Goal: Task Accomplishment & Management: Manage account settings

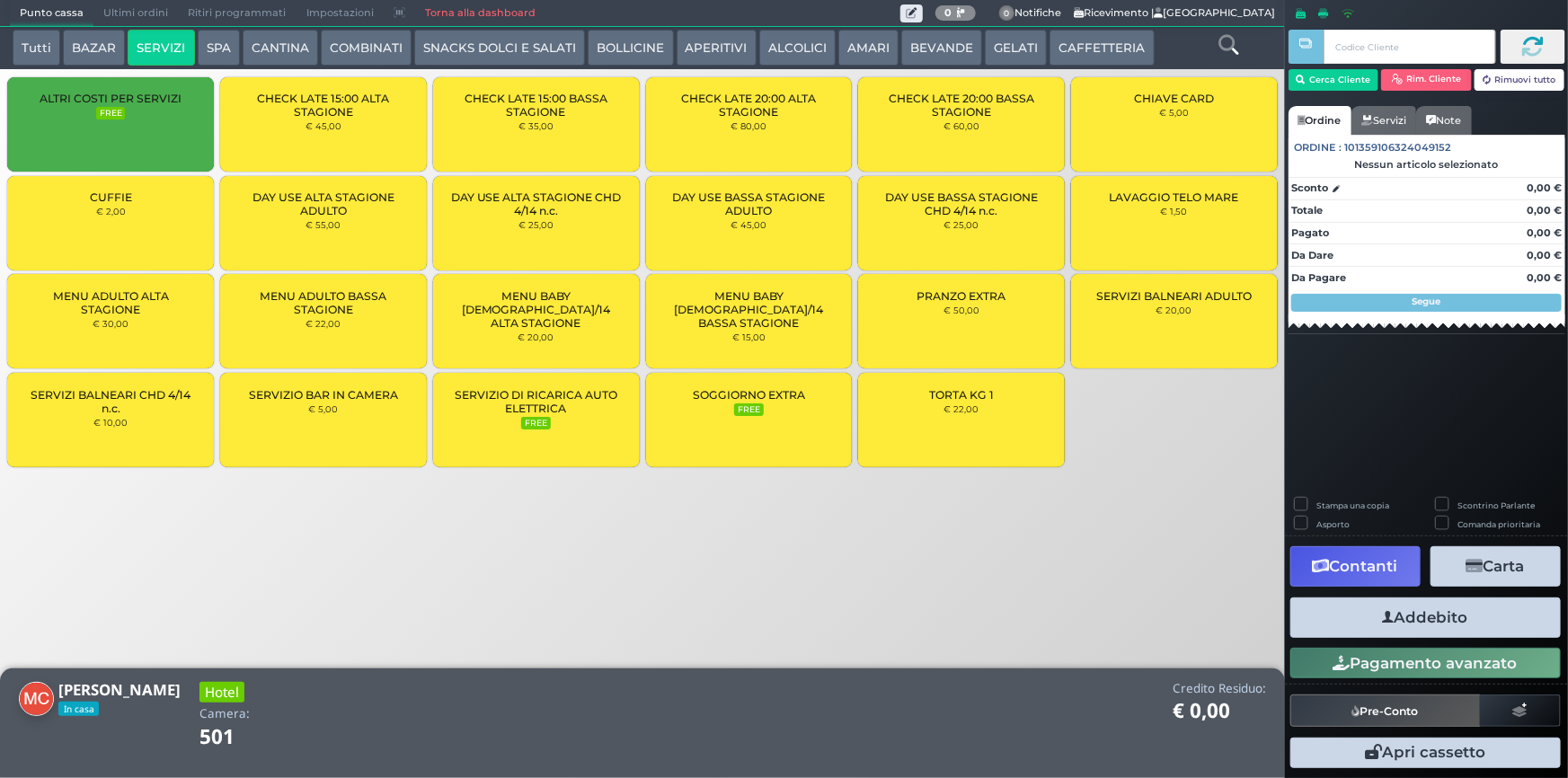
click at [949, 45] on button "BEVANDE" at bounding box center [942, 48] width 81 height 36
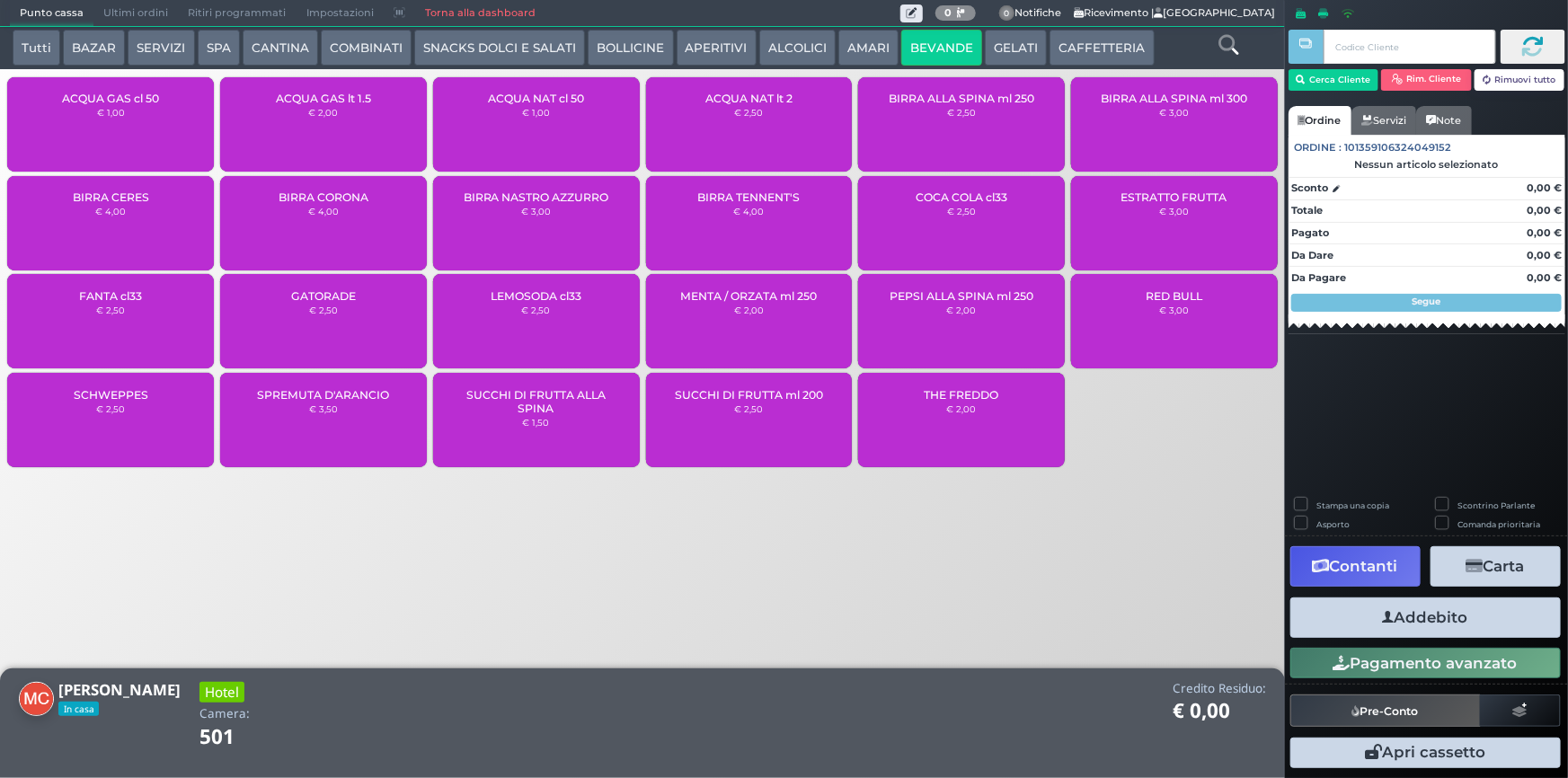
click at [763, 127] on div "ACQUA NAT lt 2 € 2,50" at bounding box center [749, 124] width 207 height 94
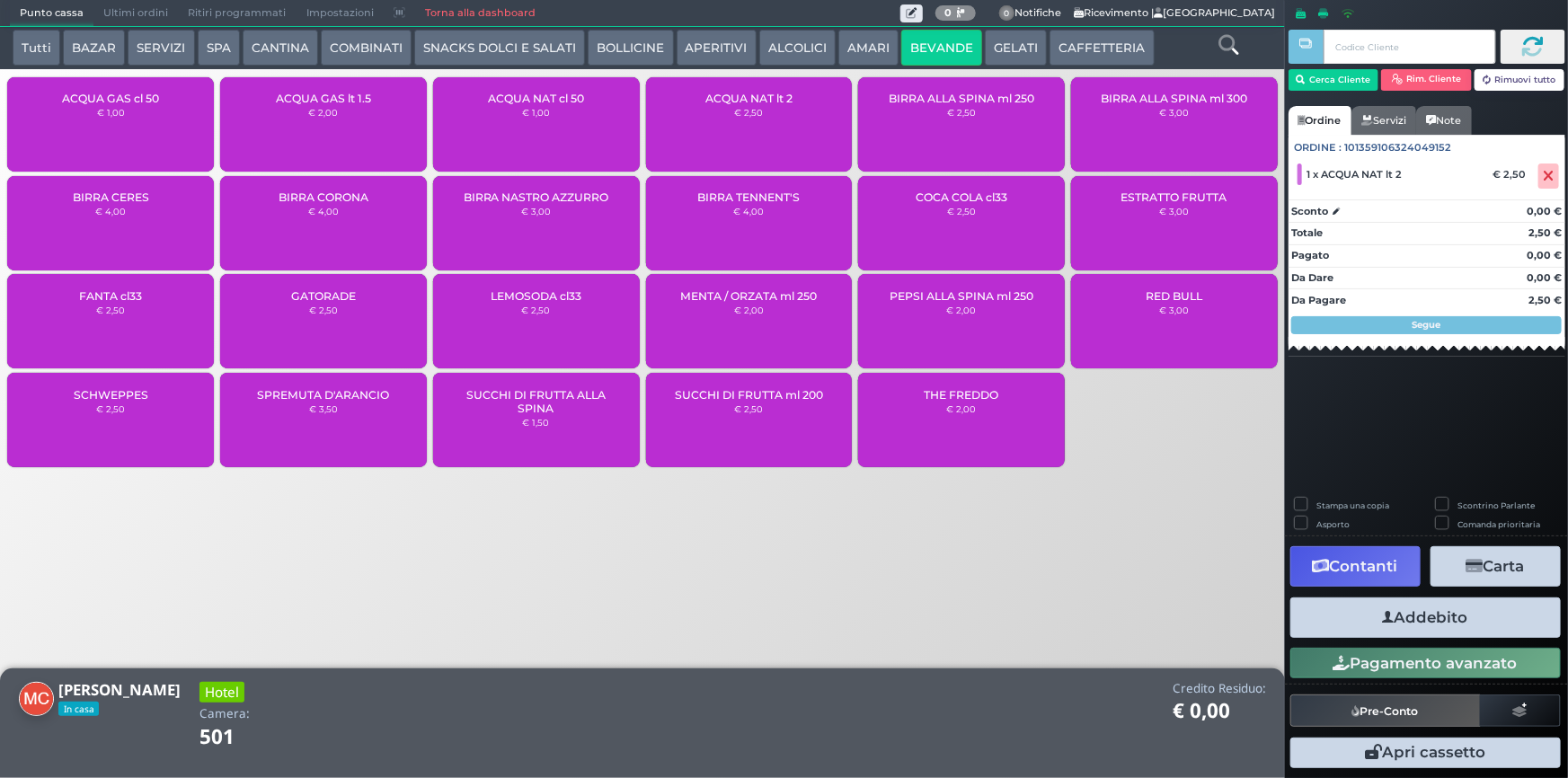
click at [1462, 630] on button "Addebito" at bounding box center [1425, 618] width 270 height 41
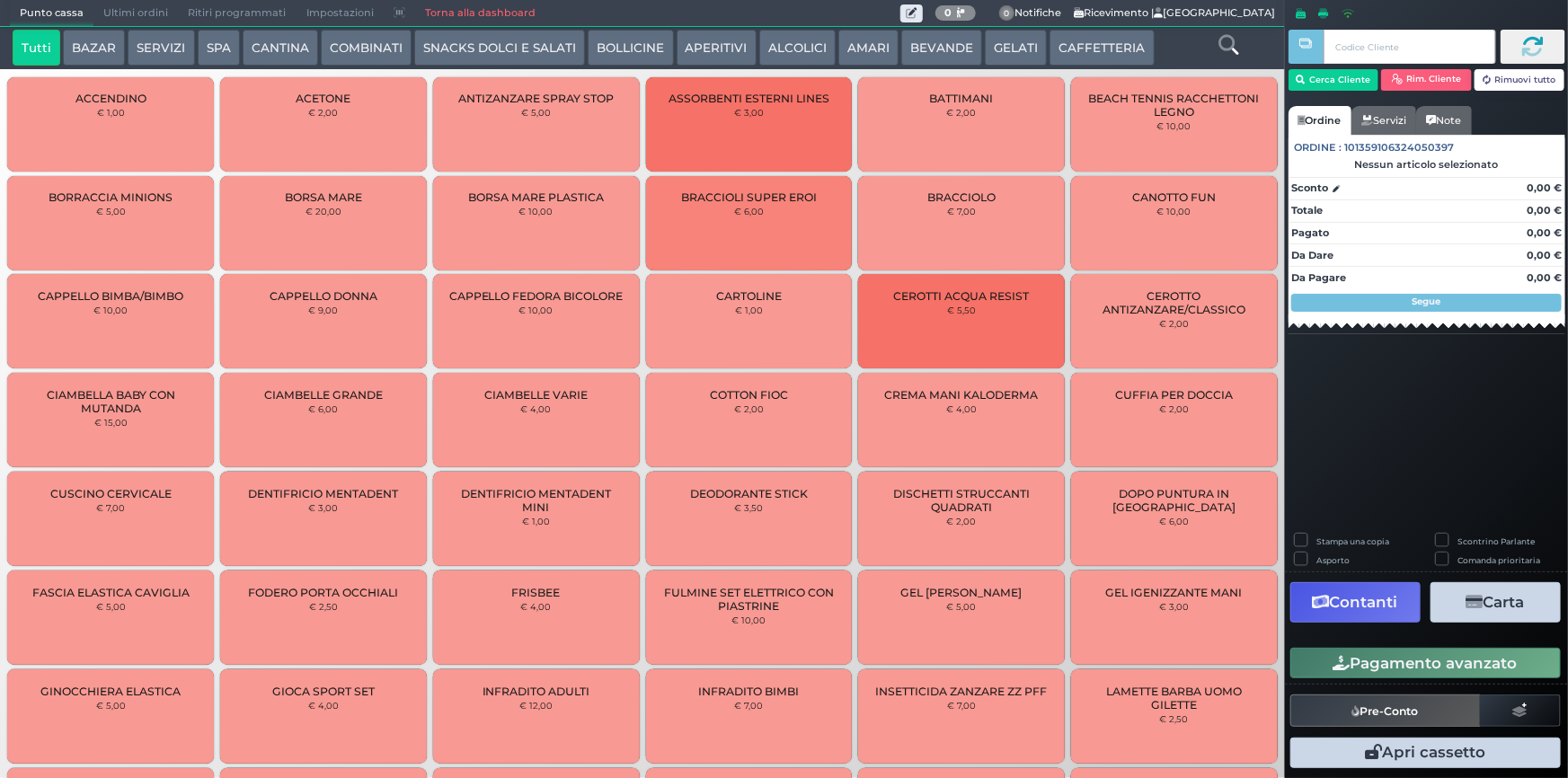
click at [948, 53] on button "BEVANDE" at bounding box center [942, 48] width 81 height 36
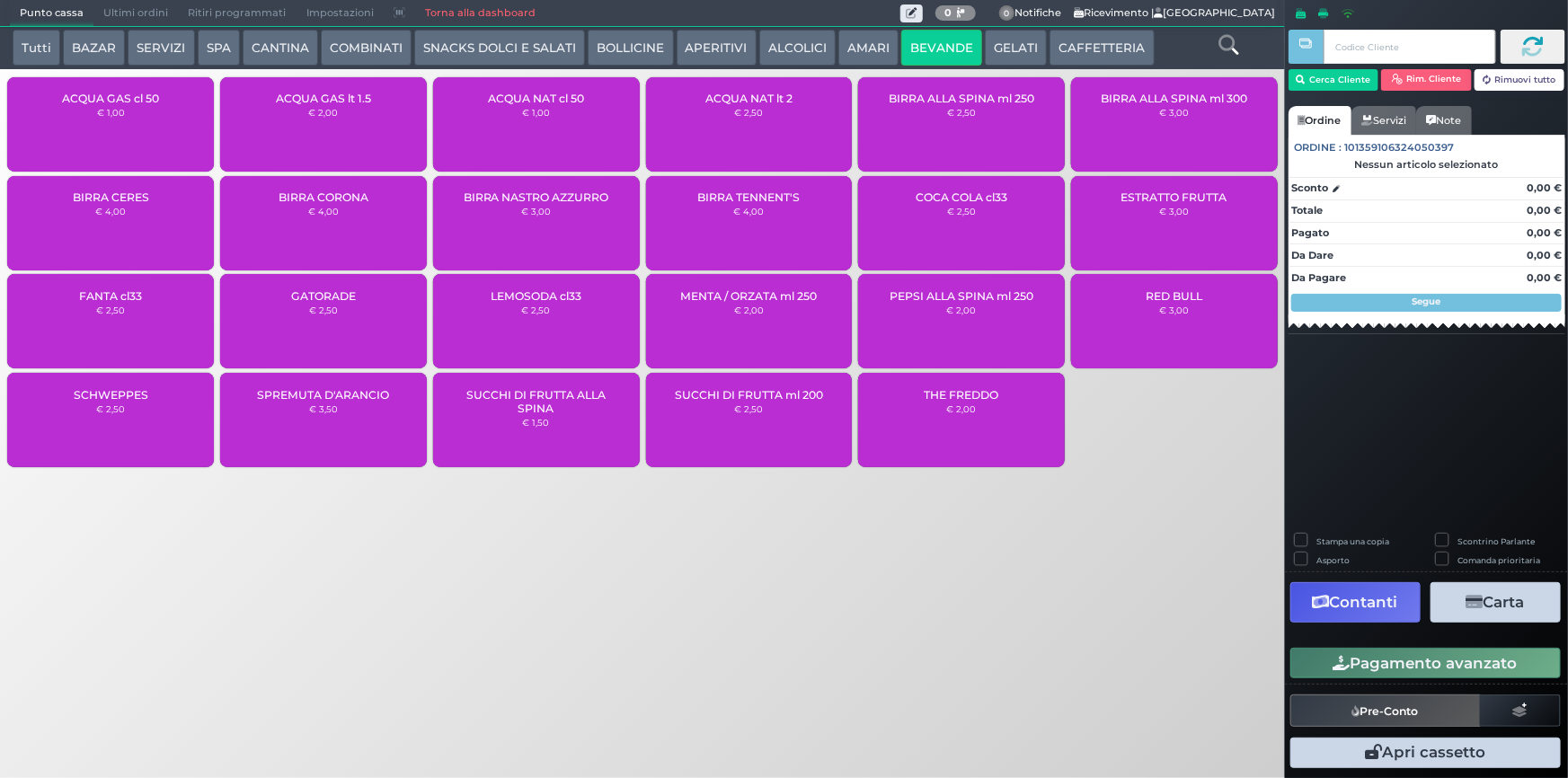
click at [780, 133] on div "ACQUA NAT lt 2 € 2,50" at bounding box center [749, 124] width 207 height 94
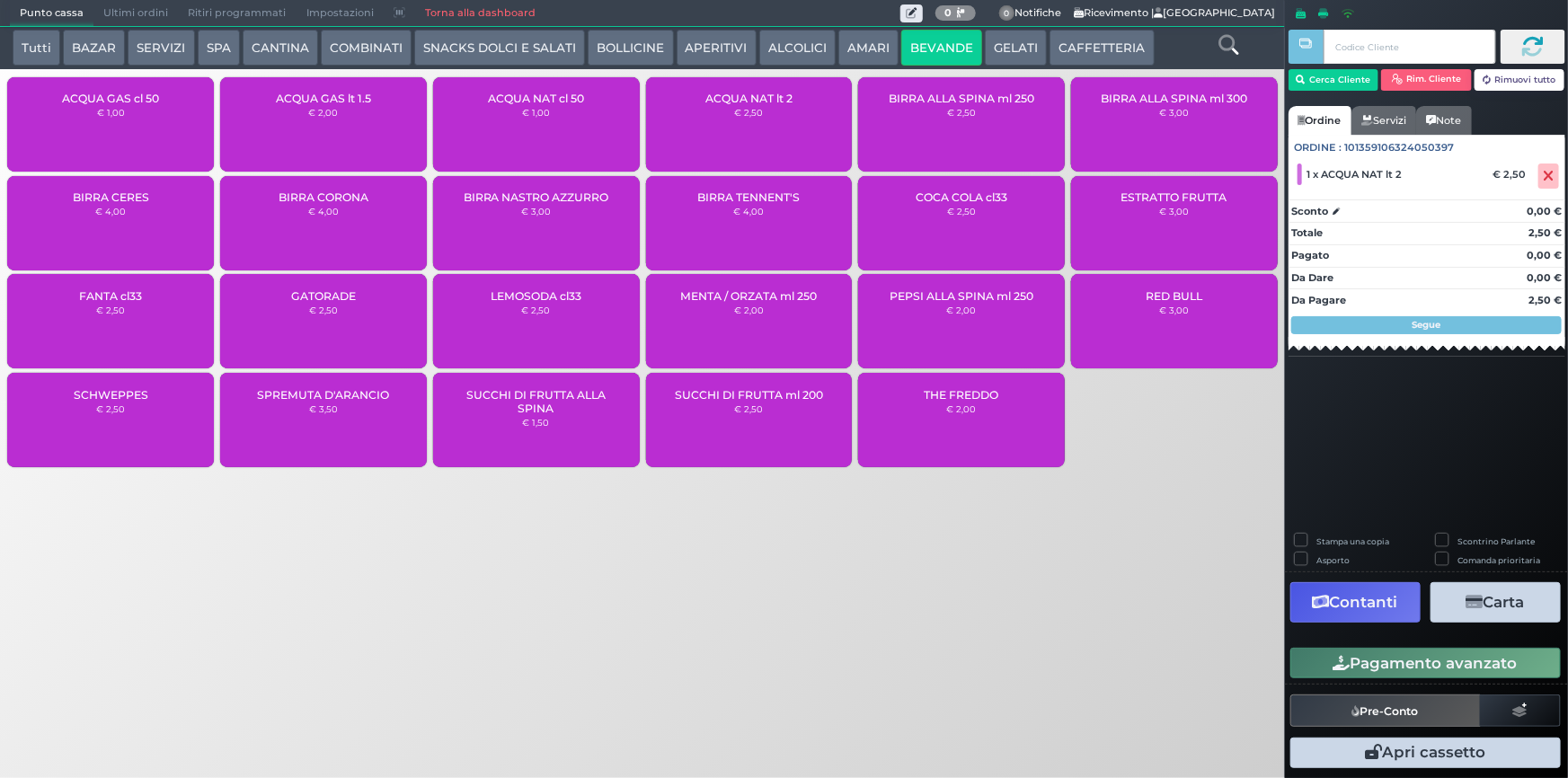
click at [1446, 669] on button "Pagamento avanzato" at bounding box center [1425, 663] width 270 height 31
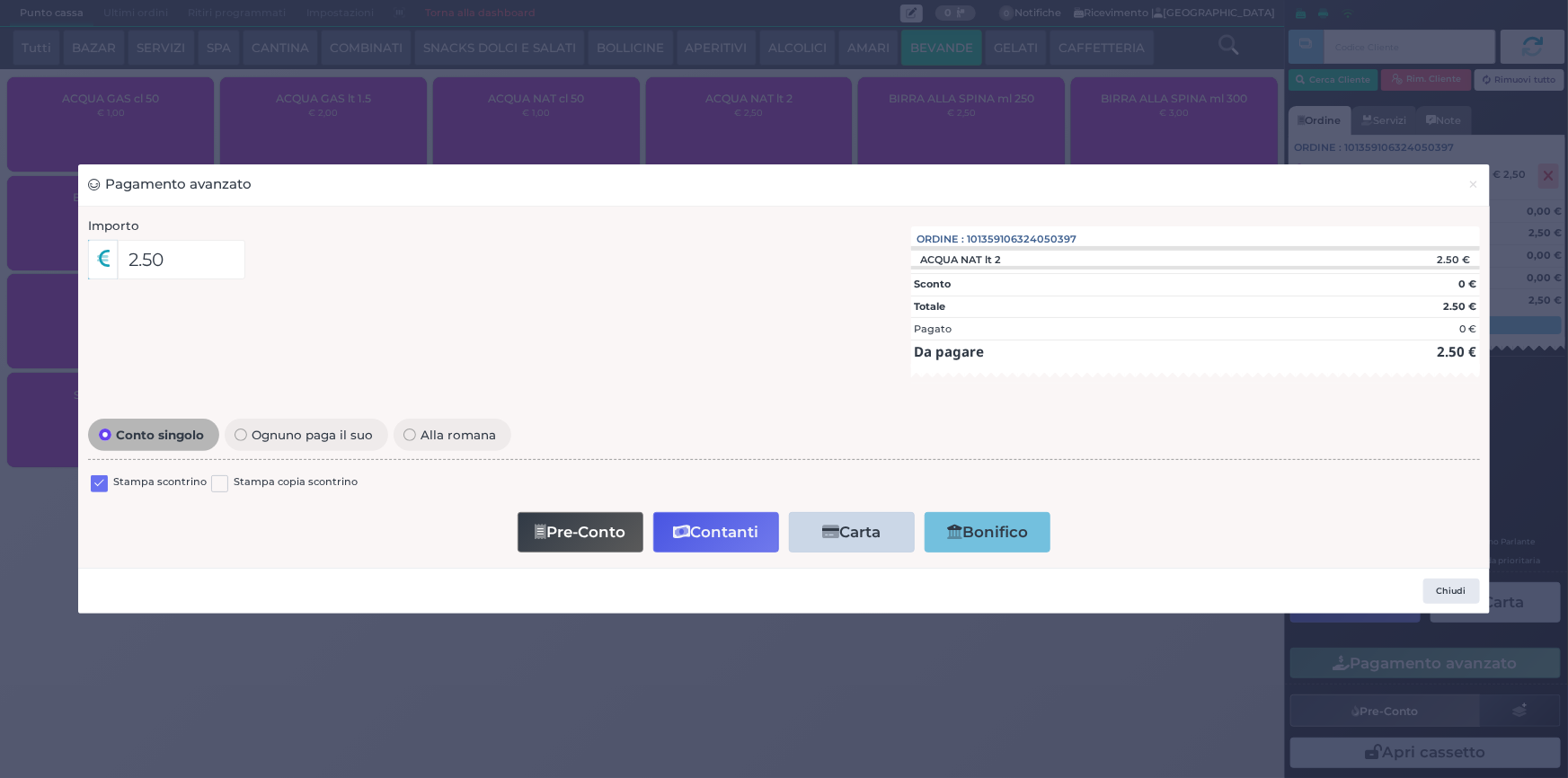
click at [98, 489] on label at bounding box center [99, 483] width 17 height 17
click at [0, 0] on input "checkbox" at bounding box center [0, 0] width 0 height 0
click at [751, 539] on button "Contanti" at bounding box center [715, 533] width 126 height 41
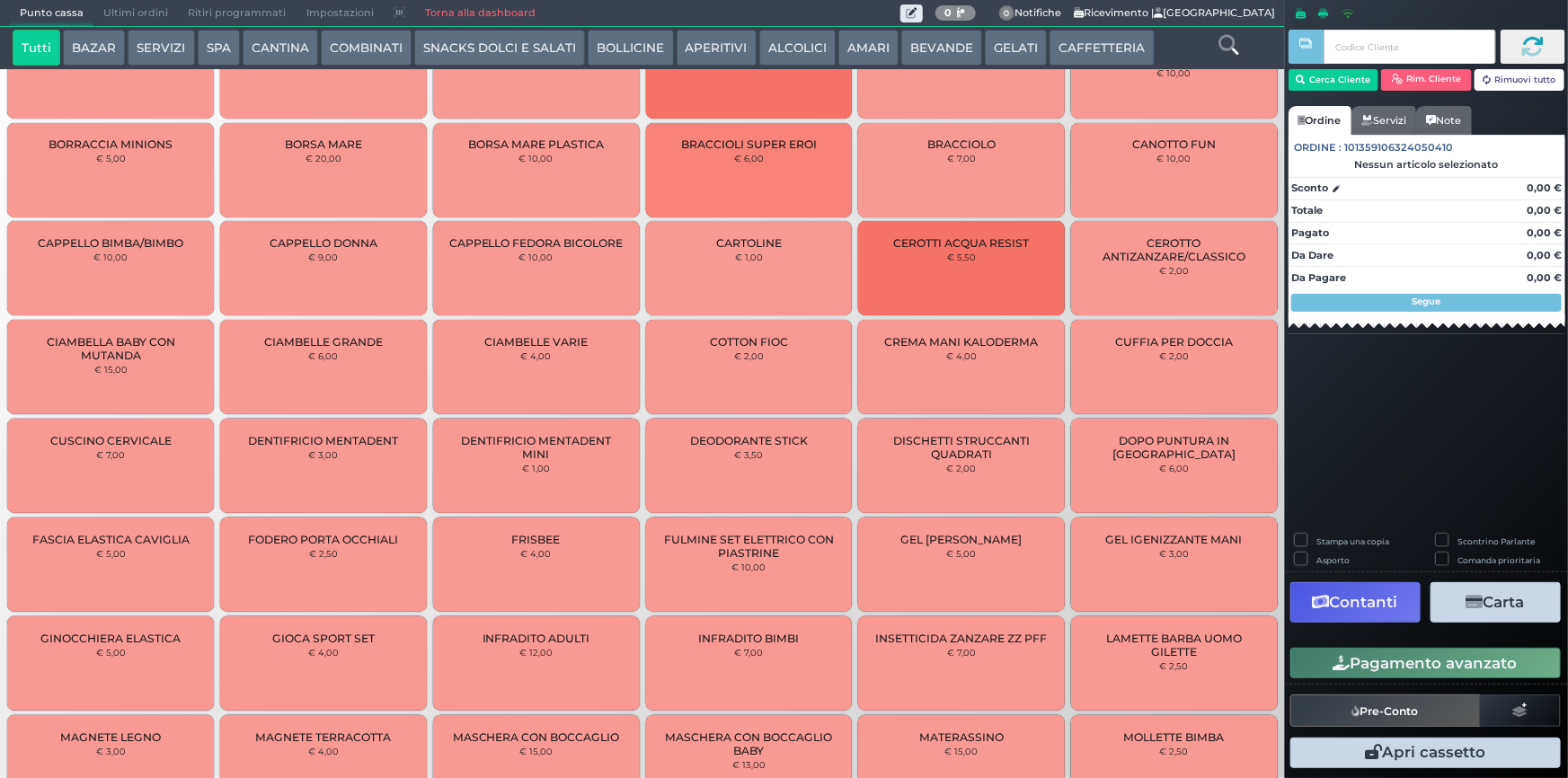
scroll to position [116, 0]
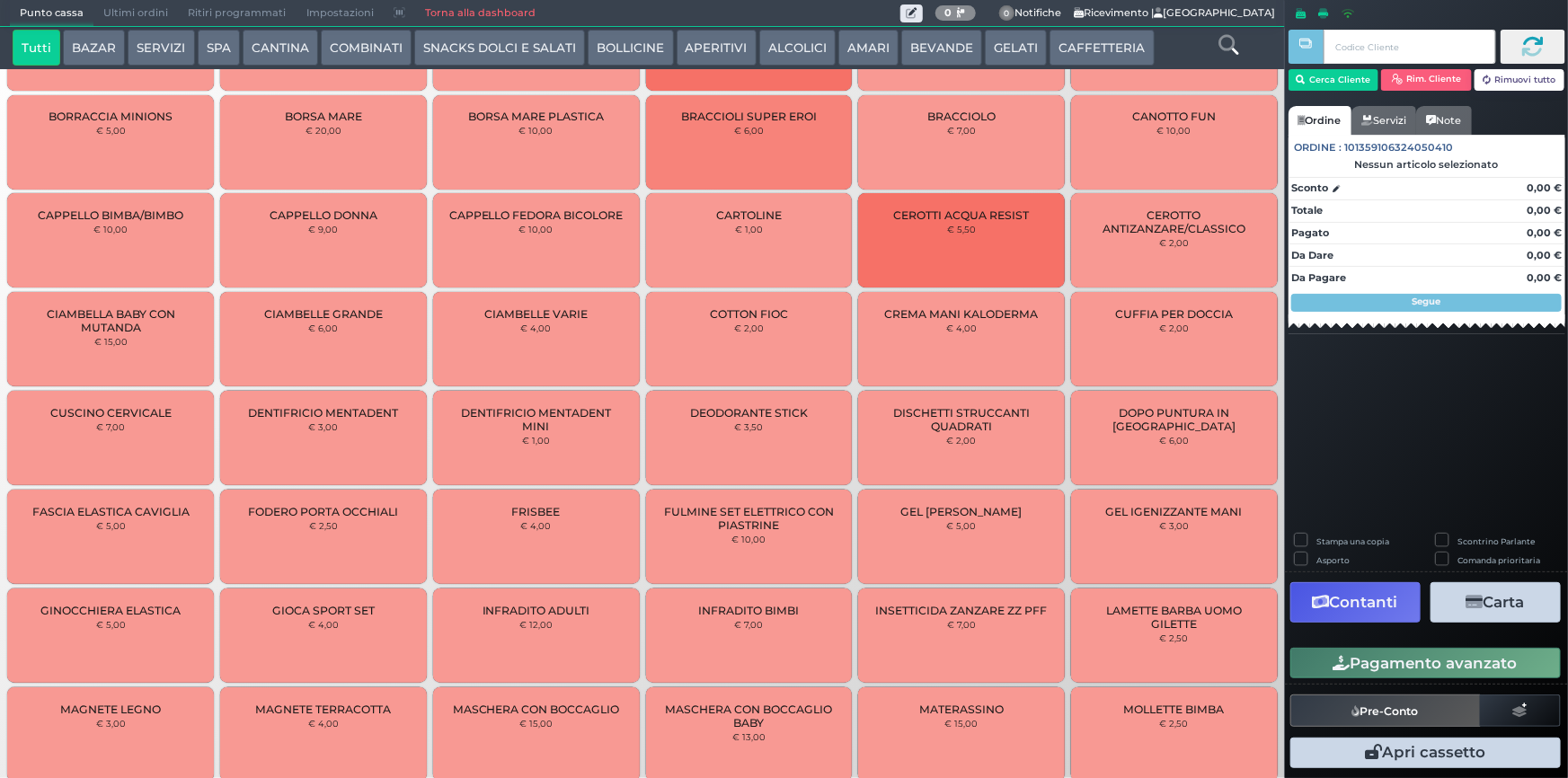
click at [110, 12] on span "Ultimi ordini" at bounding box center [135, 13] width 84 height 25
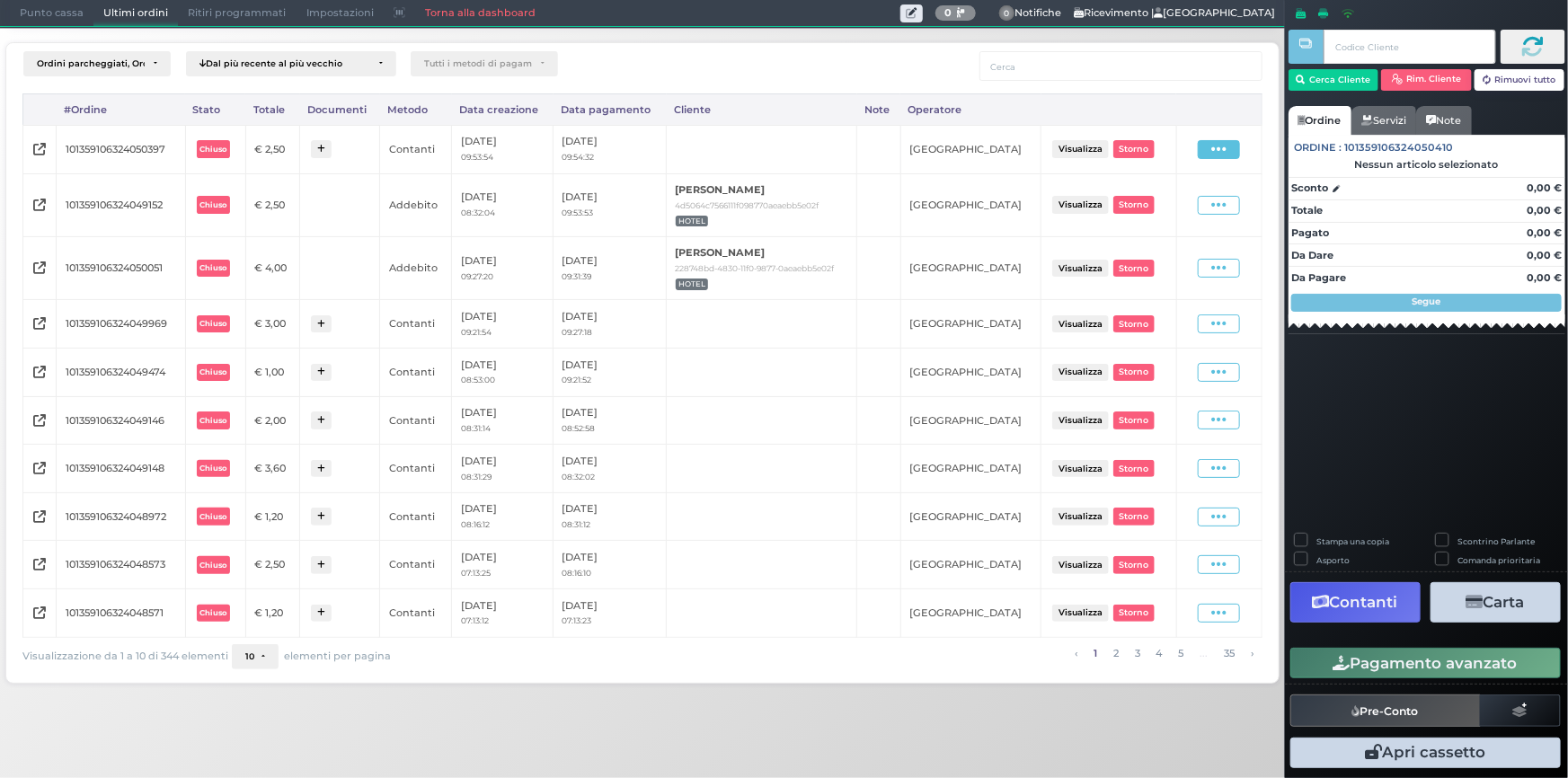
click at [1226, 157] on span at bounding box center [1219, 149] width 43 height 19
drag, startPoint x: 1155, startPoint y: 196, endPoint x: 1136, endPoint y: 201, distance: 19.6
click at [1155, 197] on span "Ristampa Pre-Conto" at bounding box center [1179, 201] width 73 height 31
click at [1345, 78] on button "Cerca Cliente" at bounding box center [1334, 80] width 91 height 22
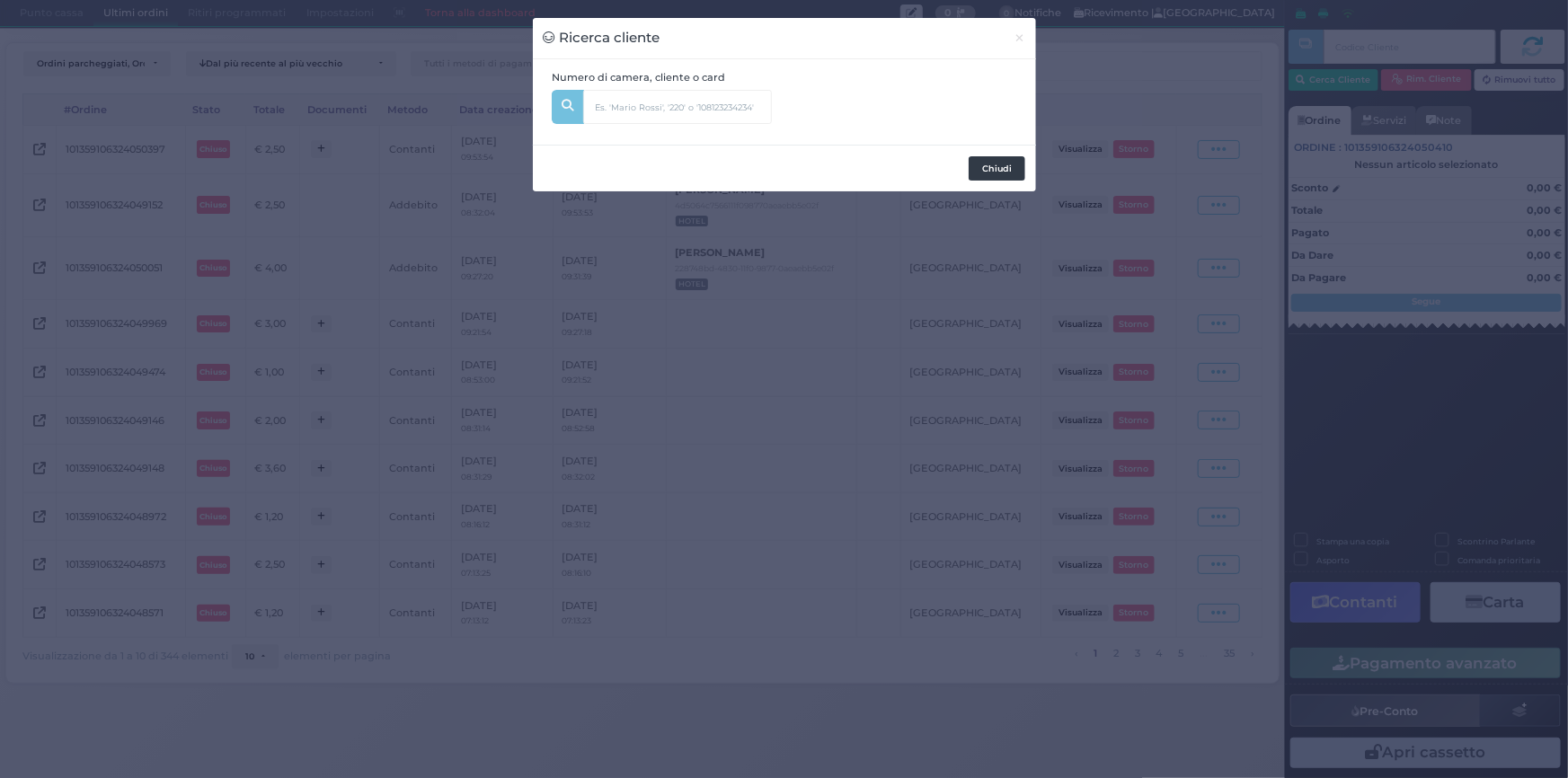
click at [1003, 172] on button "Chiudi" at bounding box center [996, 168] width 56 height 25
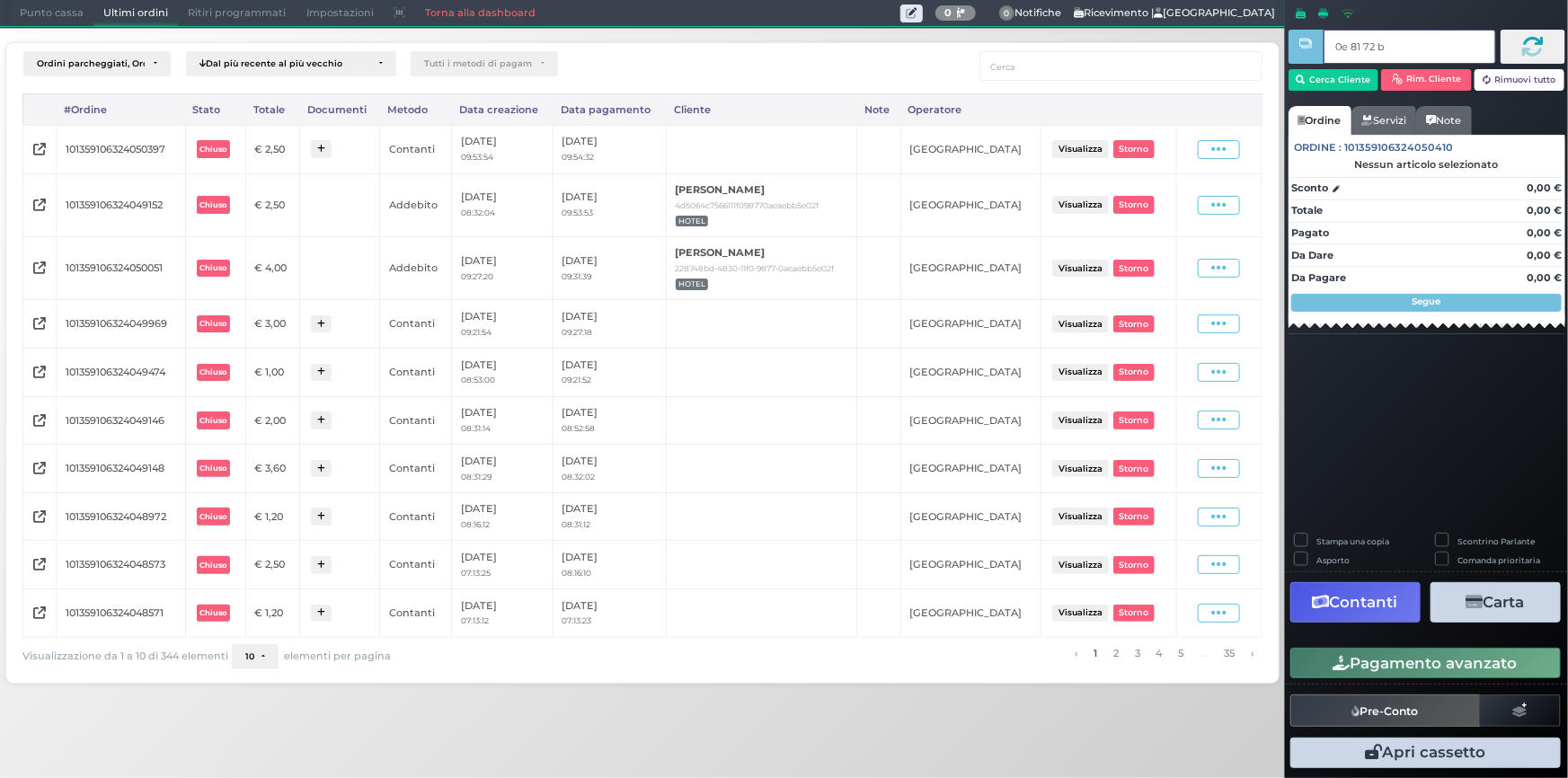
type input "0e 81 72 b9"
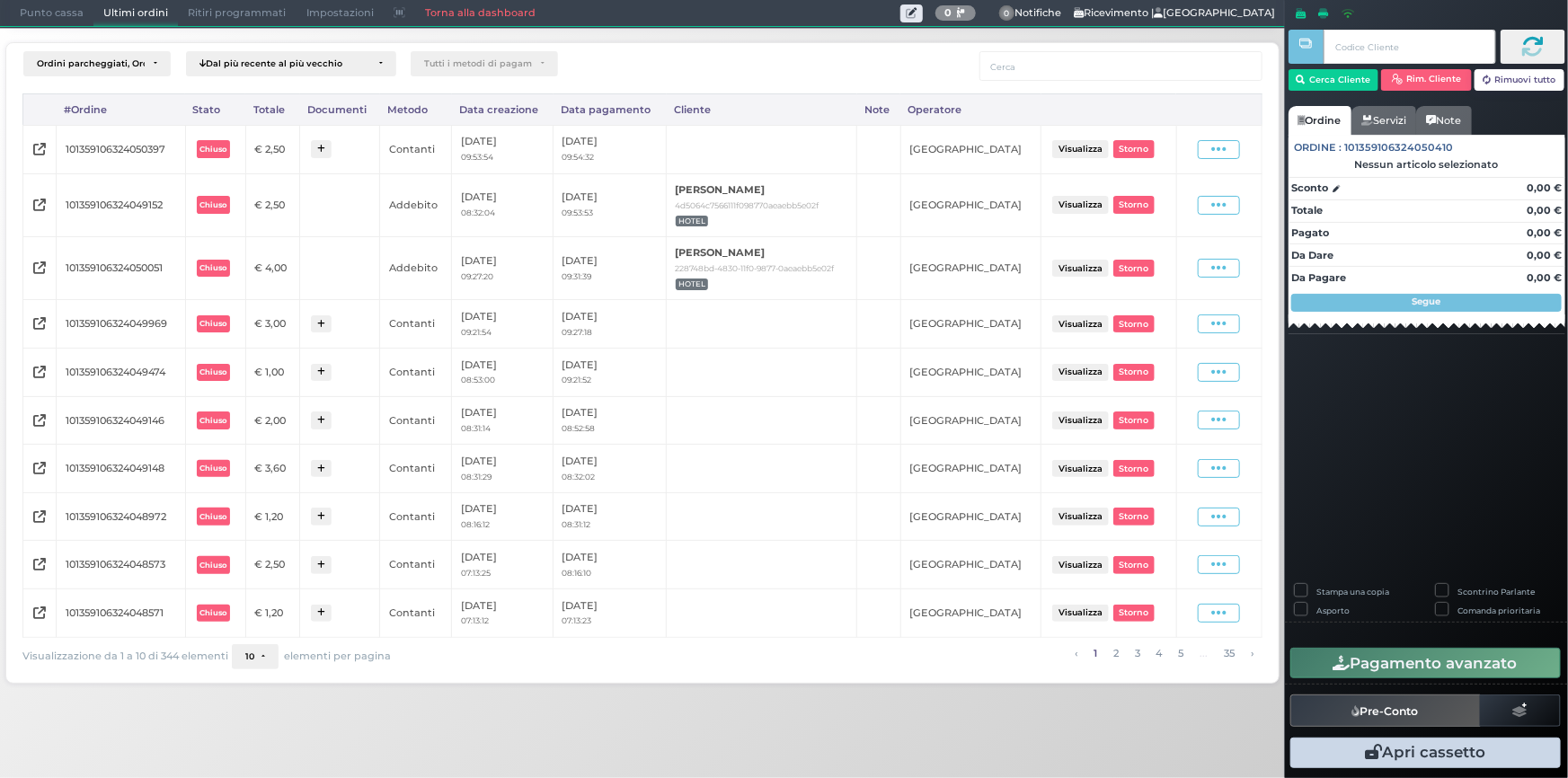
click at [44, 14] on span "Punto cassa" at bounding box center [51, 13] width 83 height 25
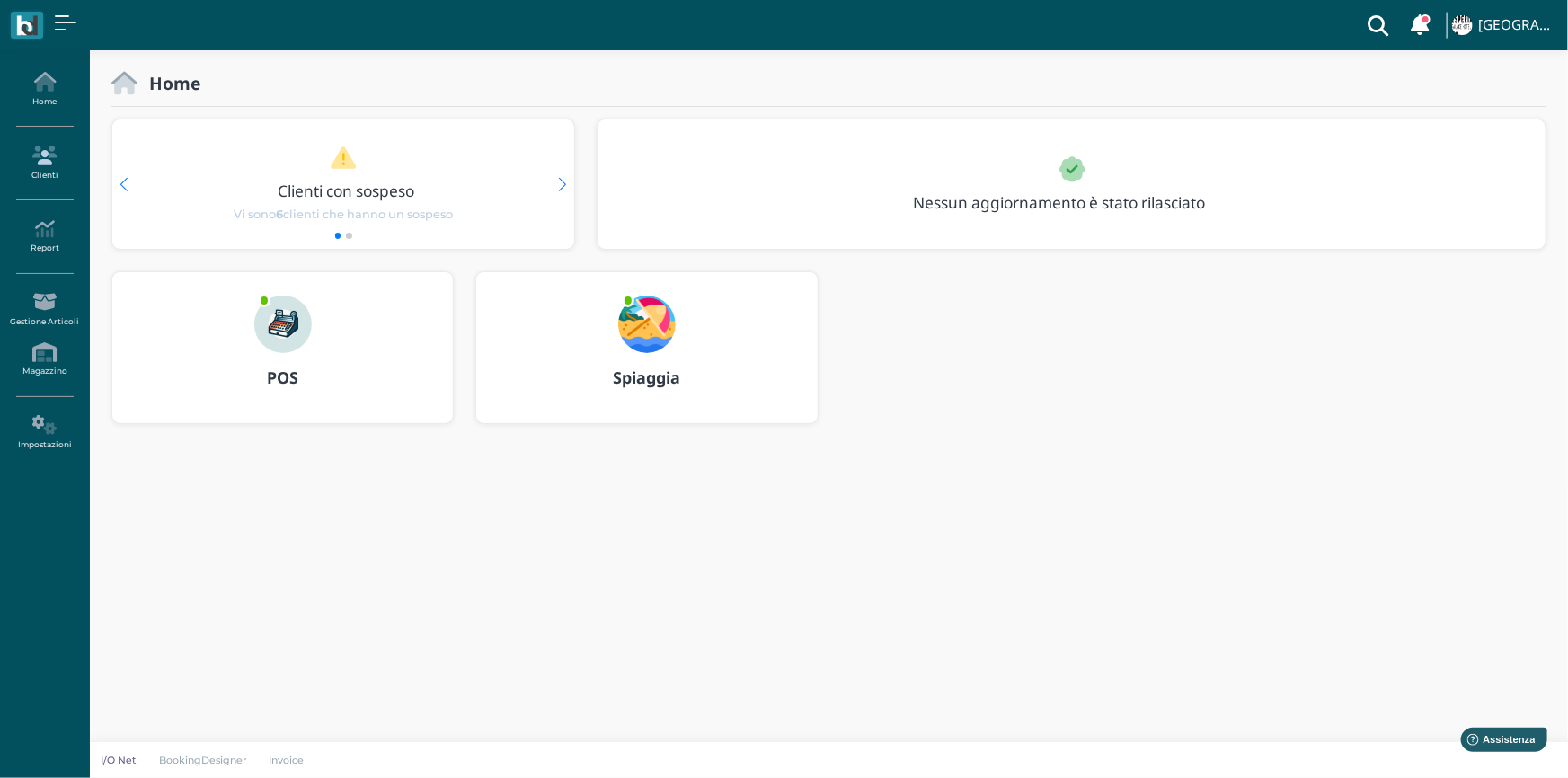
click at [47, 149] on icon at bounding box center [44, 155] width 78 height 20
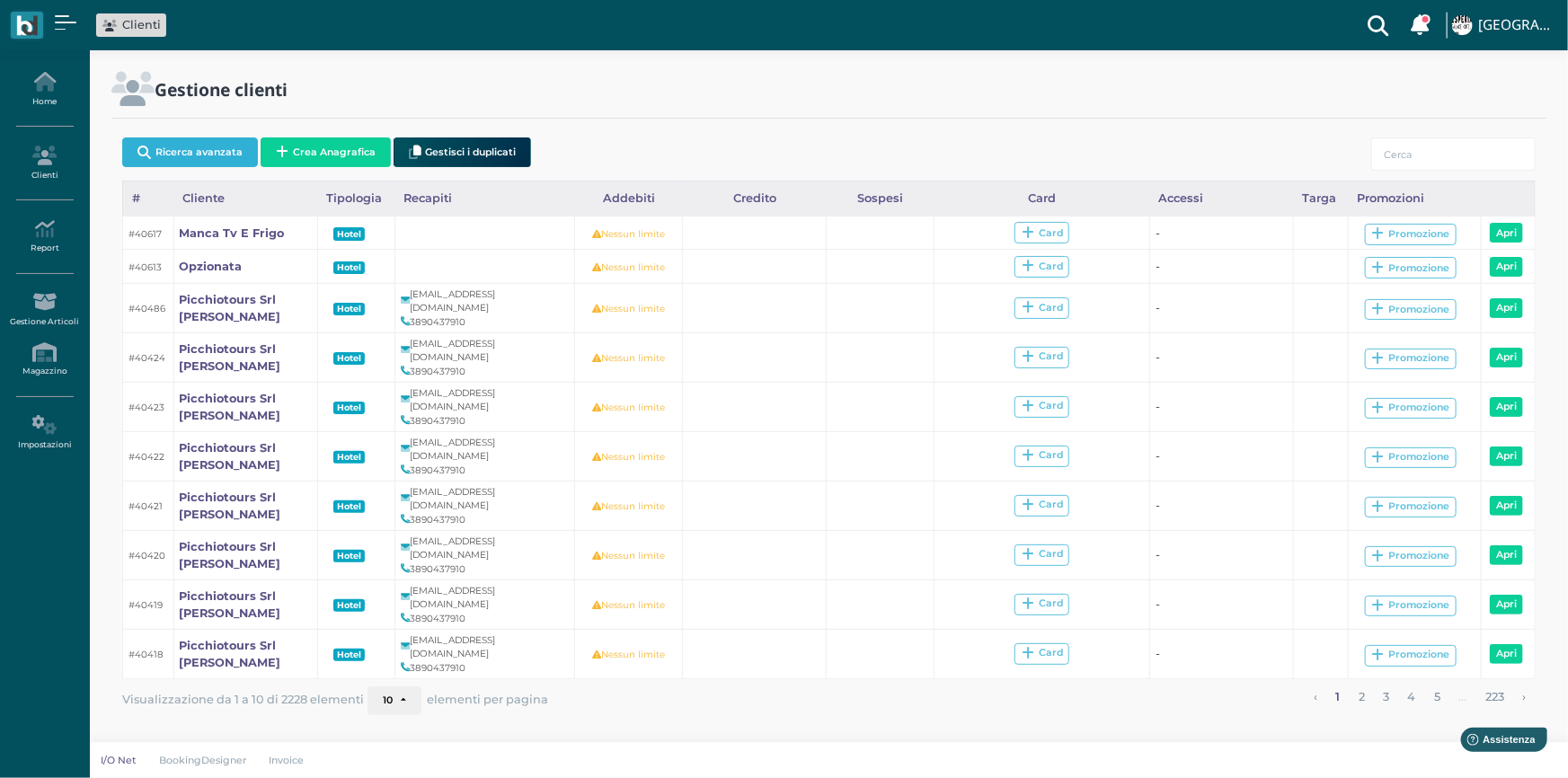
click at [218, 154] on button "Ricerca avanzata" at bounding box center [190, 152] width 136 height 30
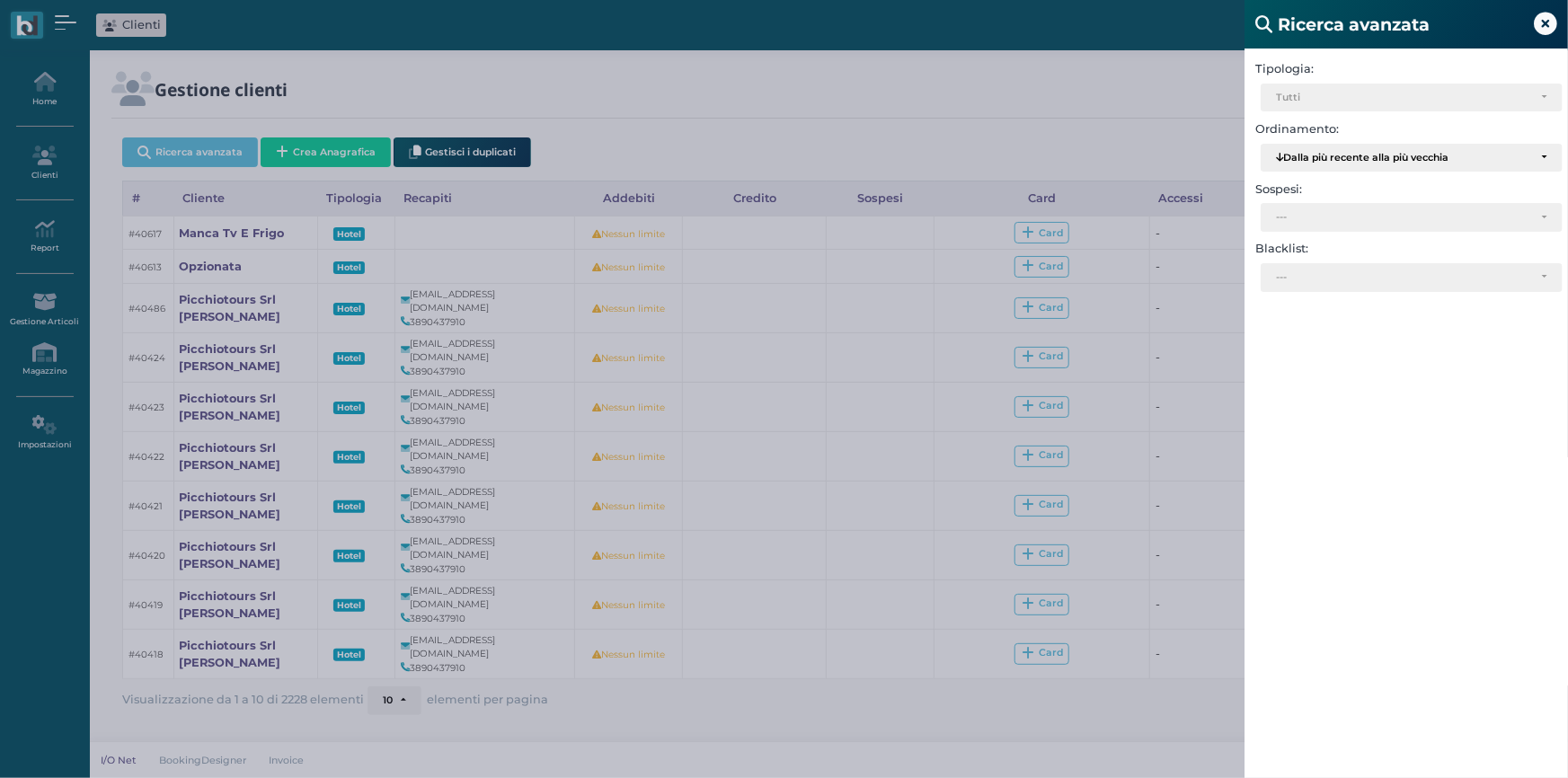
click at [1551, 22] on icon at bounding box center [1545, 25] width 24 height 24
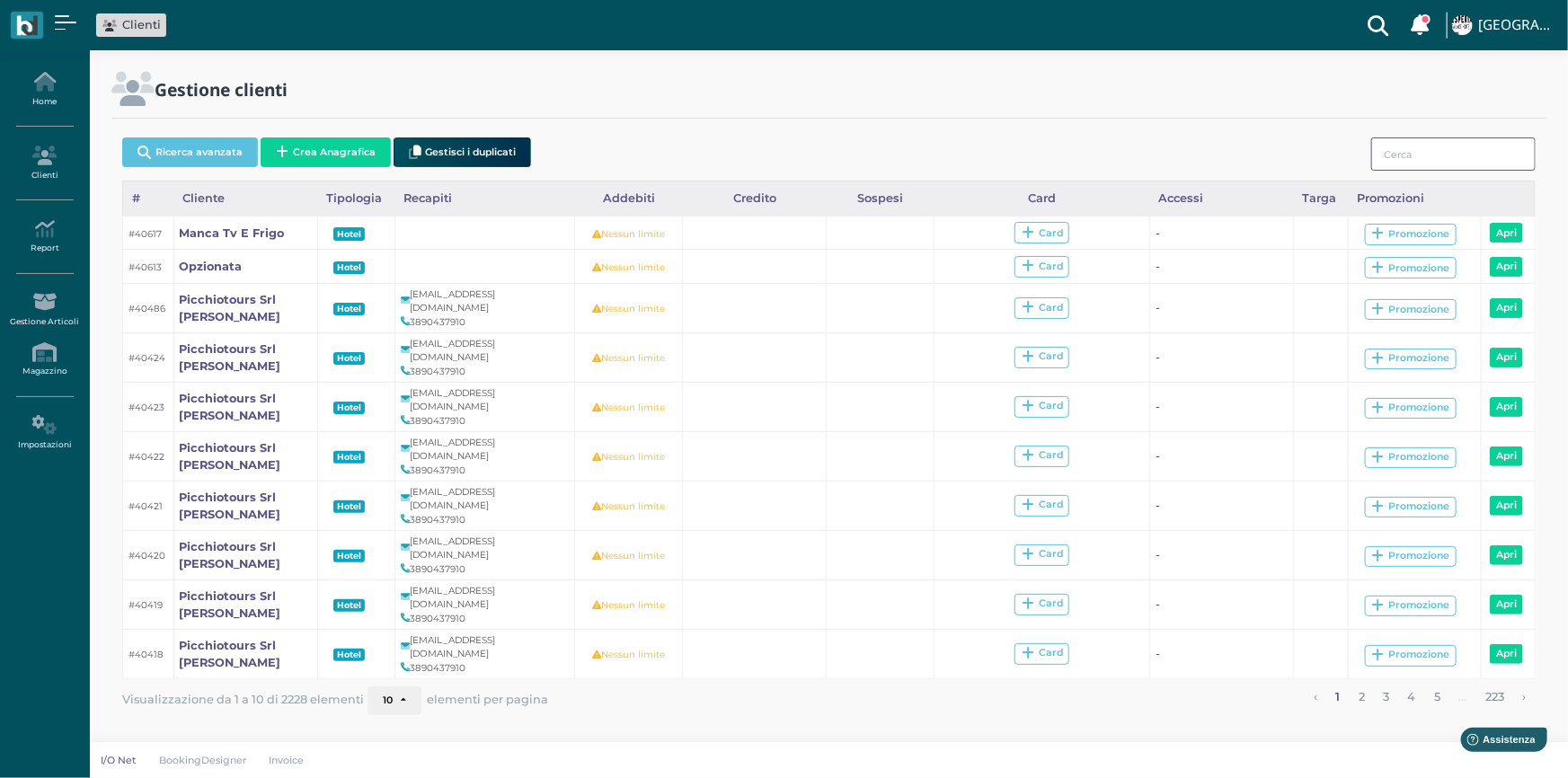
click at [1411, 161] on input "search" at bounding box center [1453, 154] width 164 height 34
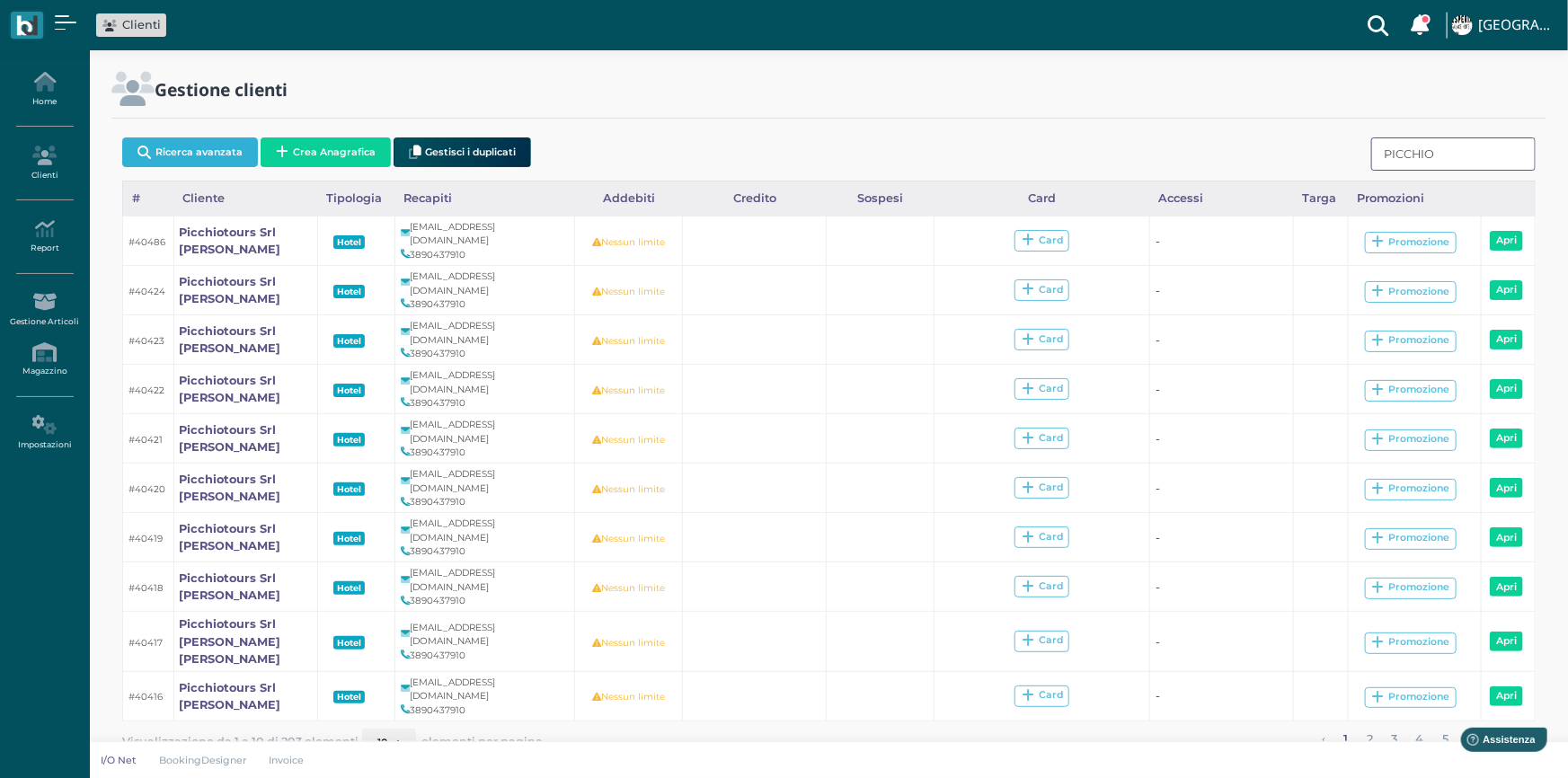
type input "PICCHIO"
click at [164, 154] on button "Ricerca avanzata" at bounding box center [190, 152] width 136 height 30
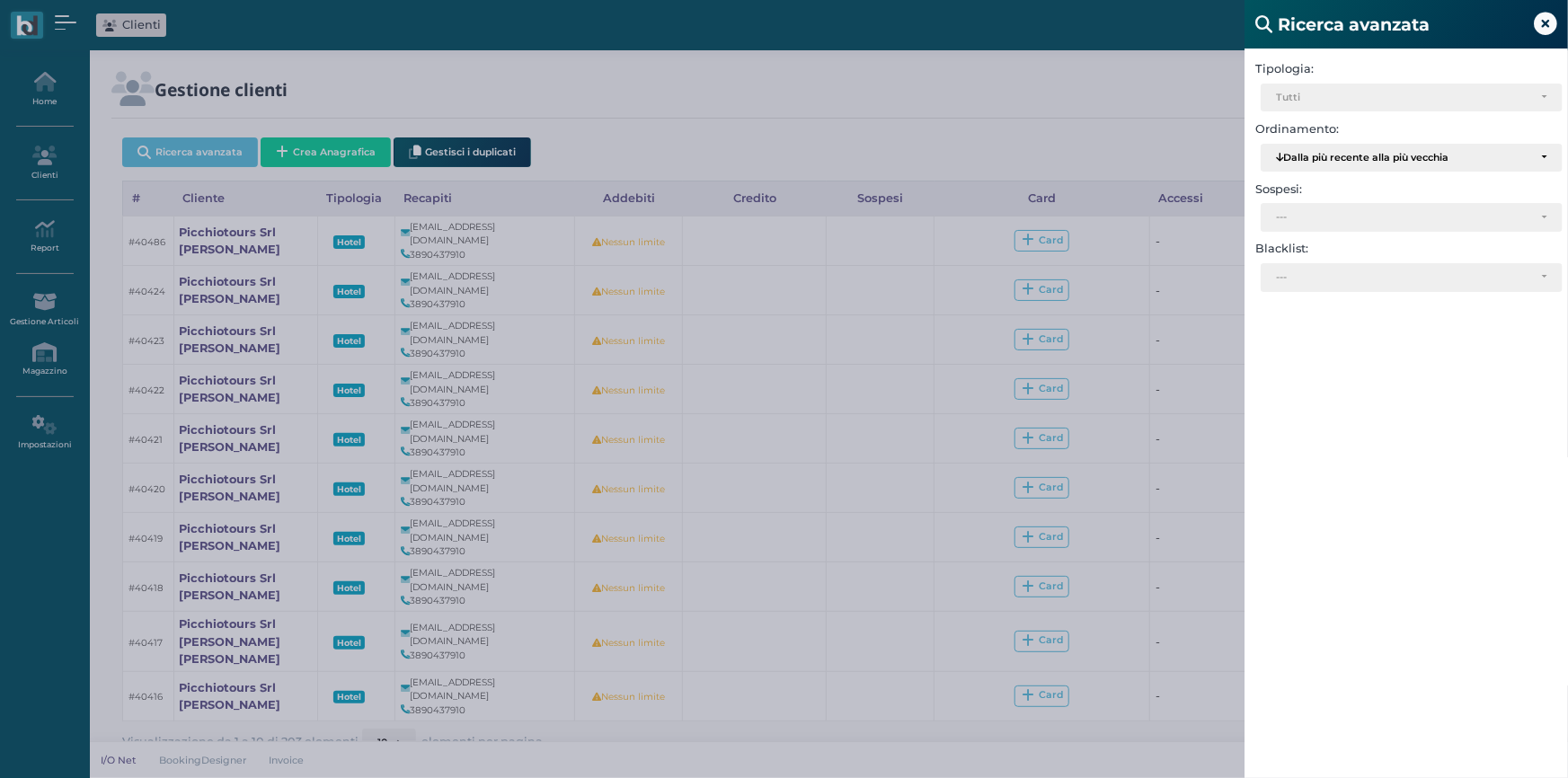
click at [1540, 29] on icon at bounding box center [1545, 25] width 24 height 24
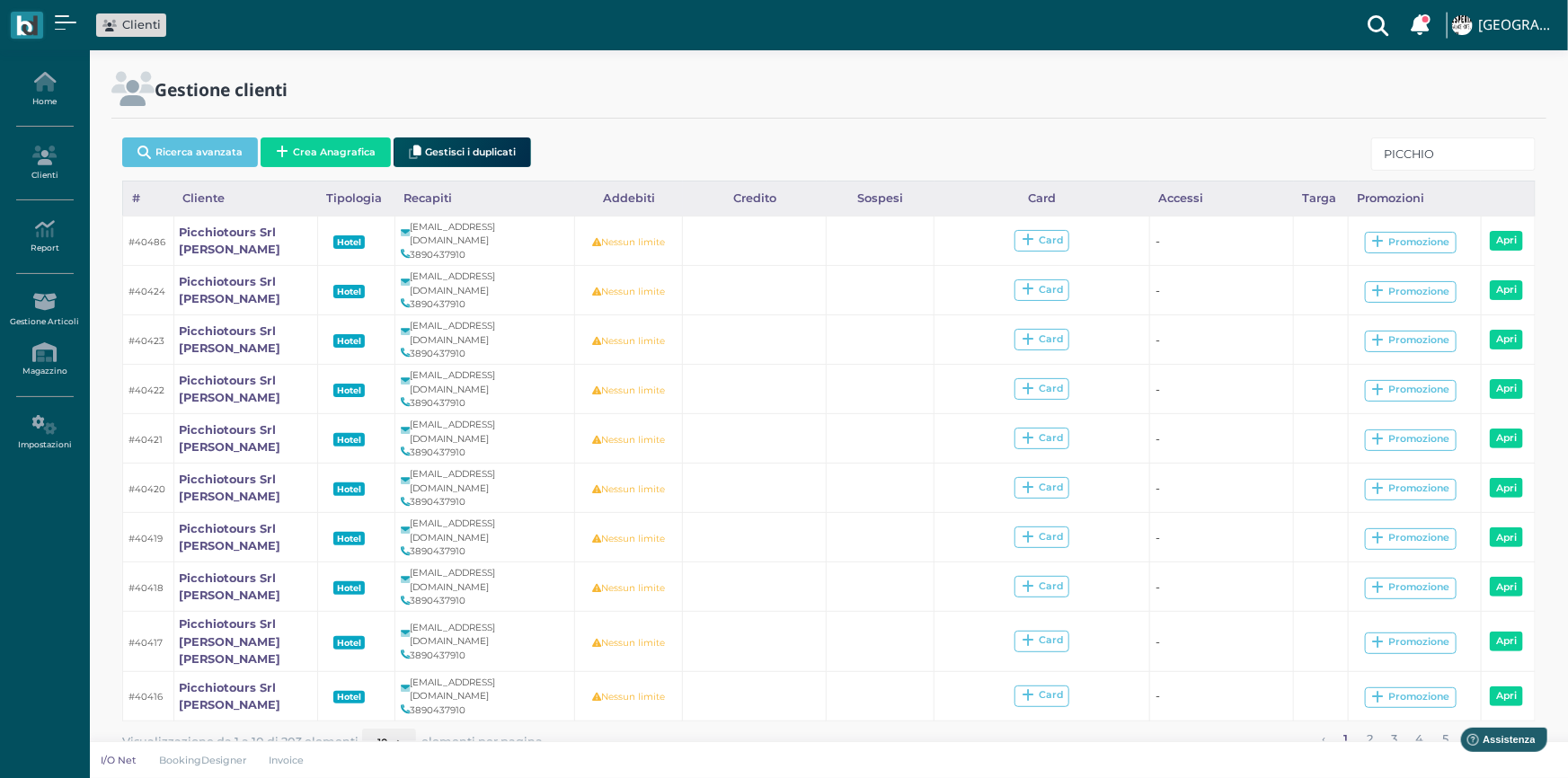
click at [1379, 26] on icon at bounding box center [1378, 25] width 36 height 50
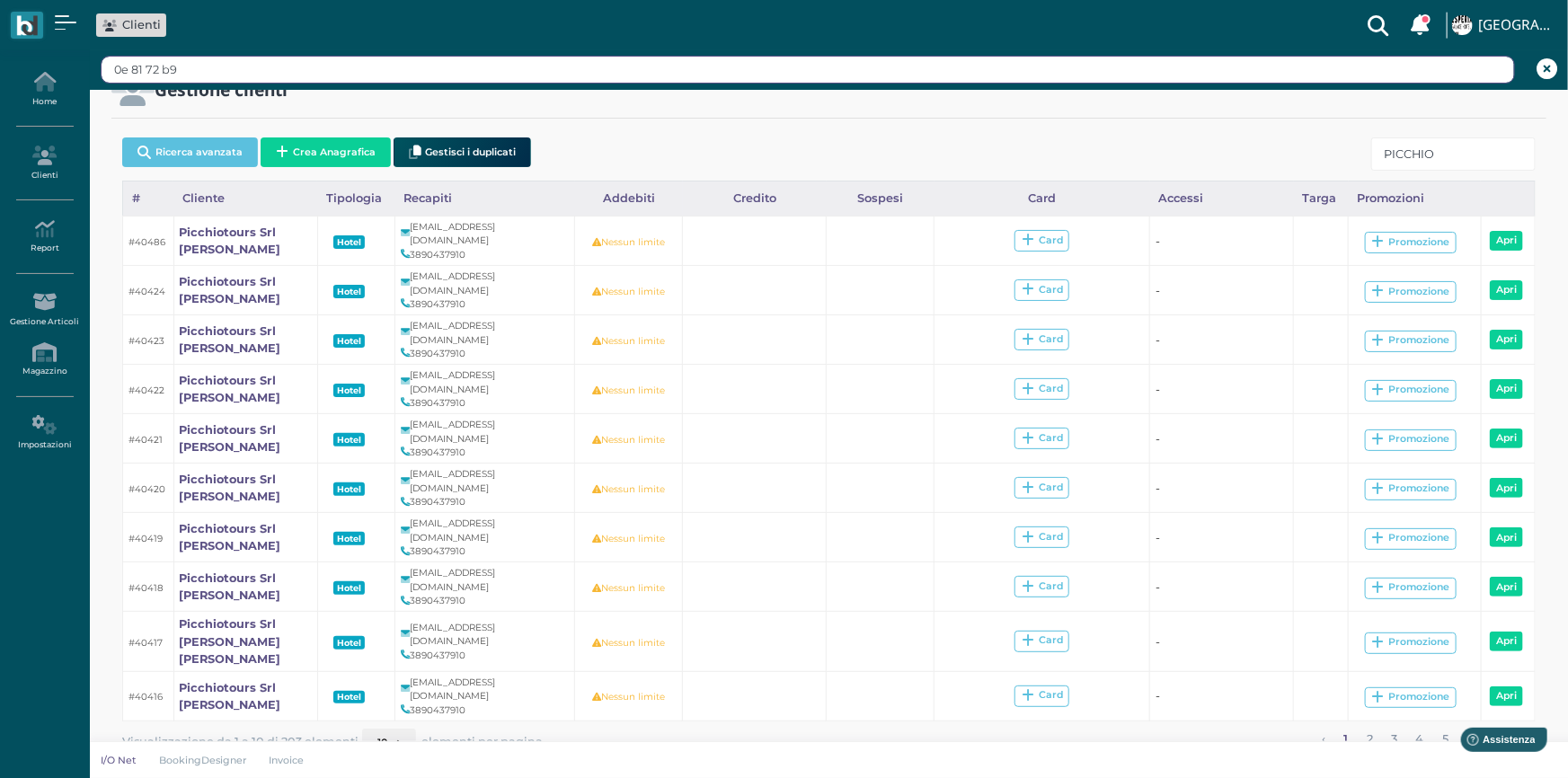
type input "0e 81 72 b9"
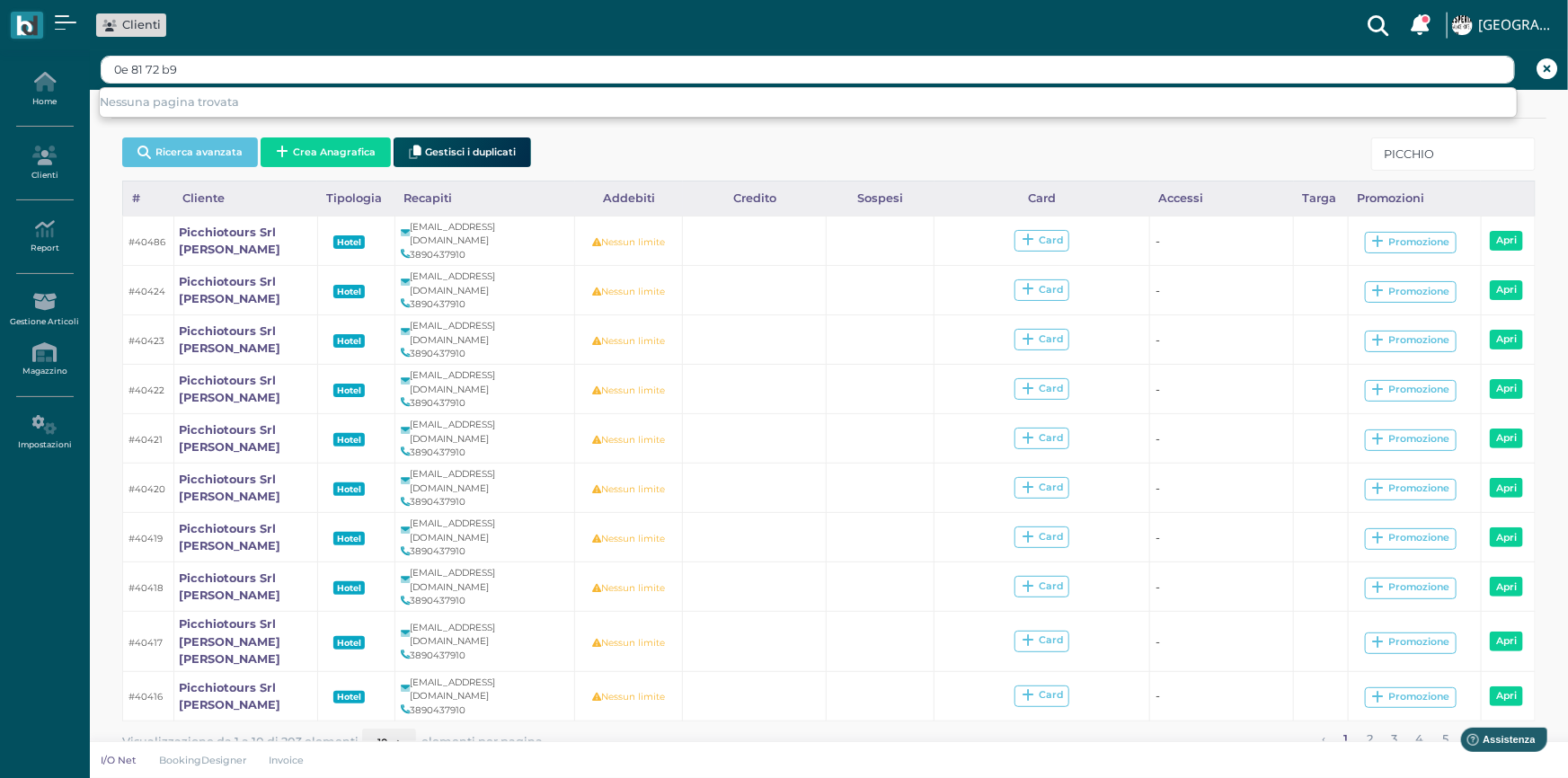
click at [1552, 70] on icon at bounding box center [1546, 68] width 21 height 21
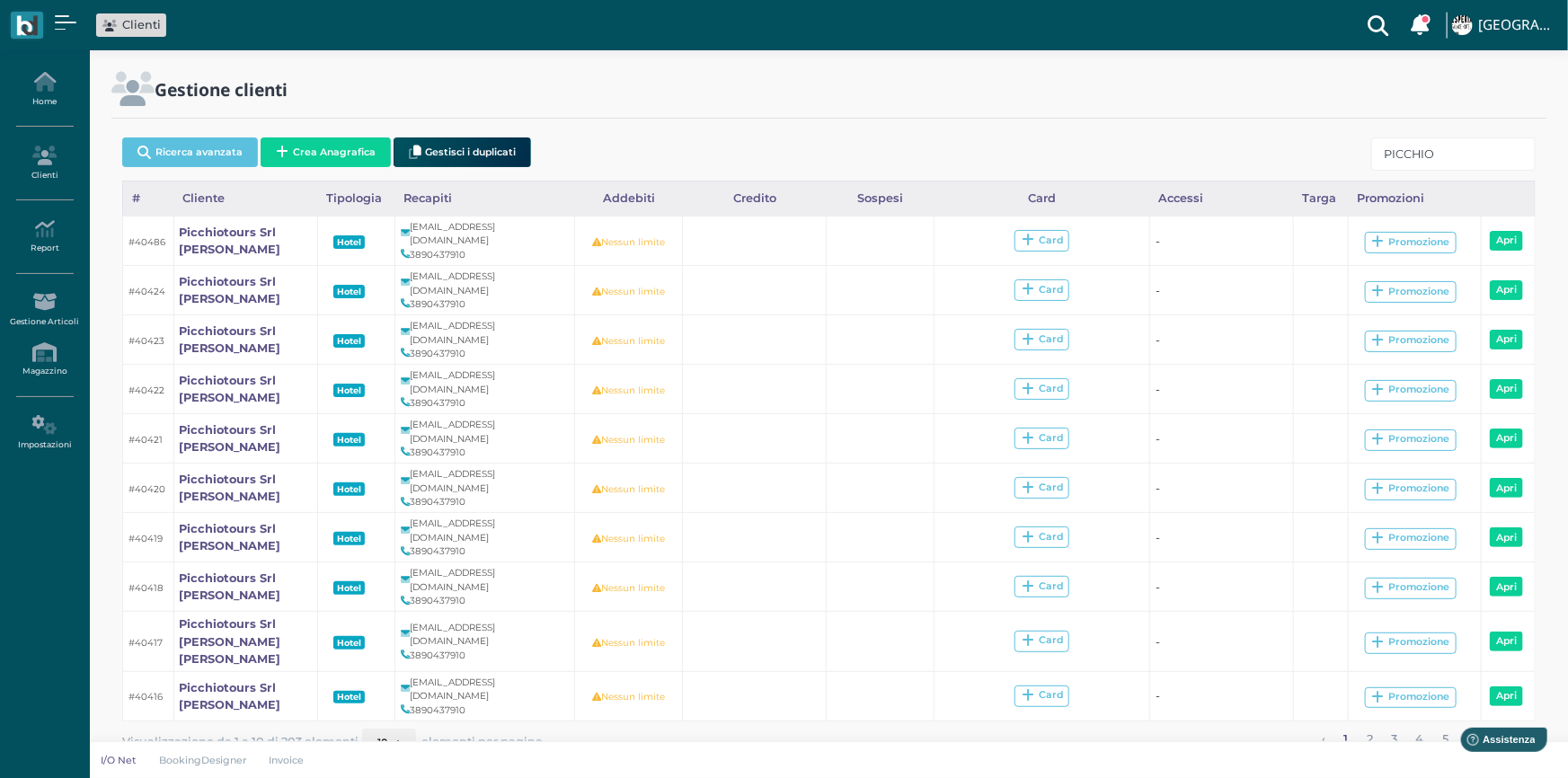
click at [385, 729] on button "10" at bounding box center [389, 743] width 53 height 29
click at [386, 700] on link "100" at bounding box center [419, 712] width 113 height 24
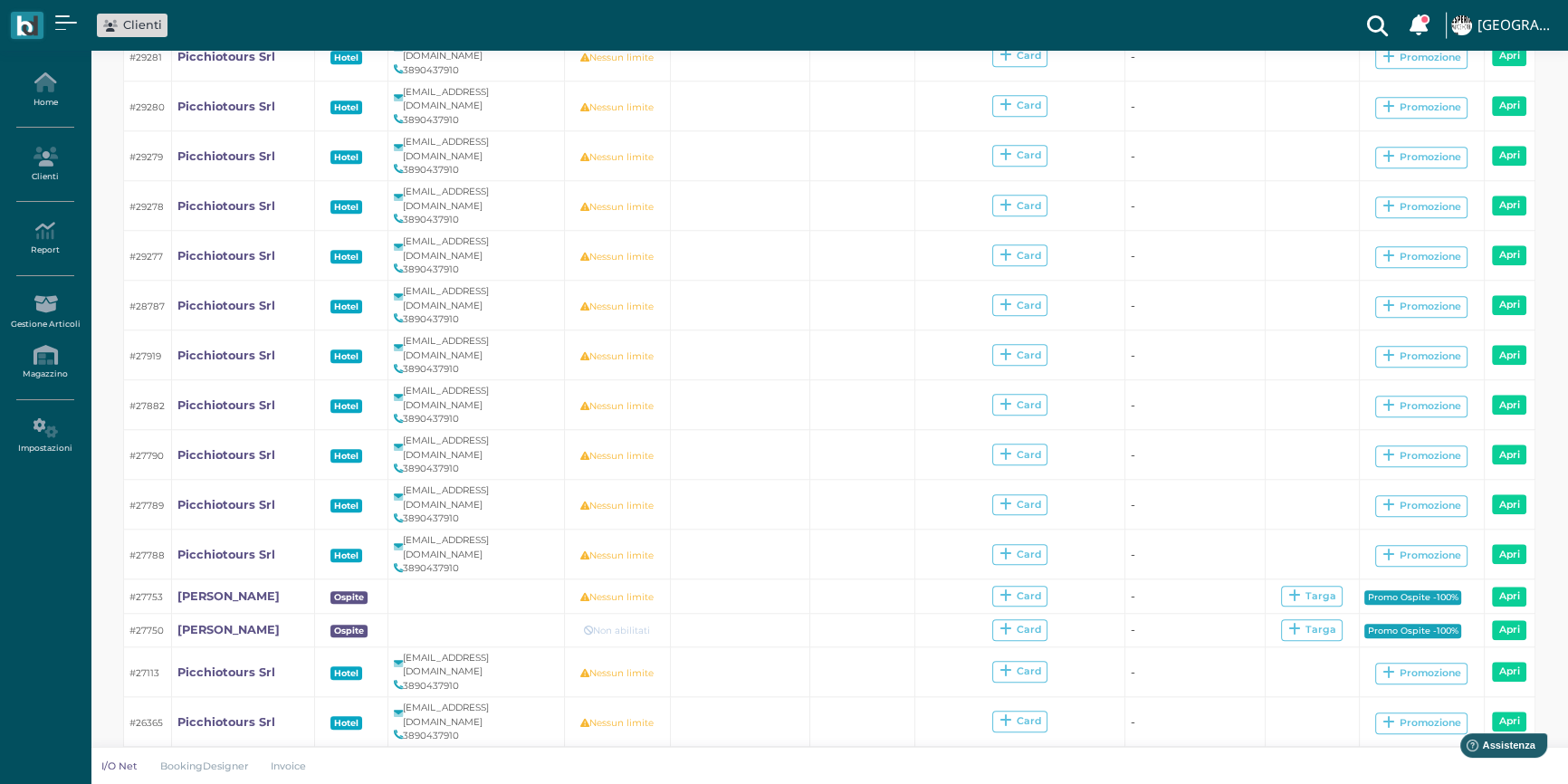
scroll to position [1893, 0]
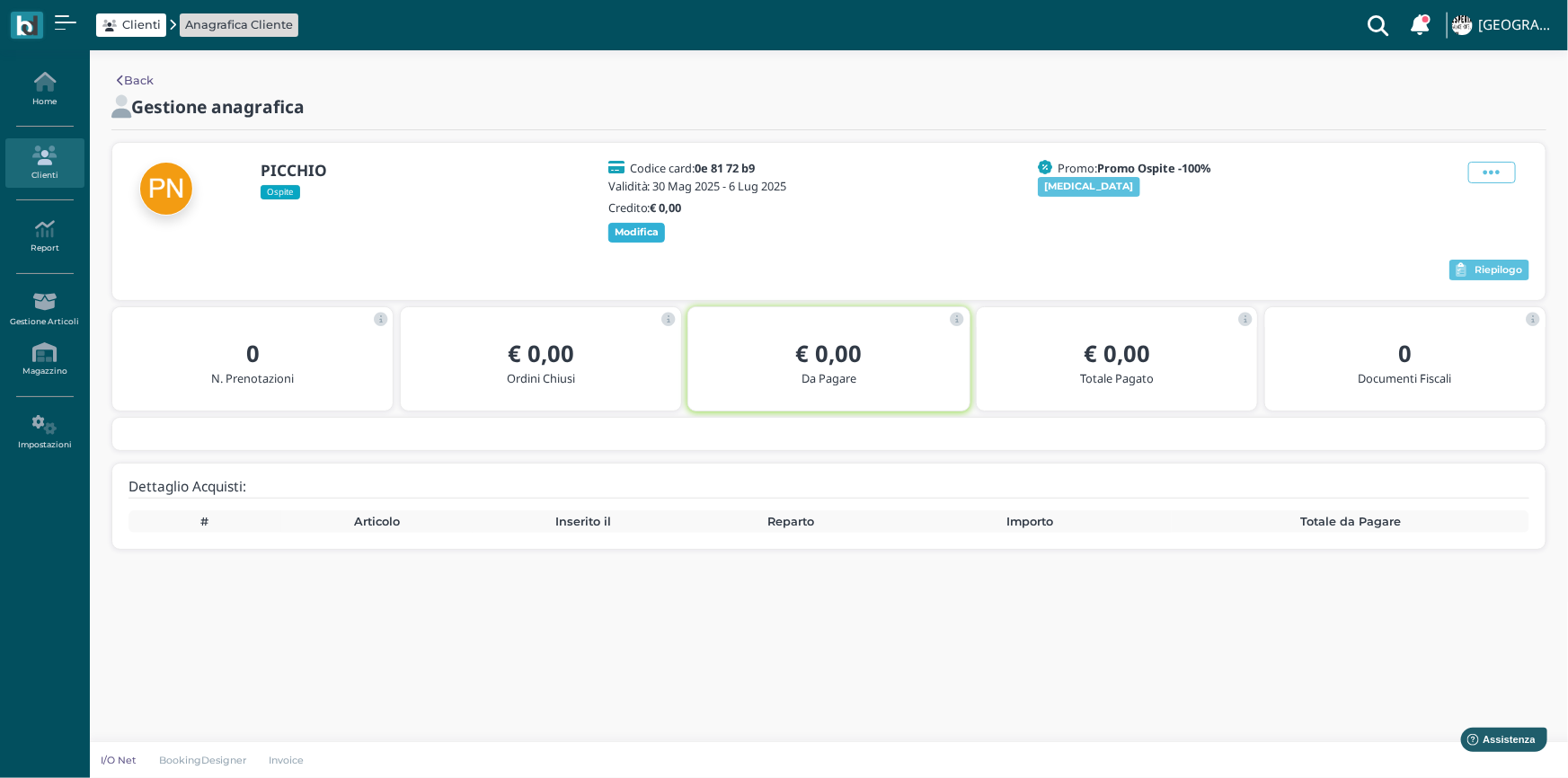
click at [625, 227] on b "Modifica" at bounding box center [636, 232] width 45 height 13
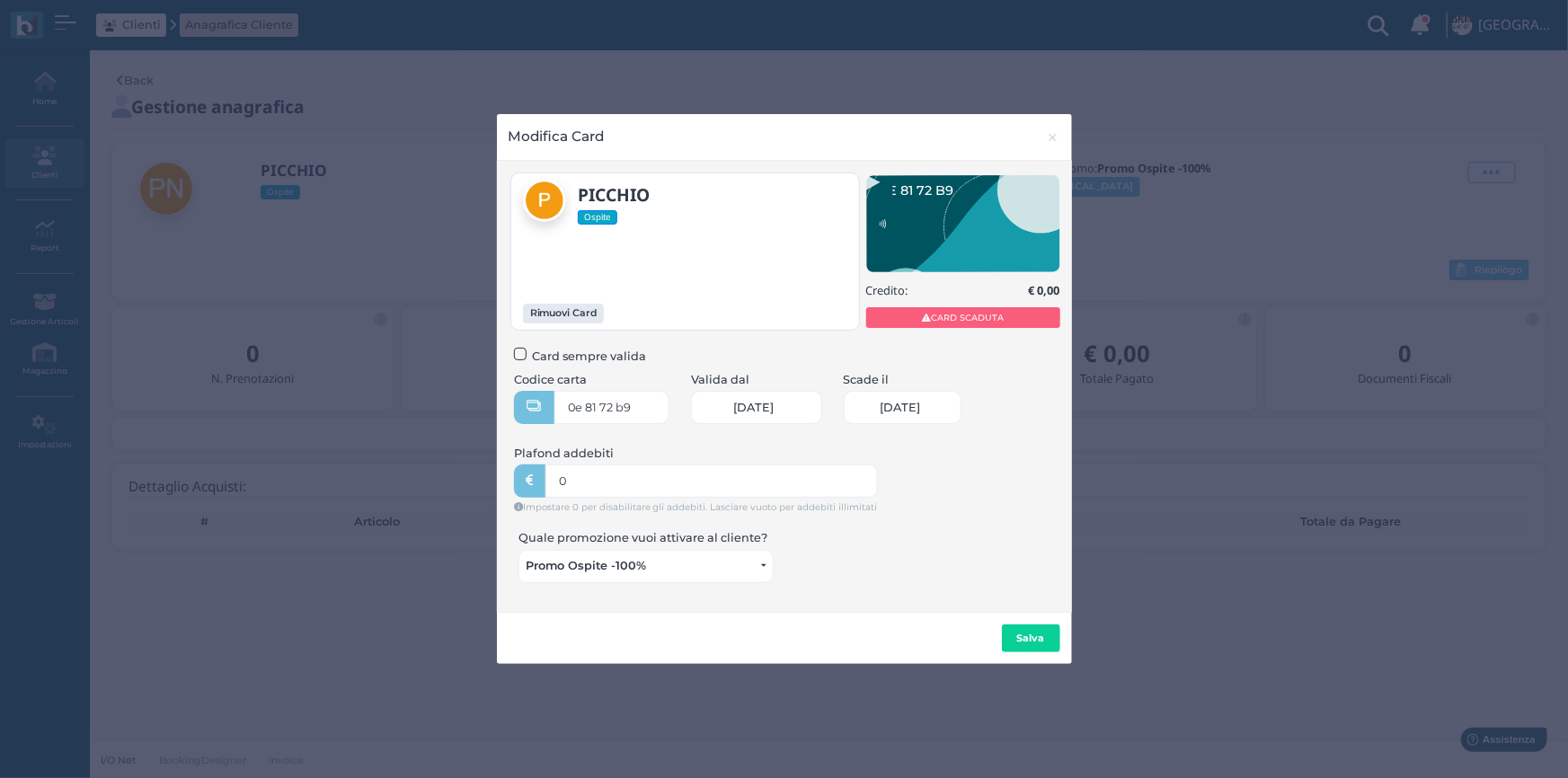
click at [920, 412] on span "06/07/2025" at bounding box center [899, 408] width 41 height 15
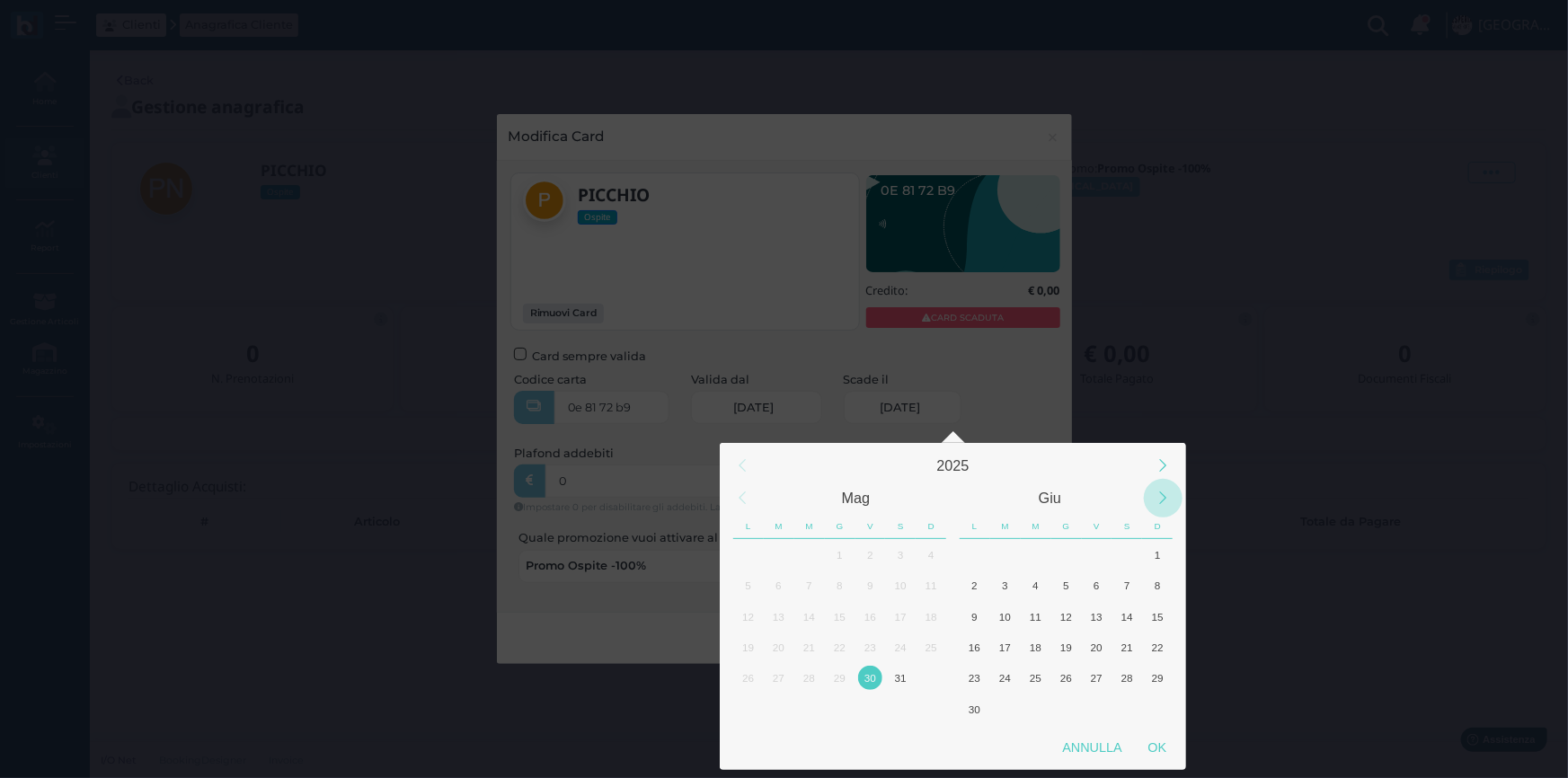
click at [1159, 497] on div "Next Month" at bounding box center [1162, 498] width 39 height 39
click at [1164, 504] on div "Next Month" at bounding box center [1162, 498] width 39 height 39
click at [1005, 673] on div "30" at bounding box center [1005, 678] width 25 height 25
click at [1165, 747] on div "OK" at bounding box center [1156, 747] width 45 height 33
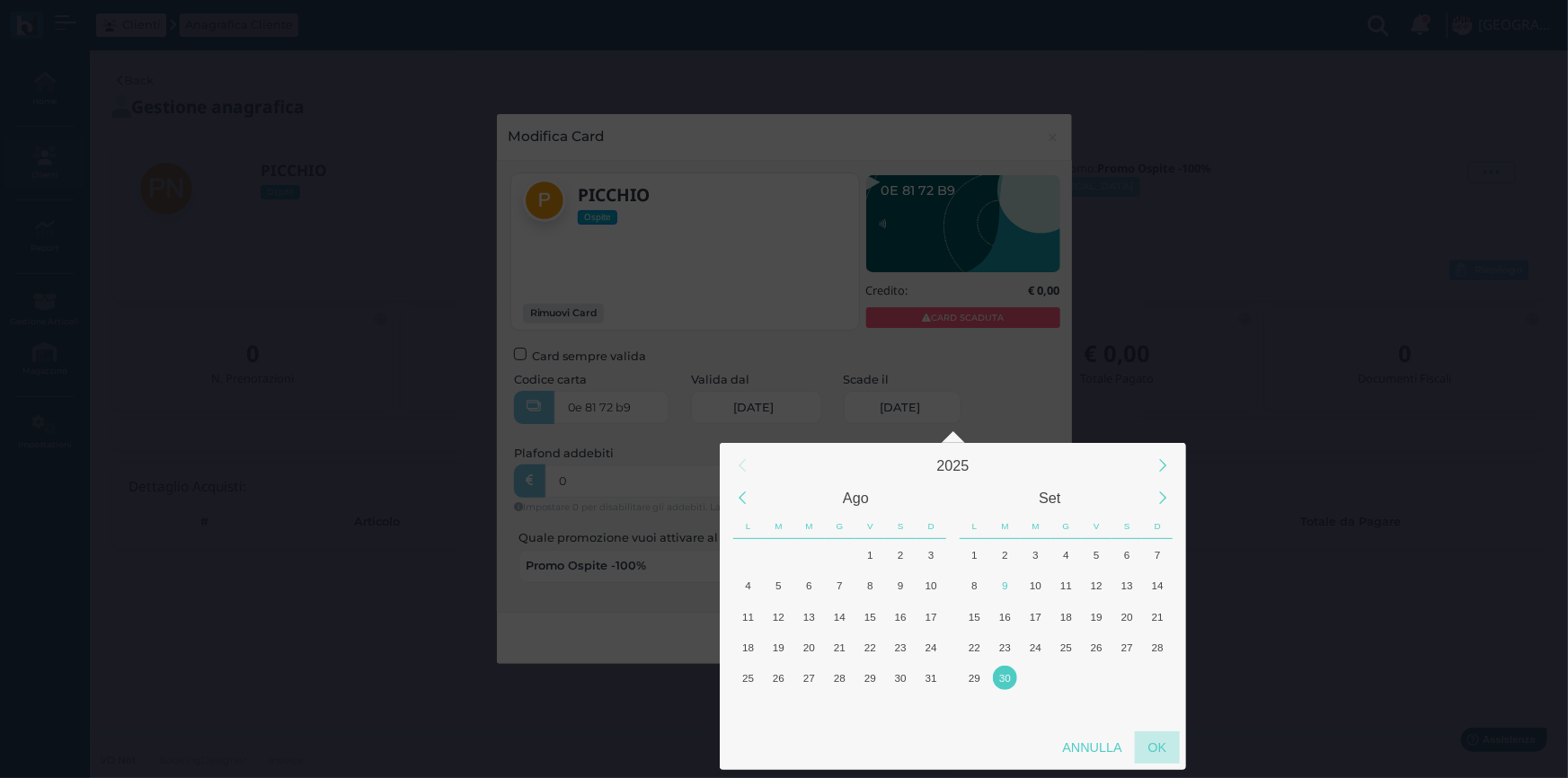
type input "30/09/2025"
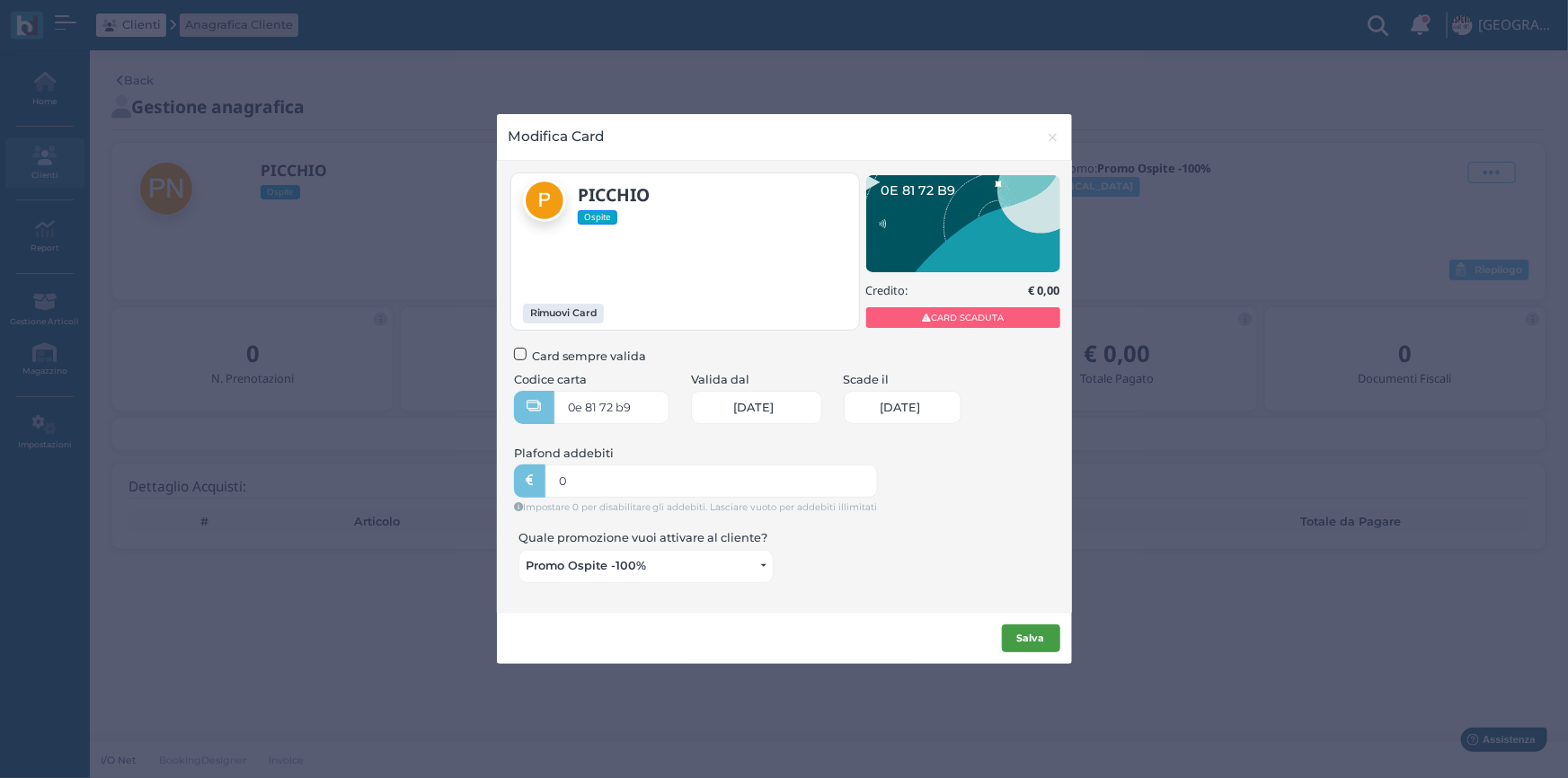
click at [1033, 641] on b "Salva" at bounding box center [1031, 637] width 28 height 13
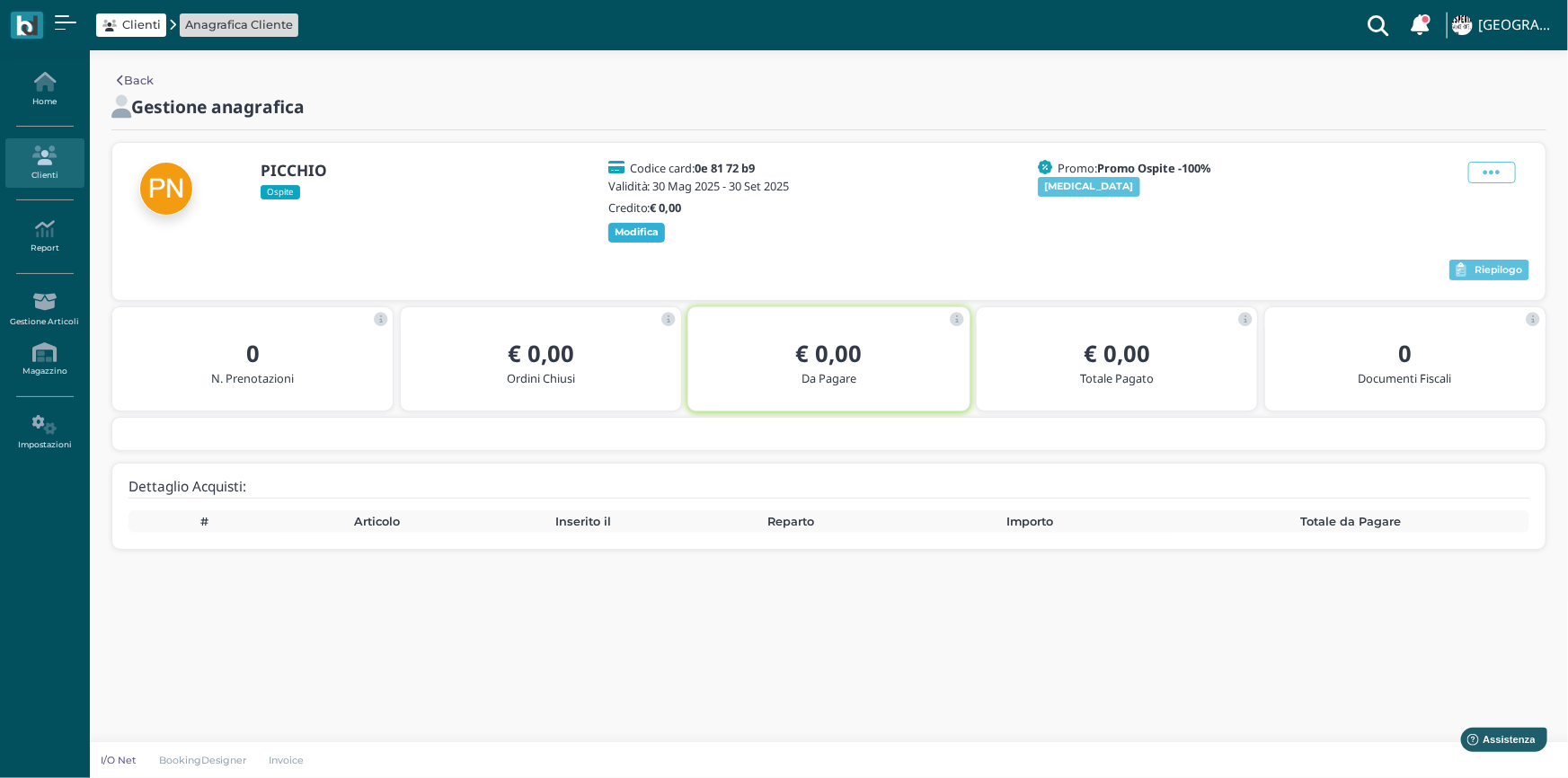
click at [638, 234] on b "Modifica" at bounding box center [636, 232] width 45 height 13
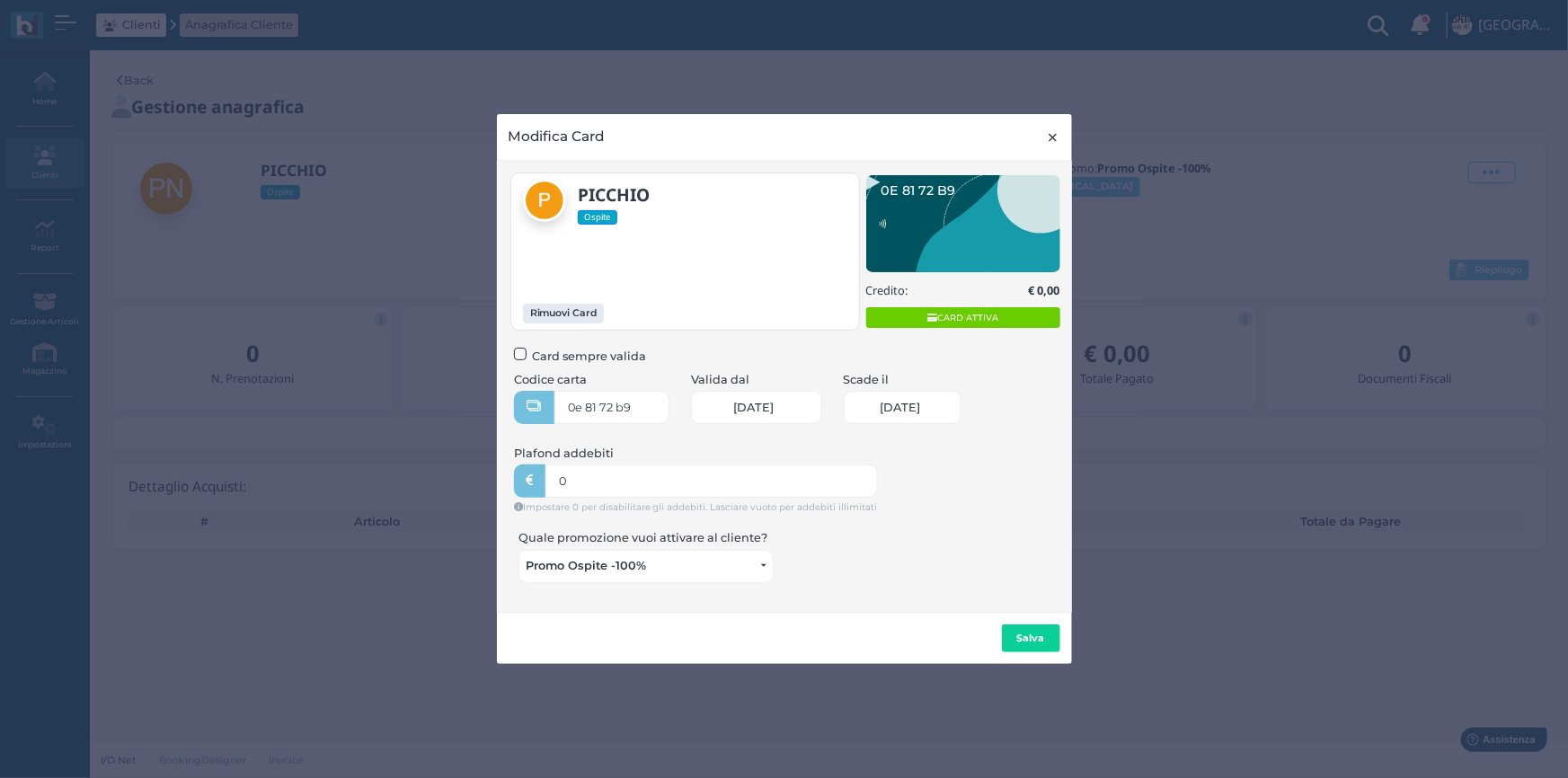
click at [1060, 139] on button "× close" at bounding box center [1053, 137] width 37 height 46
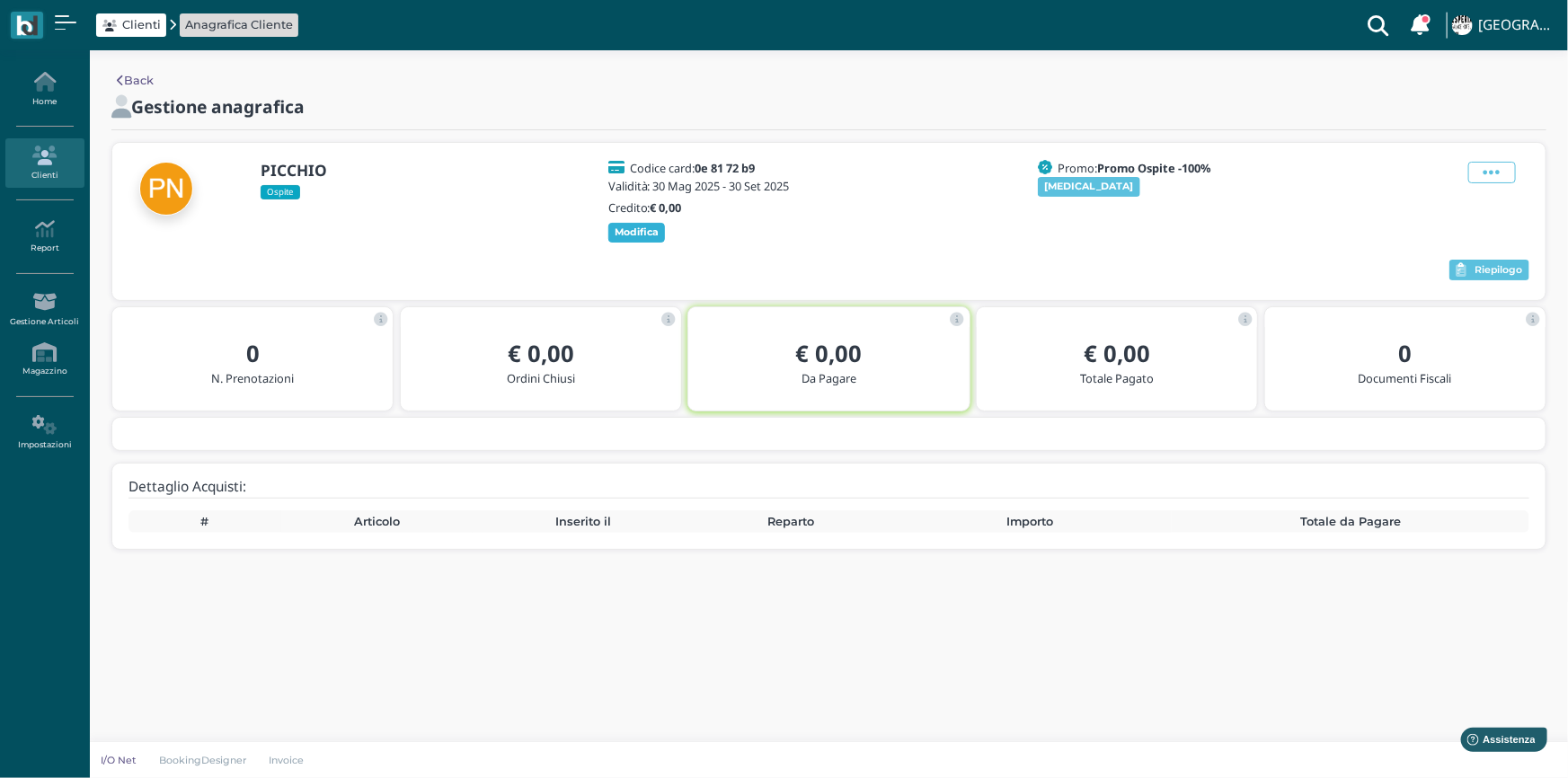
click at [638, 230] on b "Modifica" at bounding box center [636, 232] width 45 height 13
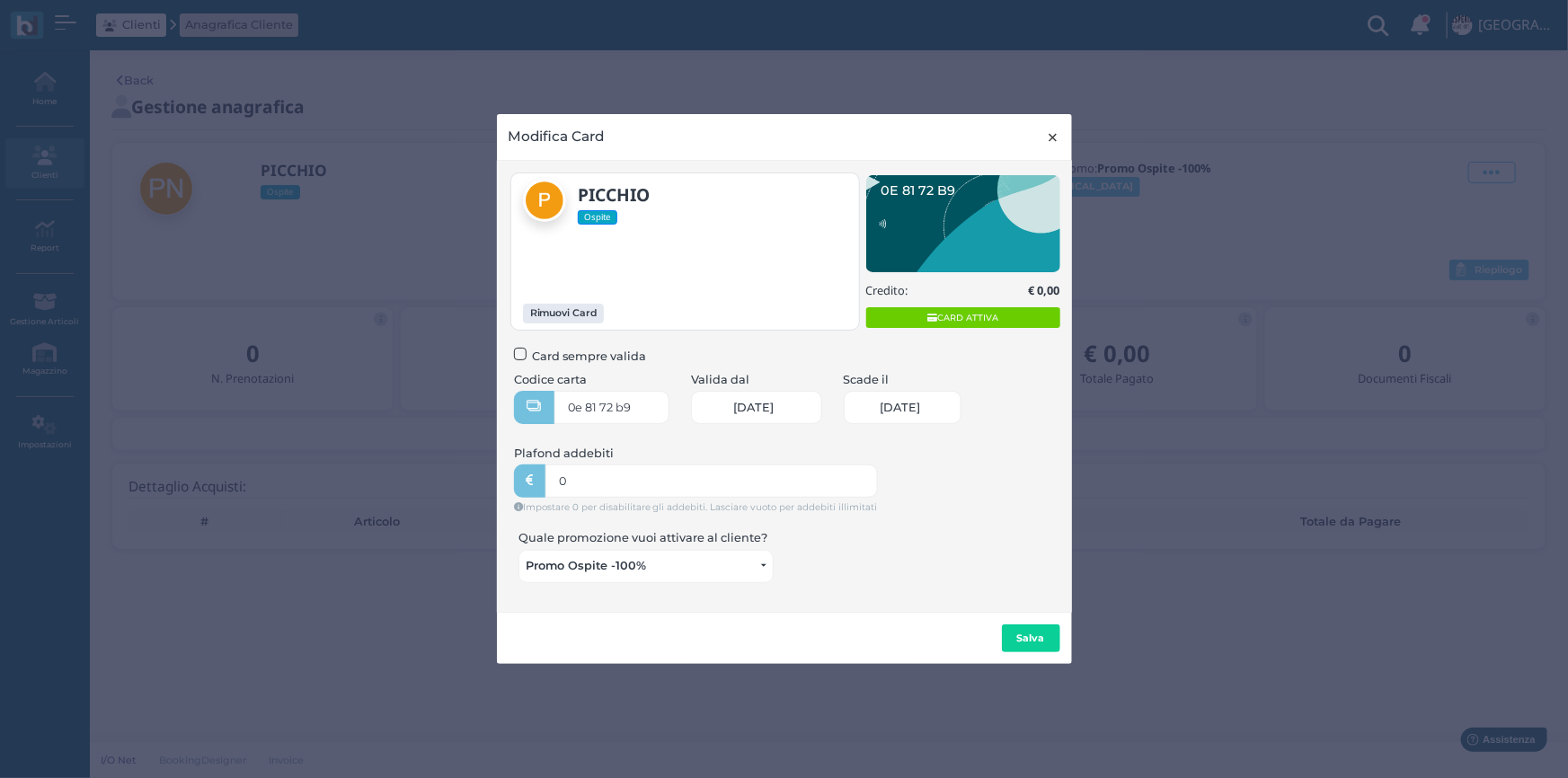
click at [1054, 139] on span "×" at bounding box center [1054, 138] width 14 height 24
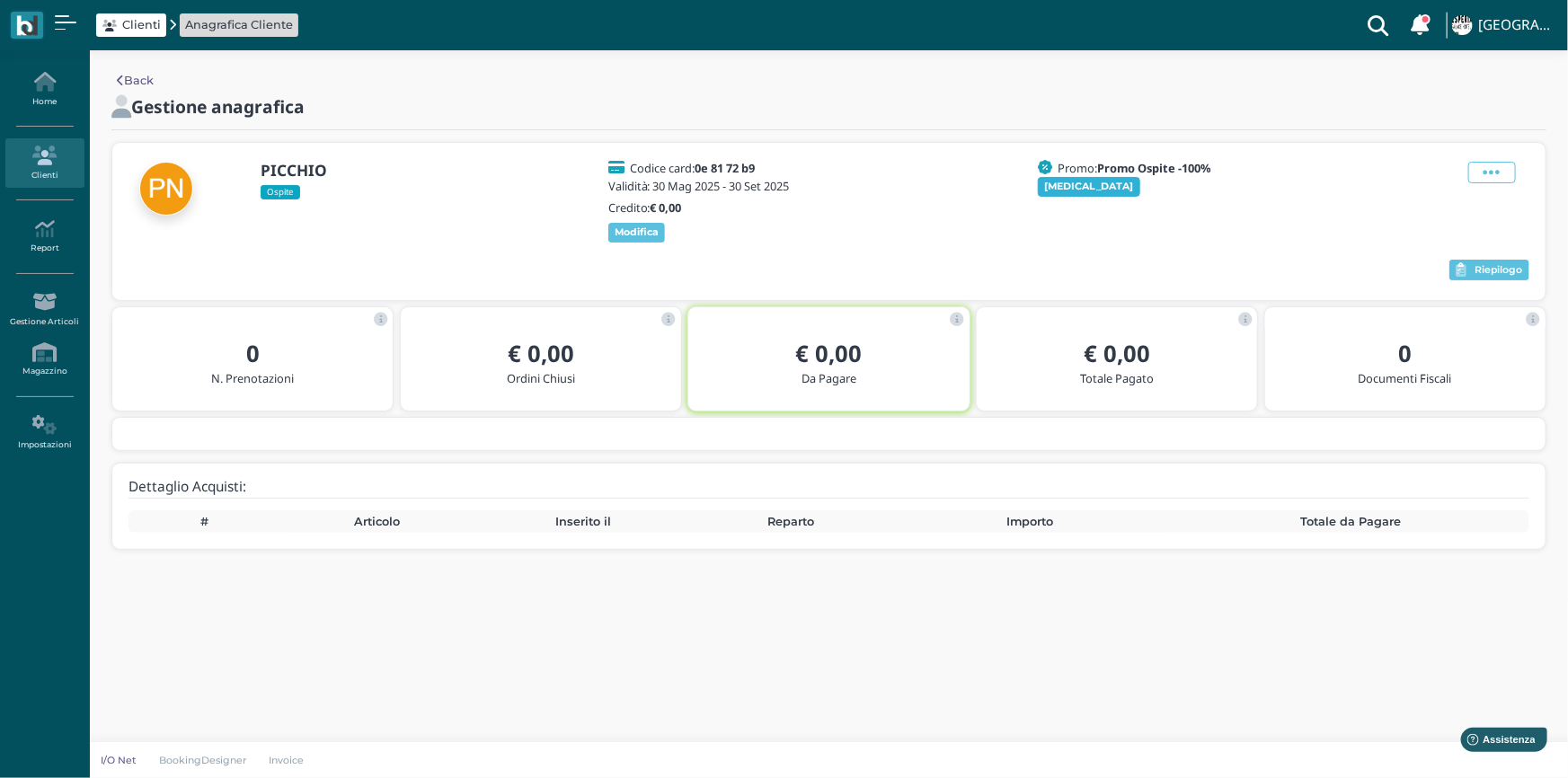
click at [1061, 190] on b "Cambia" at bounding box center [1089, 186] width 89 height 13
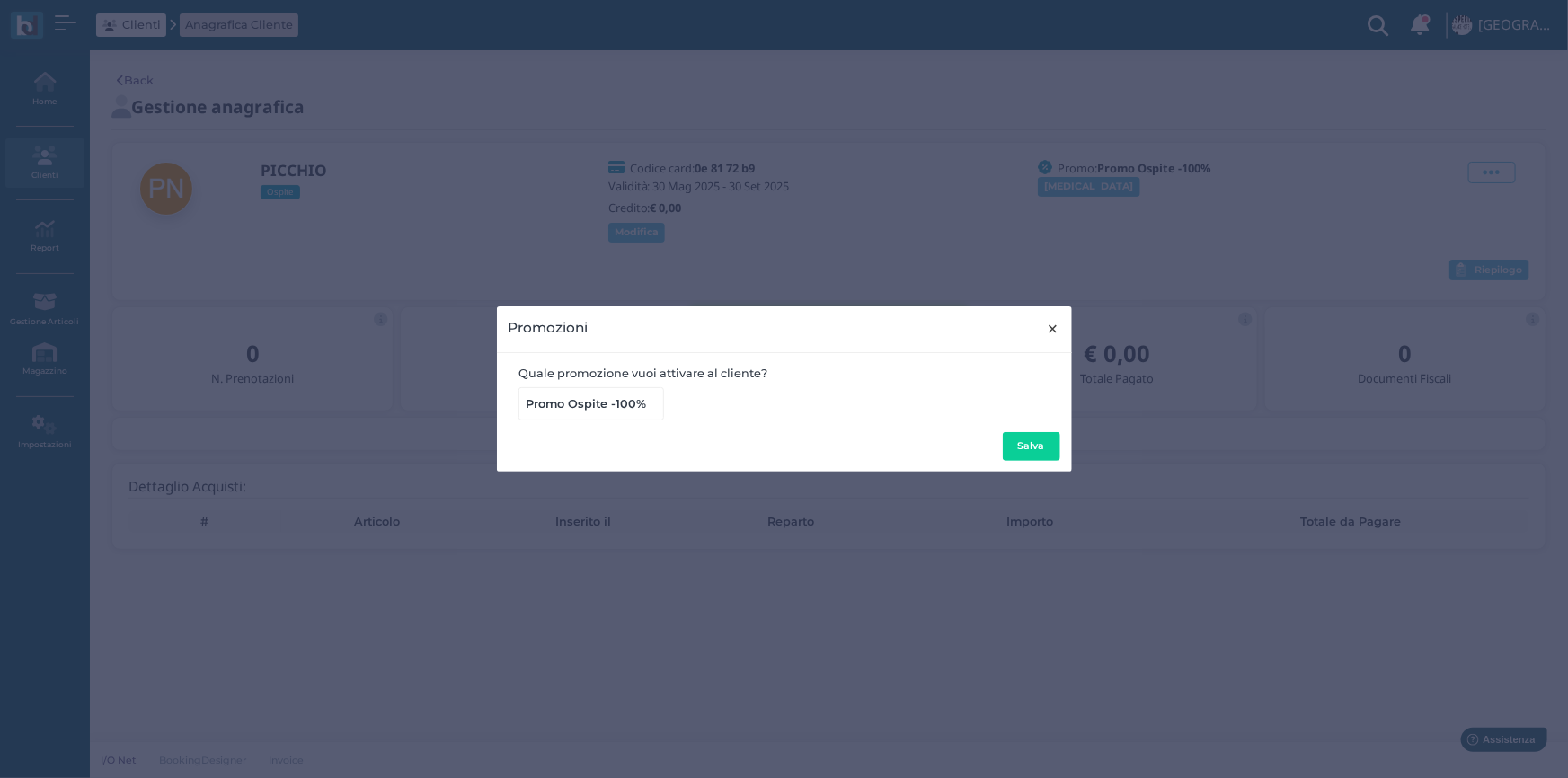
click at [1052, 324] on span "×" at bounding box center [1054, 330] width 14 height 24
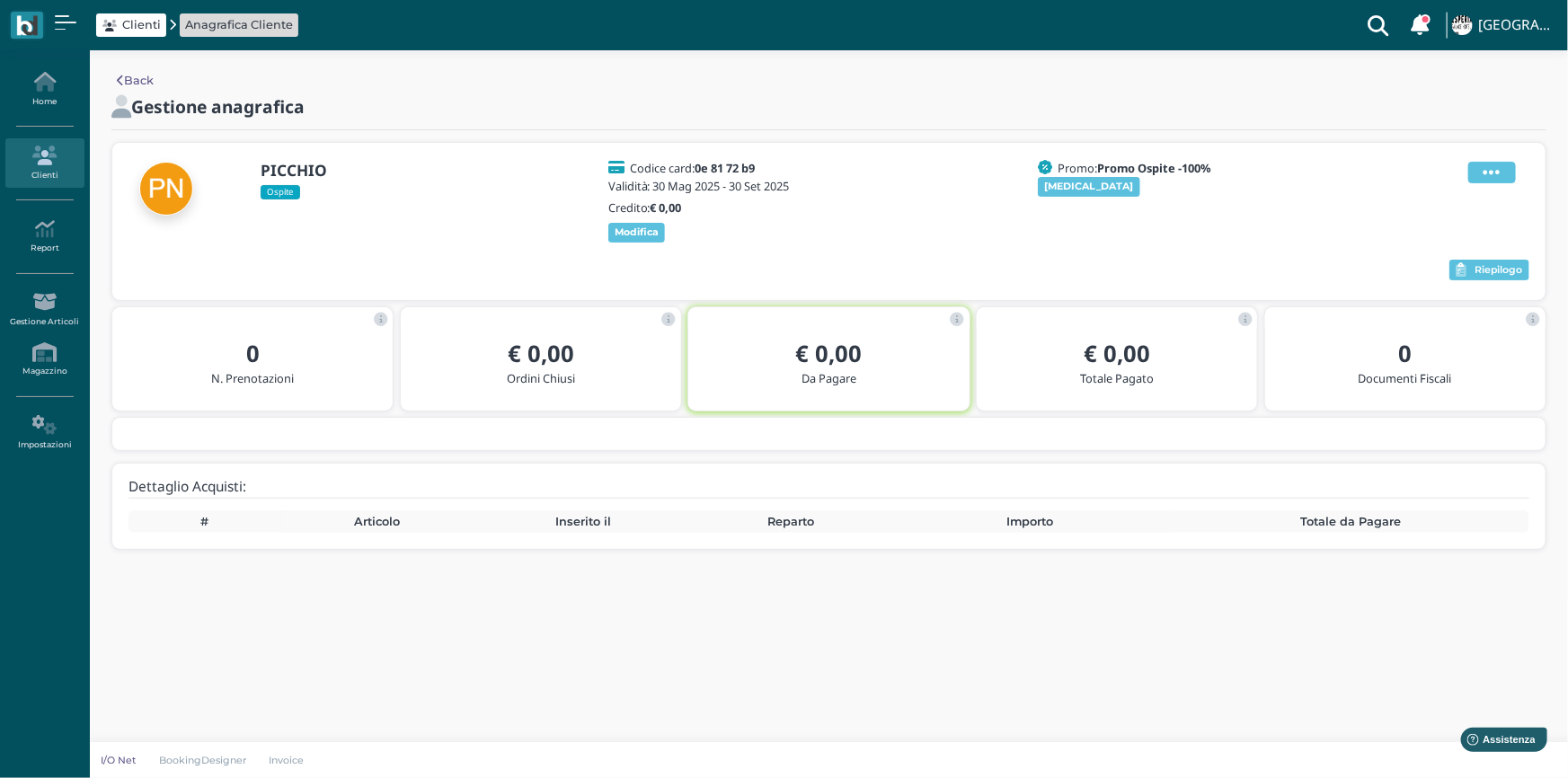
click at [1487, 173] on icon at bounding box center [1491, 172] width 17 height 20
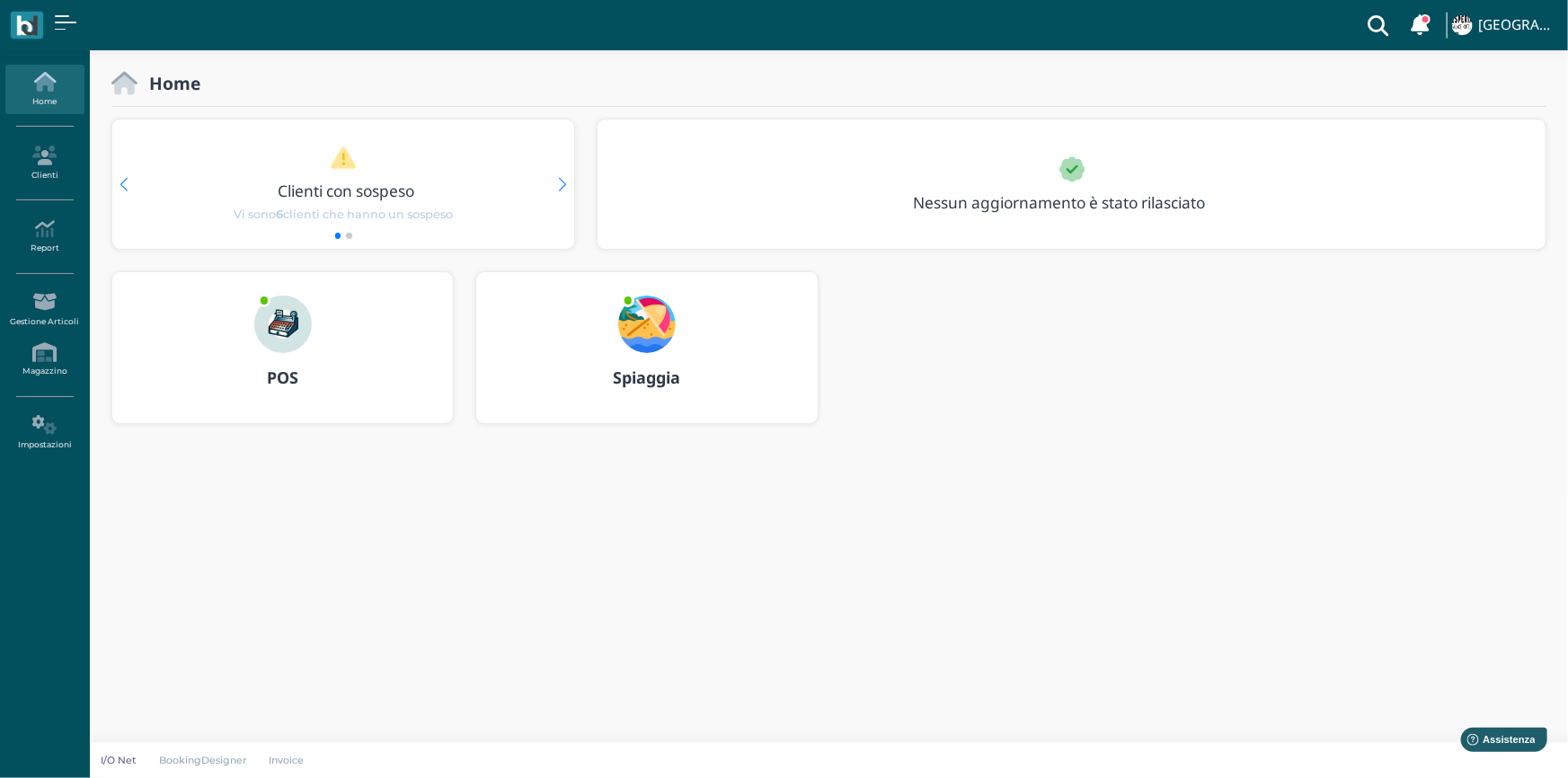
click at [656, 326] on img at bounding box center [647, 325] width 57 height 57
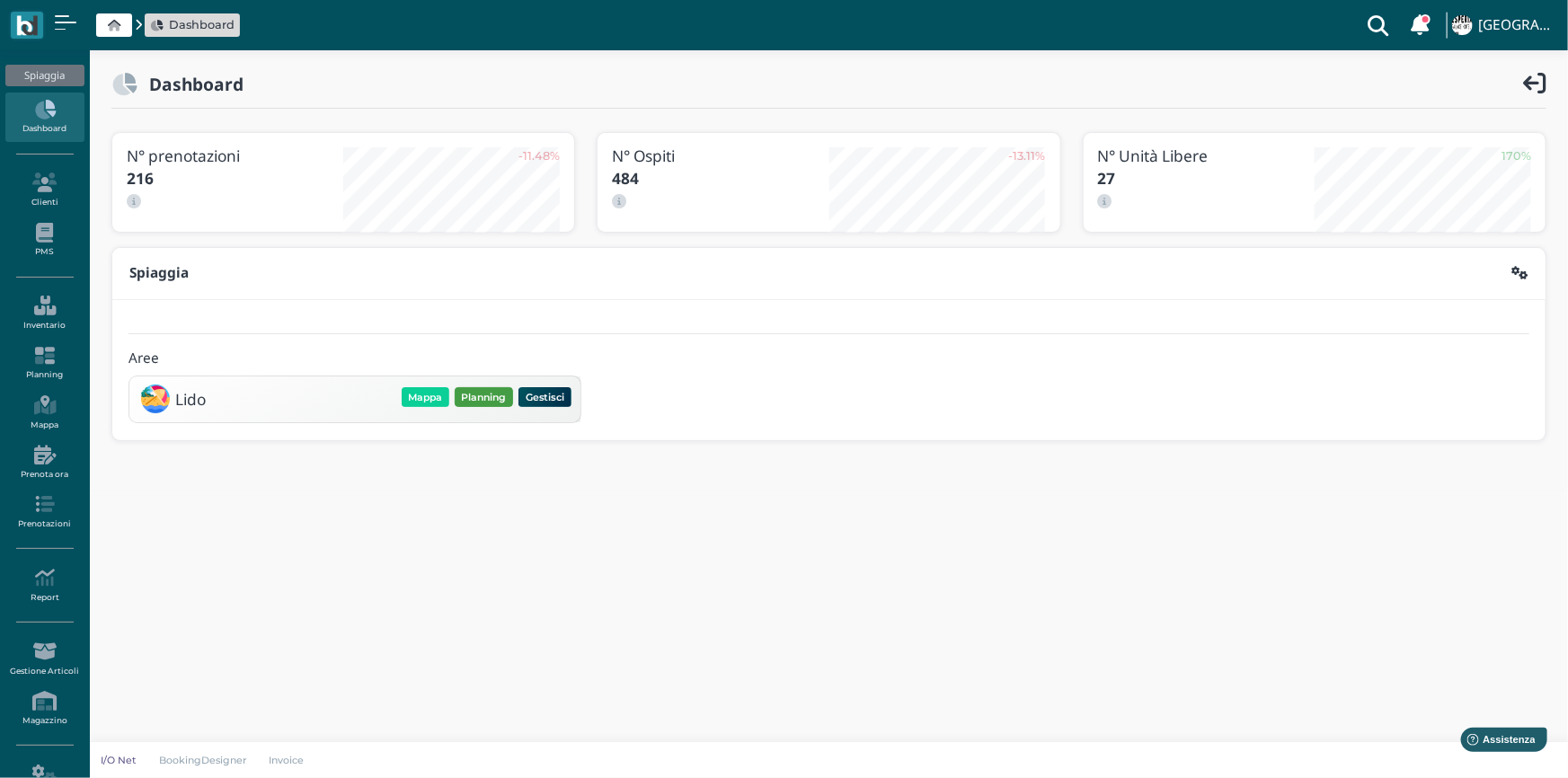
click at [477, 401] on button "Planning" at bounding box center [484, 397] width 58 height 20
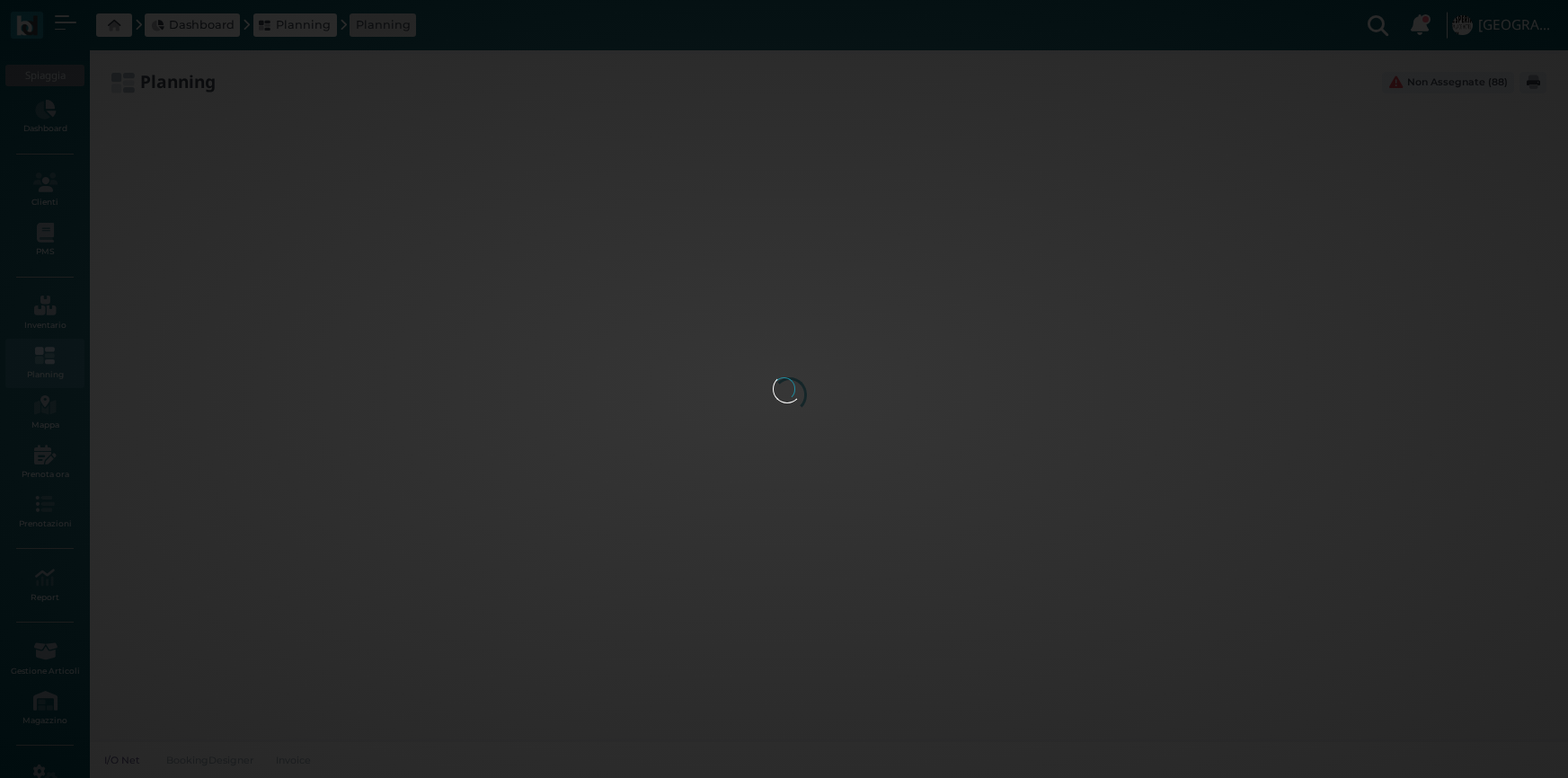
type input "2.8"
type input "55"
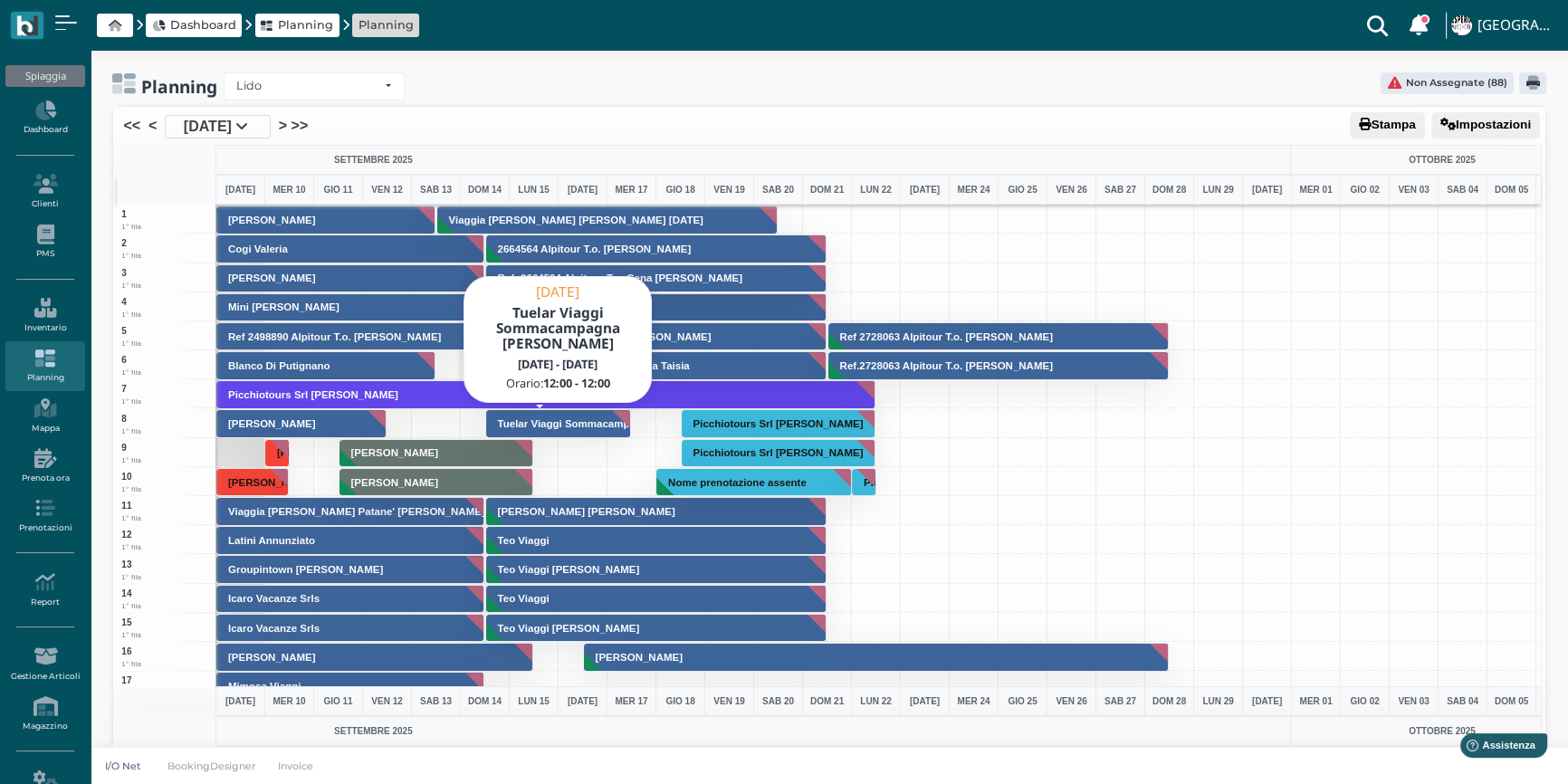
click at [533, 420] on h3 "Tuelar Viaggi Sommacampagna Giovanna" at bounding box center [621, 424] width 261 height 11
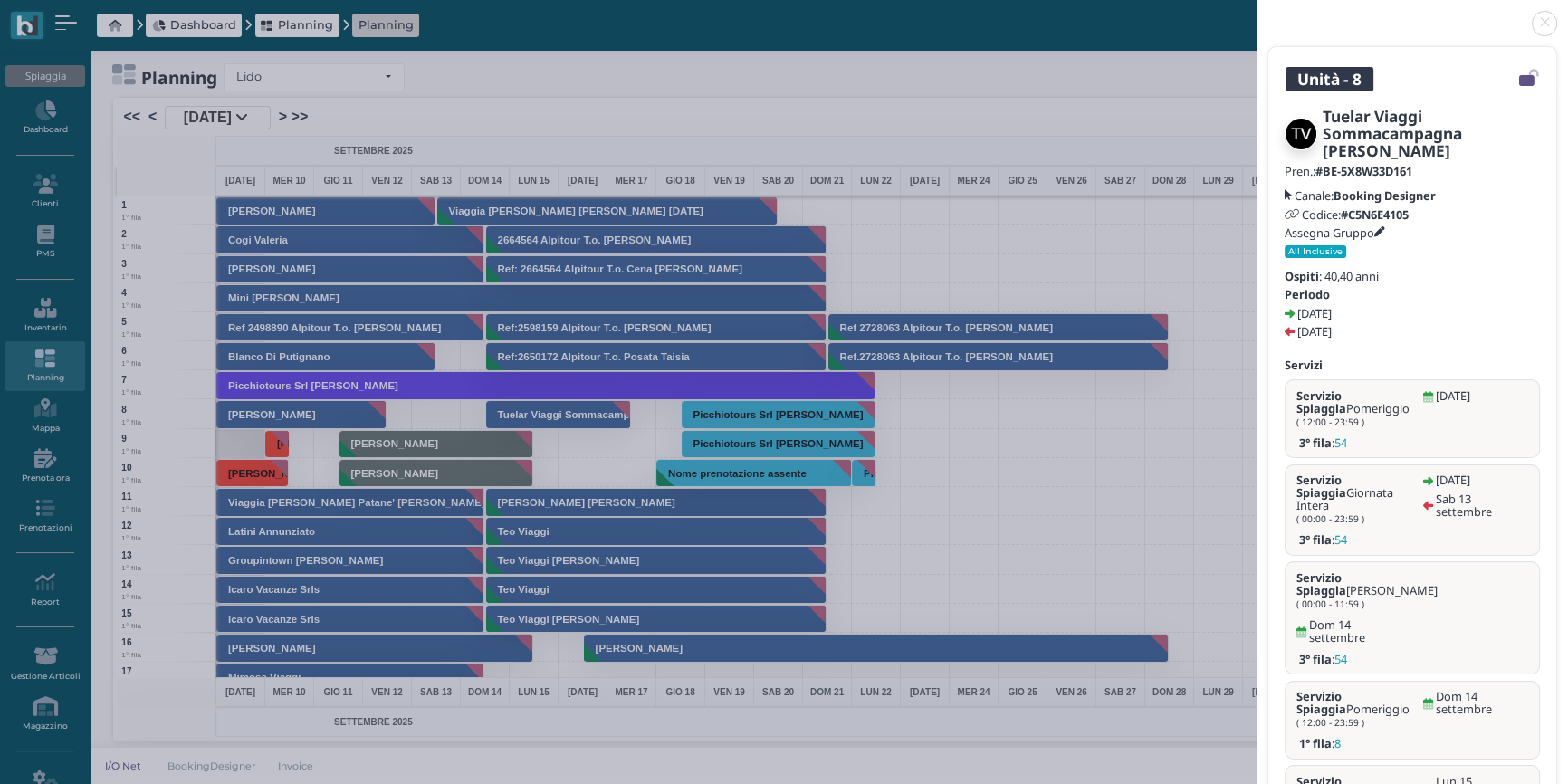
scroll to position [12, 0]
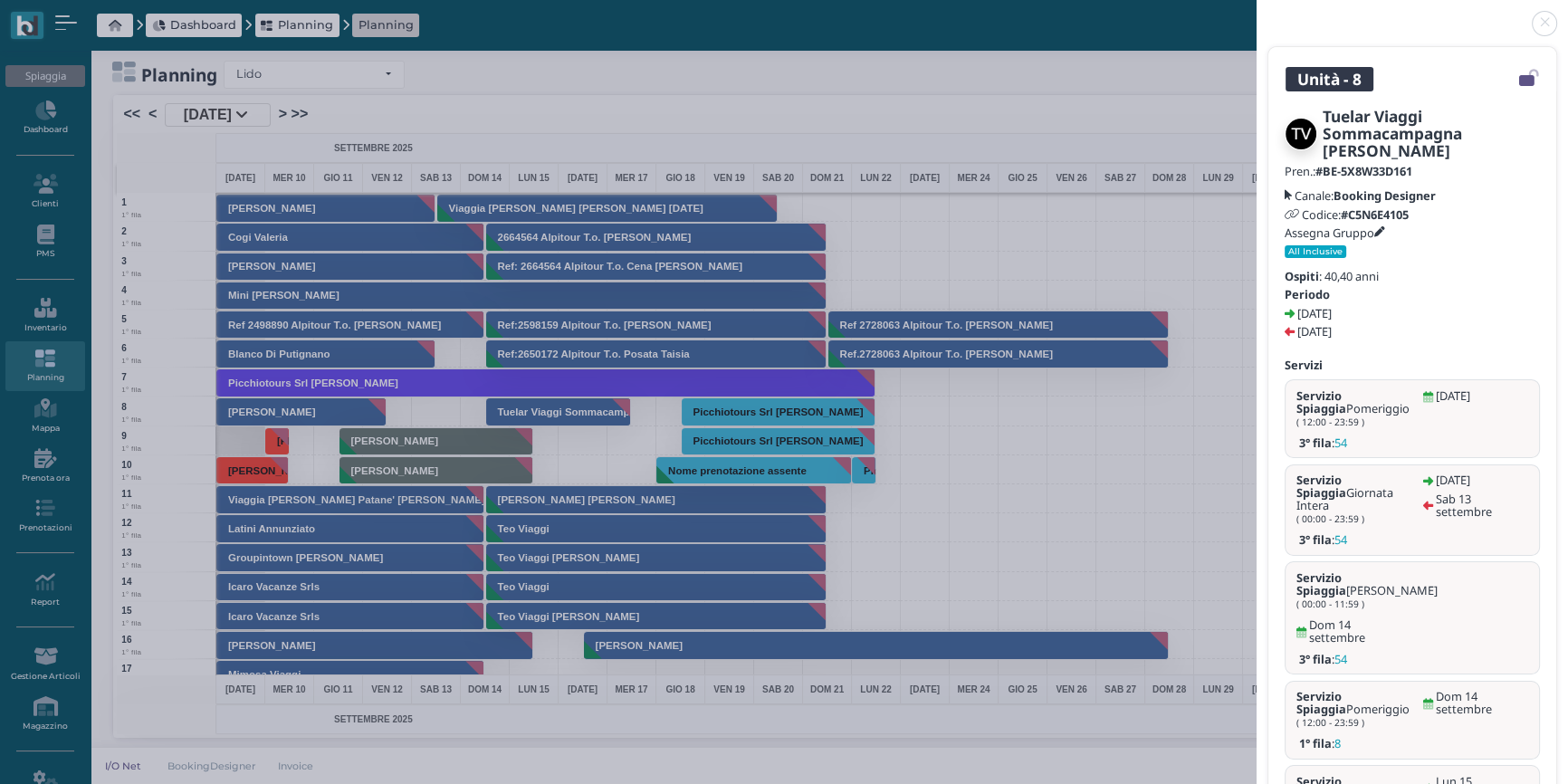
click at [1257, 13] on link at bounding box center [1257, 13] width 0 height 0
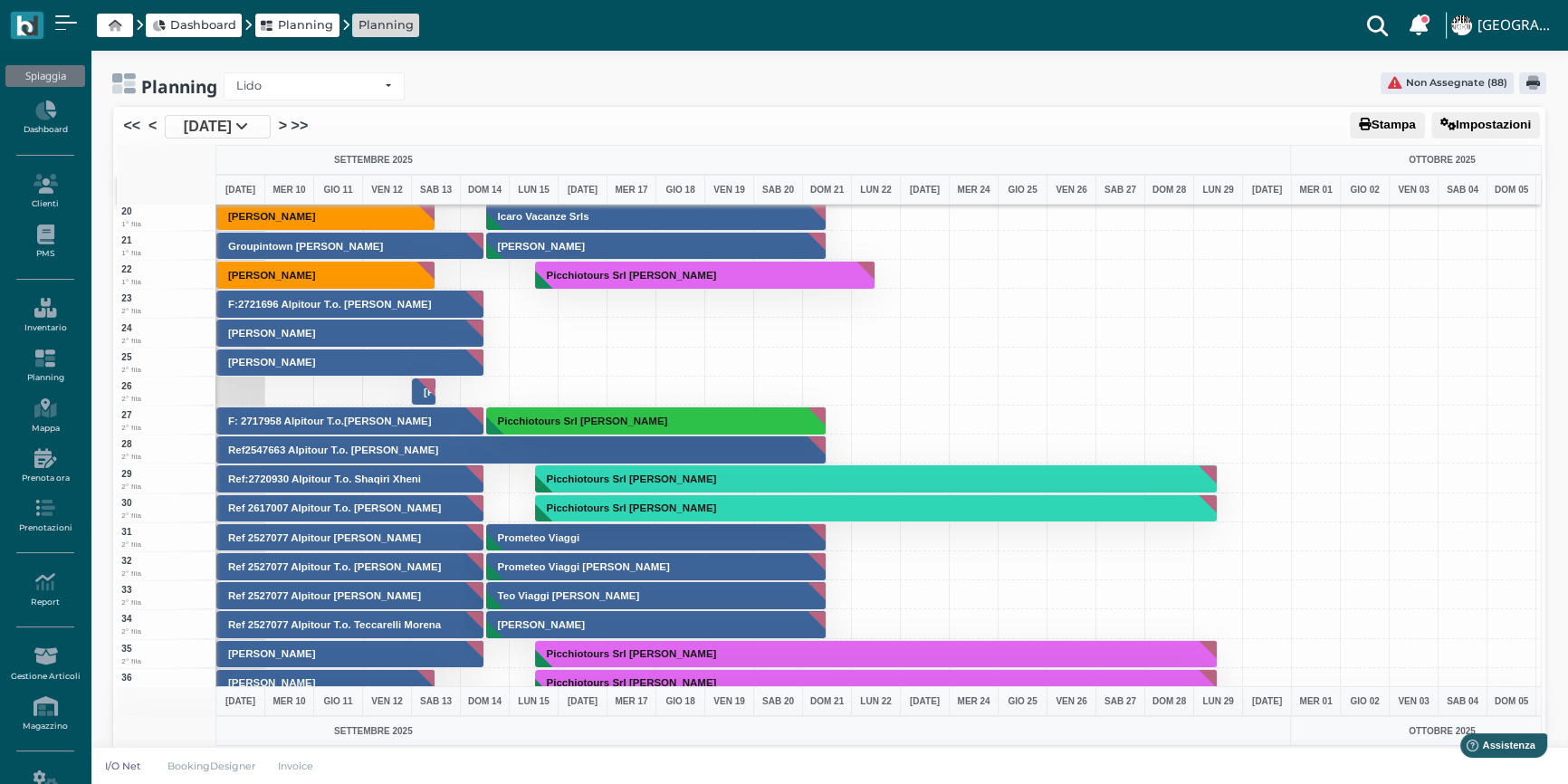
scroll to position [494, 0]
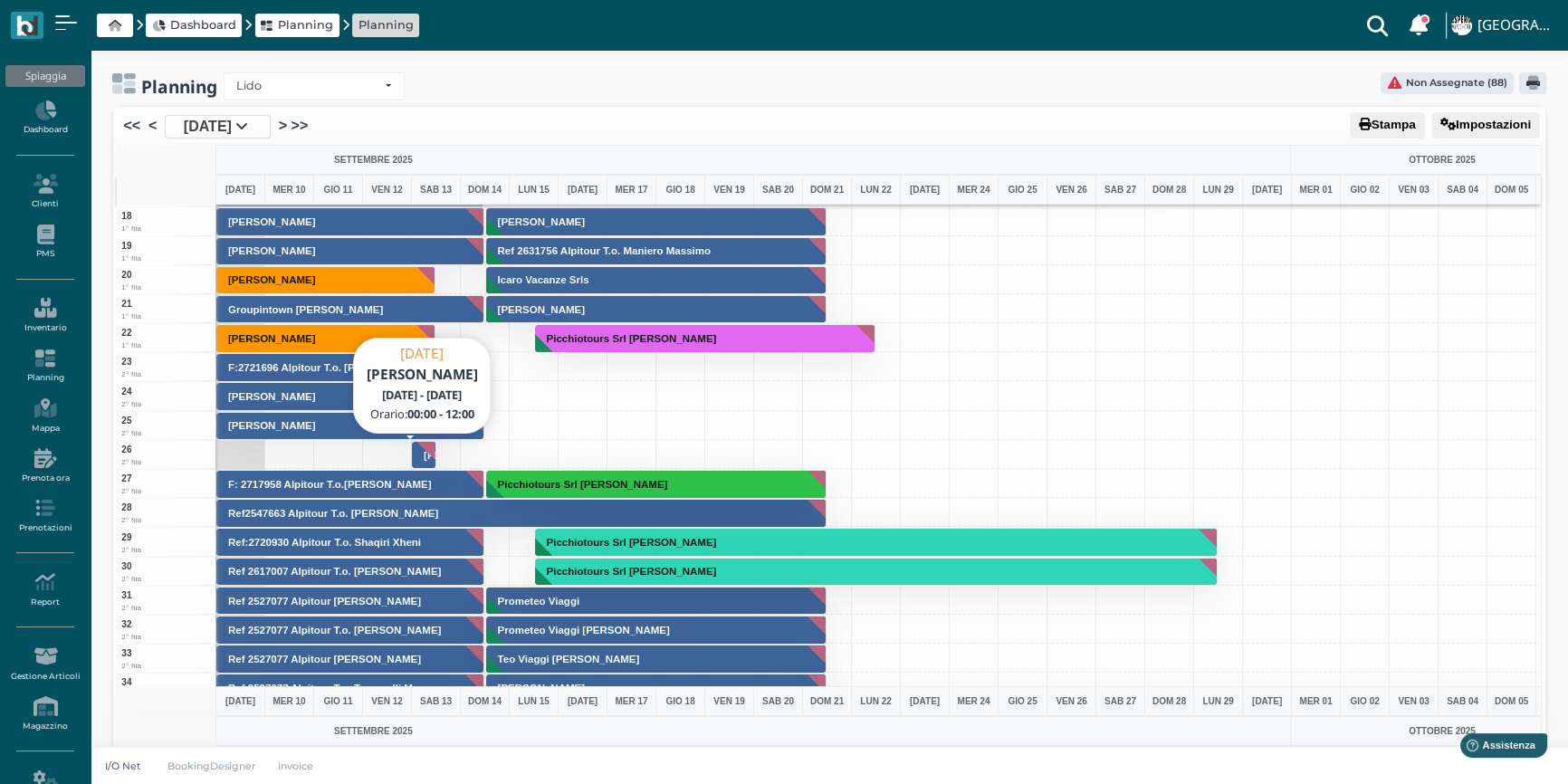
click at [423, 451] on h3 "[PERSON_NAME]" at bounding box center [468, 455] width 102 height 11
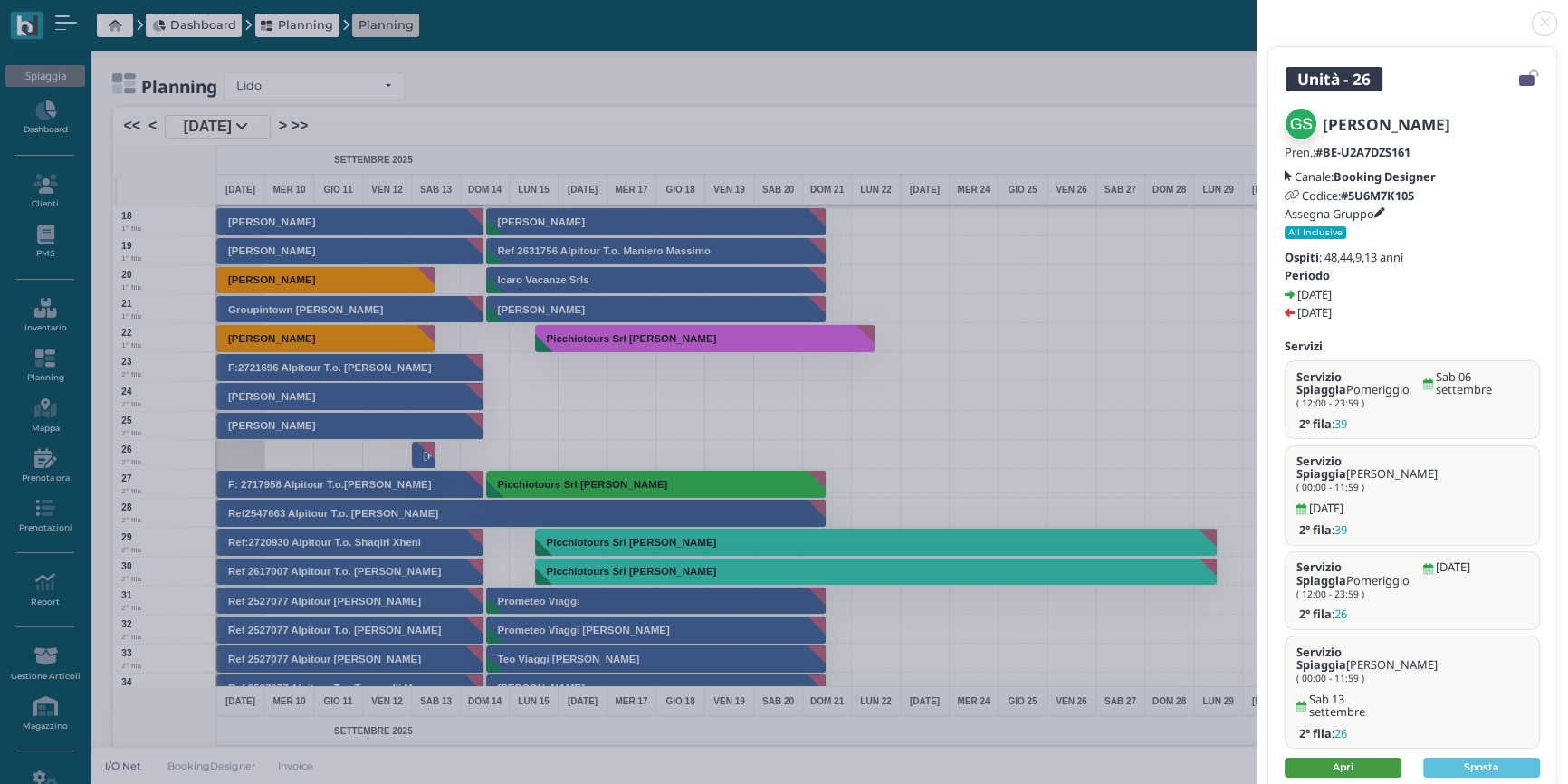
click at [1359, 758] on link "Apri" at bounding box center [1343, 768] width 117 height 20
drag, startPoint x: 1544, startPoint y: 27, endPoint x: 804, endPoint y: 30, distance: 740.0
click at [1257, 13] on link at bounding box center [1257, 13] width 0 height 0
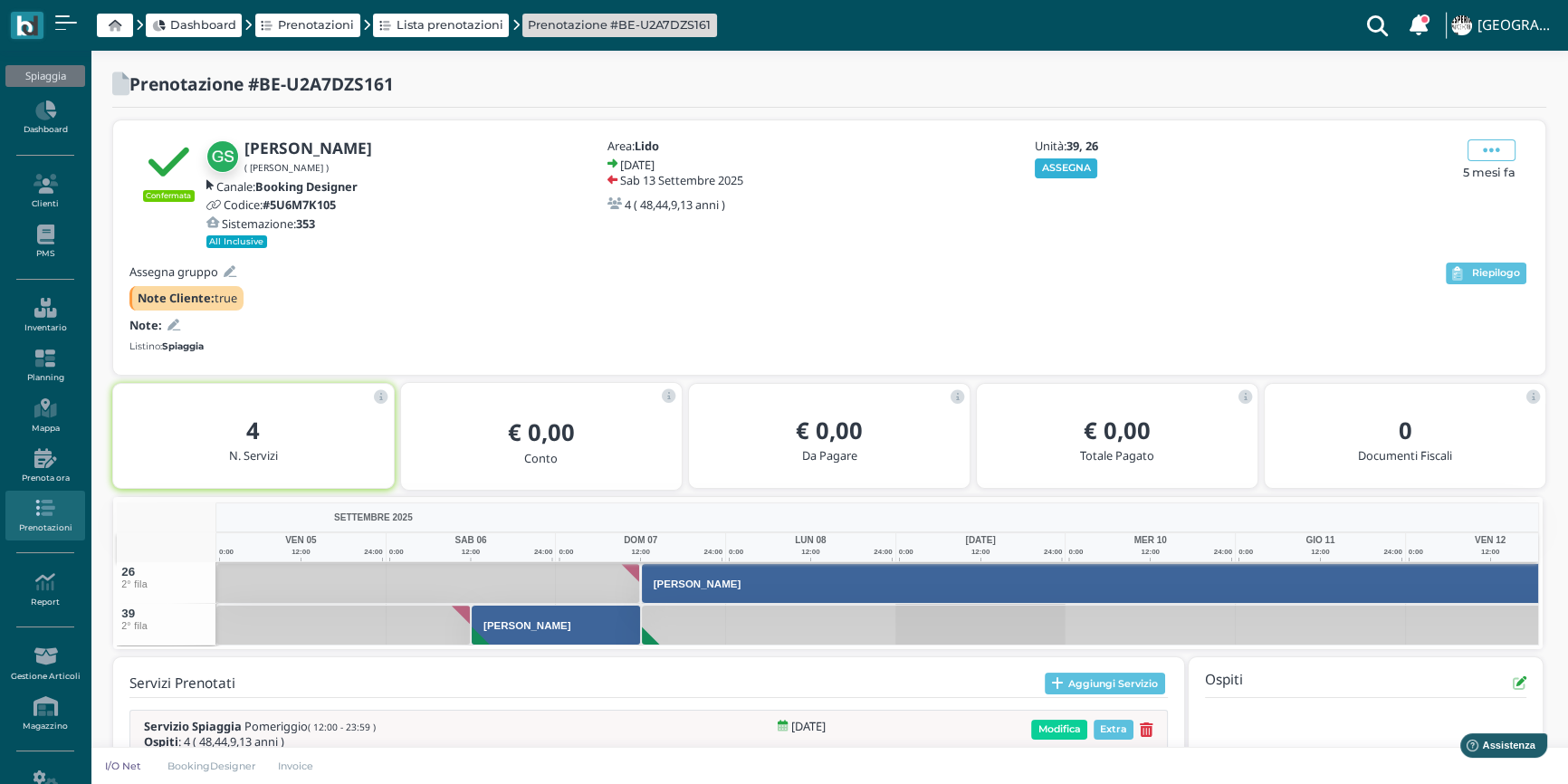
click at [1078, 167] on button "ASSEGNA" at bounding box center [1066, 169] width 63 height 20
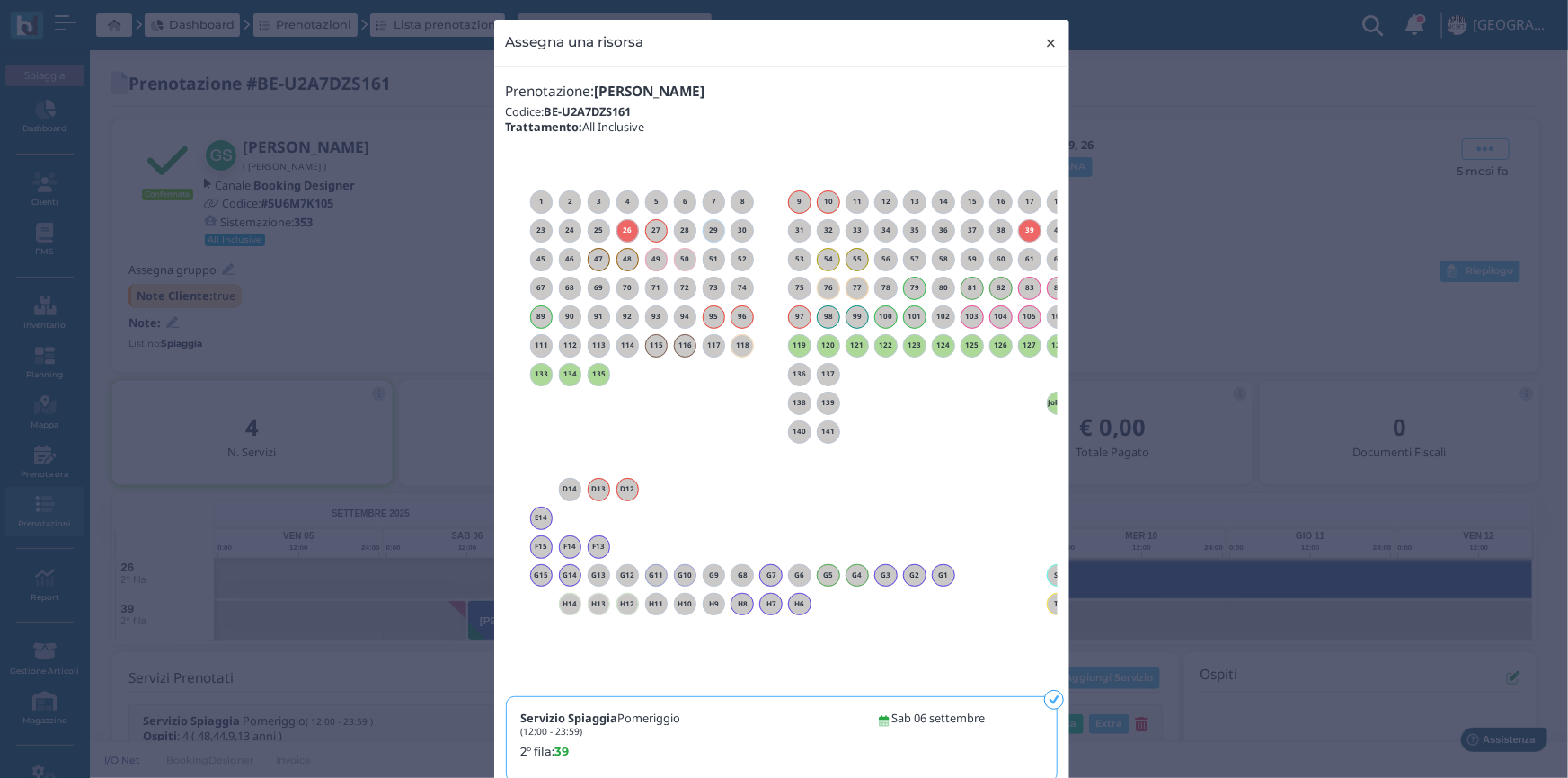
click at [1044, 38] on span "×" at bounding box center [1051, 44] width 14 height 24
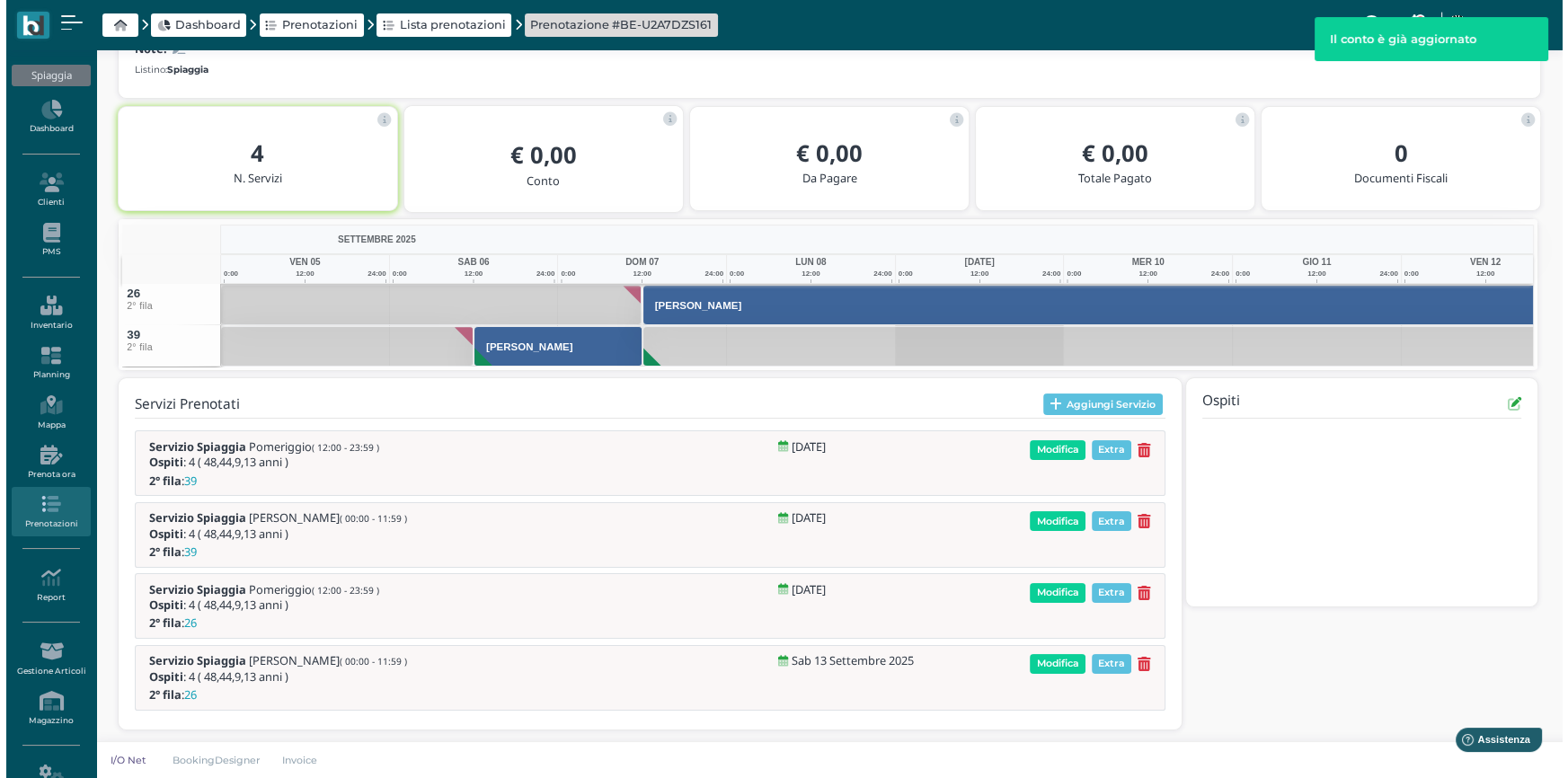
scroll to position [278, 0]
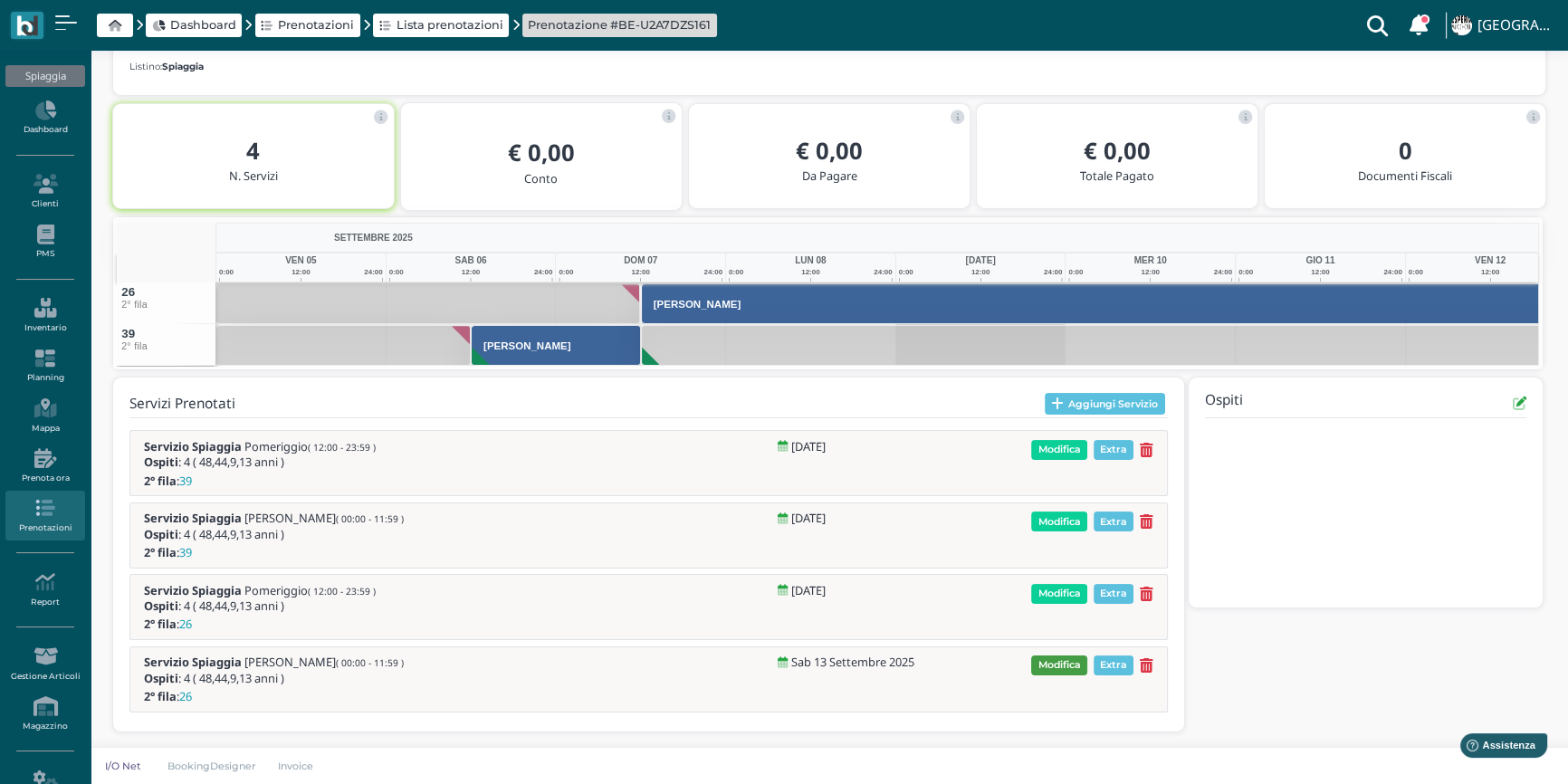
click at [1060, 668] on span "Modifica" at bounding box center [1059, 666] width 56 height 20
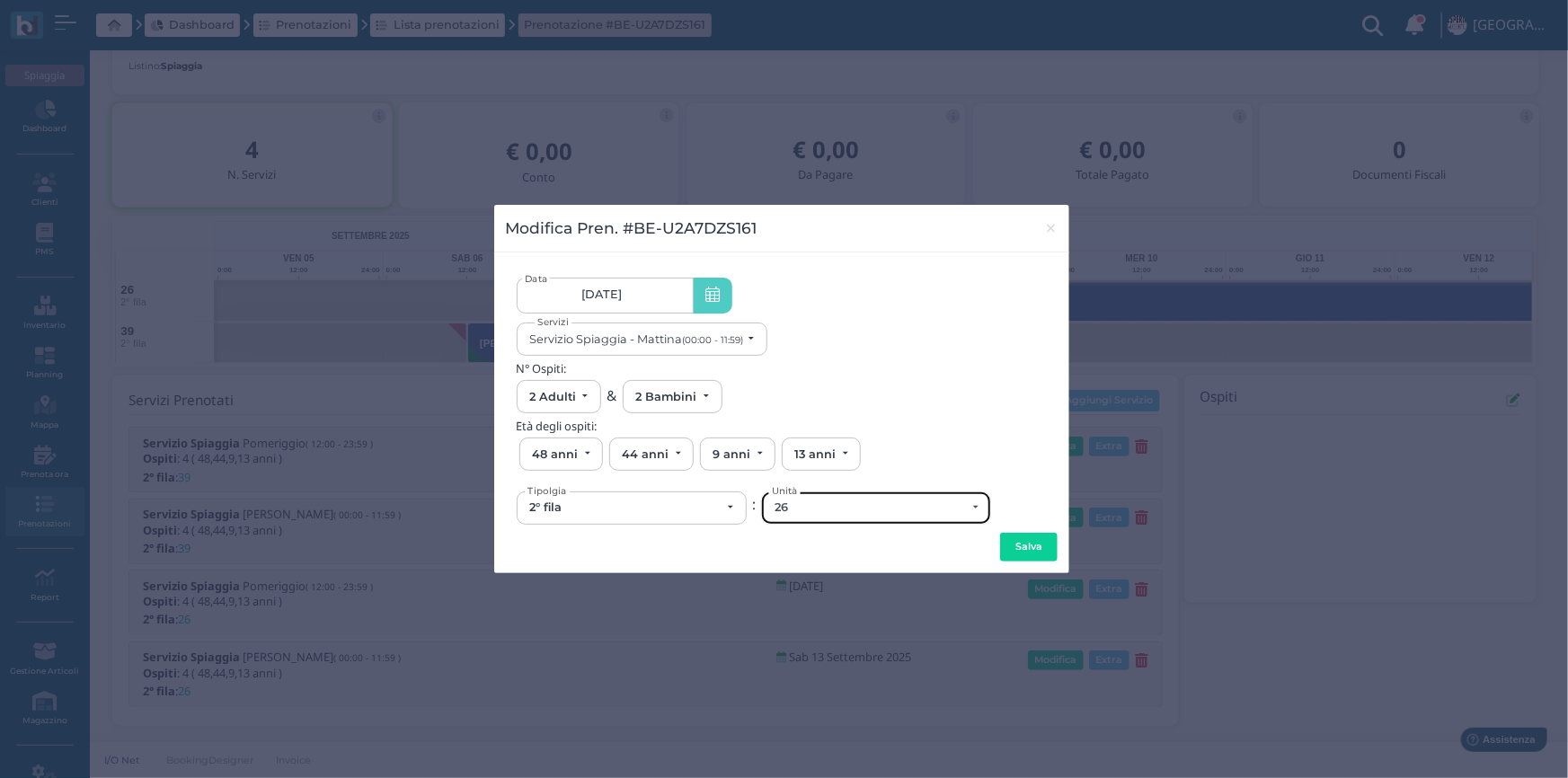
click at [817, 518] on div "26" at bounding box center [876, 509] width 229 height 32
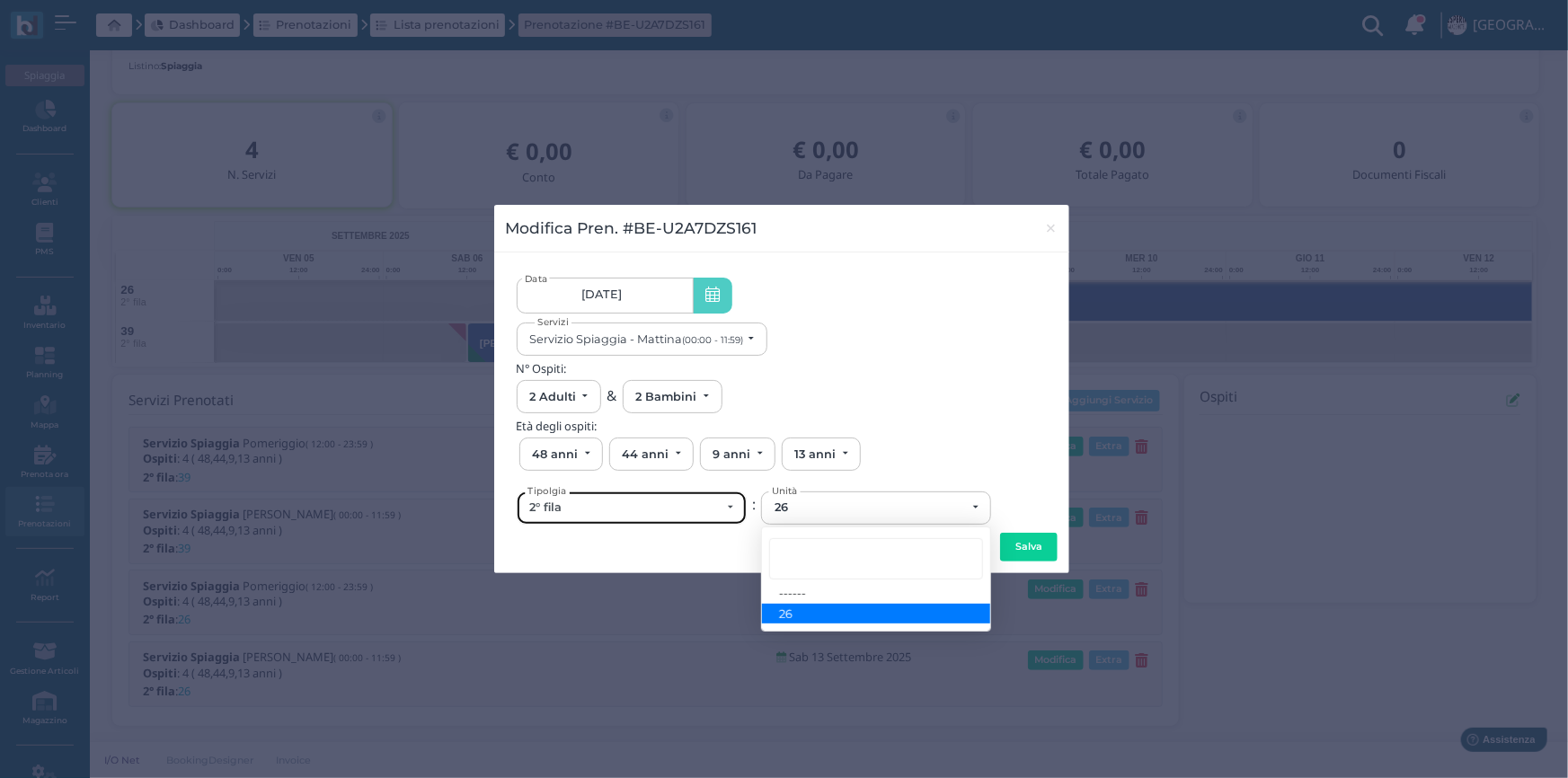
click at [613, 514] on div "2° fila" at bounding box center [624, 508] width 191 height 15
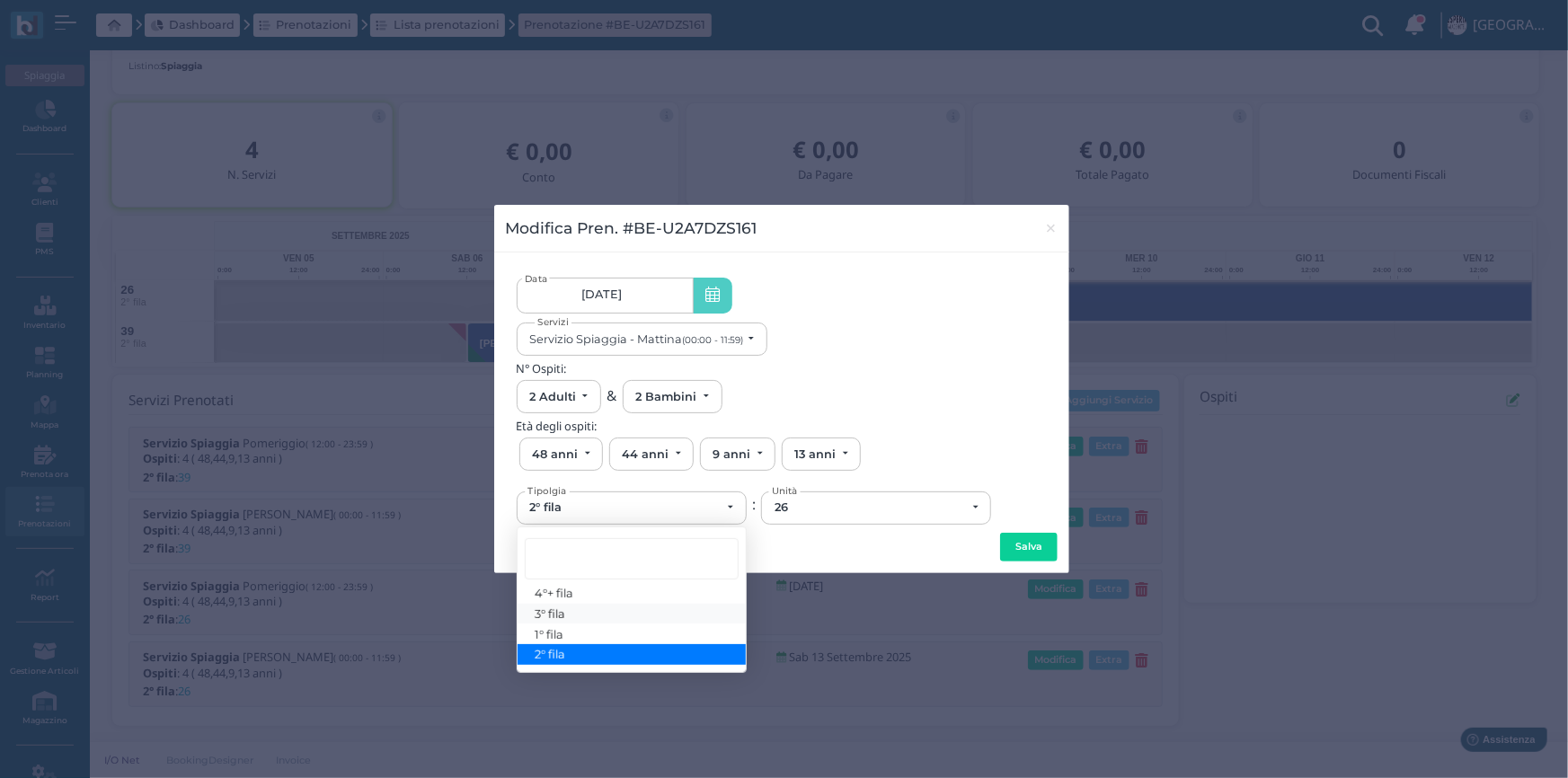
click at [569, 613] on link "3° fila" at bounding box center [631, 613] width 229 height 21
select select "433"
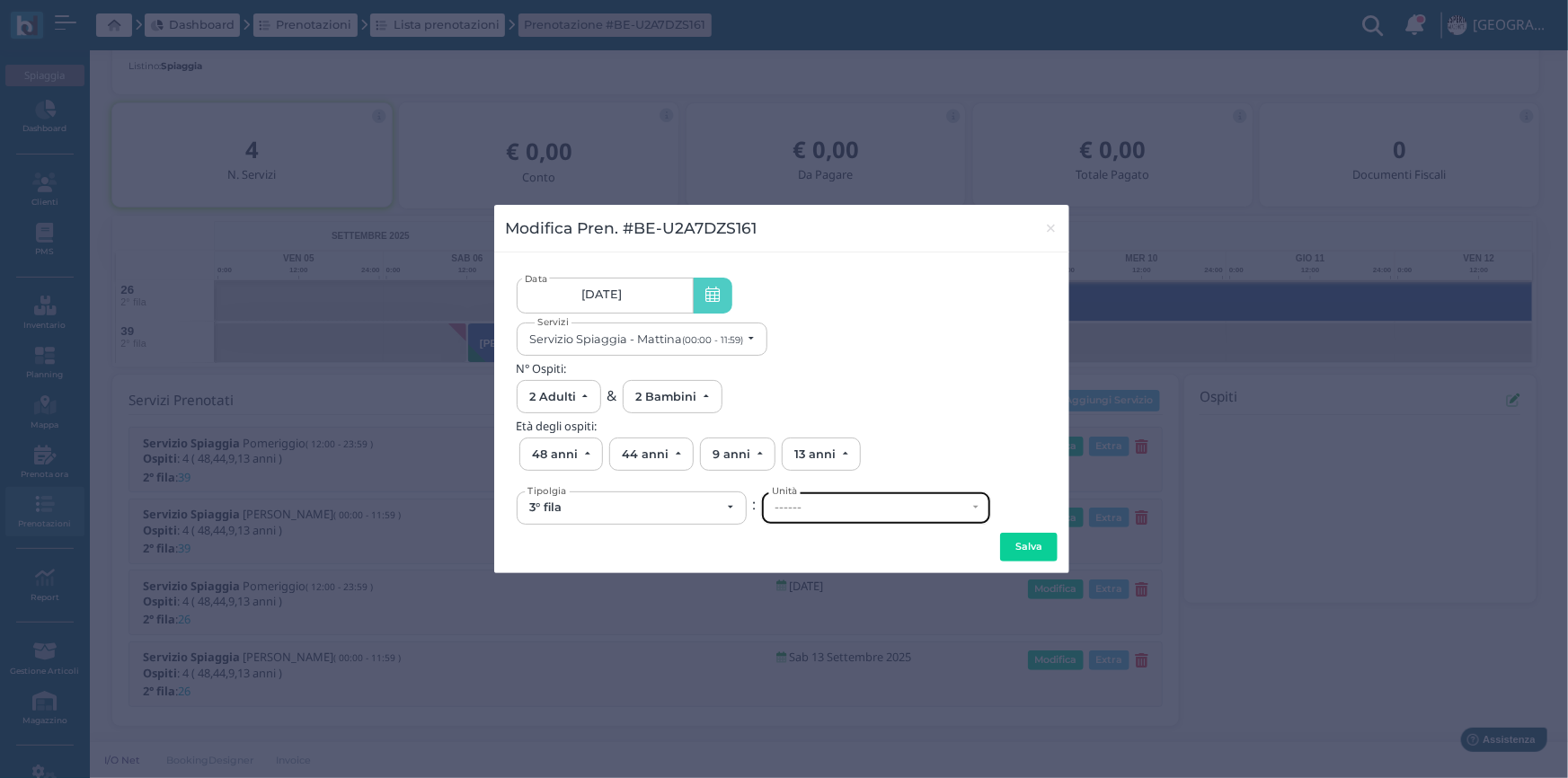
click at [801, 515] on div "------" at bounding box center [876, 509] width 229 height 32
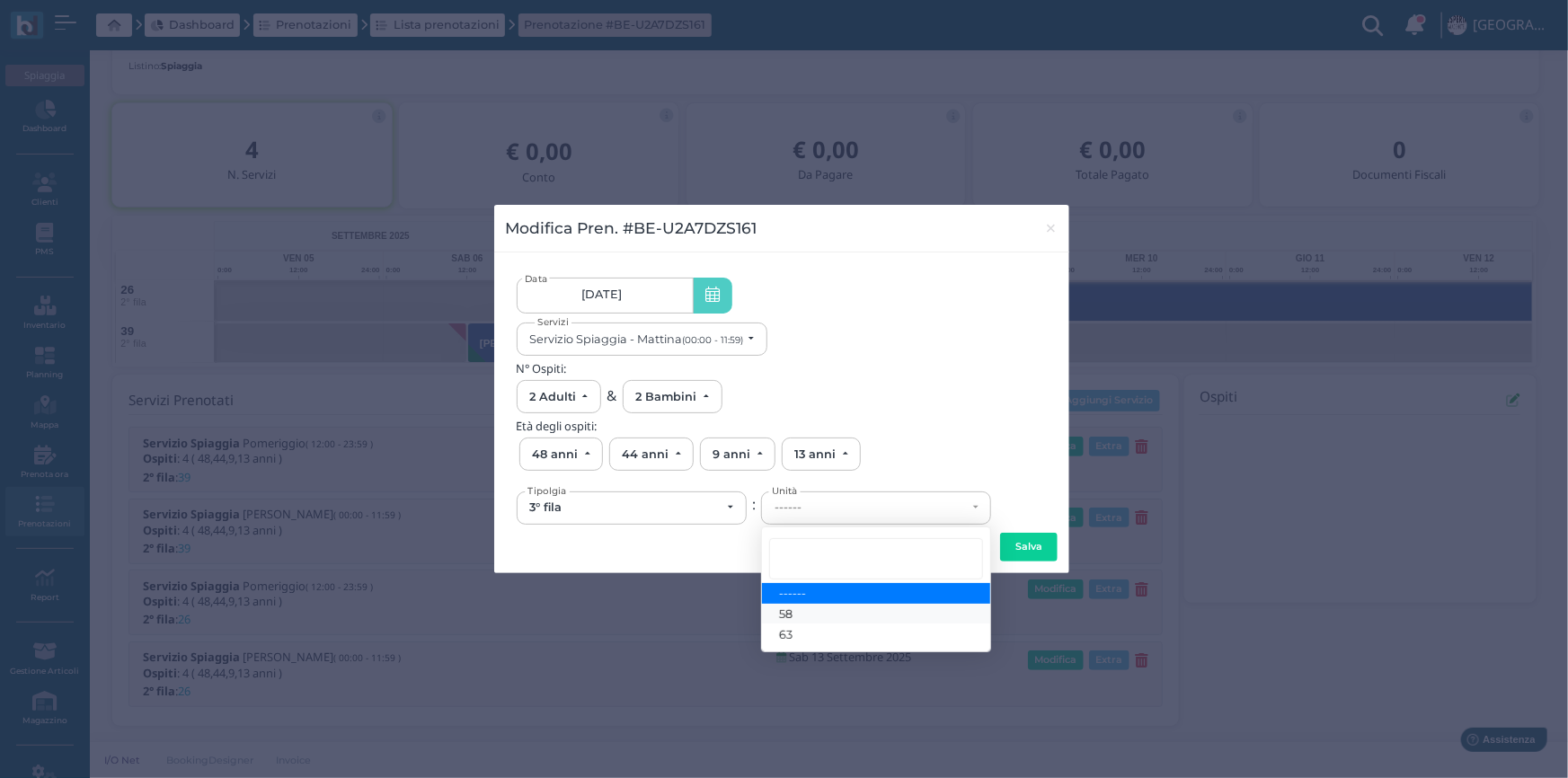
click at [797, 615] on link "58" at bounding box center [876, 613] width 229 height 21
select select "6183"
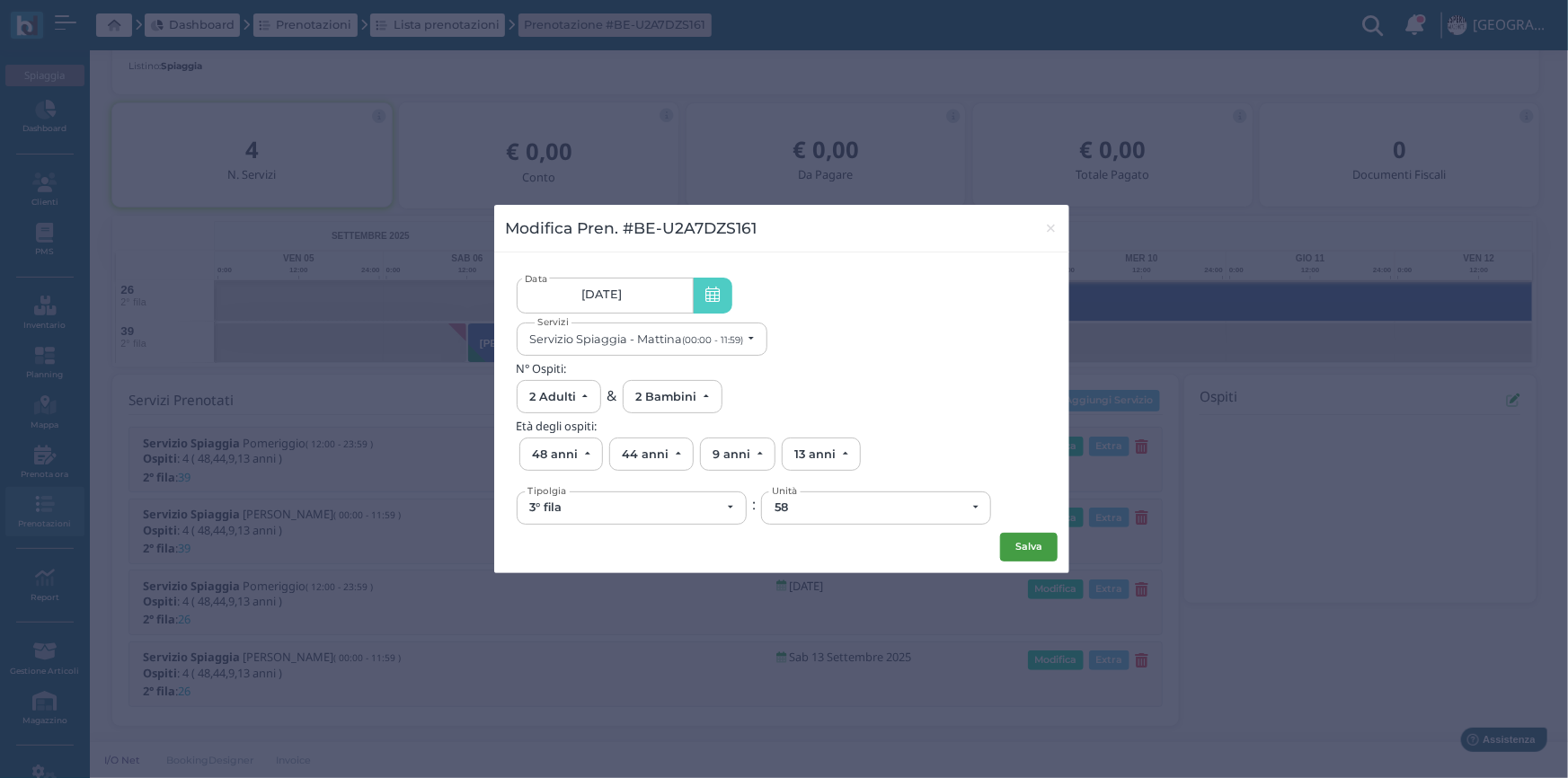
click at [1016, 552] on button "Salva" at bounding box center [1029, 547] width 57 height 29
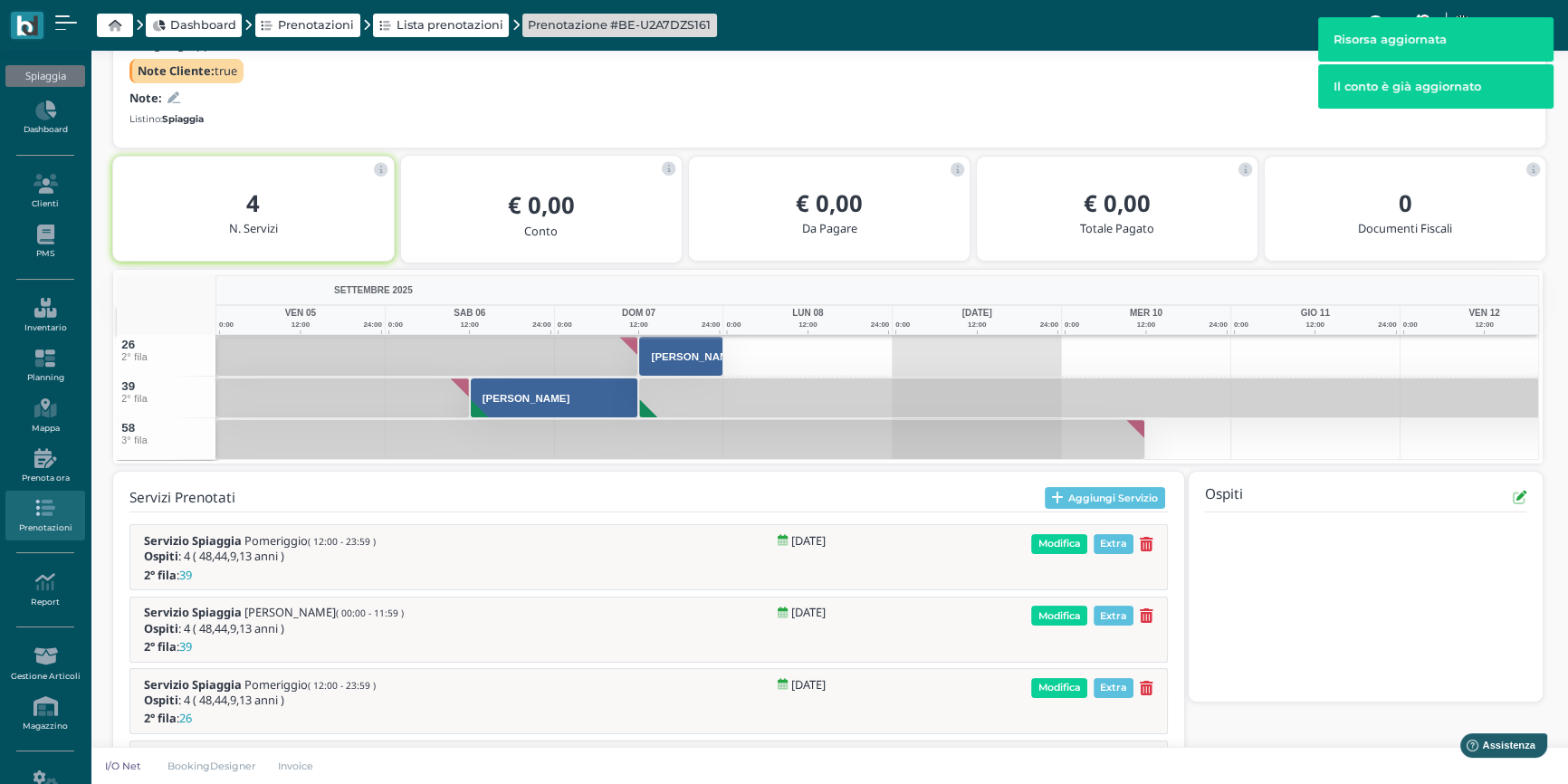
scroll to position [232, 0]
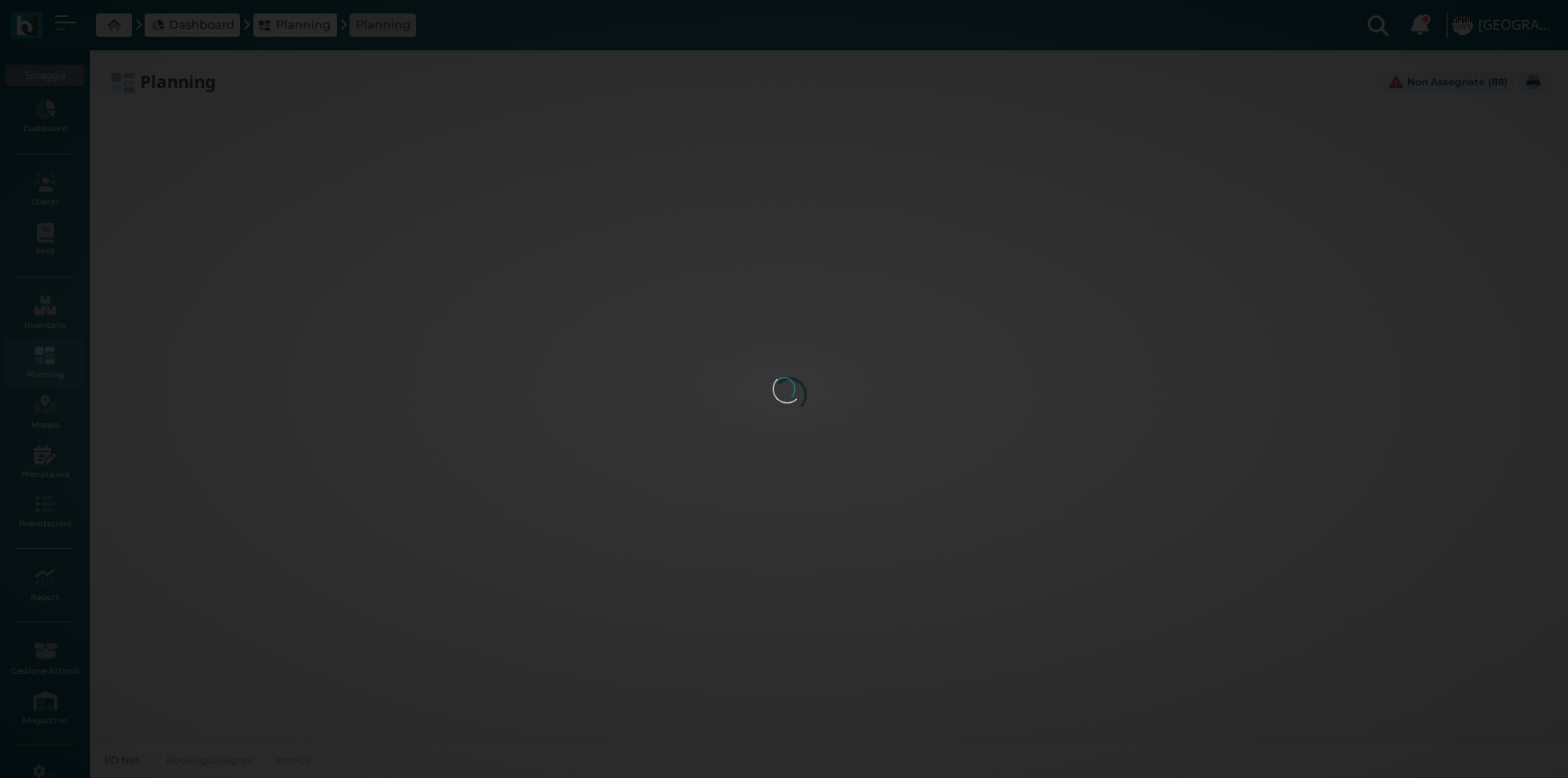
type input "2.8"
type input "55"
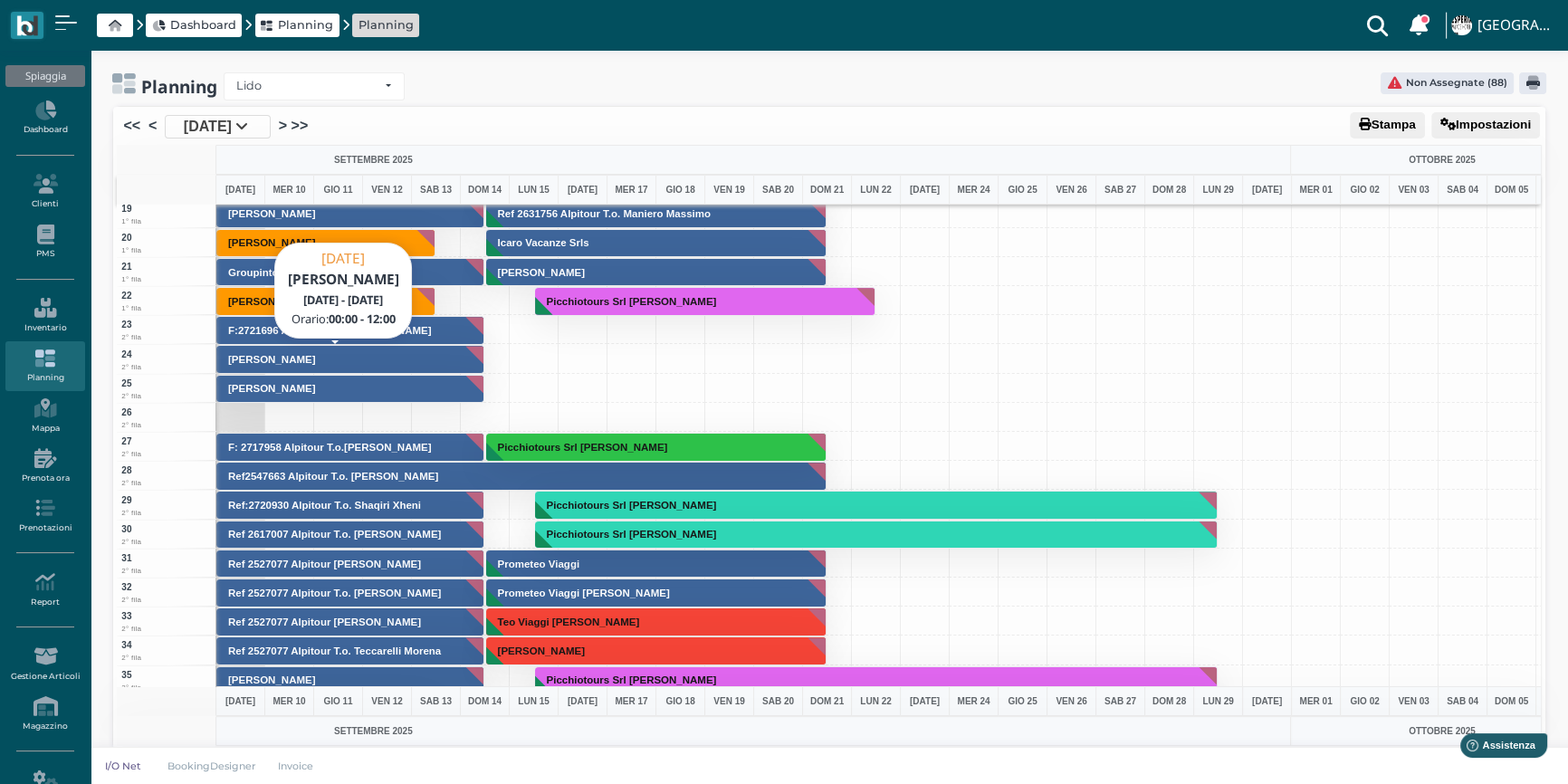
scroll to position [577, 0]
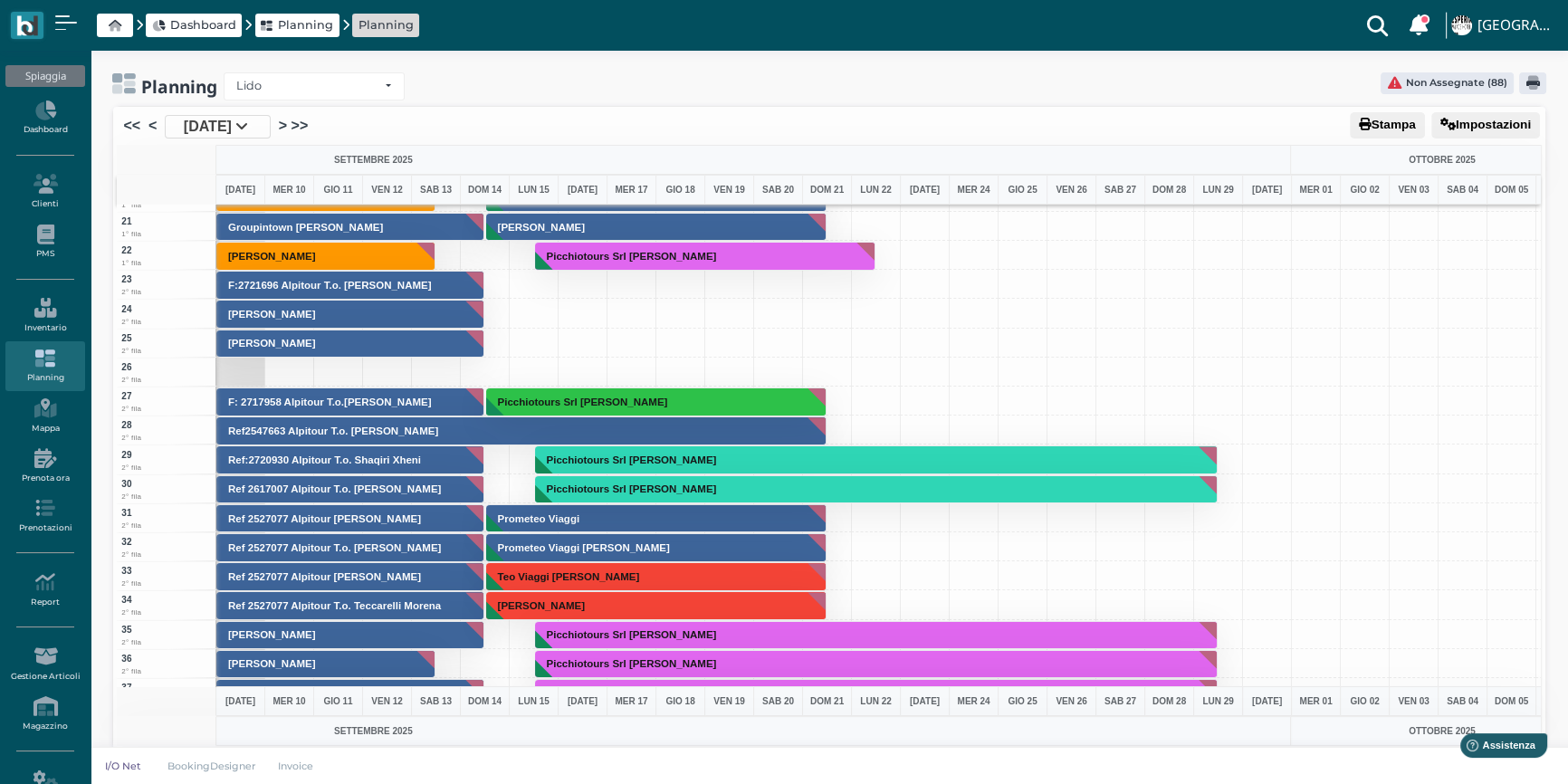
drag, startPoint x: 287, startPoint y: 372, endPoint x: 428, endPoint y: 372, distance: 141.0
click at [428, 372] on div "1 1° fila 2 1° fila 3 1° fila 4 1° fila 5 1° fila 6 1° fila 7 1° fila 8 1° fila…" at bounding box center [828, 445] width 1424 height 482
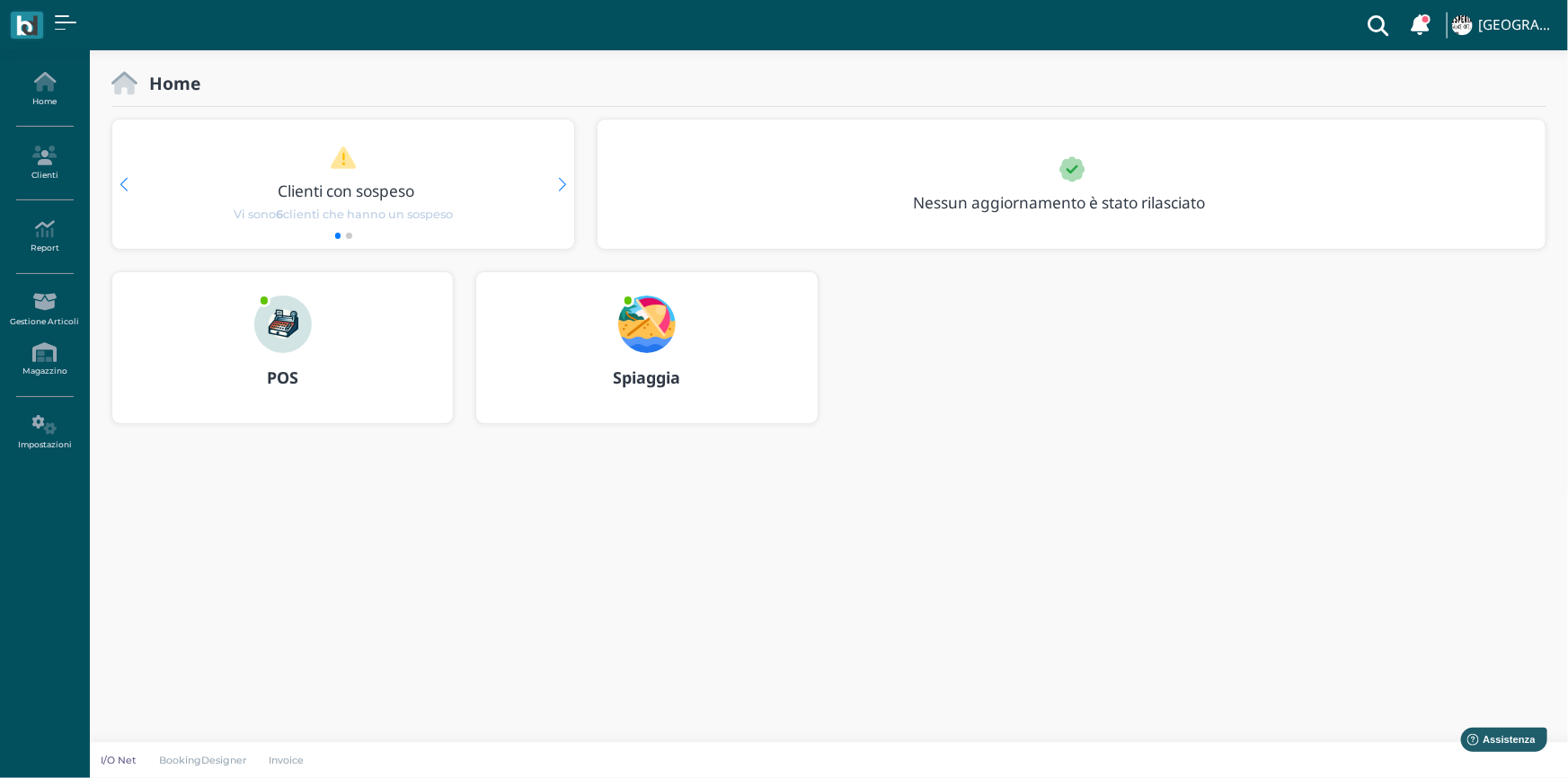
click at [276, 315] on img at bounding box center [283, 325] width 57 height 57
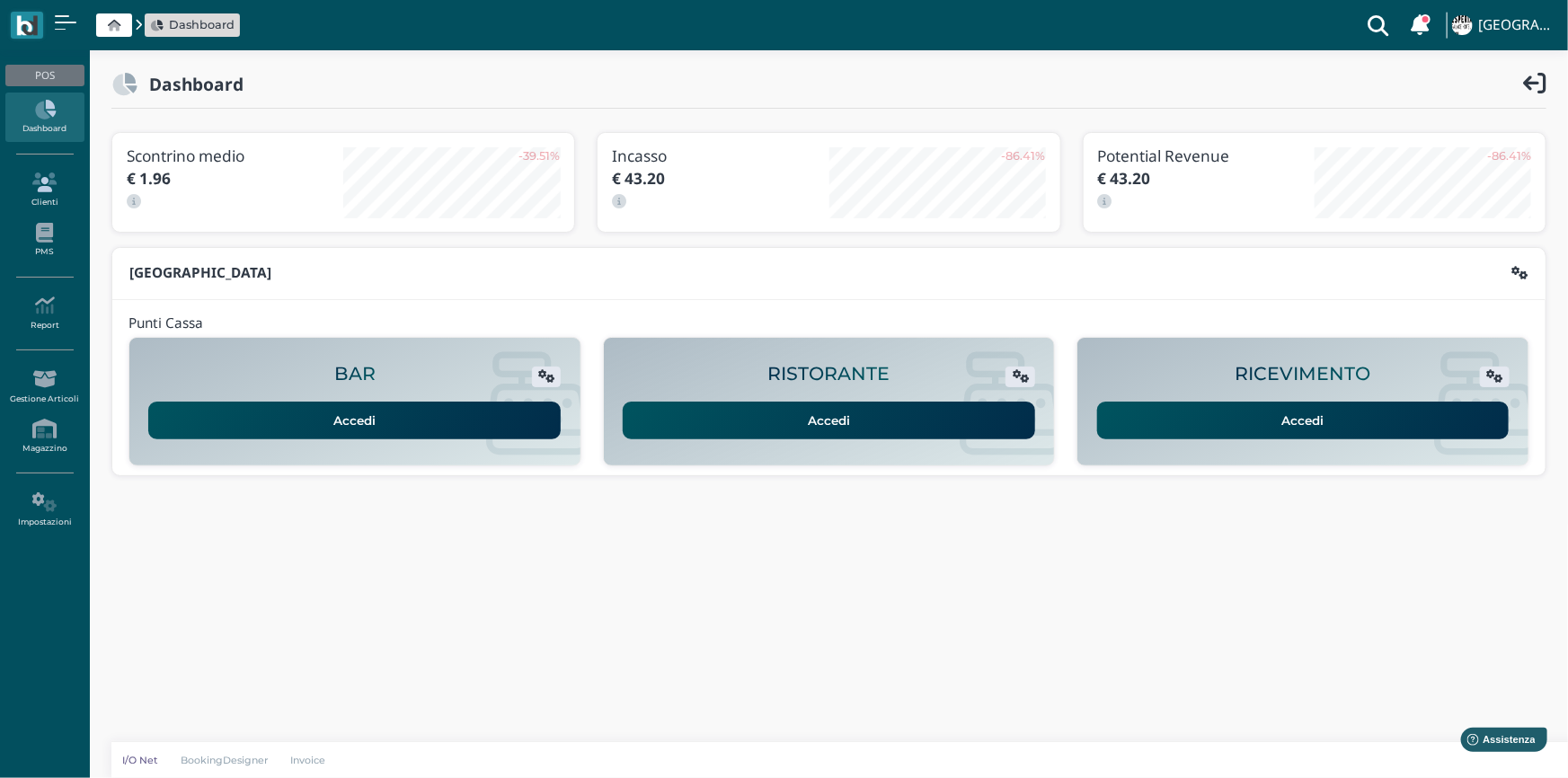
click at [52, 194] on link "Clienti" at bounding box center [44, 190] width 78 height 49
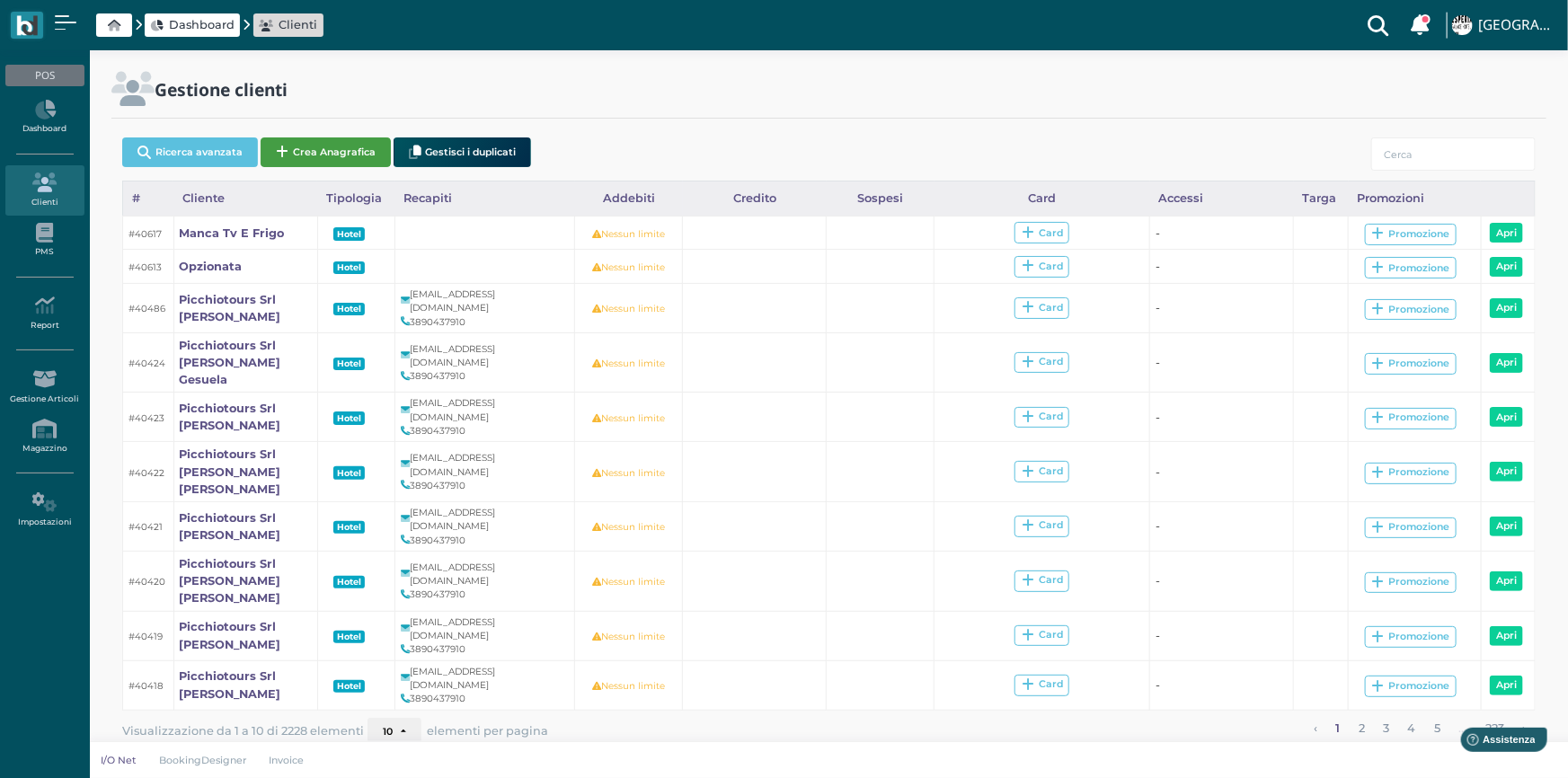
click at [320, 161] on button "Crea Anagrafica" at bounding box center [325, 152] width 131 height 30
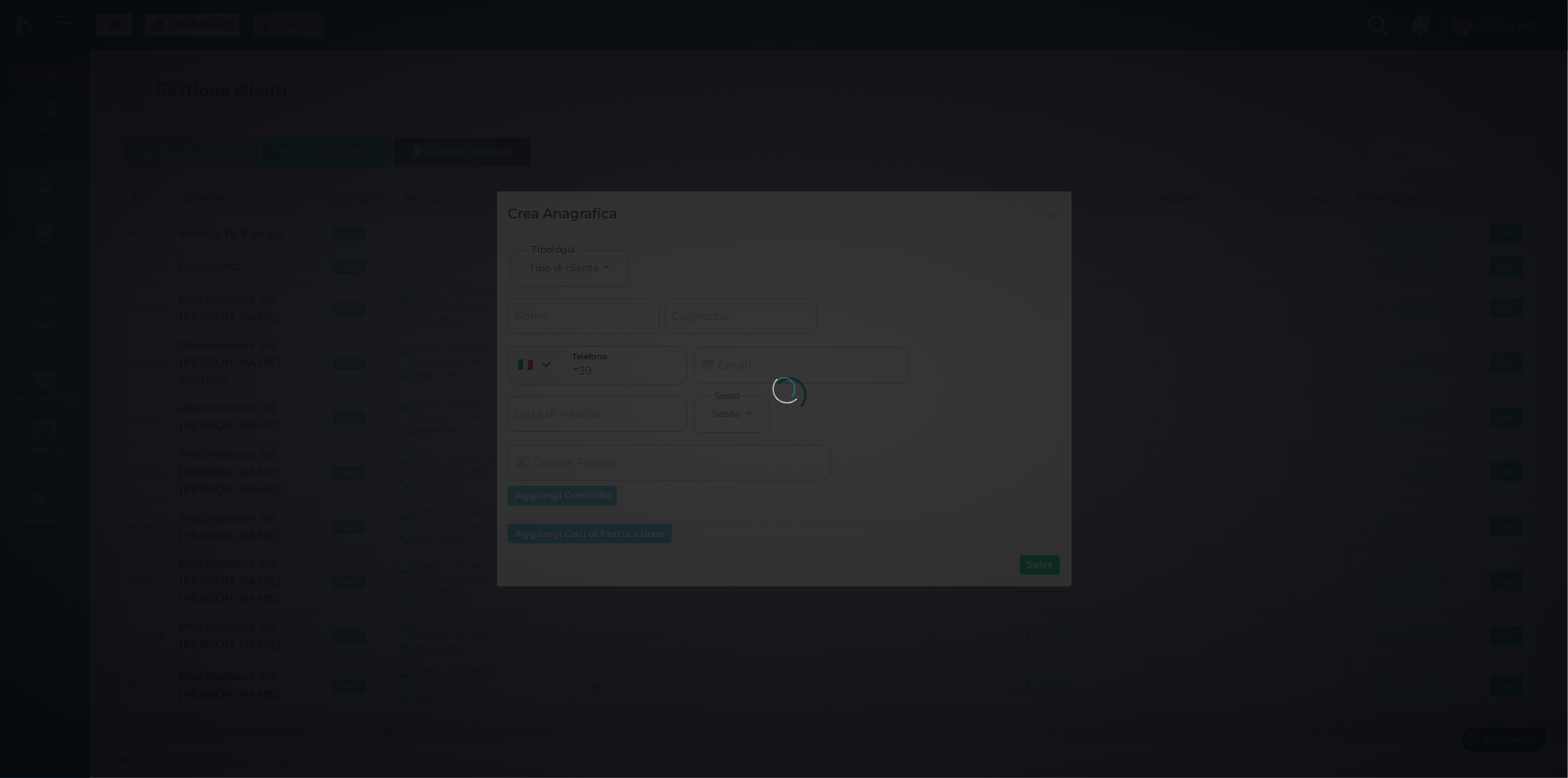
select select
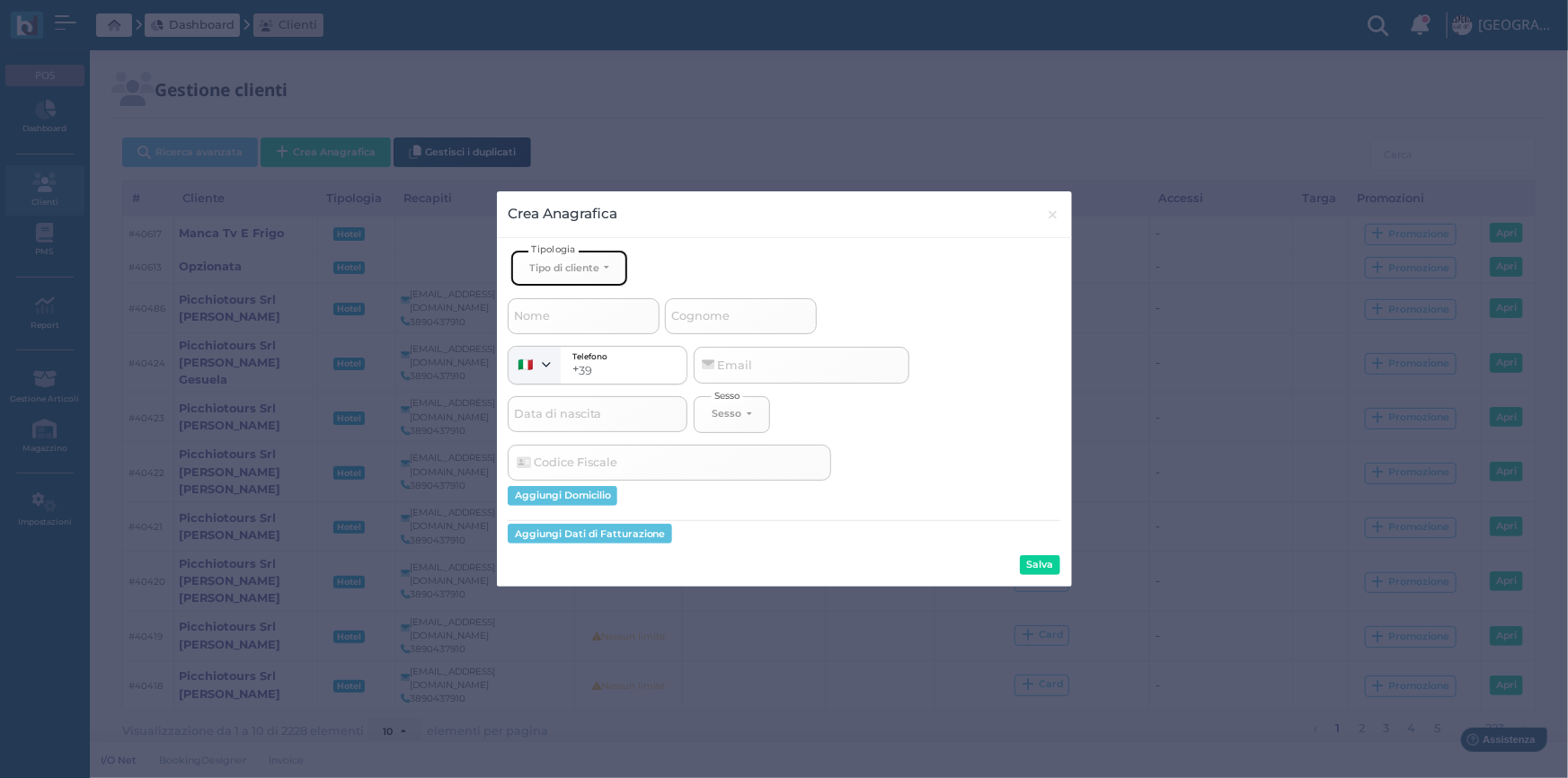
click at [595, 266] on div "Tipo di cliente" at bounding box center [564, 267] width 70 height 13
click at [553, 306] on span "Ospite" at bounding box center [548, 306] width 38 height 15
select select "[object Object]"
select select
click at [539, 318] on span "Nome" at bounding box center [531, 316] width 42 height 23
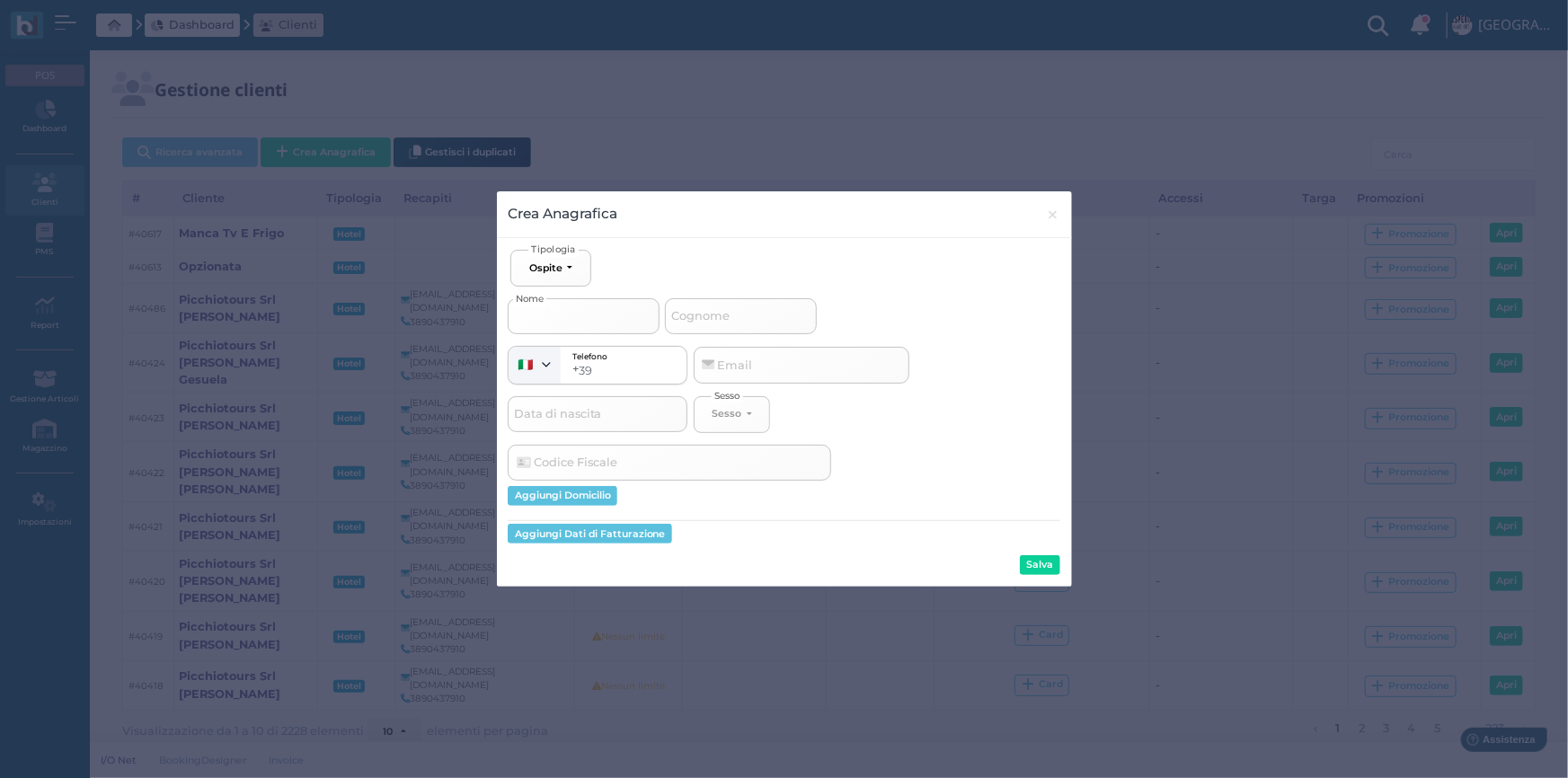
click at [539, 318] on input "Nome" at bounding box center [583, 317] width 151 height 36
type input "G"
select select
type input "GI"
select select
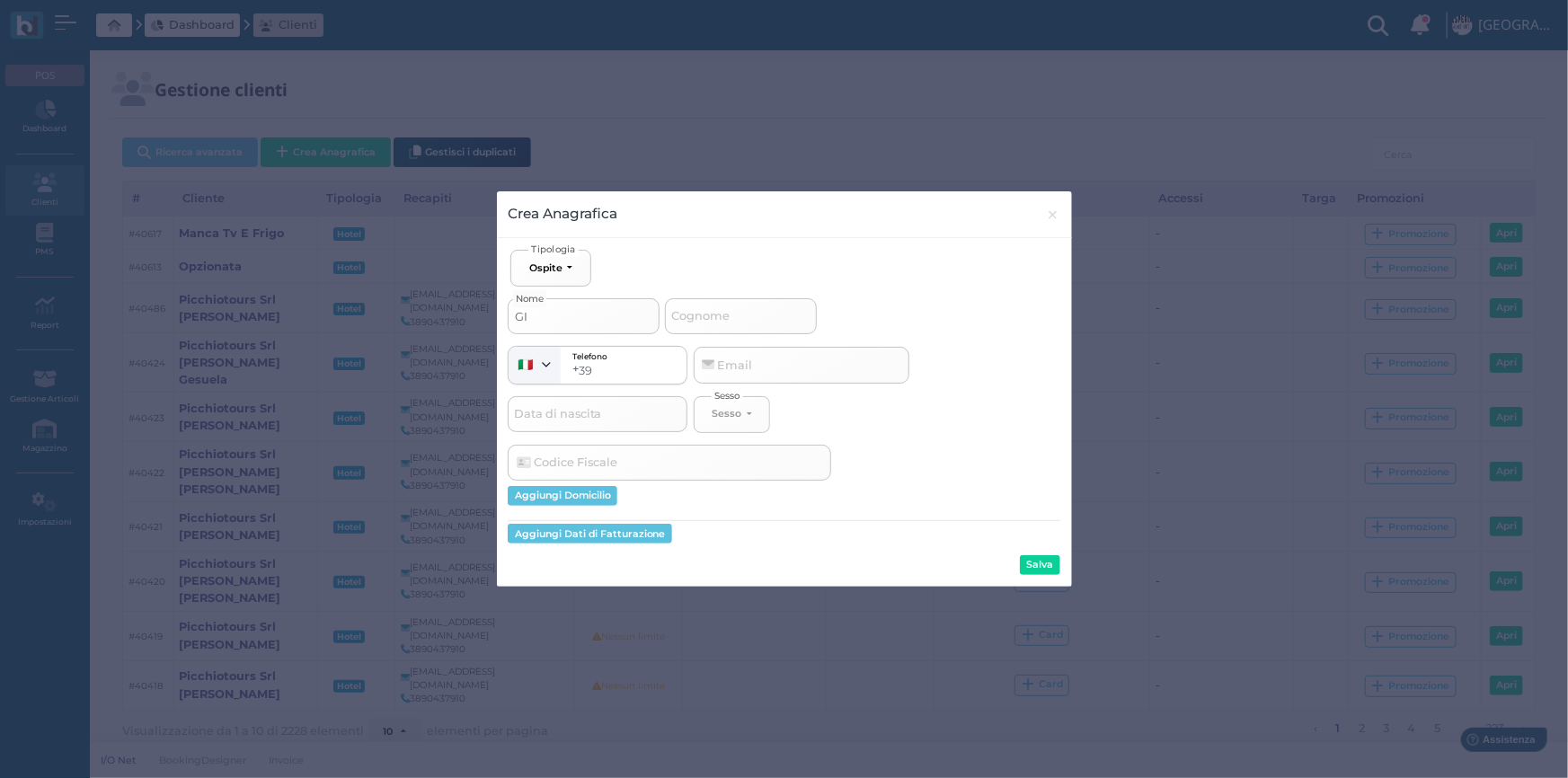
type input "GIA"
select select
type input "GIAN"
select select
type input "GIANN"
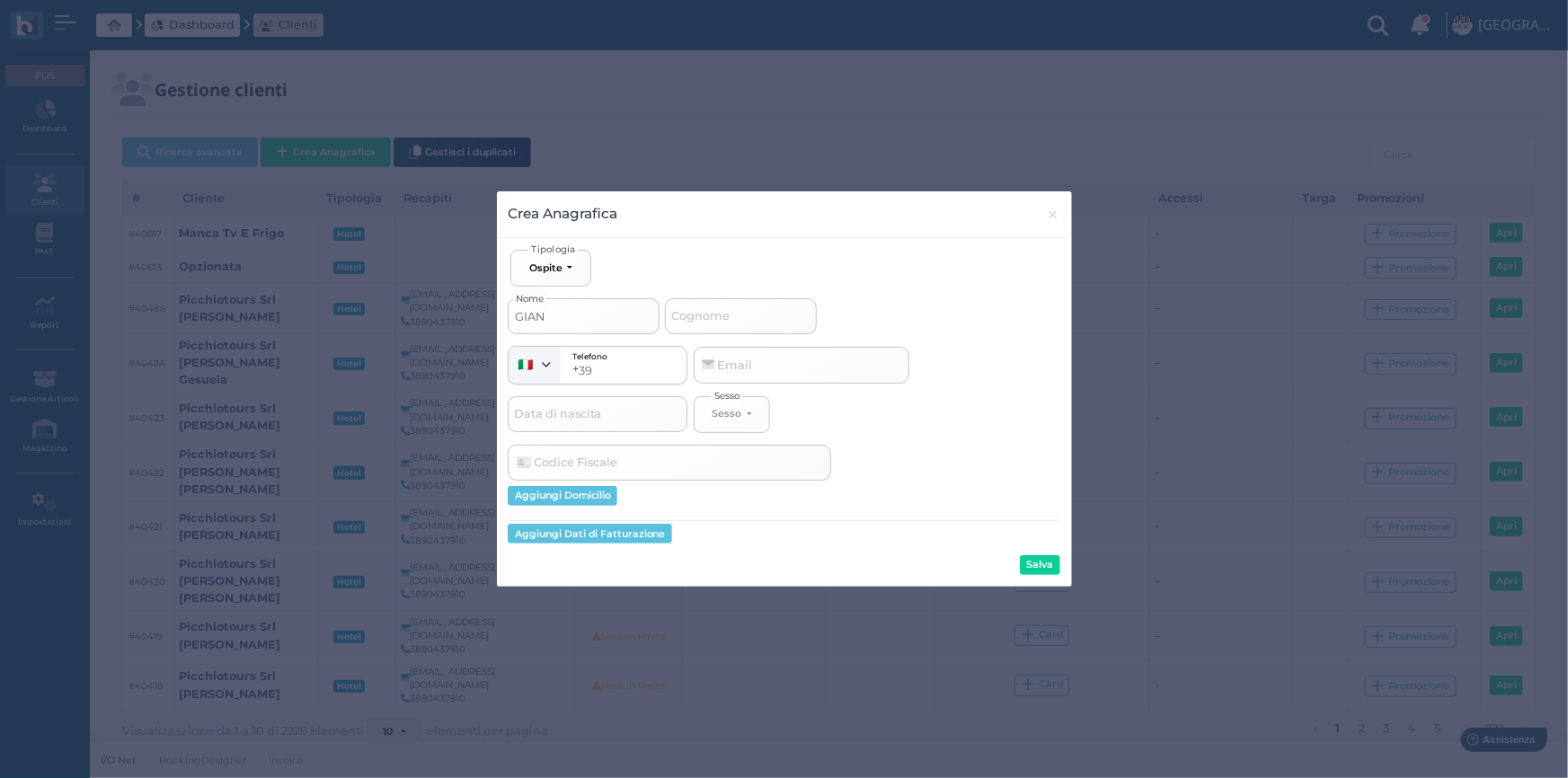
select select
type input "[PERSON_NAME]"
select select
type input "[PERSON_NAME]"
type input "M"
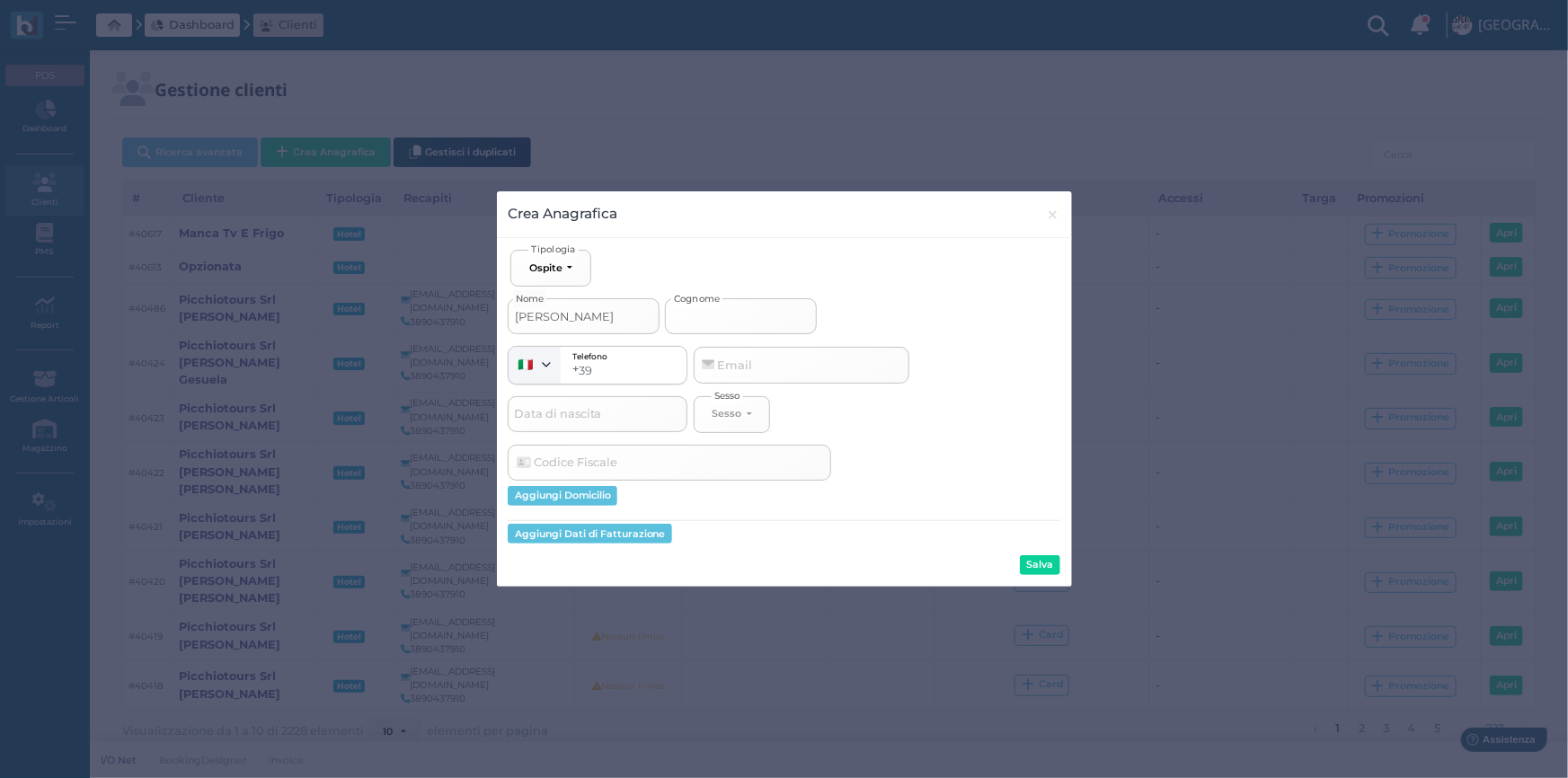
select select
type input "MA"
select select
type input "MAR"
select select
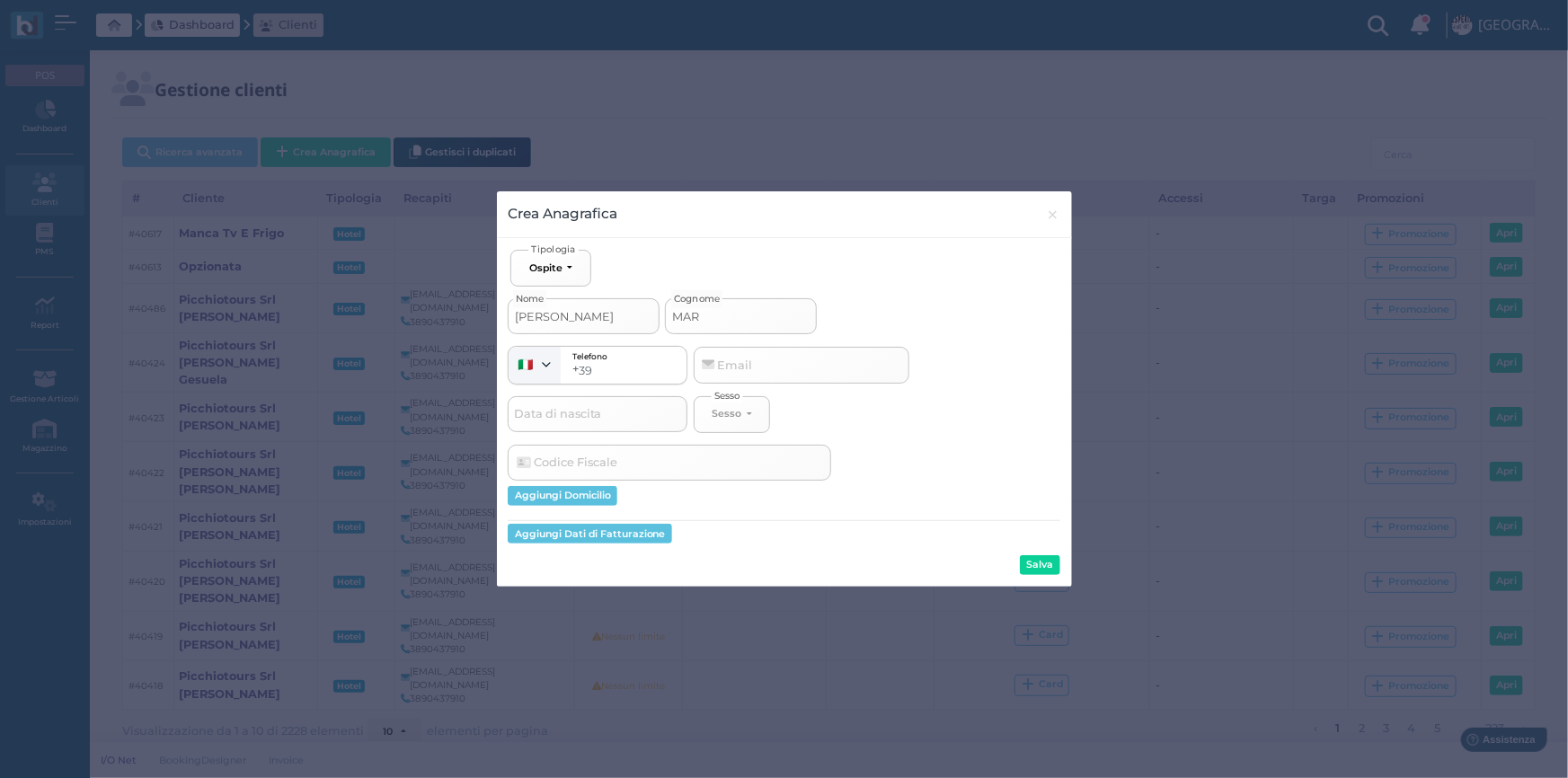
type input "MARG"
select select
type input "MARGA"
select select
type input "MARGAR"
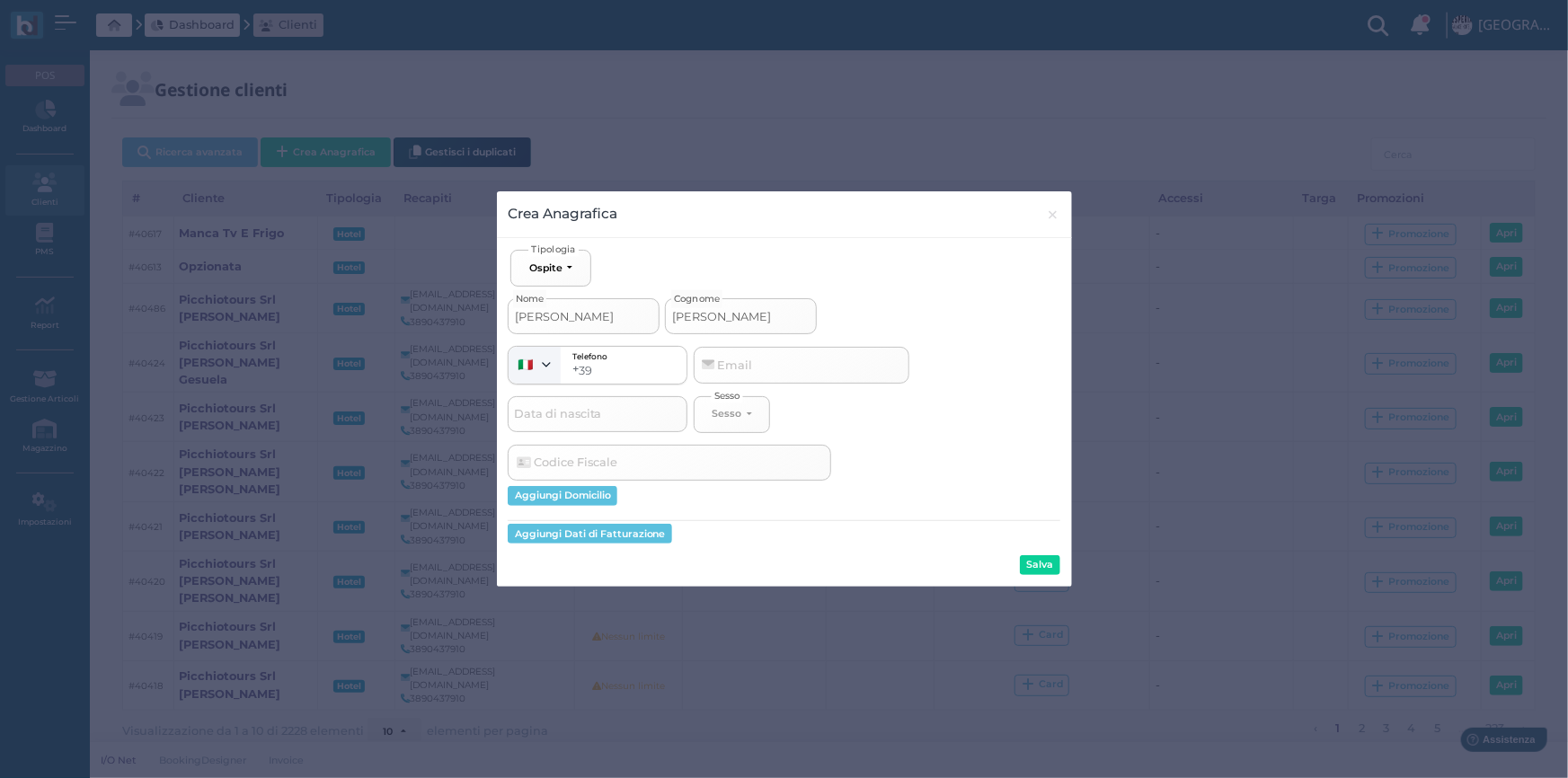
select select
type input "MARGARI"
select select
type input "MARGARI"
click at [578, 416] on span "Data di nascita" at bounding box center [557, 414] width 93 height 23
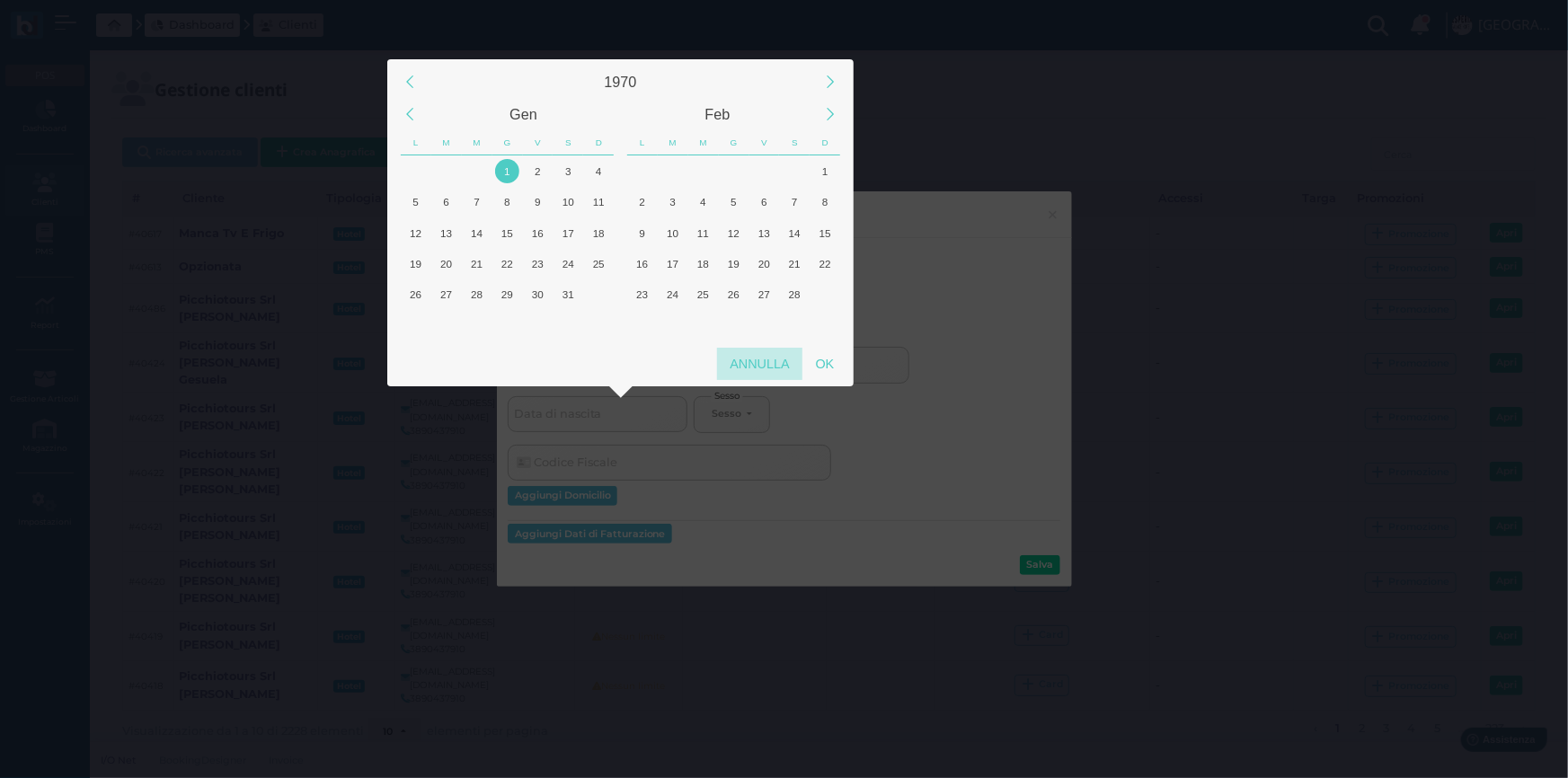
click at [778, 362] on div "Annulla" at bounding box center [760, 363] width 85 height 33
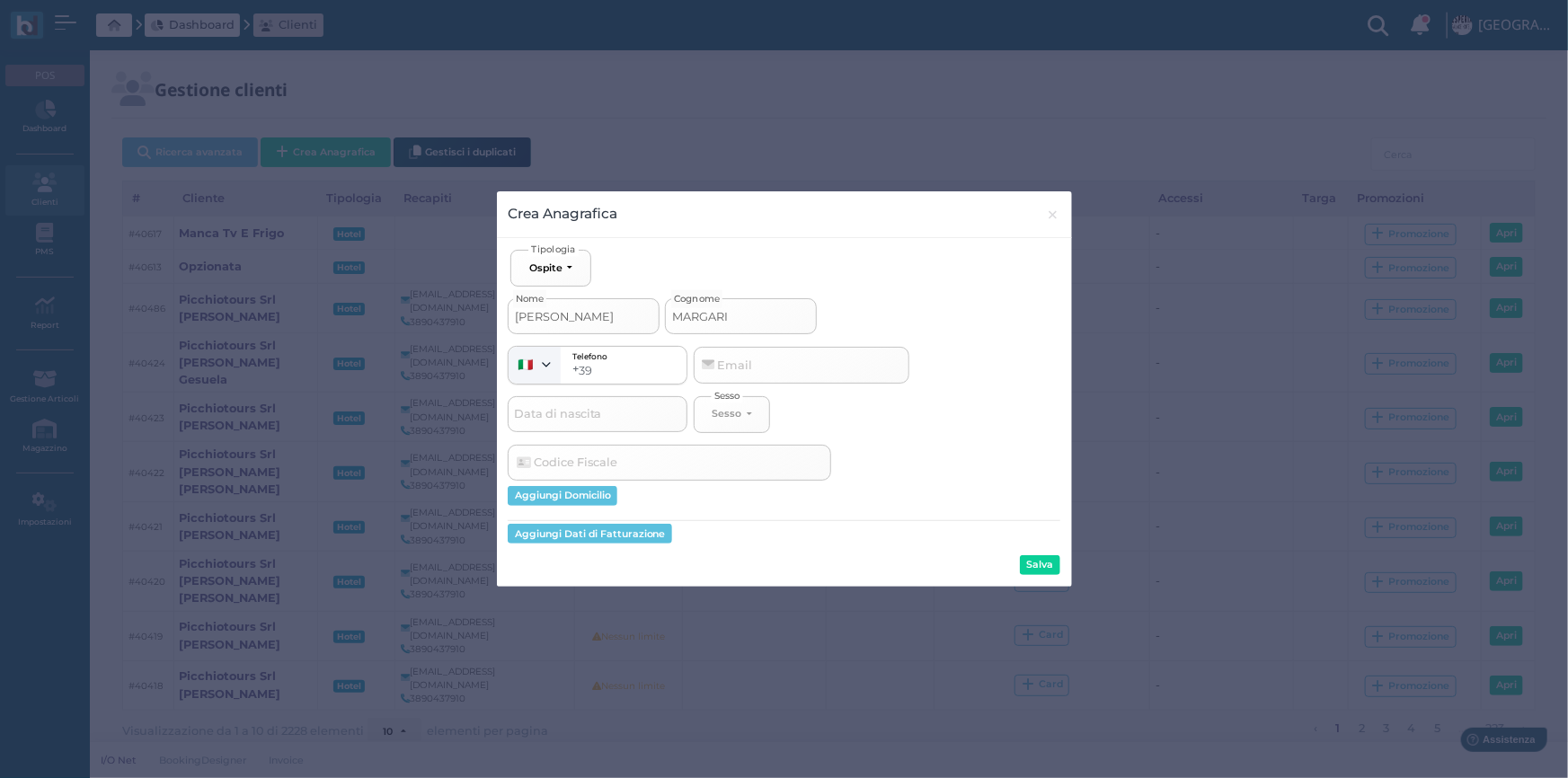
drag, startPoint x: 1043, startPoint y: 565, endPoint x: 1034, endPoint y: 574, distance: 12.7
click at [1039, 572] on button "Salva" at bounding box center [1040, 565] width 41 height 20
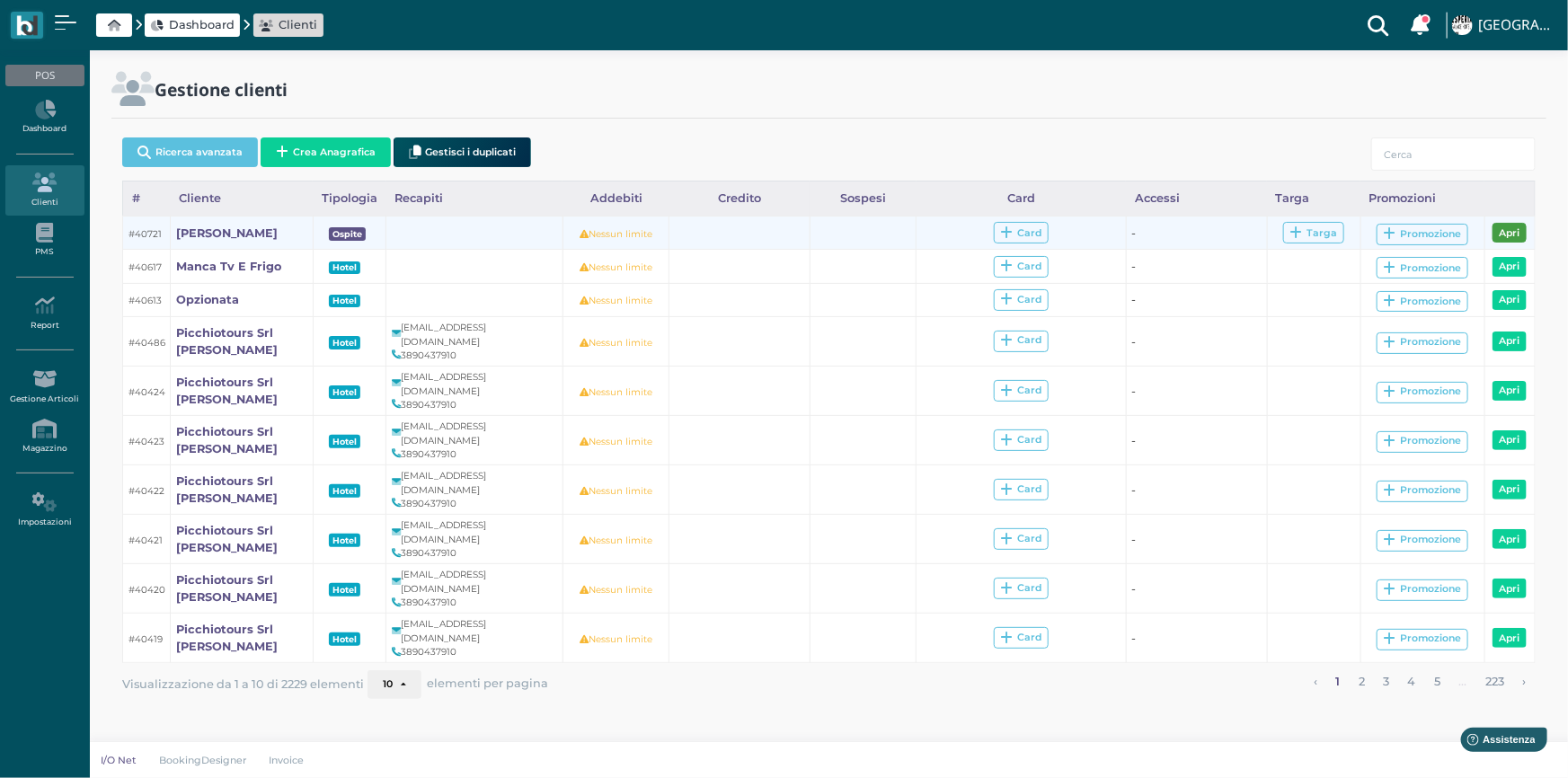
click at [1510, 228] on link "Apri" at bounding box center [1509, 233] width 35 height 20
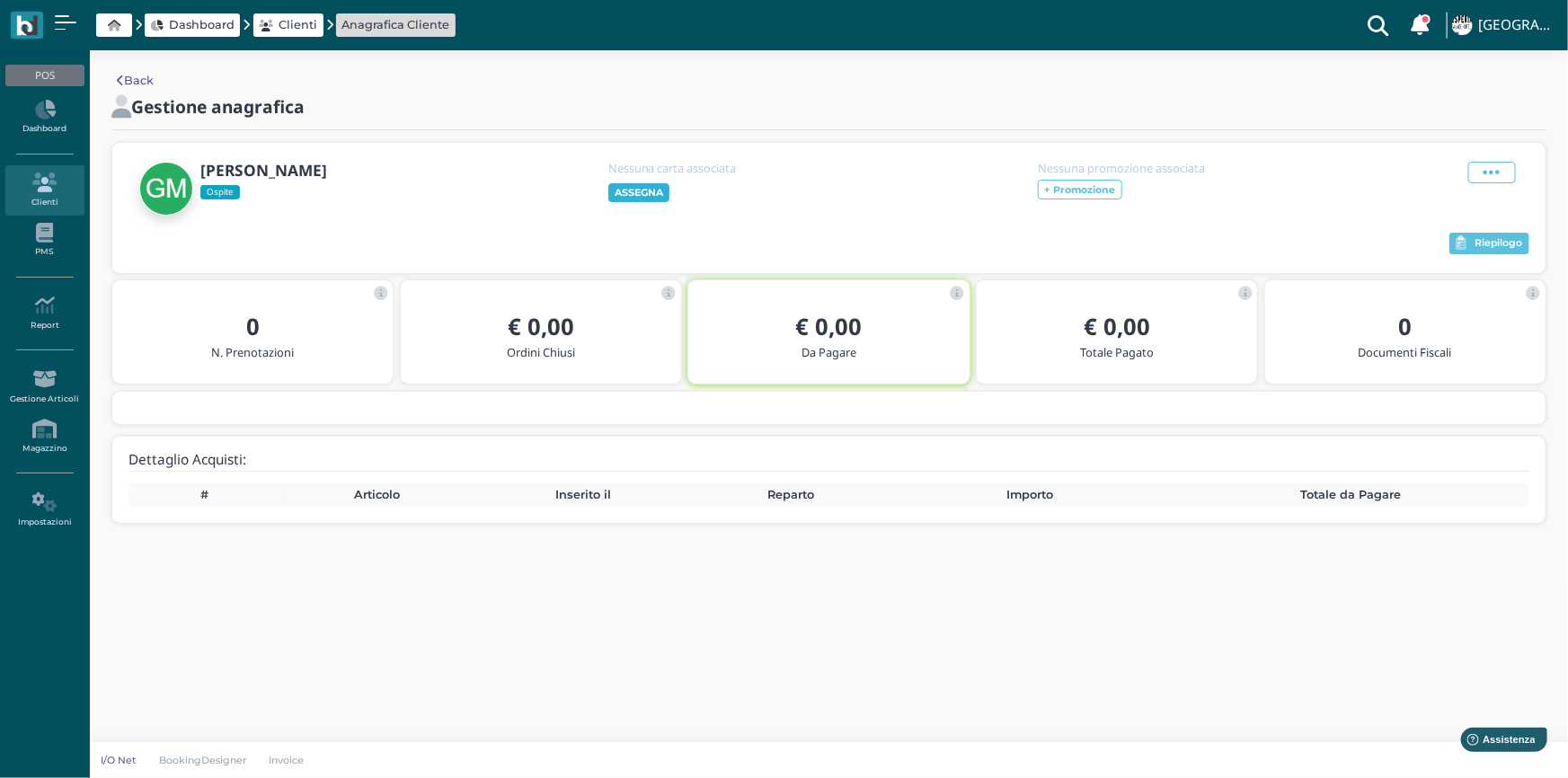
click at [633, 186] on b "ASSEGNA" at bounding box center [638, 192] width 48 height 13
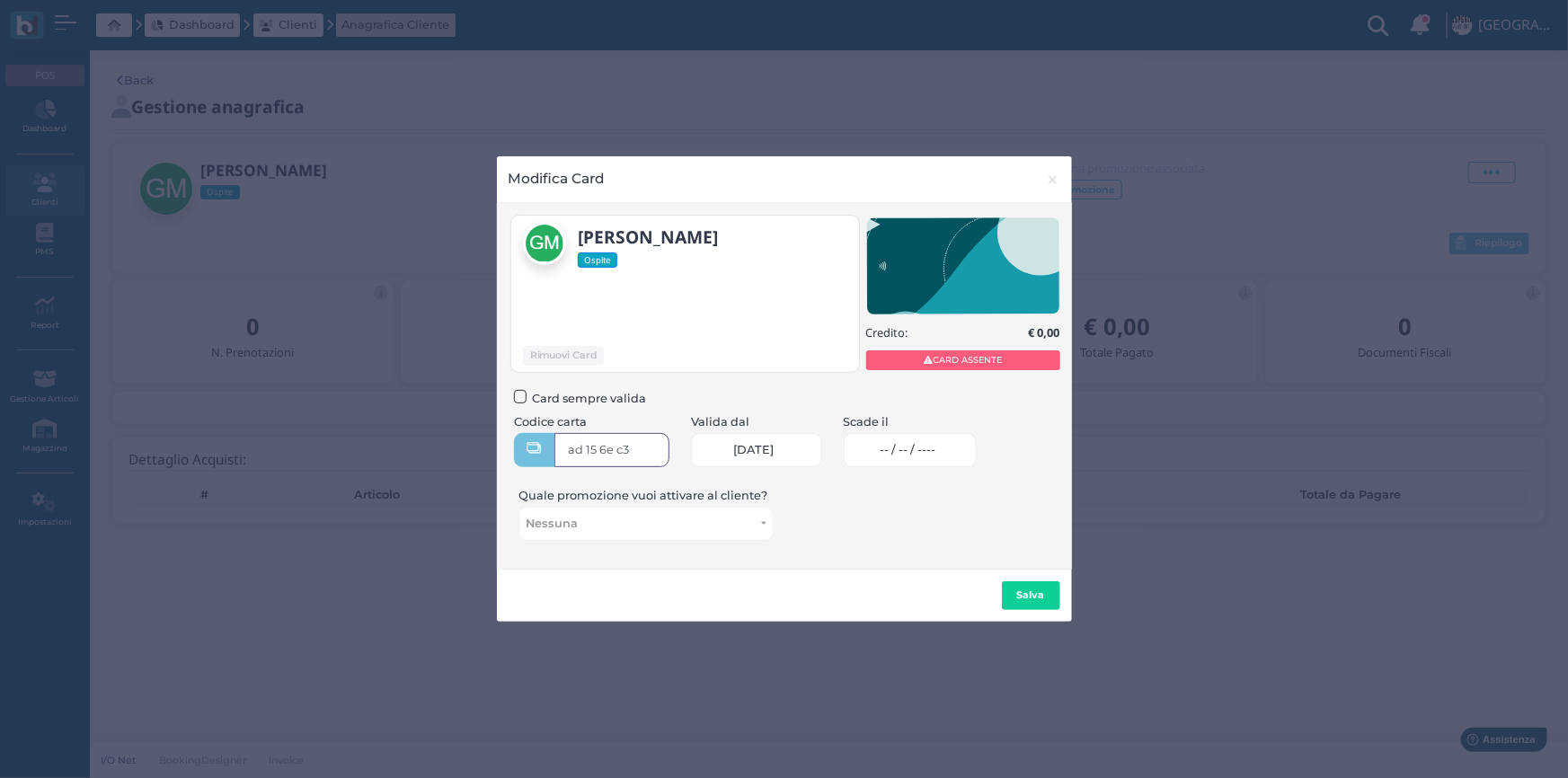
type input "ad 15 6e c3"
click at [906, 451] on span "-- / -- / ----" at bounding box center [907, 450] width 55 height 15
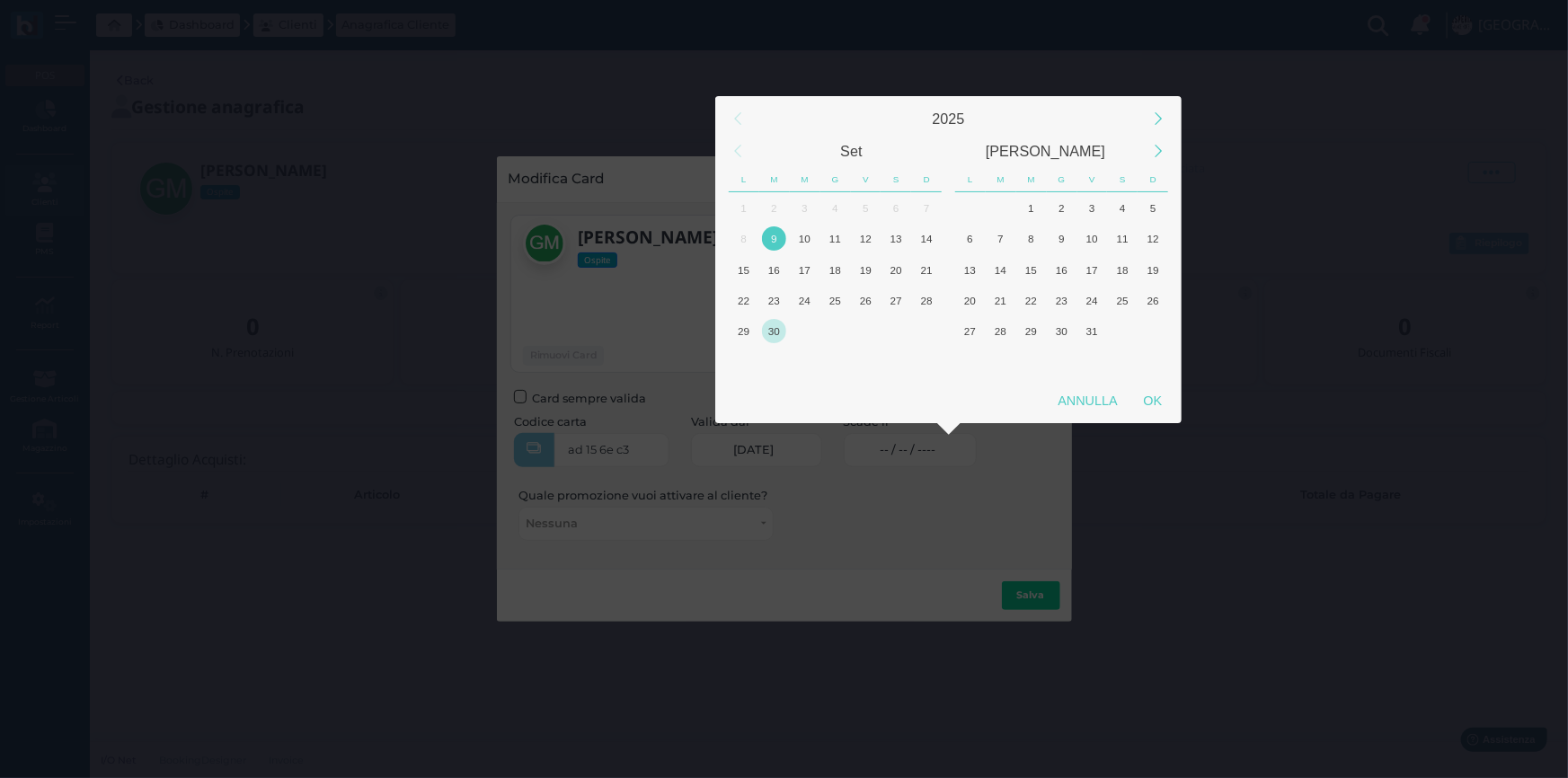
click at [774, 329] on div "30" at bounding box center [774, 331] width 25 height 25
click at [1150, 394] on div "OK" at bounding box center [1152, 401] width 45 height 33
type input "30/09/2025"
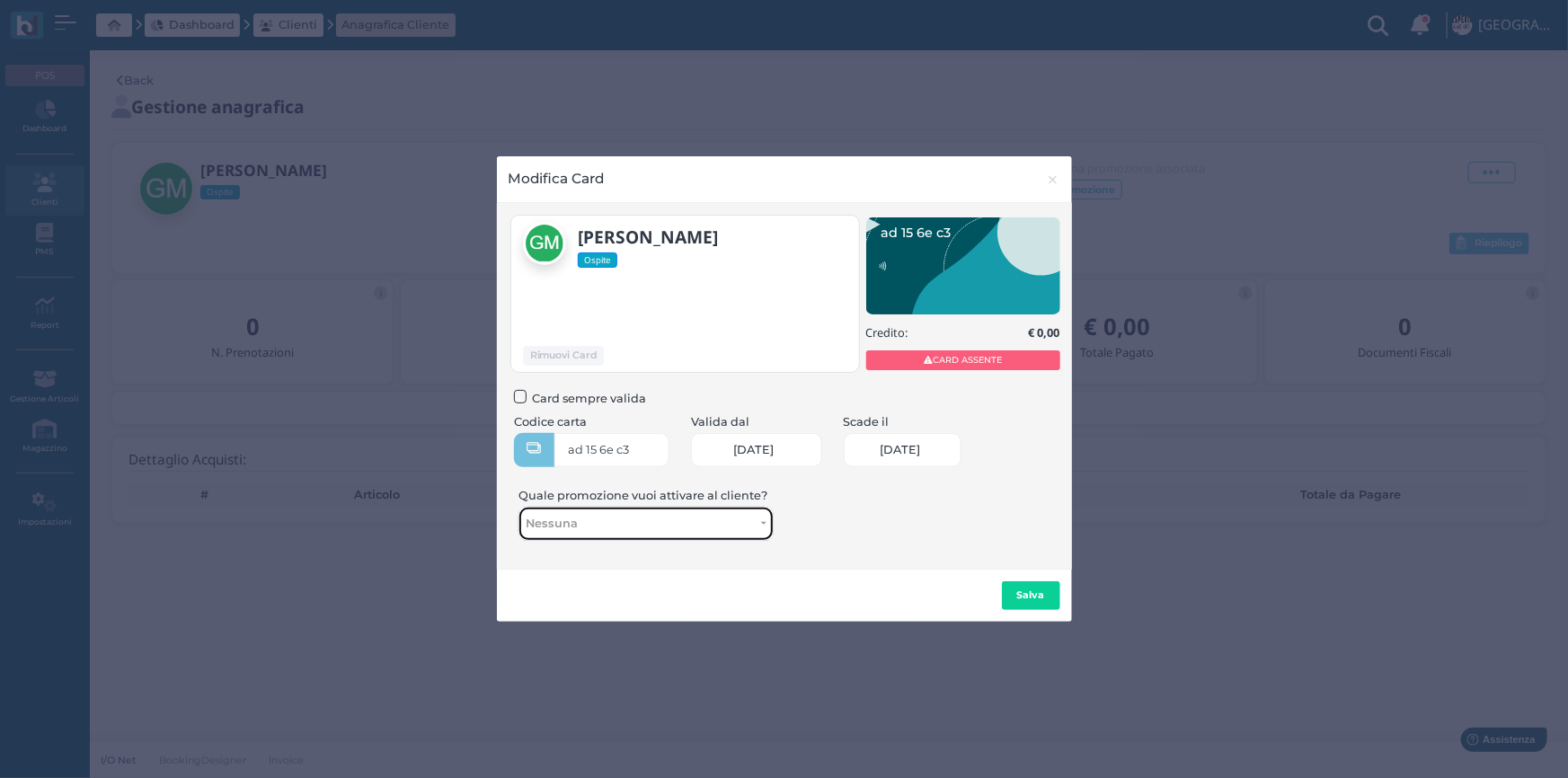
click at [739, 526] on span "Nessuna" at bounding box center [643, 524] width 235 height 15
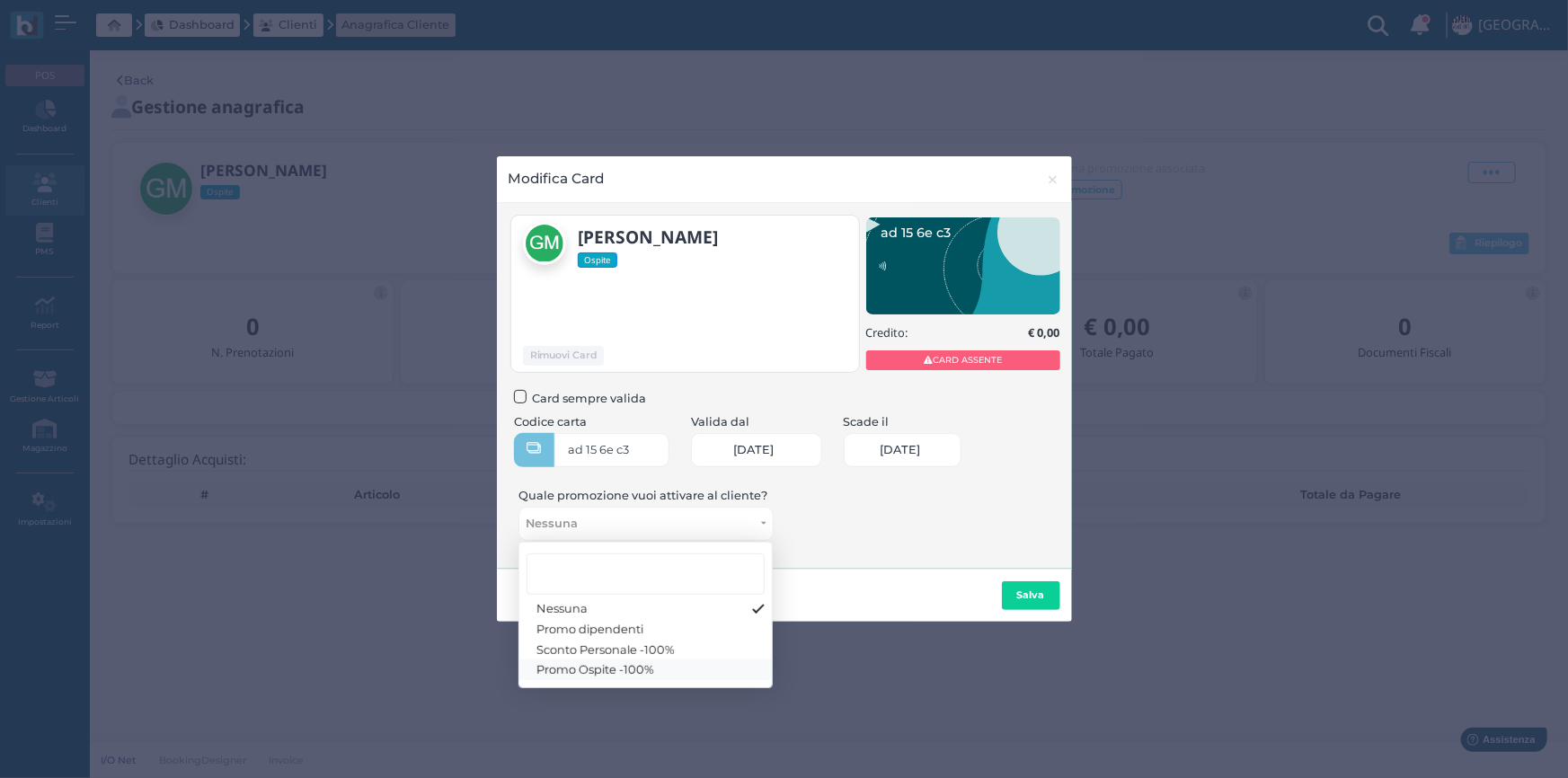
click at [585, 674] on span "Promo Ospite -100%" at bounding box center [596, 670] width 118 height 15
click at [1038, 594] on b "Salva" at bounding box center [1031, 595] width 28 height 13
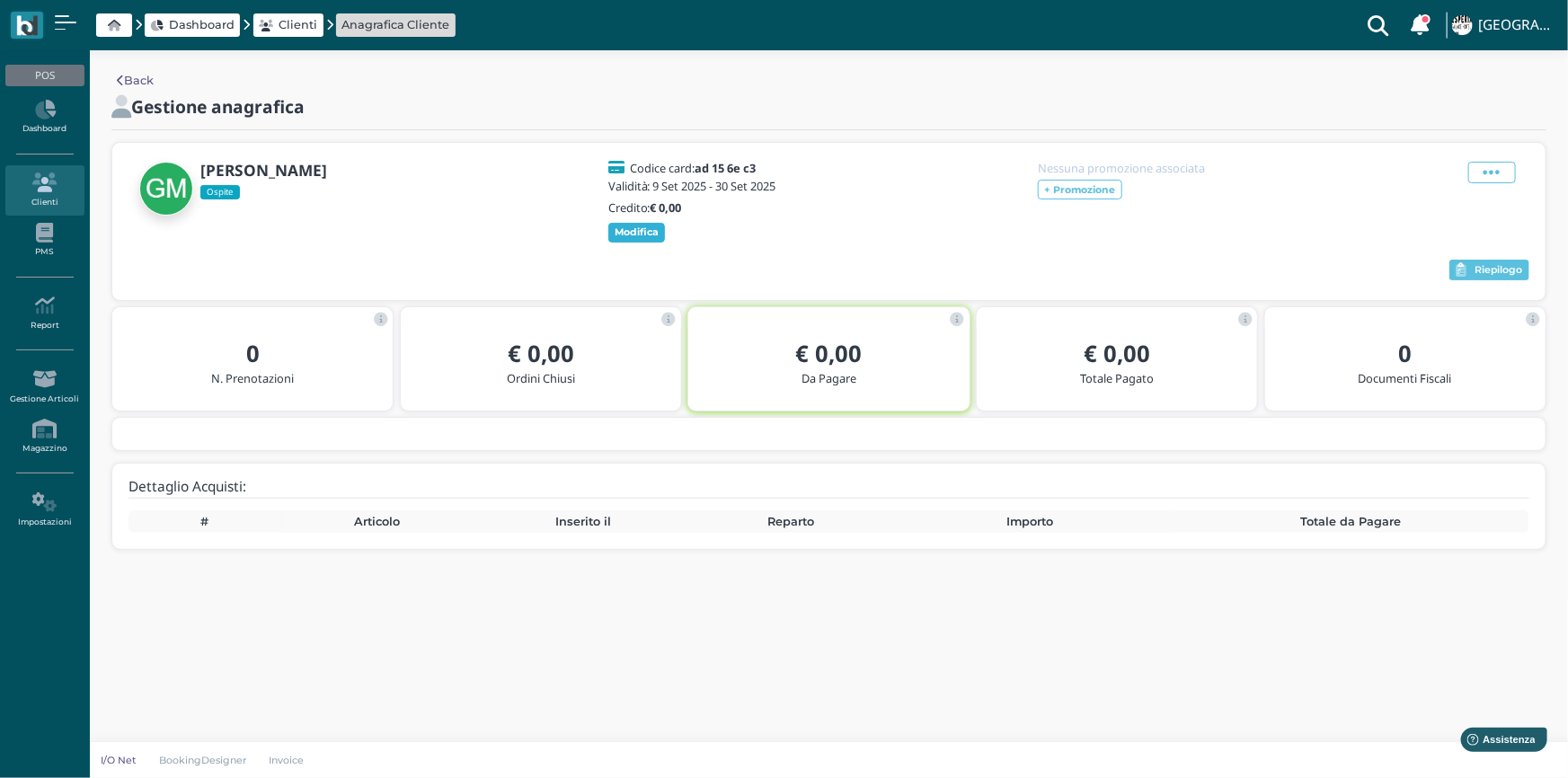
click at [641, 238] on span "Modifica" at bounding box center [637, 233] width 57 height 20
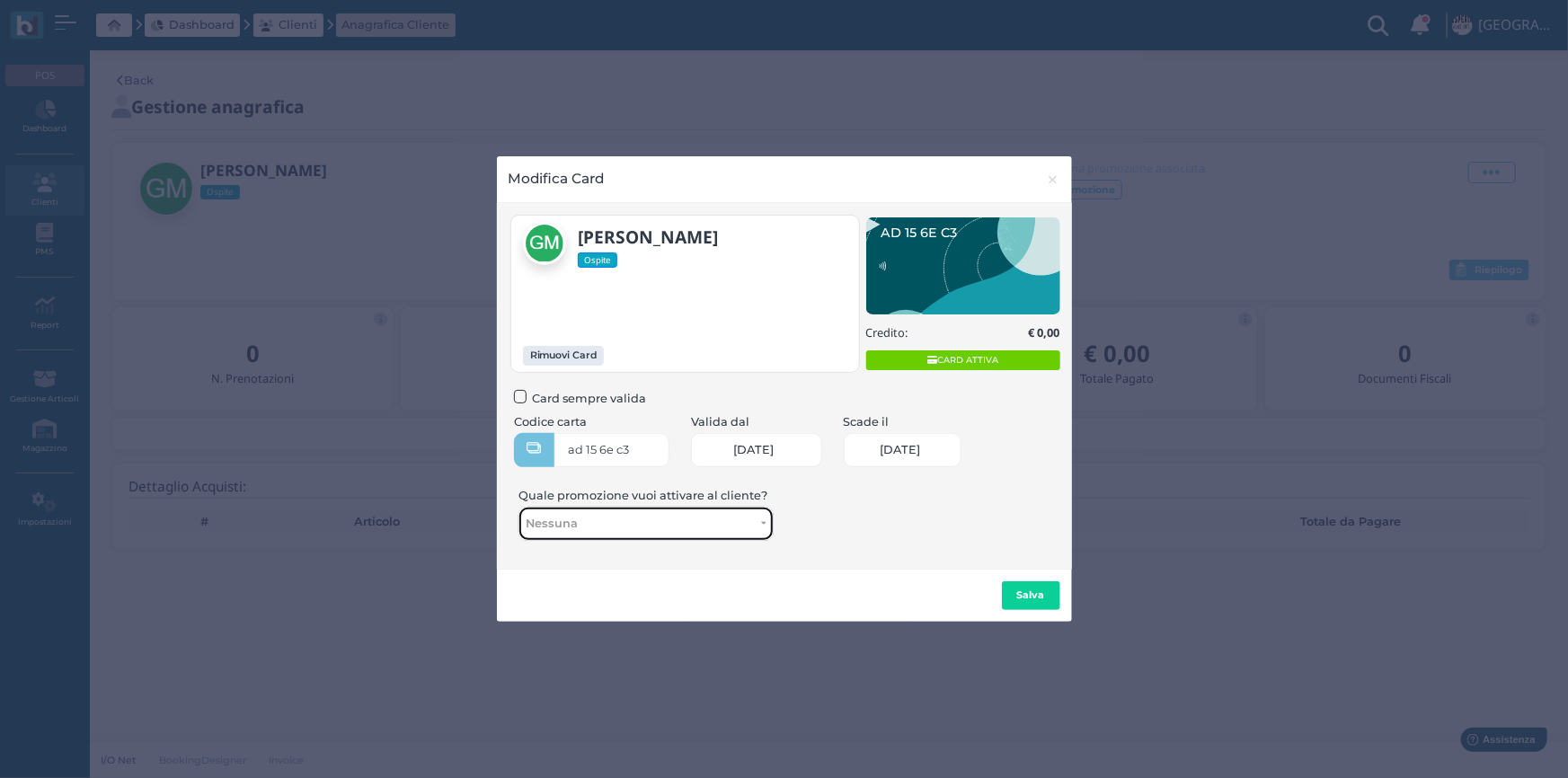
click at [722, 539] on button "Nessuna" at bounding box center [645, 524] width 254 height 34
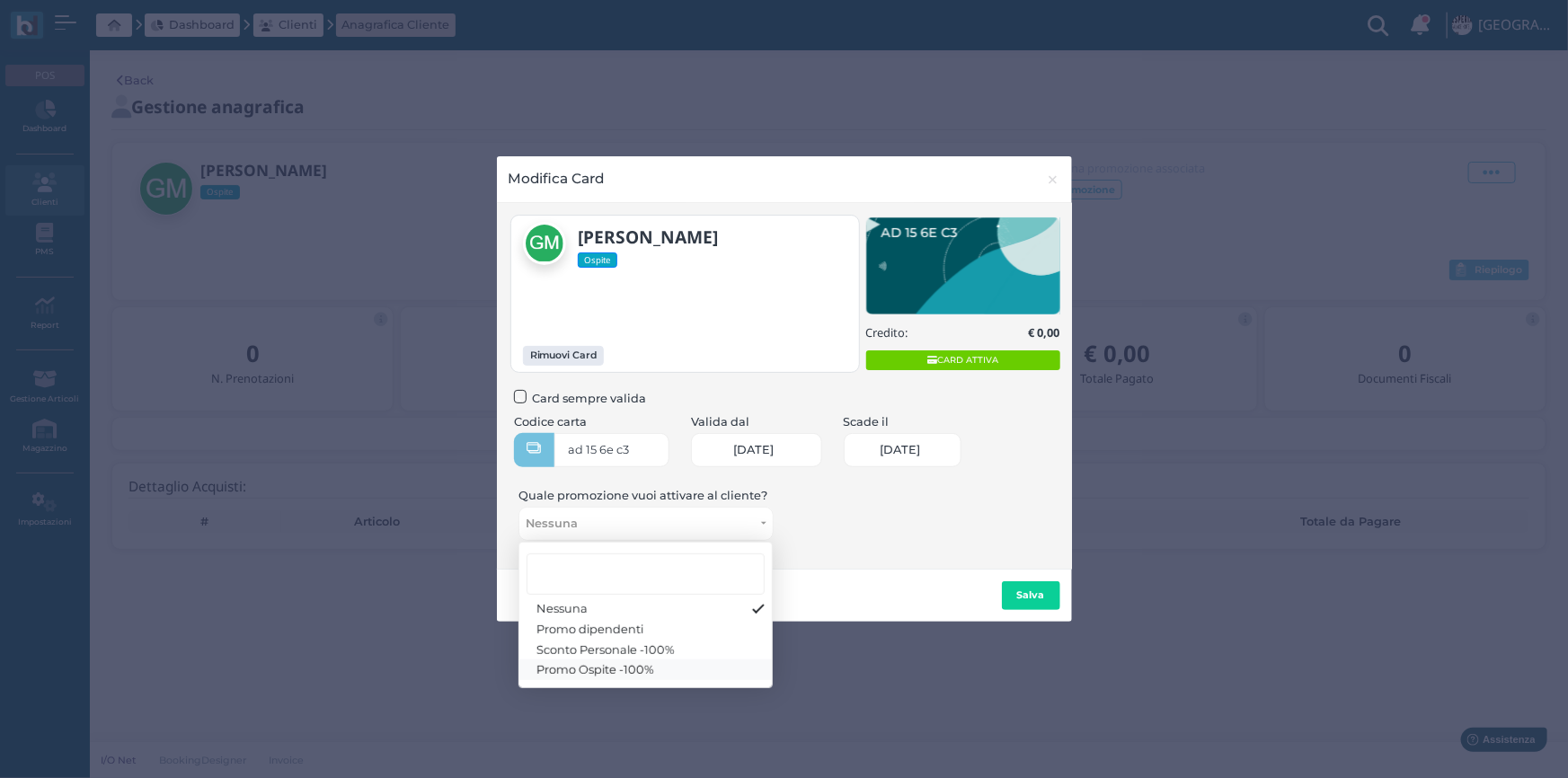
click at [562, 668] on span "Promo Ospite -100%" at bounding box center [596, 670] width 118 height 15
click at [762, 670] on link "Promo Ospite -100%" at bounding box center [645, 670] width 252 height 21
click at [612, 681] on div "Nessuna Promo dipendenti Sconto Personale -100% Promo Ospite -100%" at bounding box center [645, 616] width 254 height 146
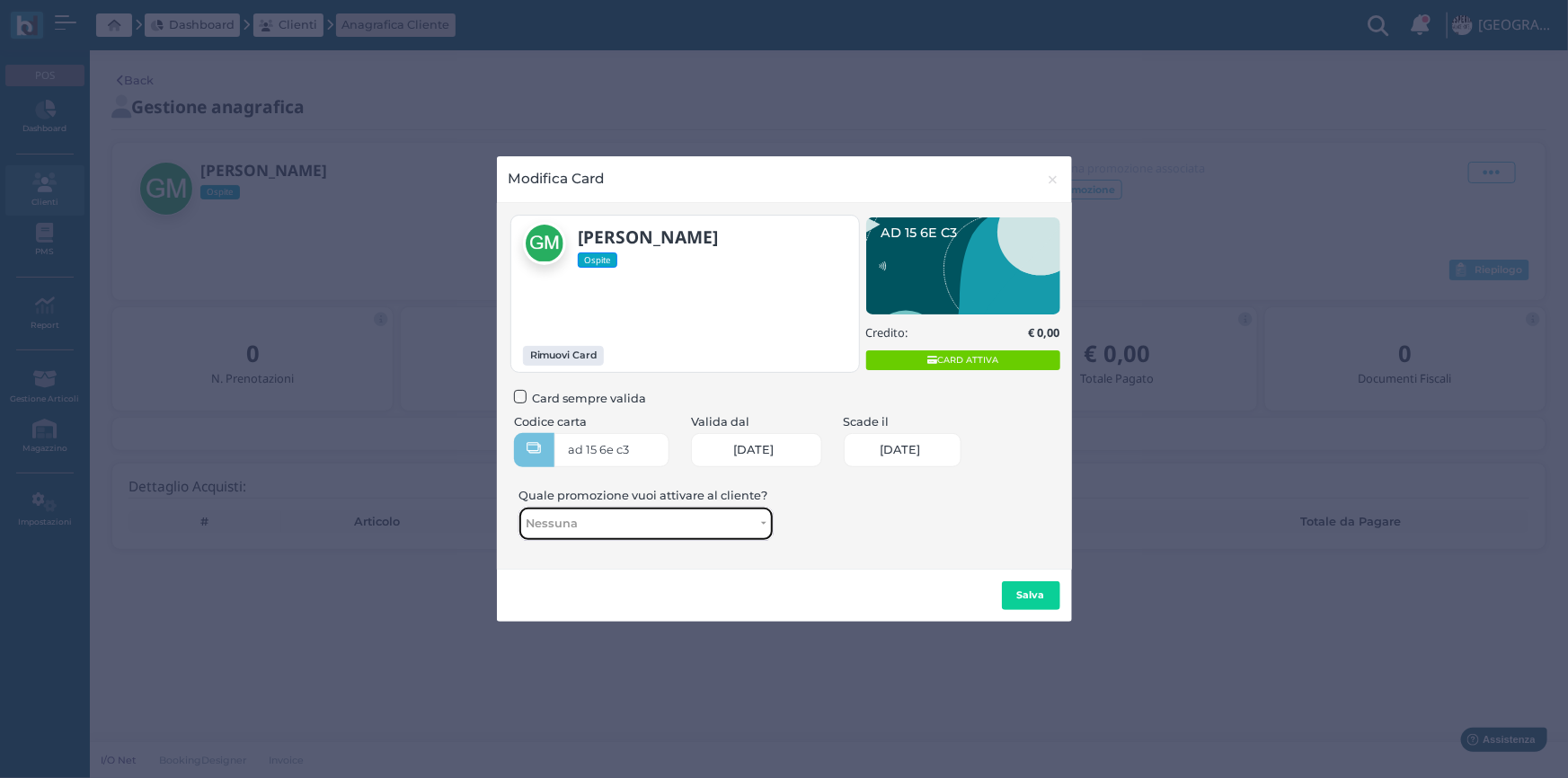
click at [702, 534] on div "Nessuna" at bounding box center [645, 524] width 252 height 32
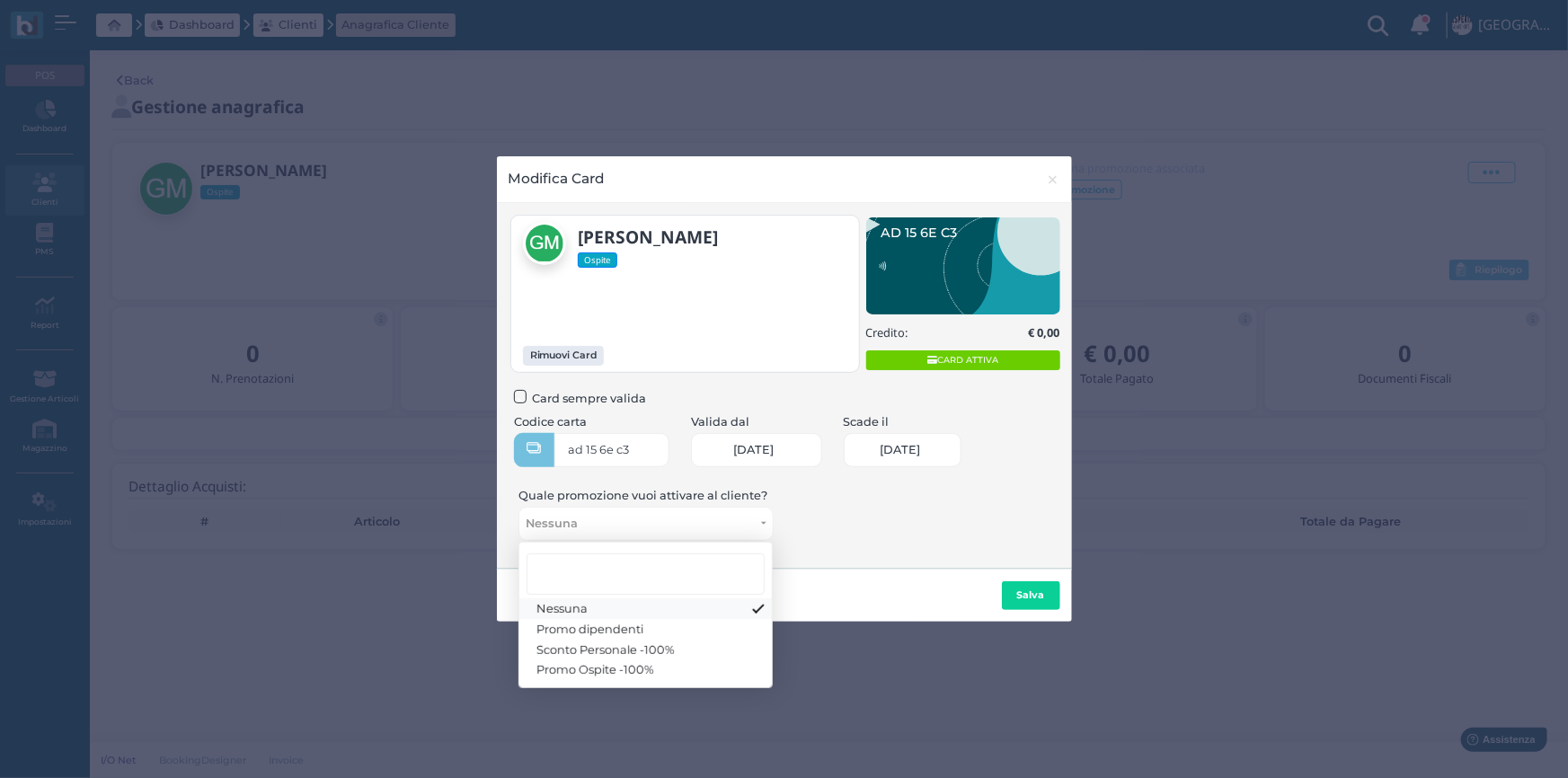
click at [681, 612] on link "Nessuna" at bounding box center [645, 609] width 252 height 21
click at [610, 669] on span "Promo Ospite -100%" at bounding box center [596, 670] width 118 height 15
select select "27"
click at [872, 576] on div "Salva" at bounding box center [784, 595] width 575 height 52
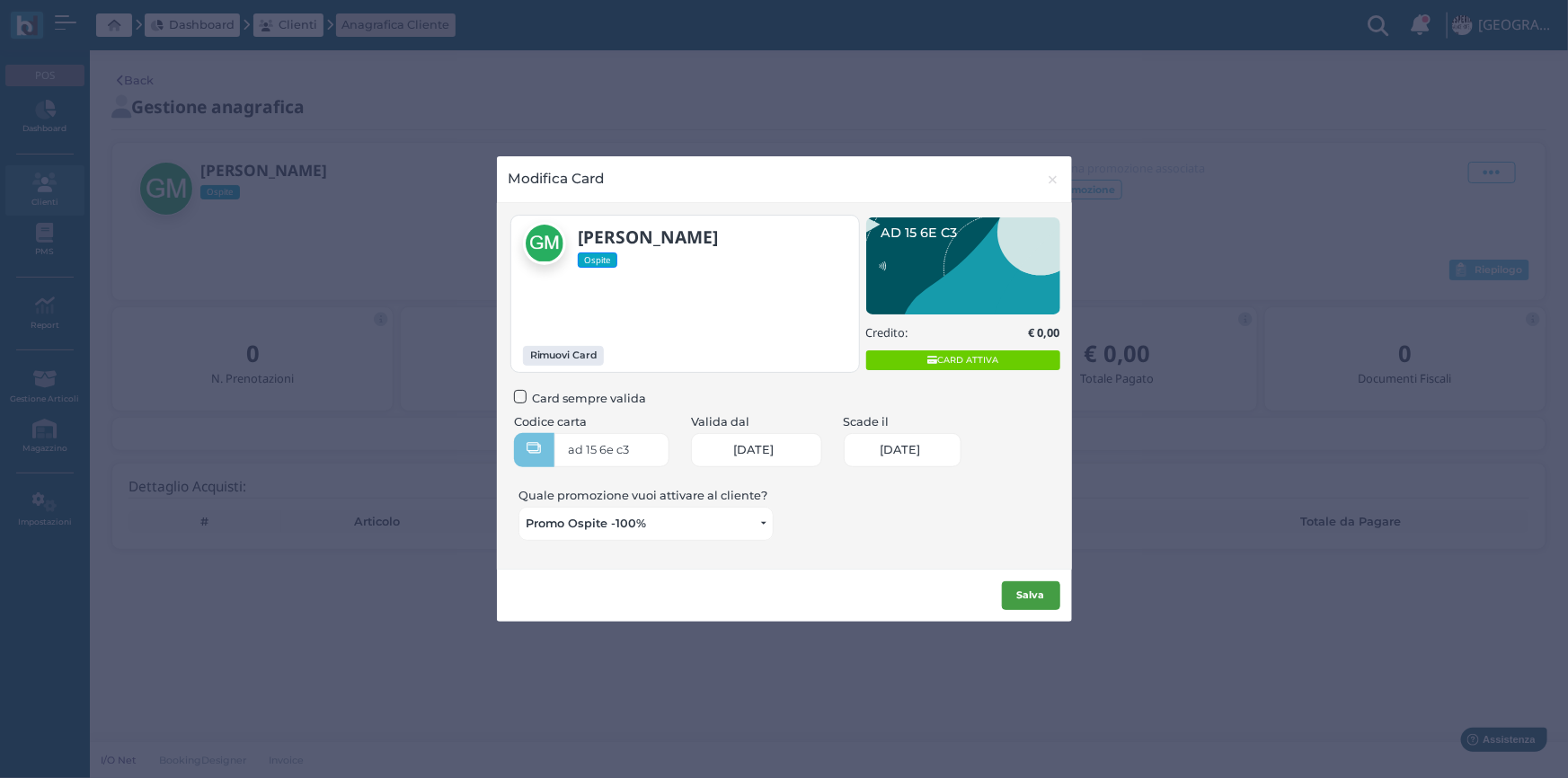
click at [1042, 590] on b "Salva" at bounding box center [1031, 595] width 28 height 13
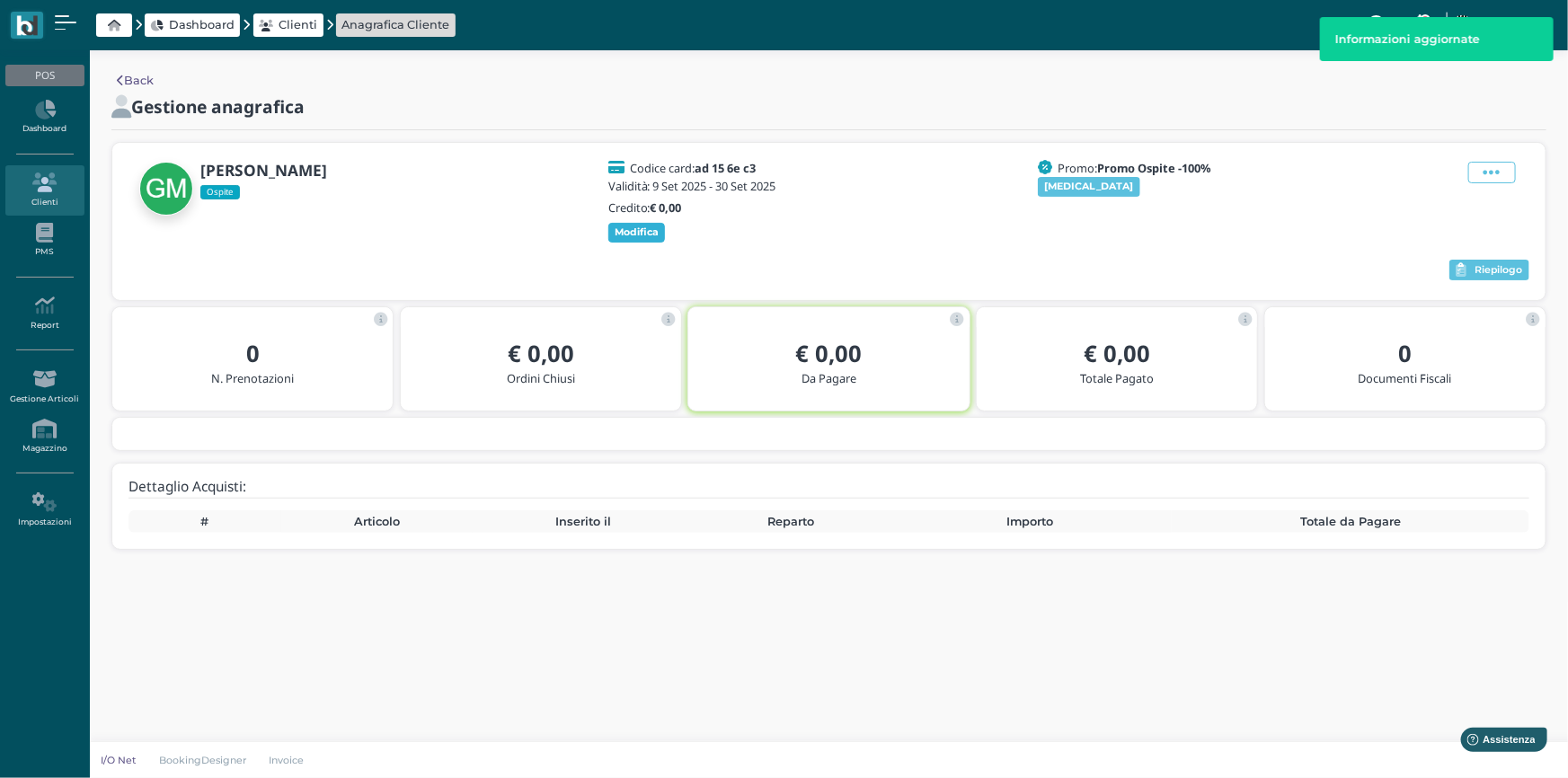
click at [625, 239] on span "Modifica" at bounding box center [637, 233] width 57 height 20
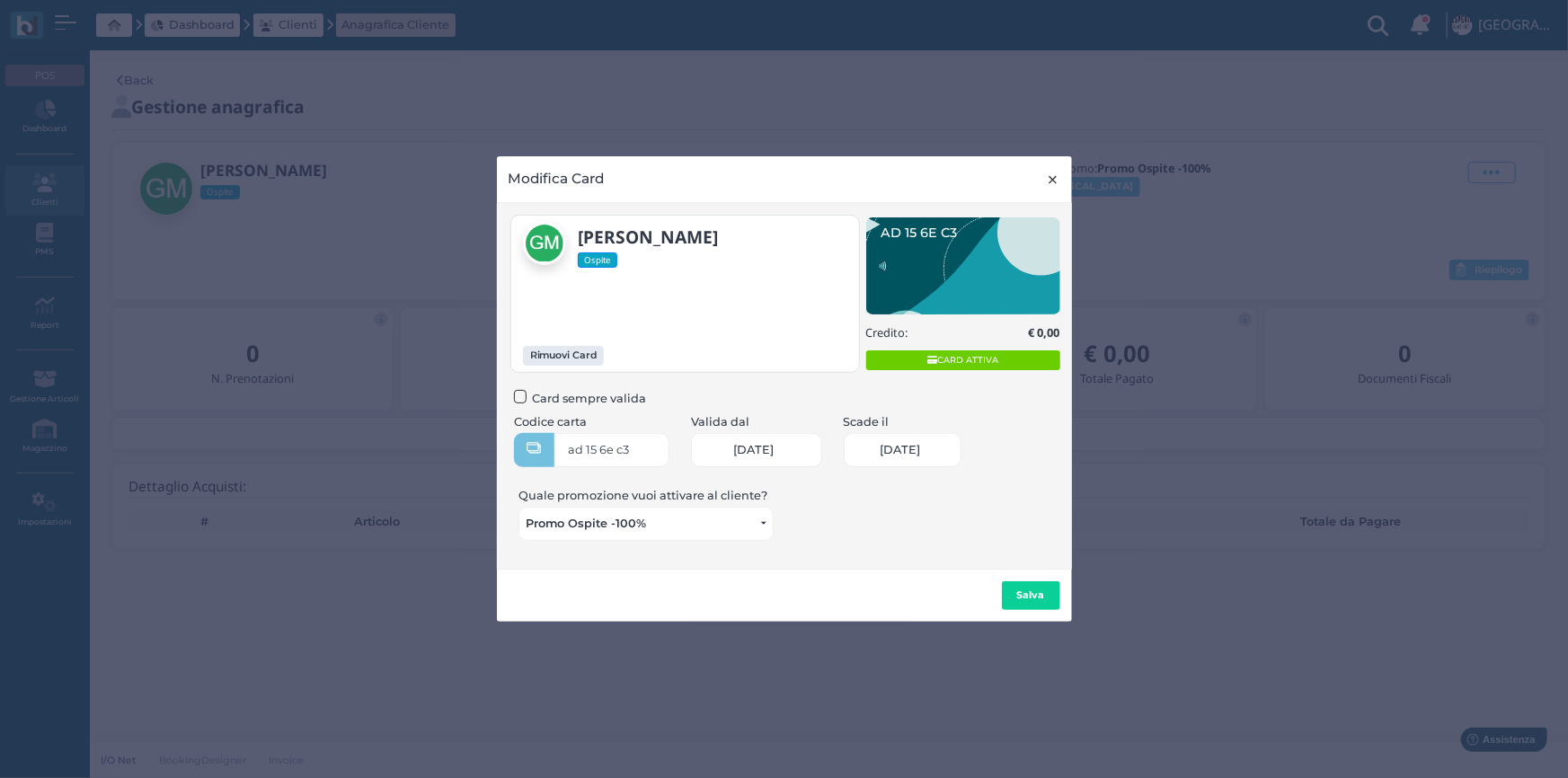
click at [1053, 181] on span "×" at bounding box center [1054, 180] width 14 height 24
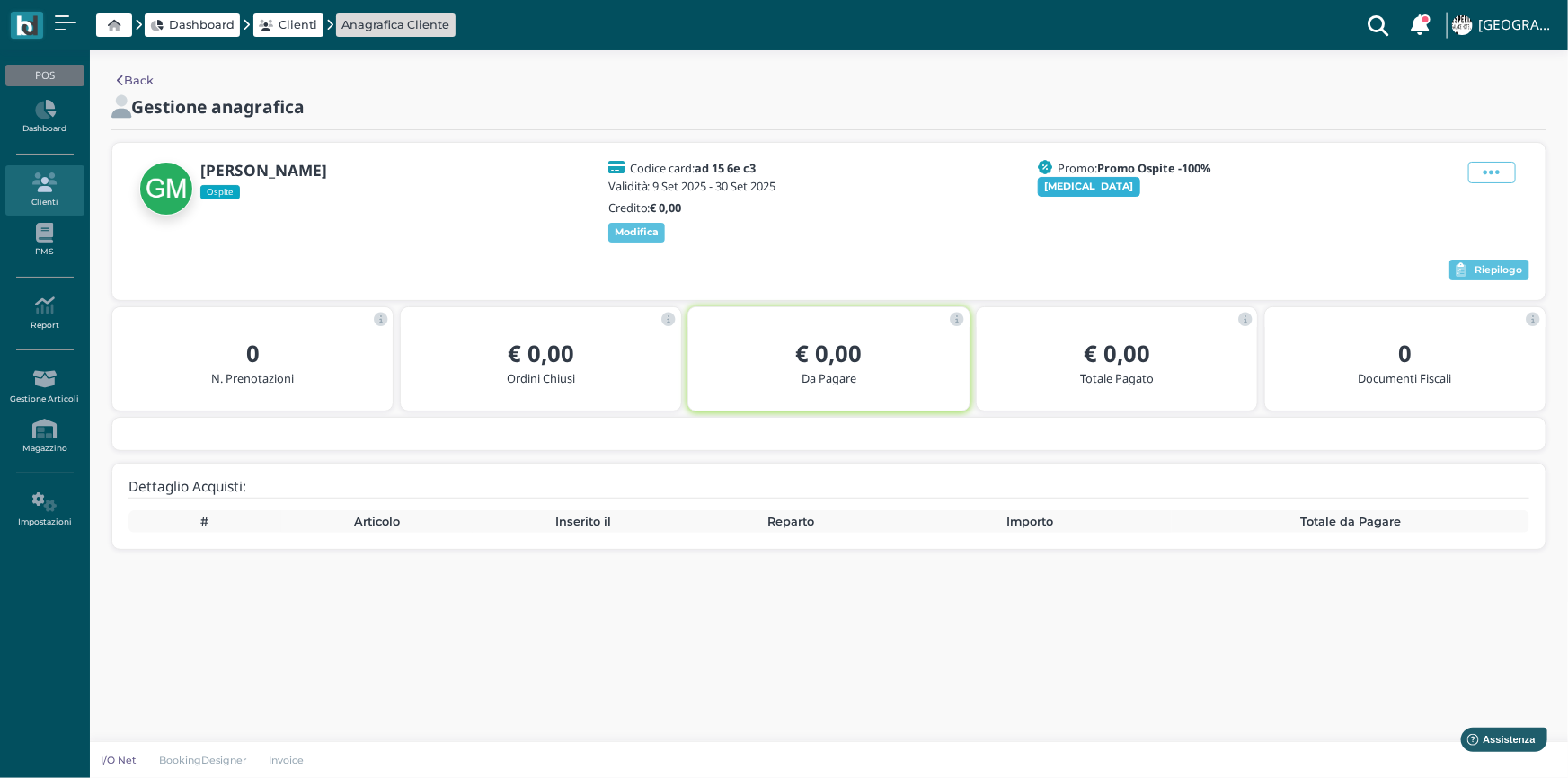
click at [1068, 188] on b "[MEDICAL_DATA]" at bounding box center [1089, 186] width 89 height 13
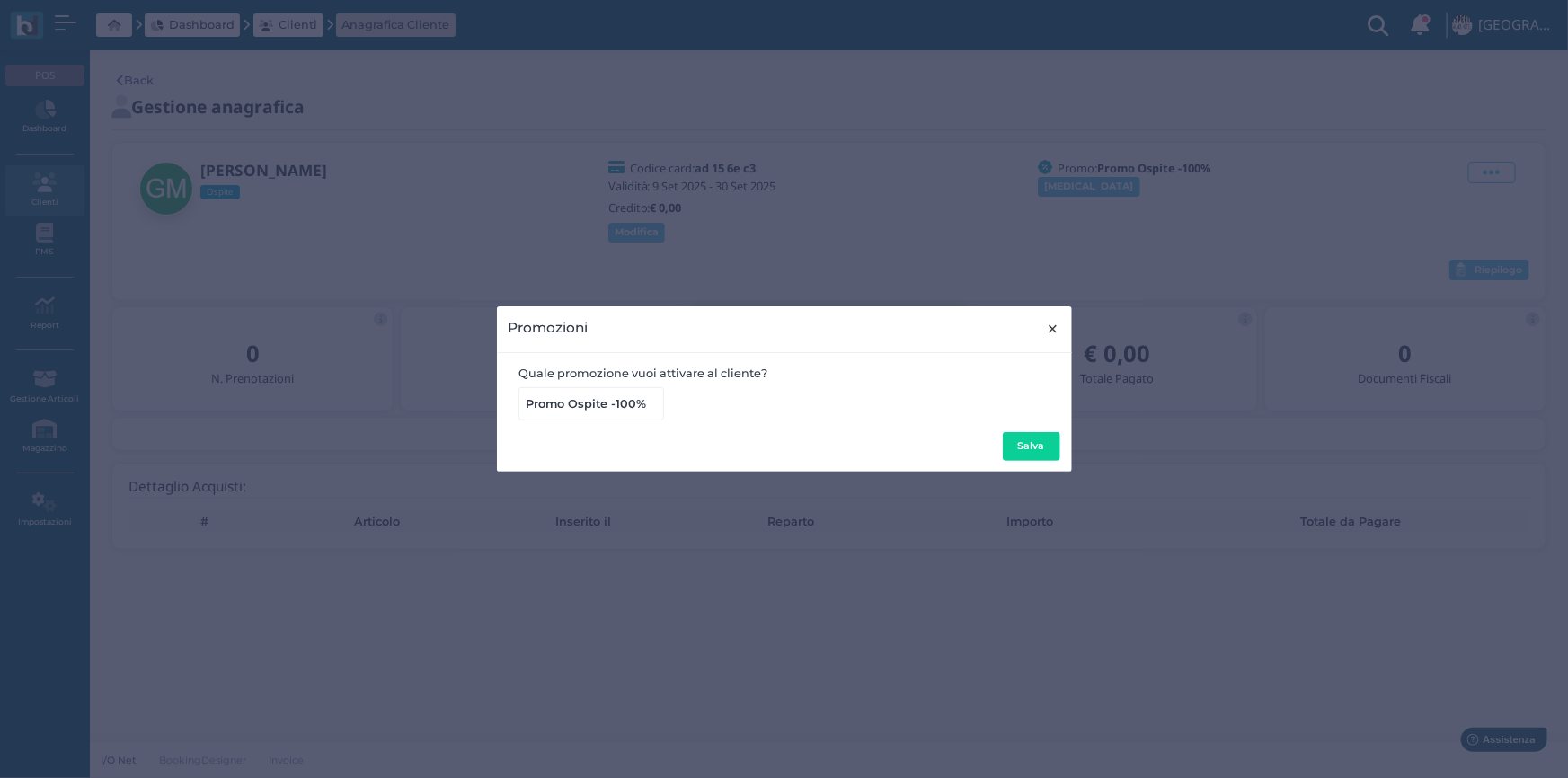
click at [1052, 325] on span "×" at bounding box center [1054, 330] width 14 height 24
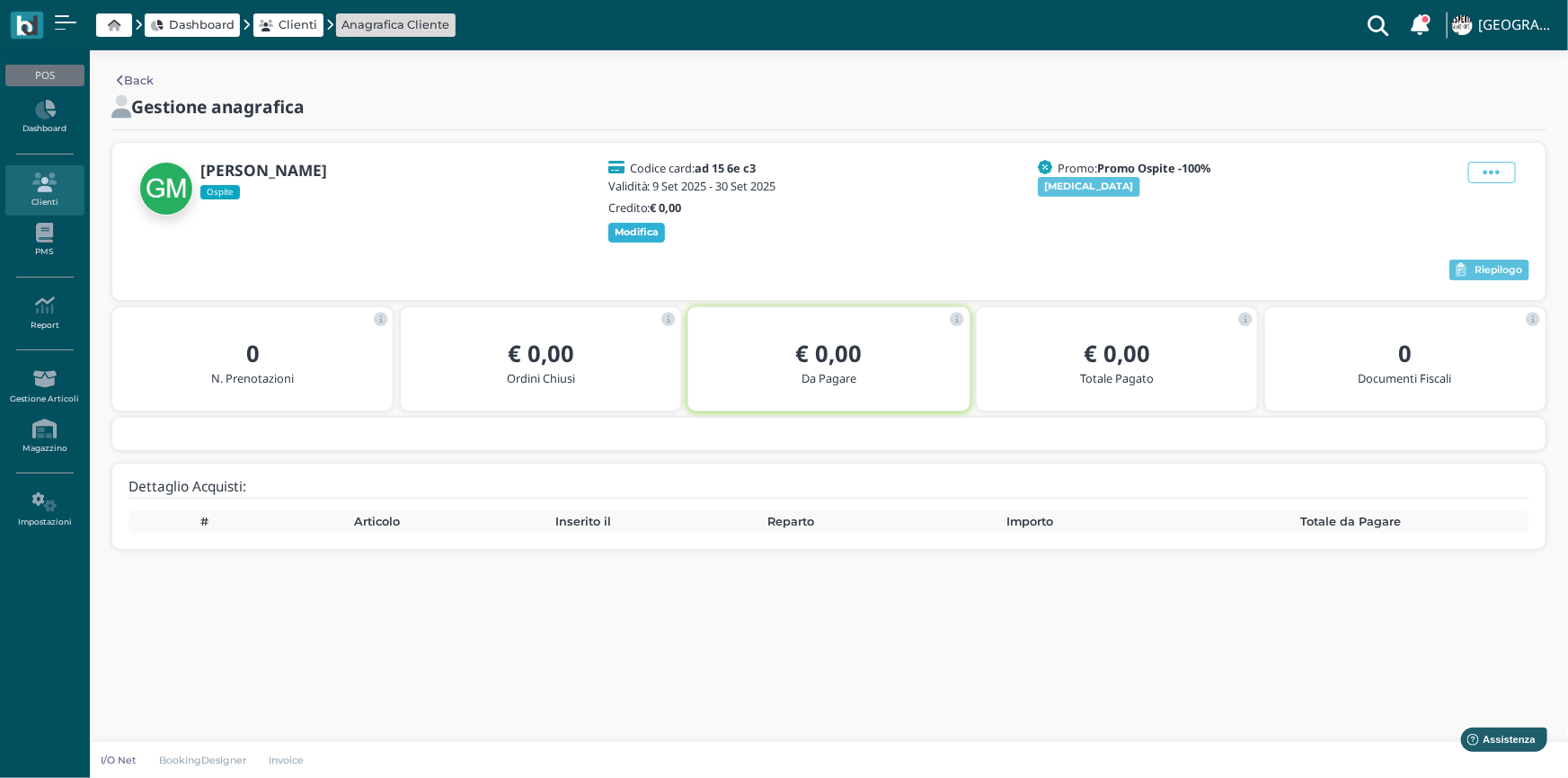
click at [645, 233] on b "Modifica" at bounding box center [636, 232] width 45 height 13
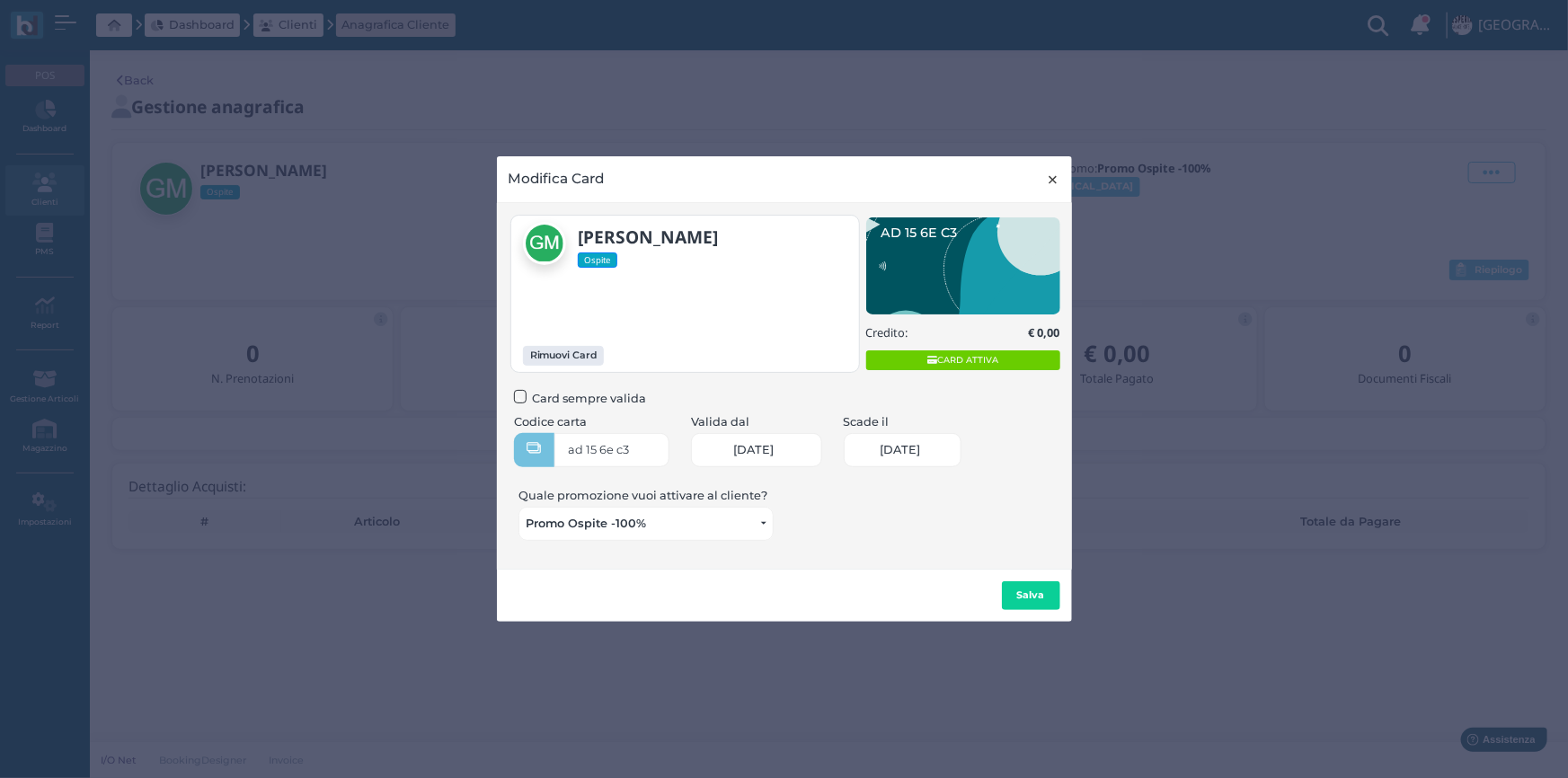
click at [1056, 175] on span "×" at bounding box center [1054, 180] width 14 height 24
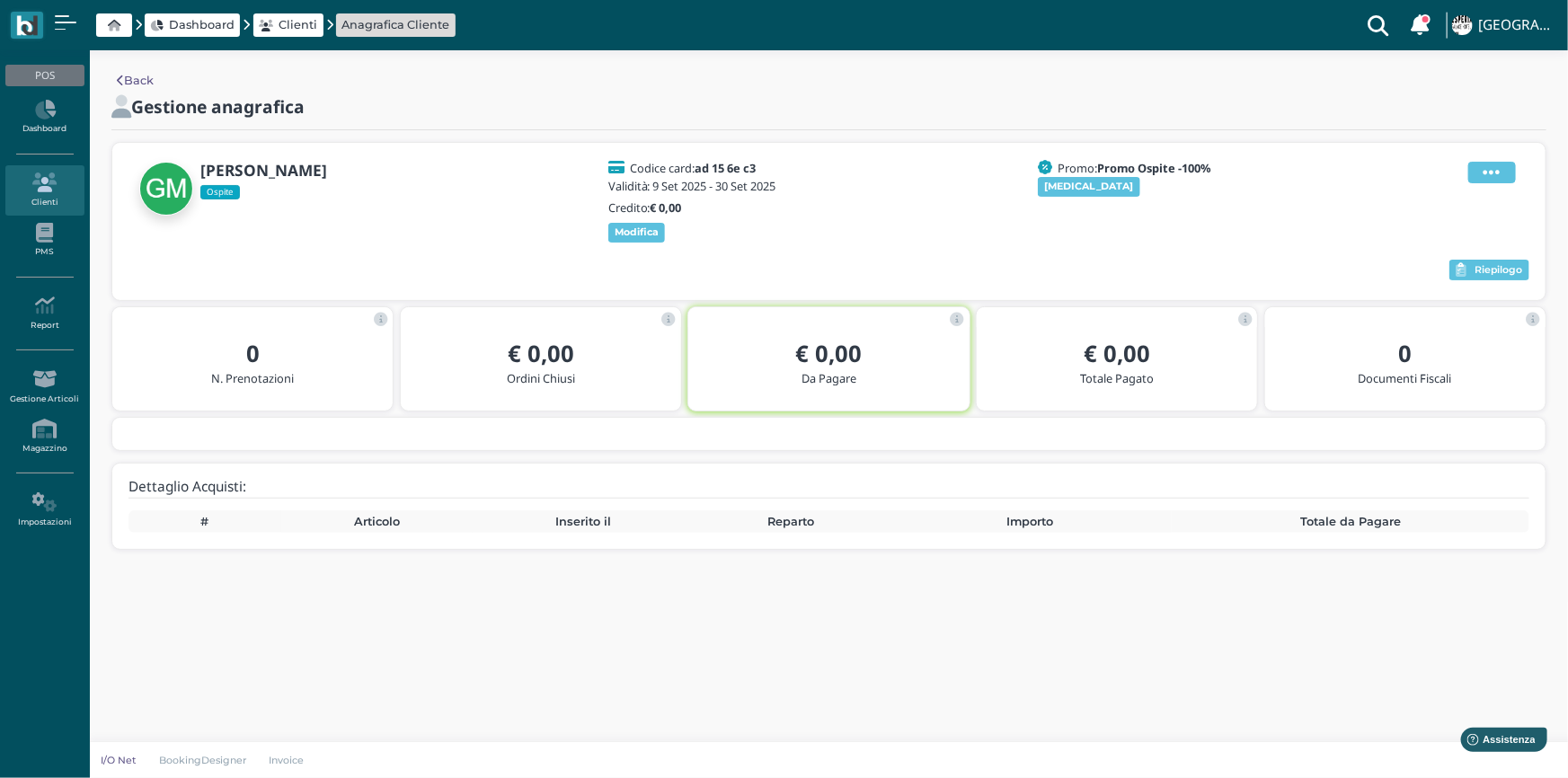
click at [1506, 175] on span at bounding box center [1492, 172] width 47 height 22
click at [1469, 191] on div "Modifica" at bounding box center [1444, 195] width 102 height 17
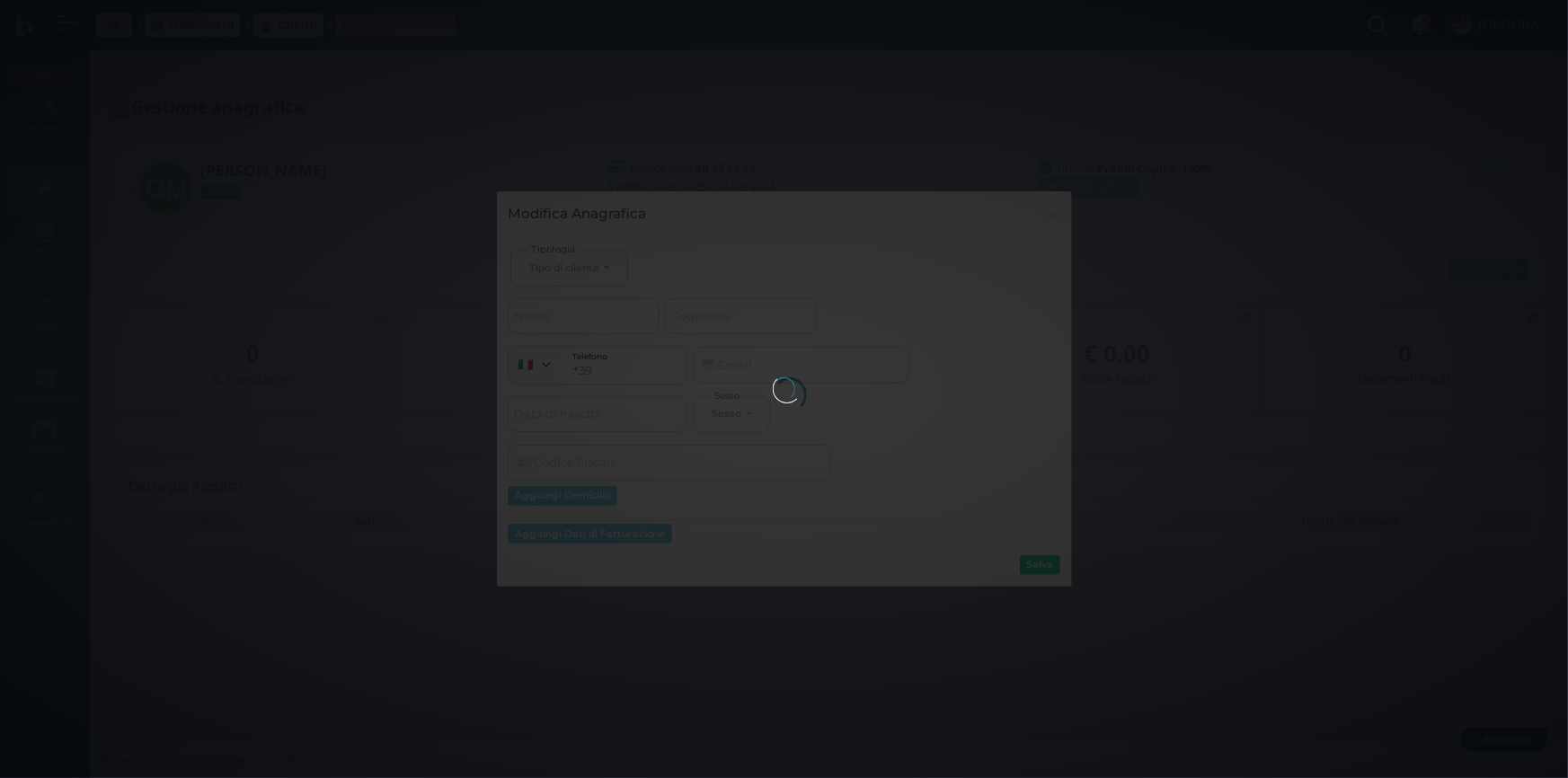
select select
type input "[PERSON_NAME]"
type input "MARGARI"
select select
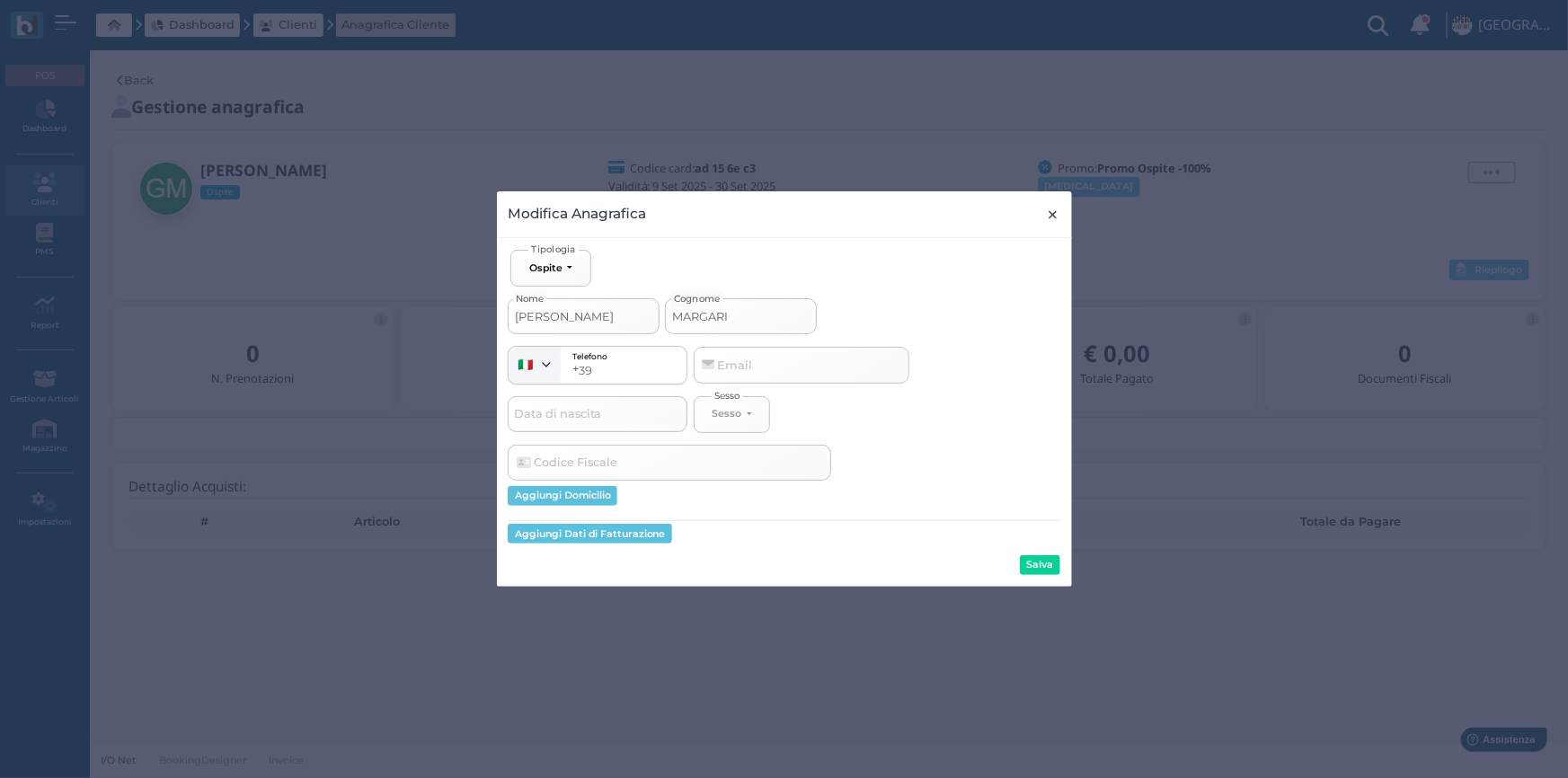
click at [1061, 214] on button "× close" at bounding box center [1053, 214] width 37 height 46
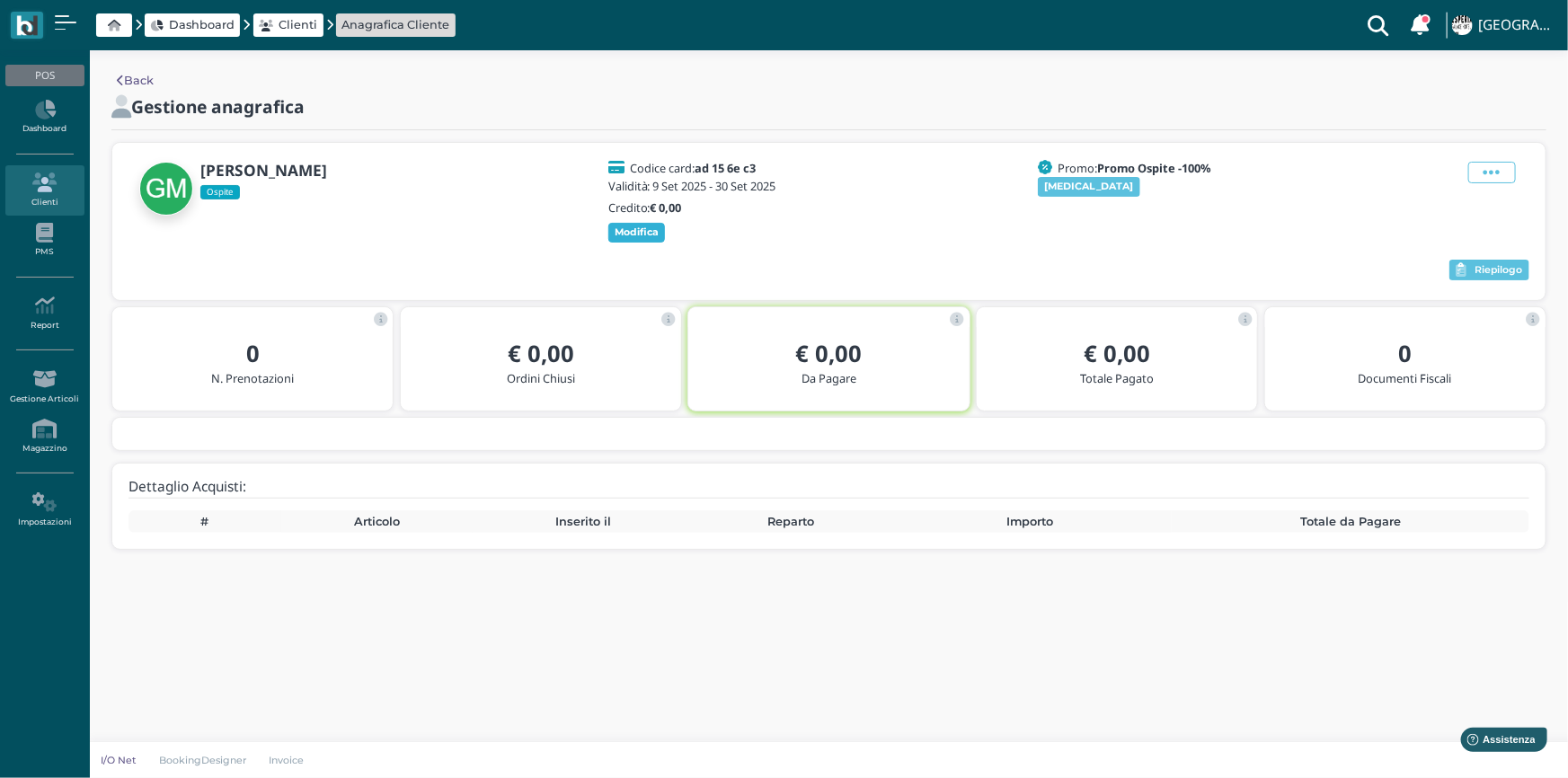
click at [629, 230] on b "Modifica" at bounding box center [636, 232] width 45 height 13
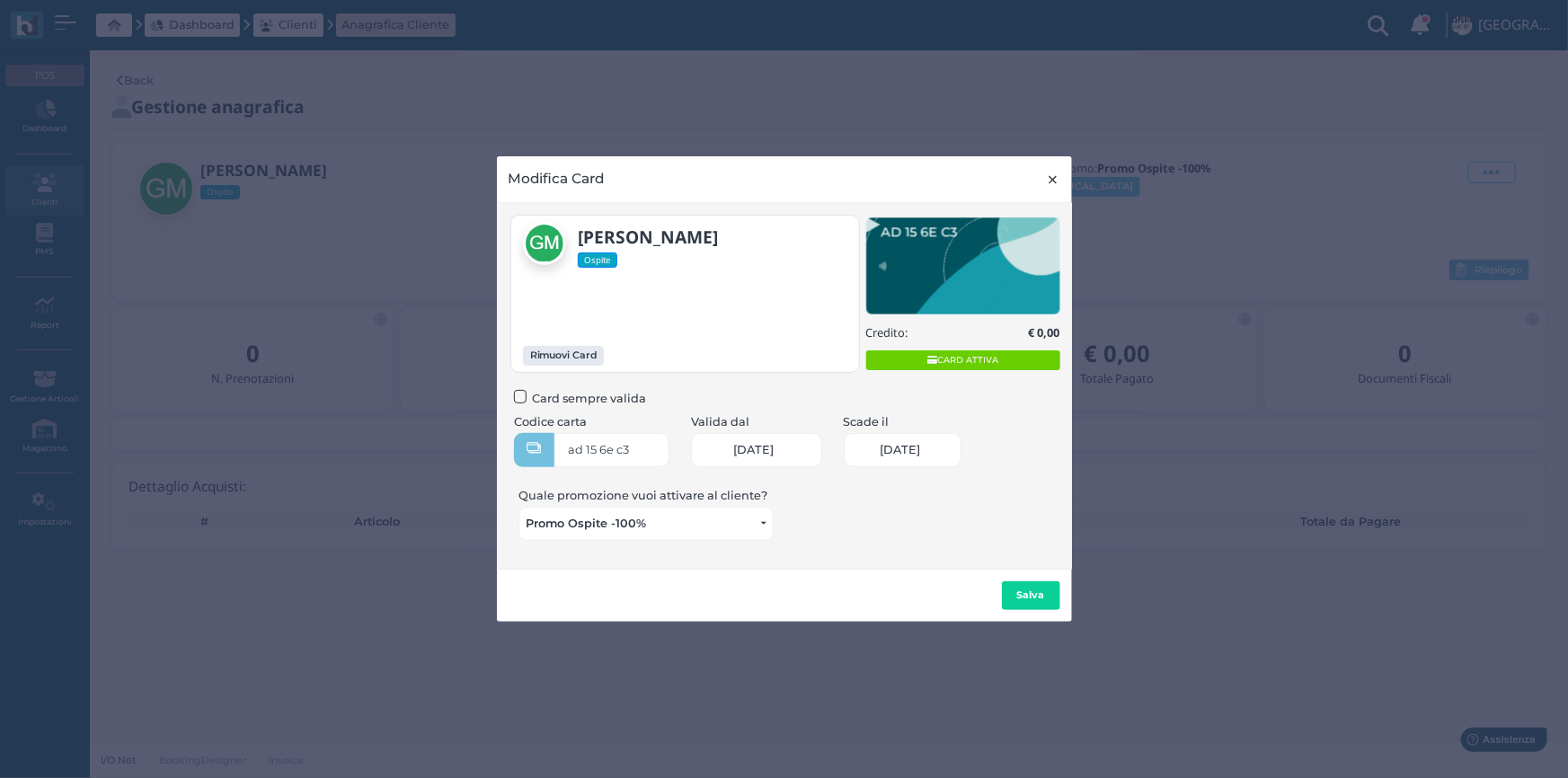
click at [1052, 181] on span "×" at bounding box center [1054, 180] width 14 height 24
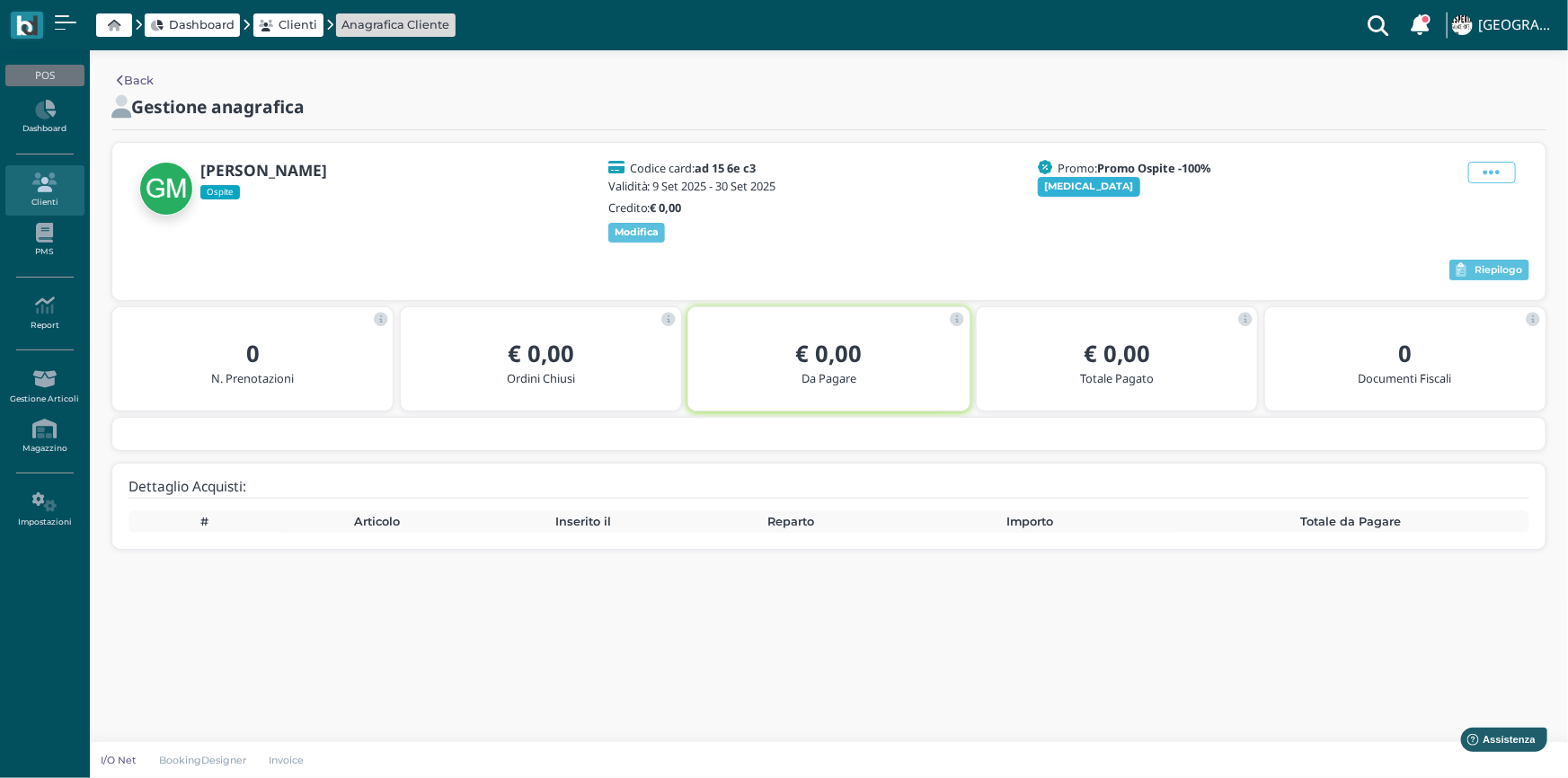
click at [1071, 189] on b "[MEDICAL_DATA]" at bounding box center [1089, 186] width 89 height 13
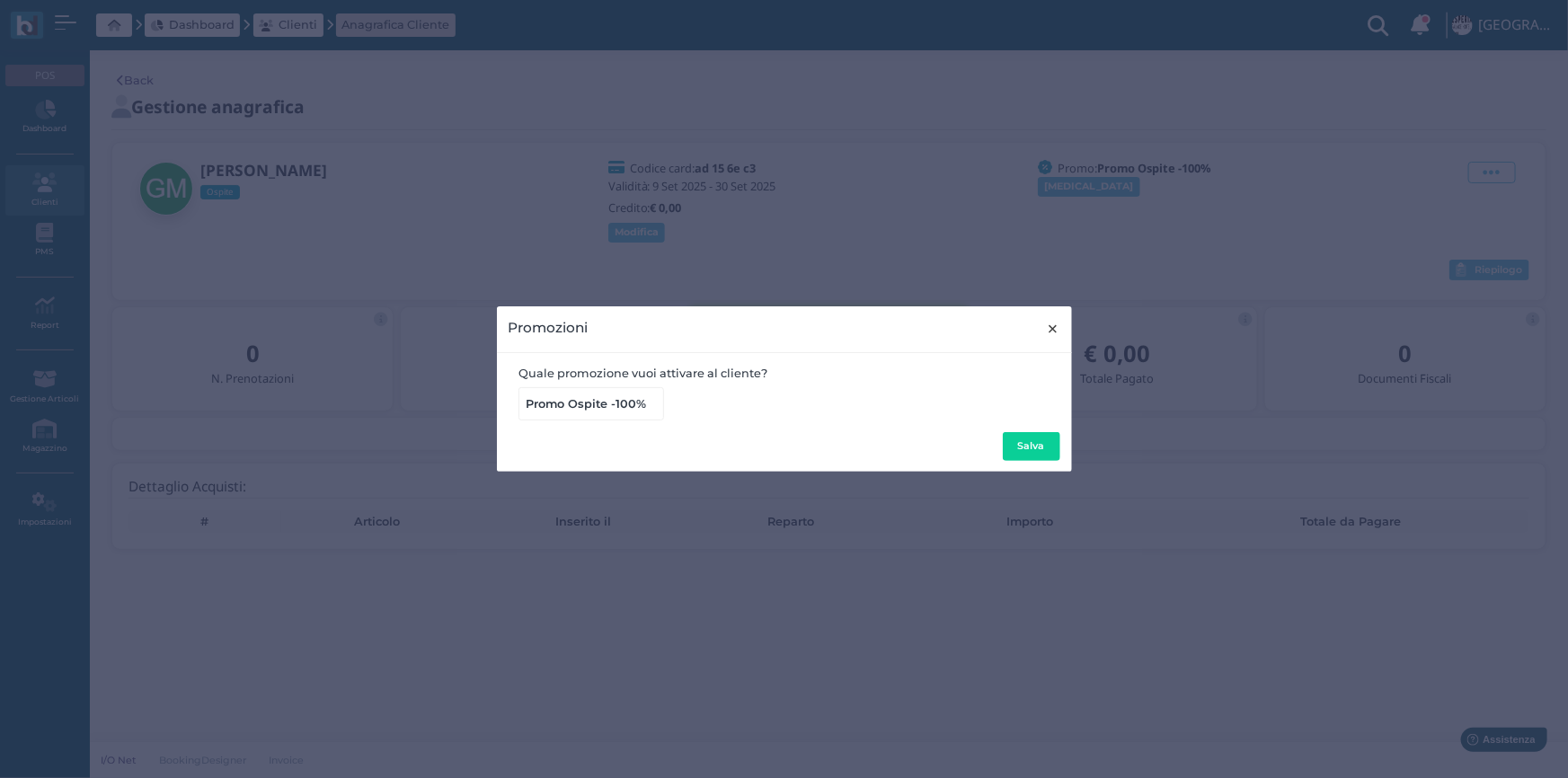
click at [1054, 328] on span "×" at bounding box center [1054, 330] width 14 height 24
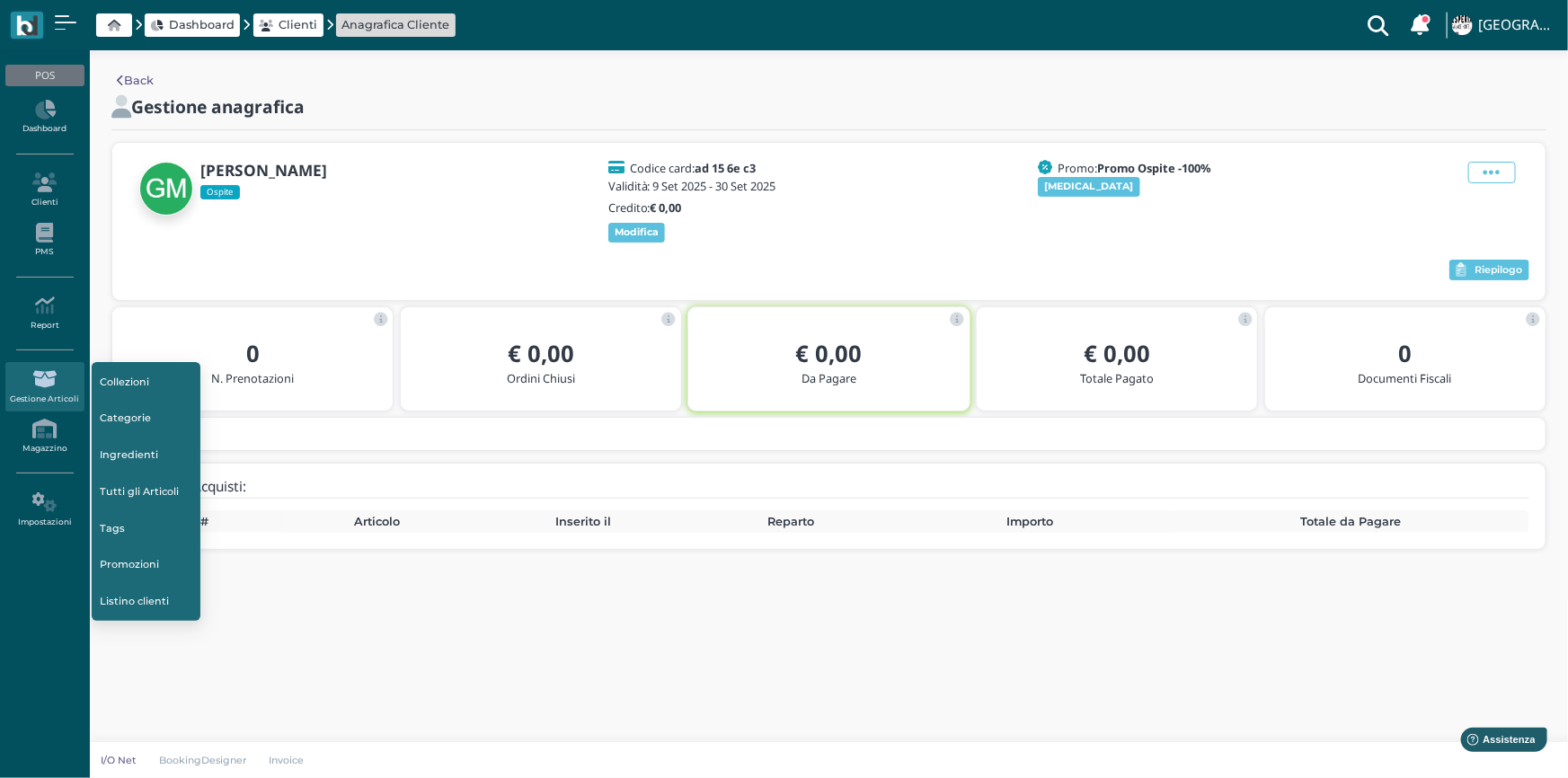
click at [43, 370] on icon at bounding box center [44, 379] width 78 height 20
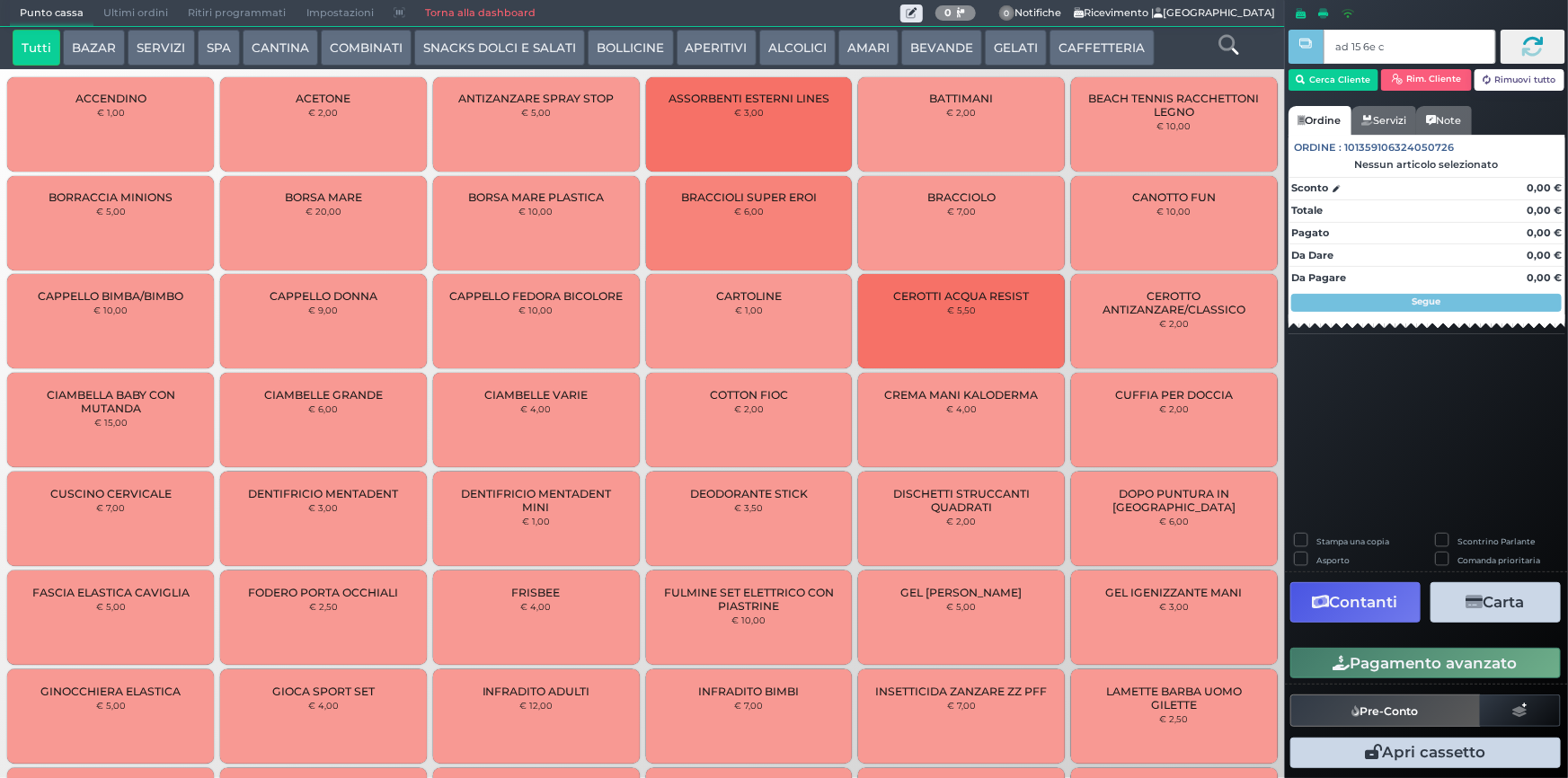
type input "ad 15 6e c3"
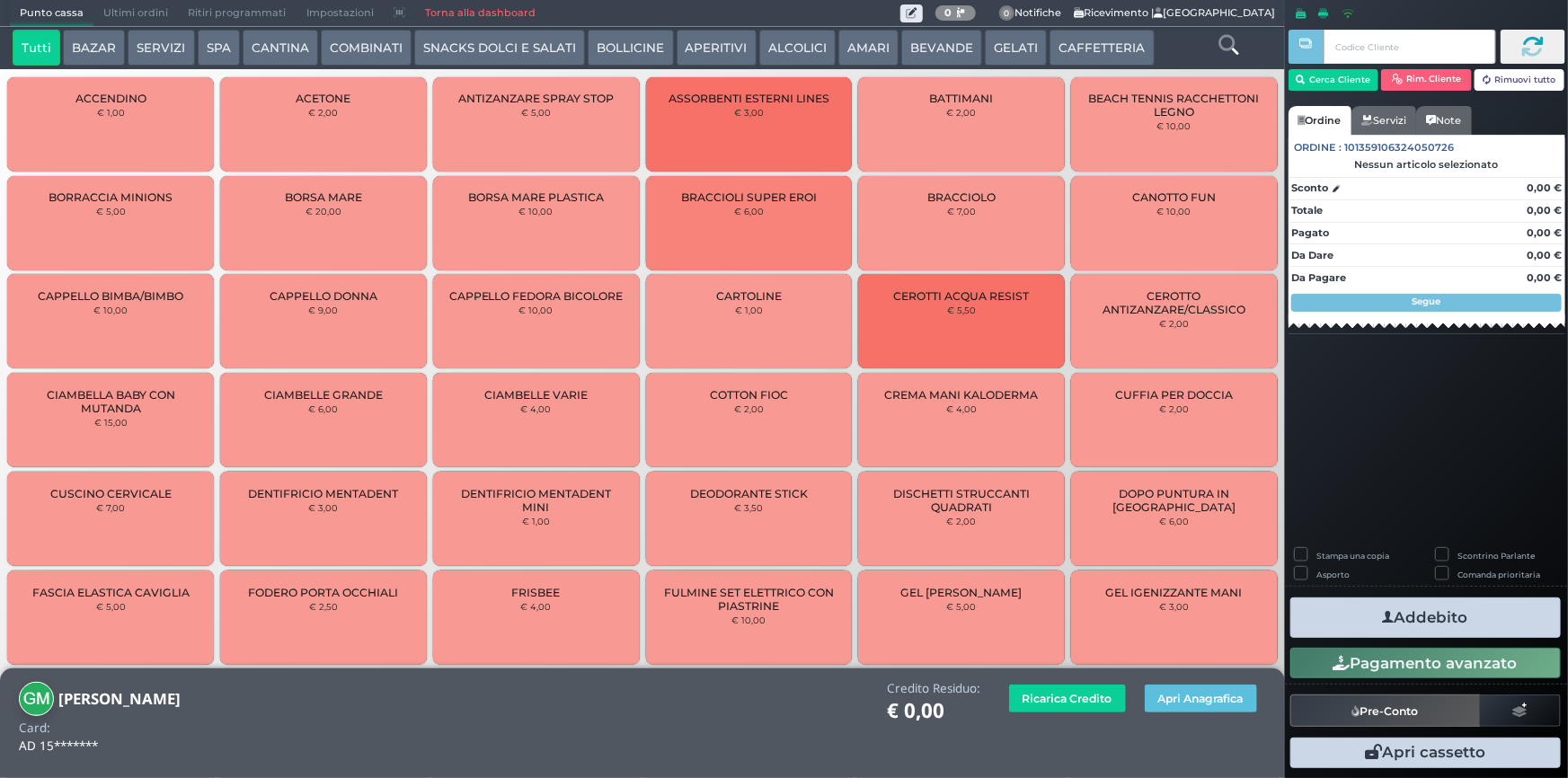
click at [143, 138] on div "ACCENDINO € 1,00" at bounding box center [110, 124] width 207 height 94
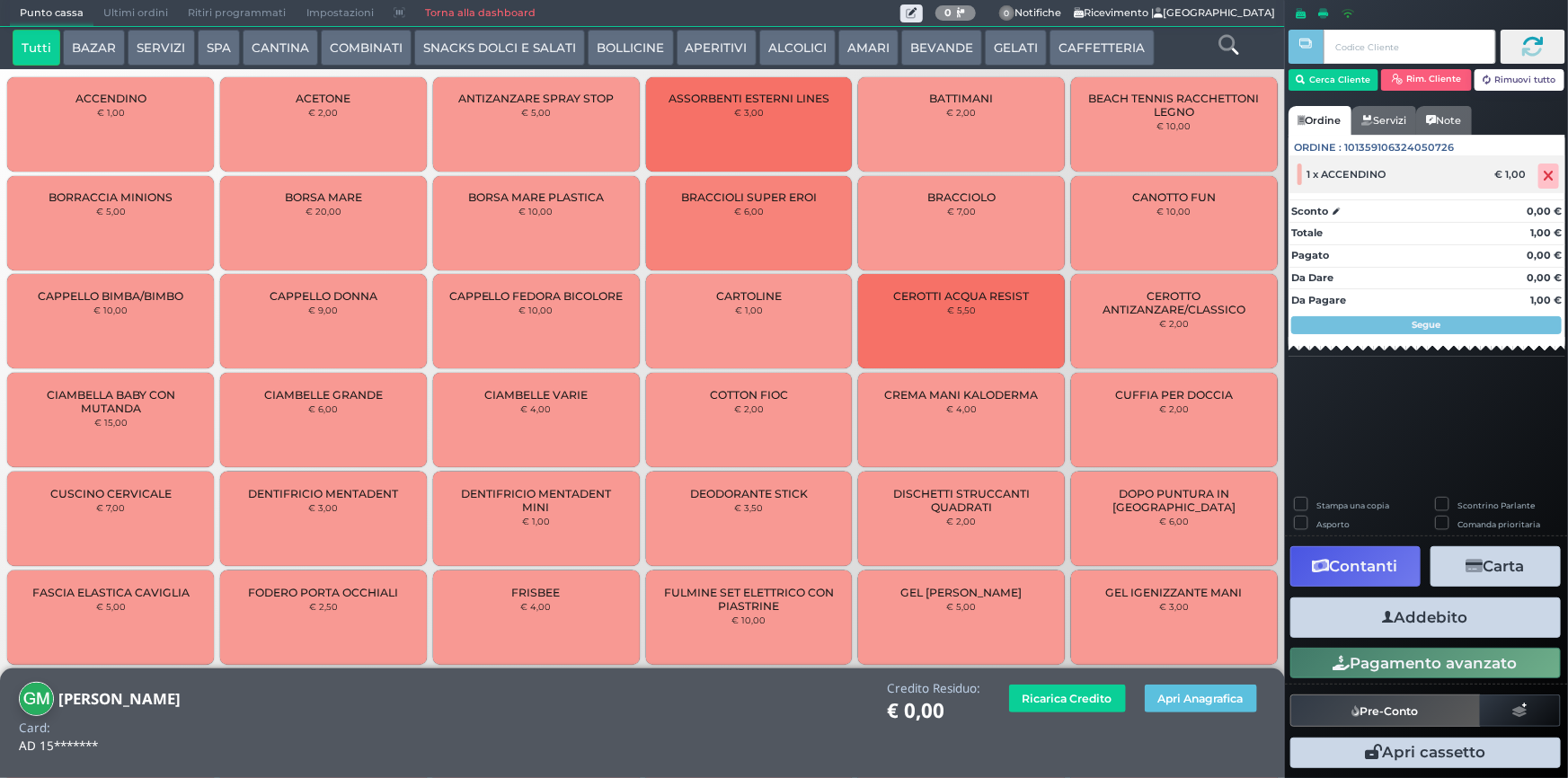
click at [1548, 176] on icon at bounding box center [1548, 176] width 11 height 1
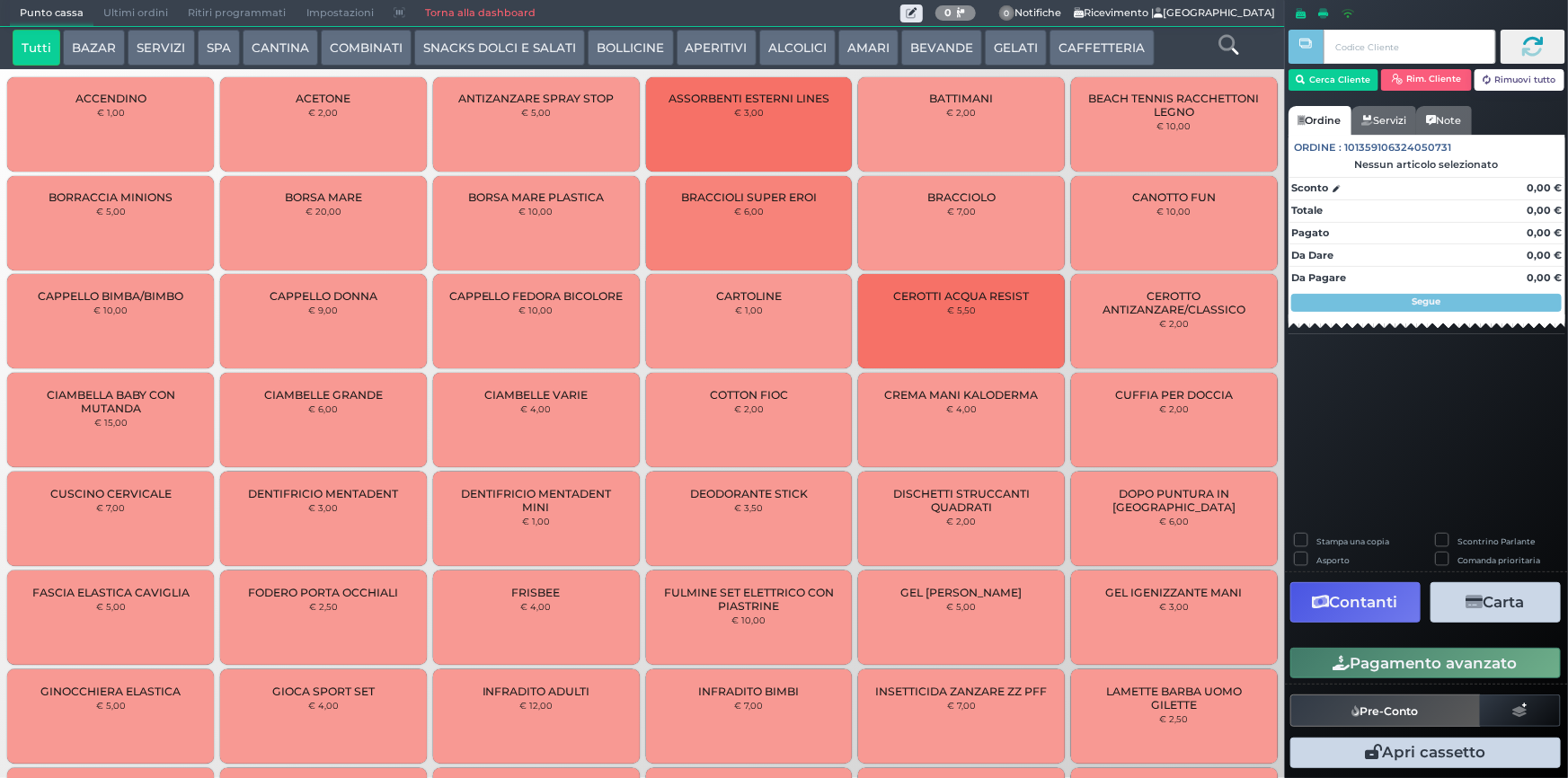
drag, startPoint x: 124, startPoint y: 94, endPoint x: 174, endPoint y: 130, distance: 61.6
click at [125, 93] on span "ACCENDINO" at bounding box center [111, 99] width 71 height 14
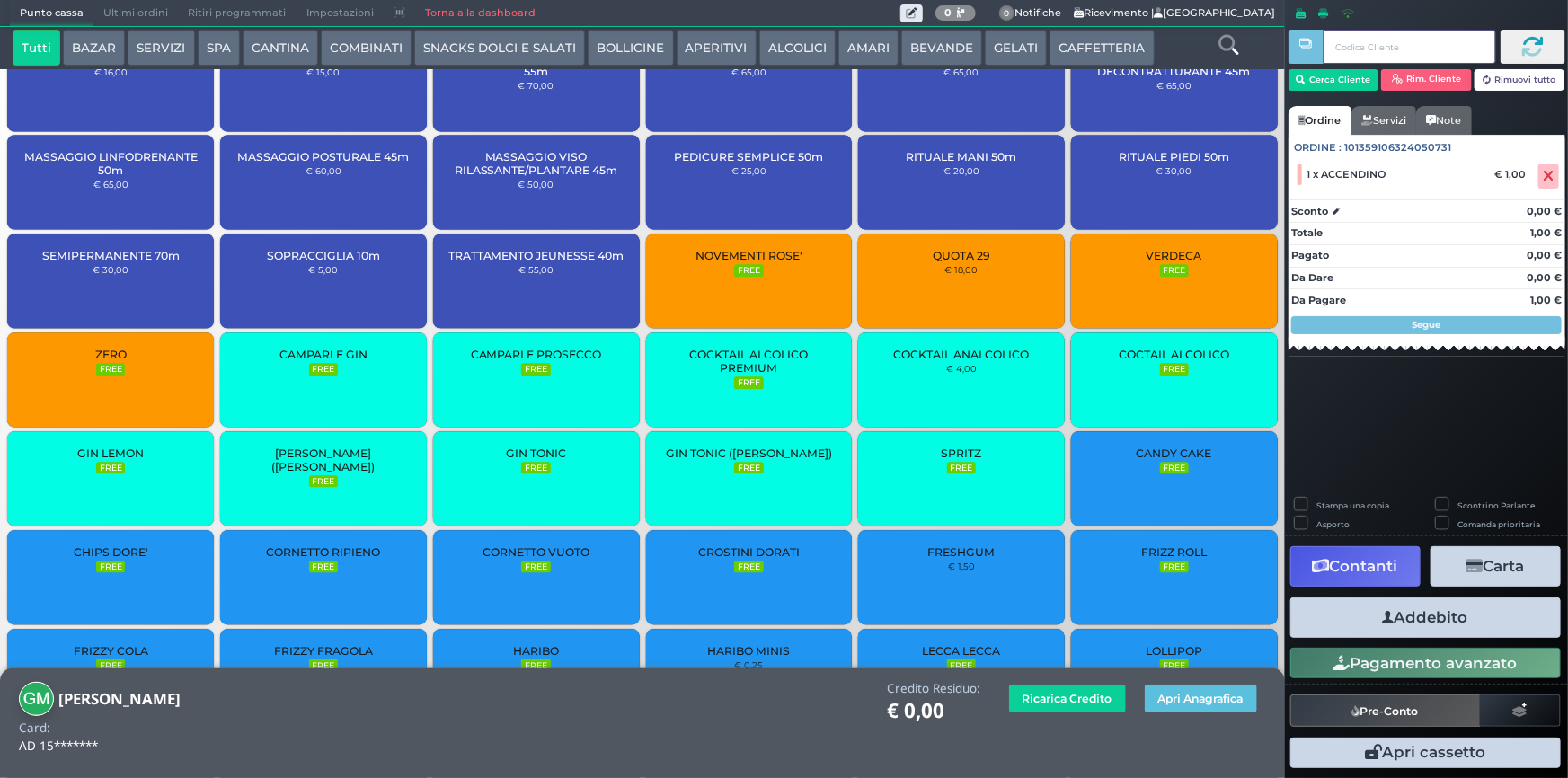
scroll to position [2567, 0]
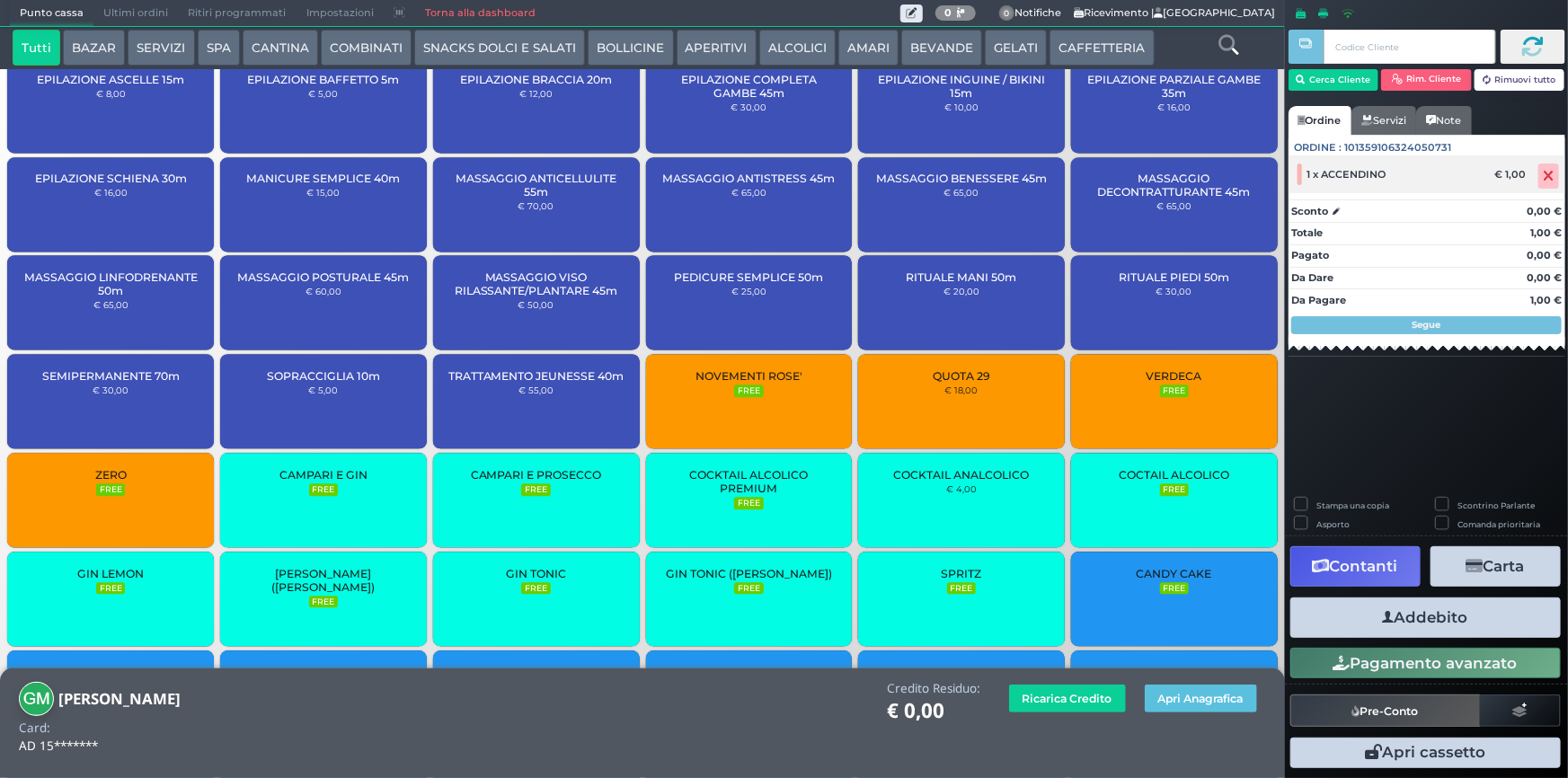
click at [1550, 176] on icon at bounding box center [1548, 176] width 11 height 1
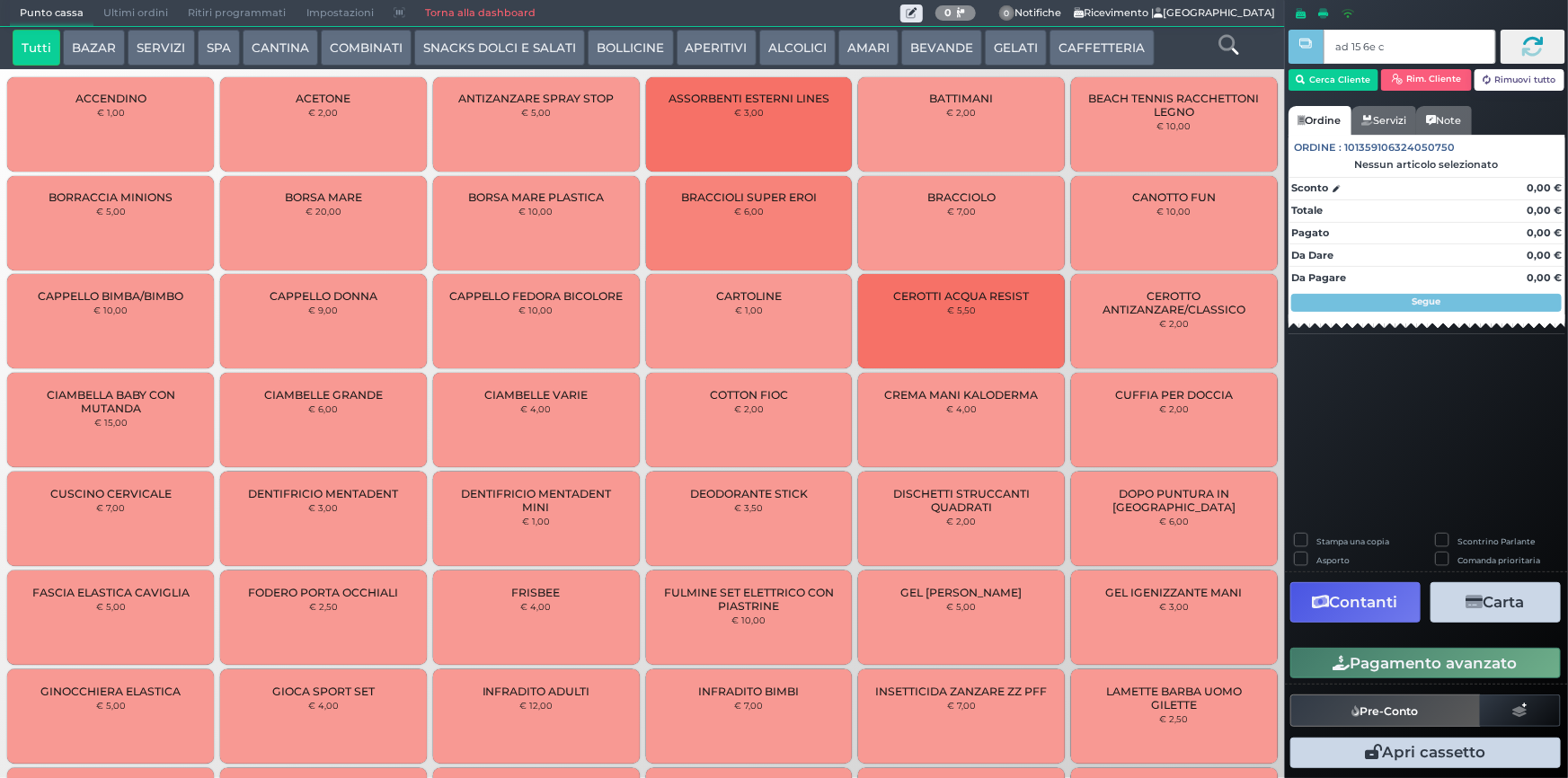
type input "ad 15 6e c3"
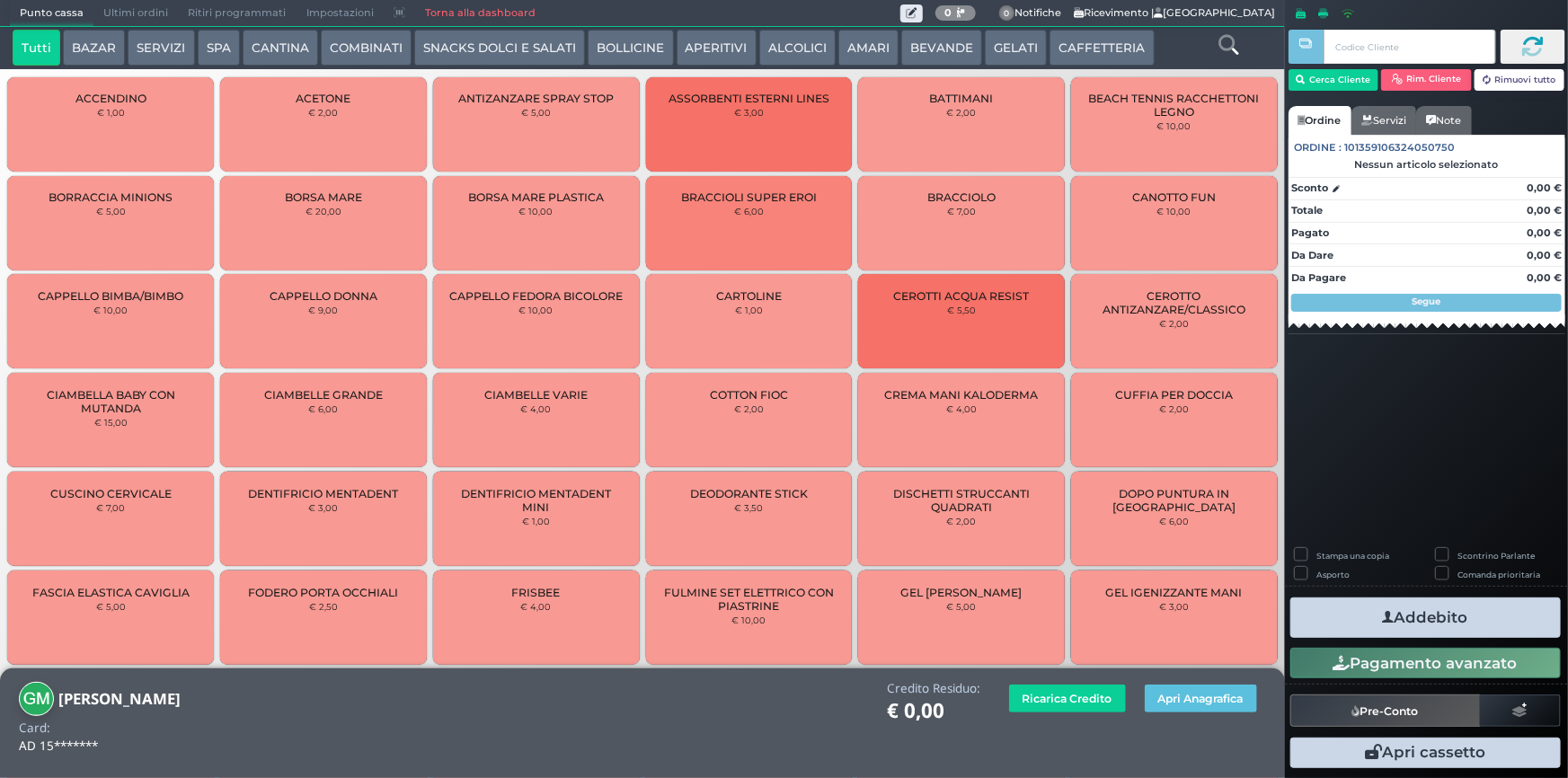
drag, startPoint x: 133, startPoint y: 78, endPoint x: 129, endPoint y: 99, distance: 21.4
click at [131, 83] on div "ACCENDINO € 1,00" at bounding box center [110, 124] width 207 height 94
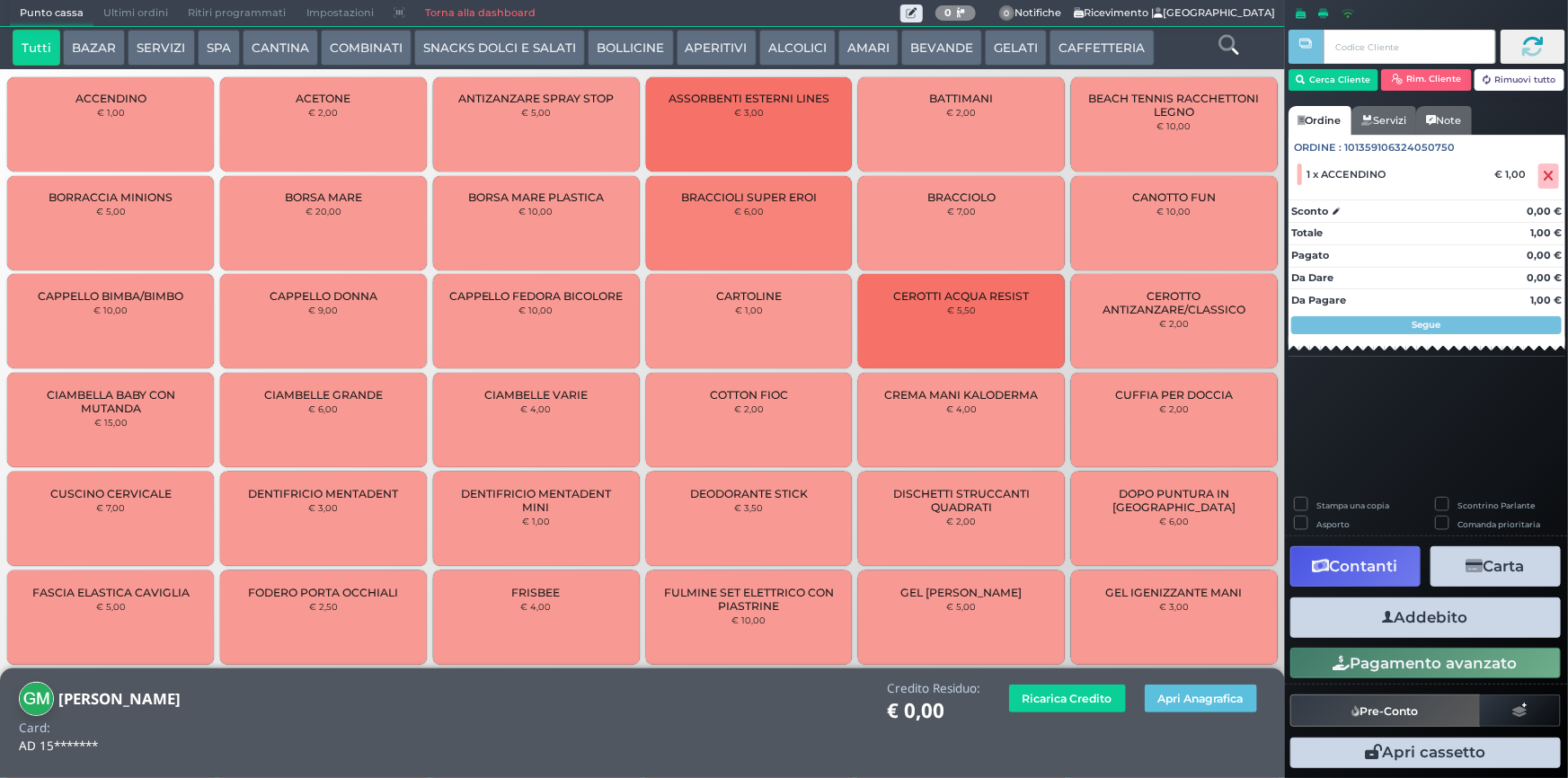
drag, startPoint x: 161, startPoint y: 182, endPoint x: 154, endPoint y: 139, distance: 43.6
click at [161, 180] on div "BORRACCIA MINIONS € 5,00" at bounding box center [110, 223] width 207 height 94
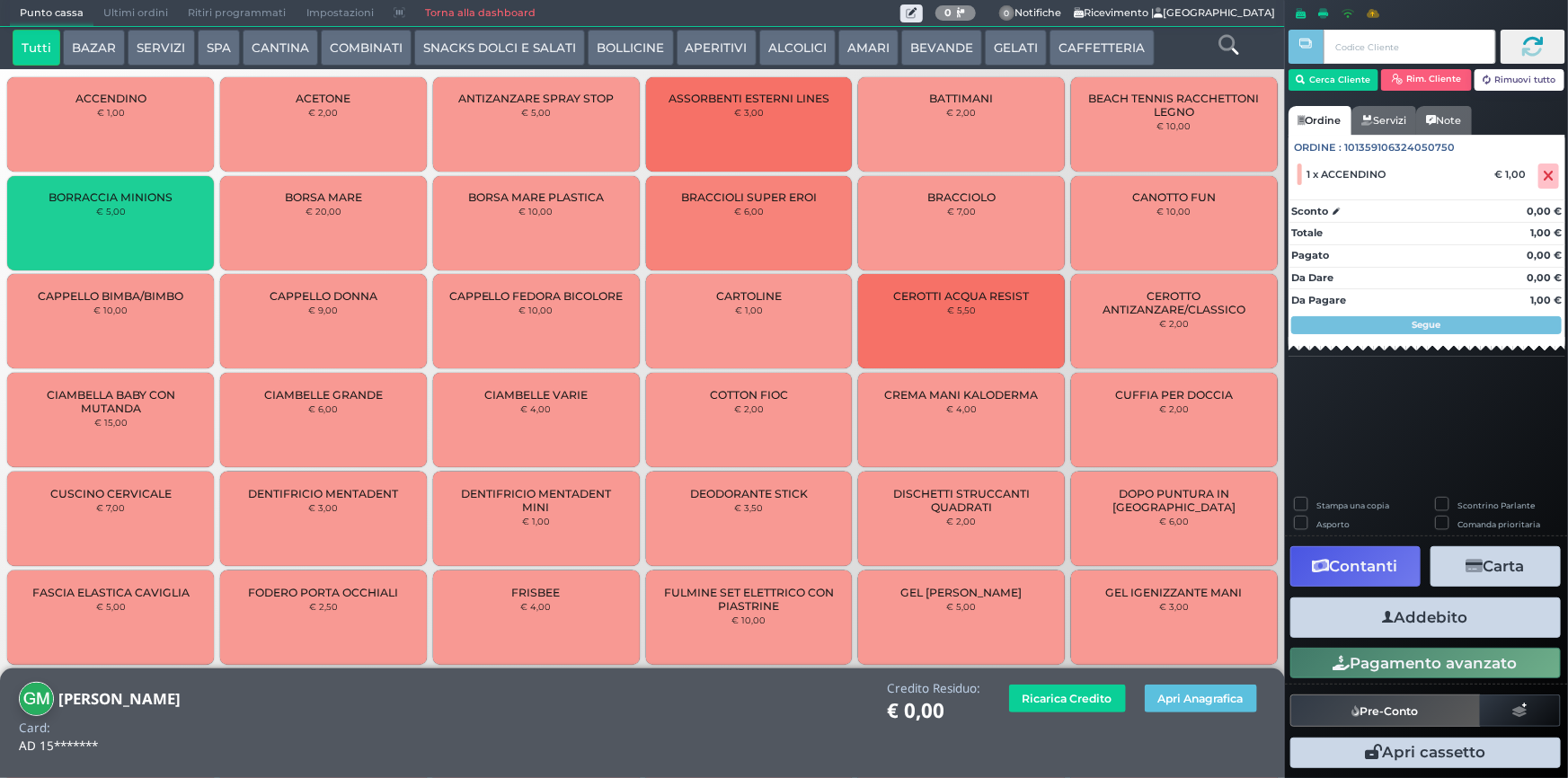
click at [154, 138] on div "ACCENDINO € 1,00" at bounding box center [110, 124] width 207 height 94
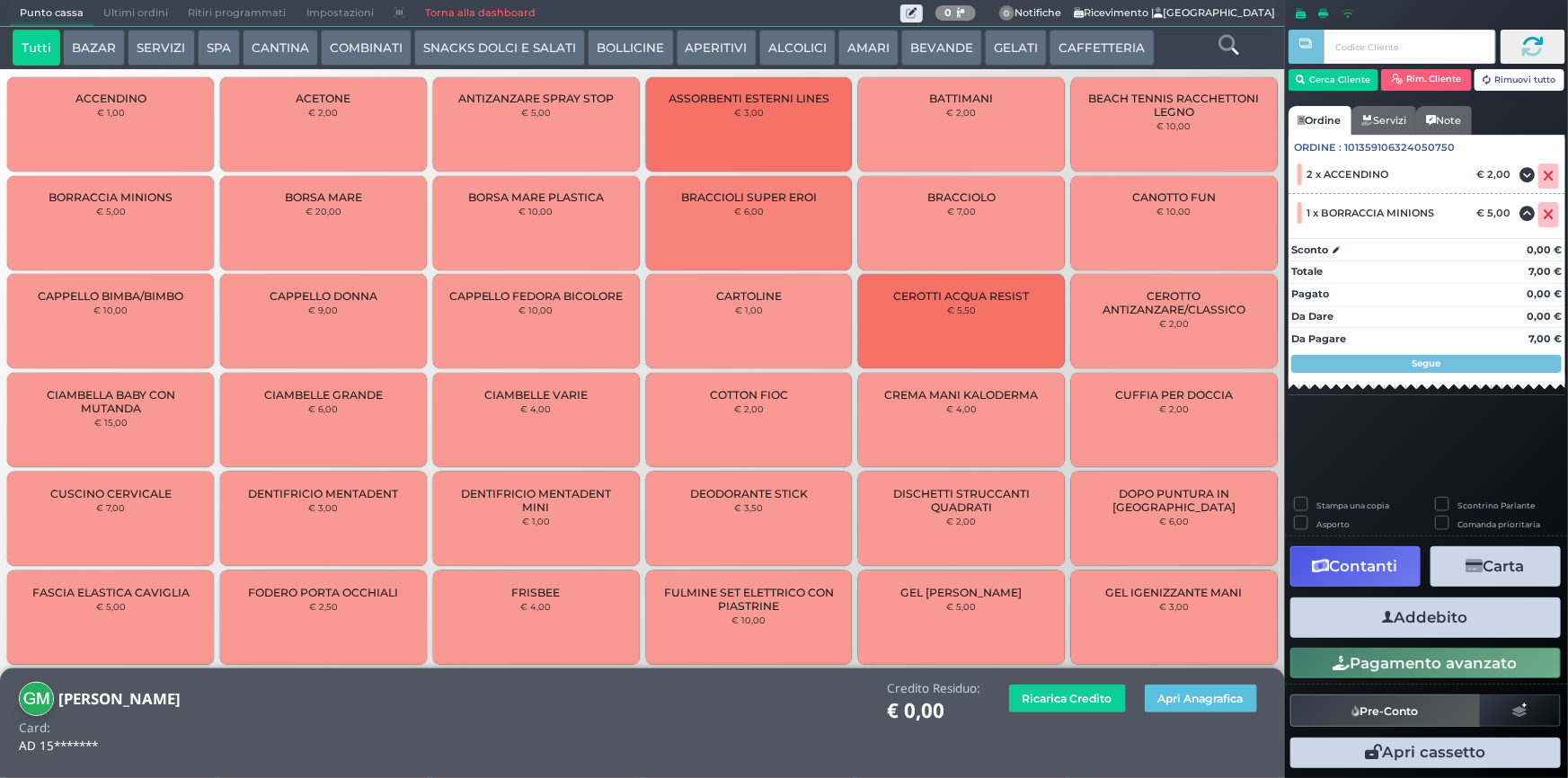
click at [1508, 76] on button "Rimuovi tutto" at bounding box center [1520, 80] width 91 height 22
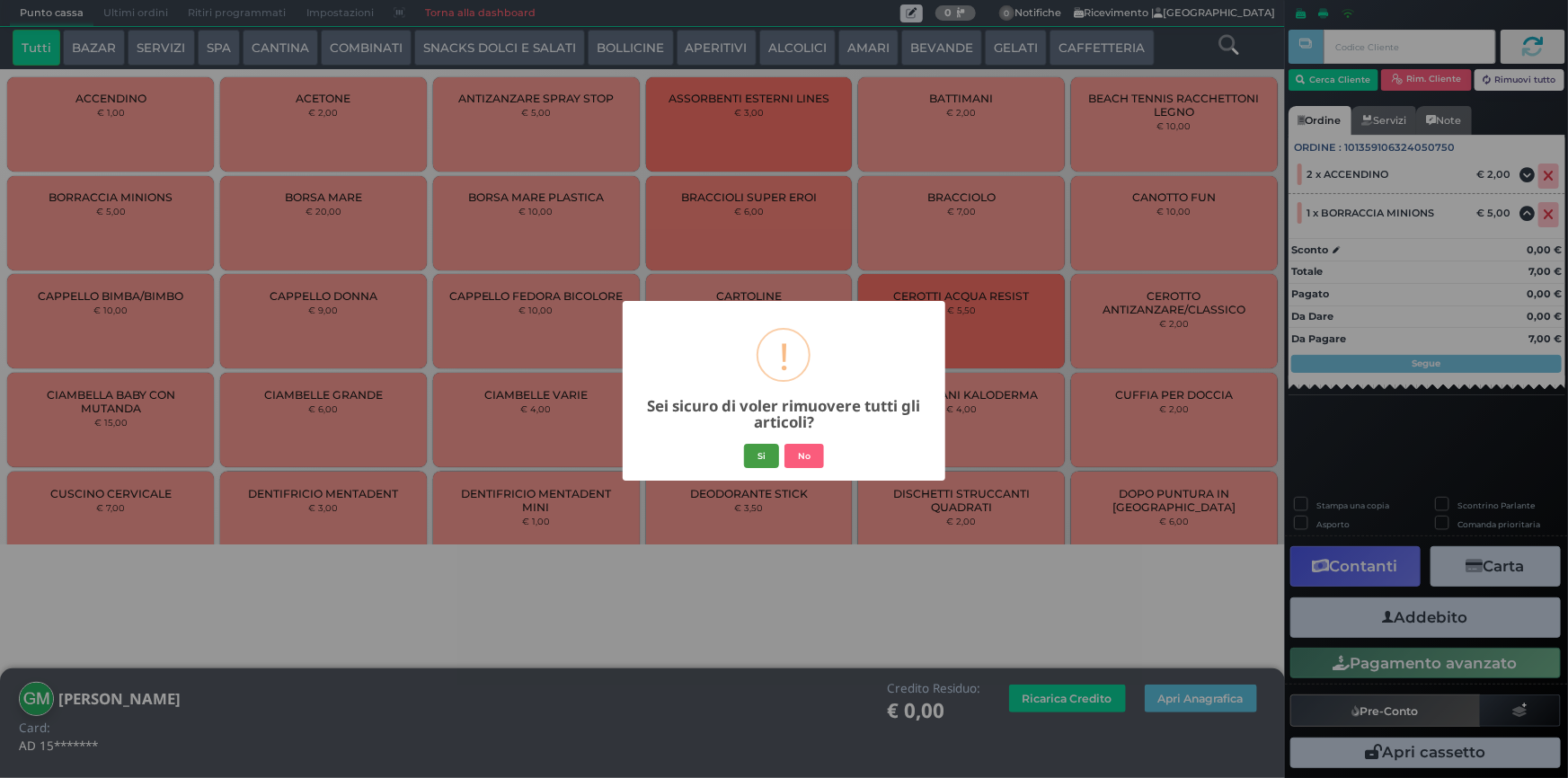
click at [764, 456] on button "Si" at bounding box center [761, 456] width 35 height 25
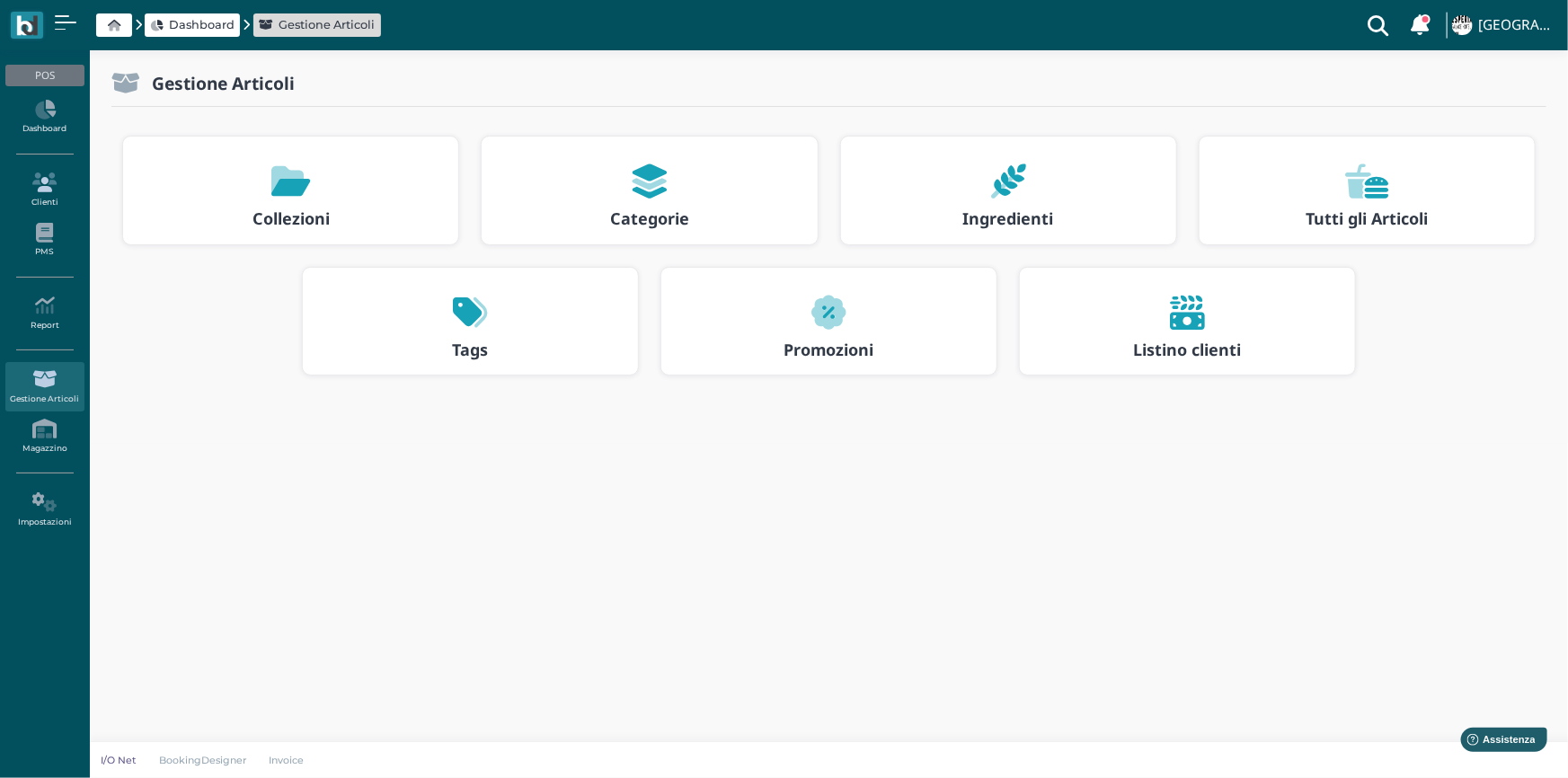
click at [38, 196] on link "Clienti" at bounding box center [44, 190] width 78 height 49
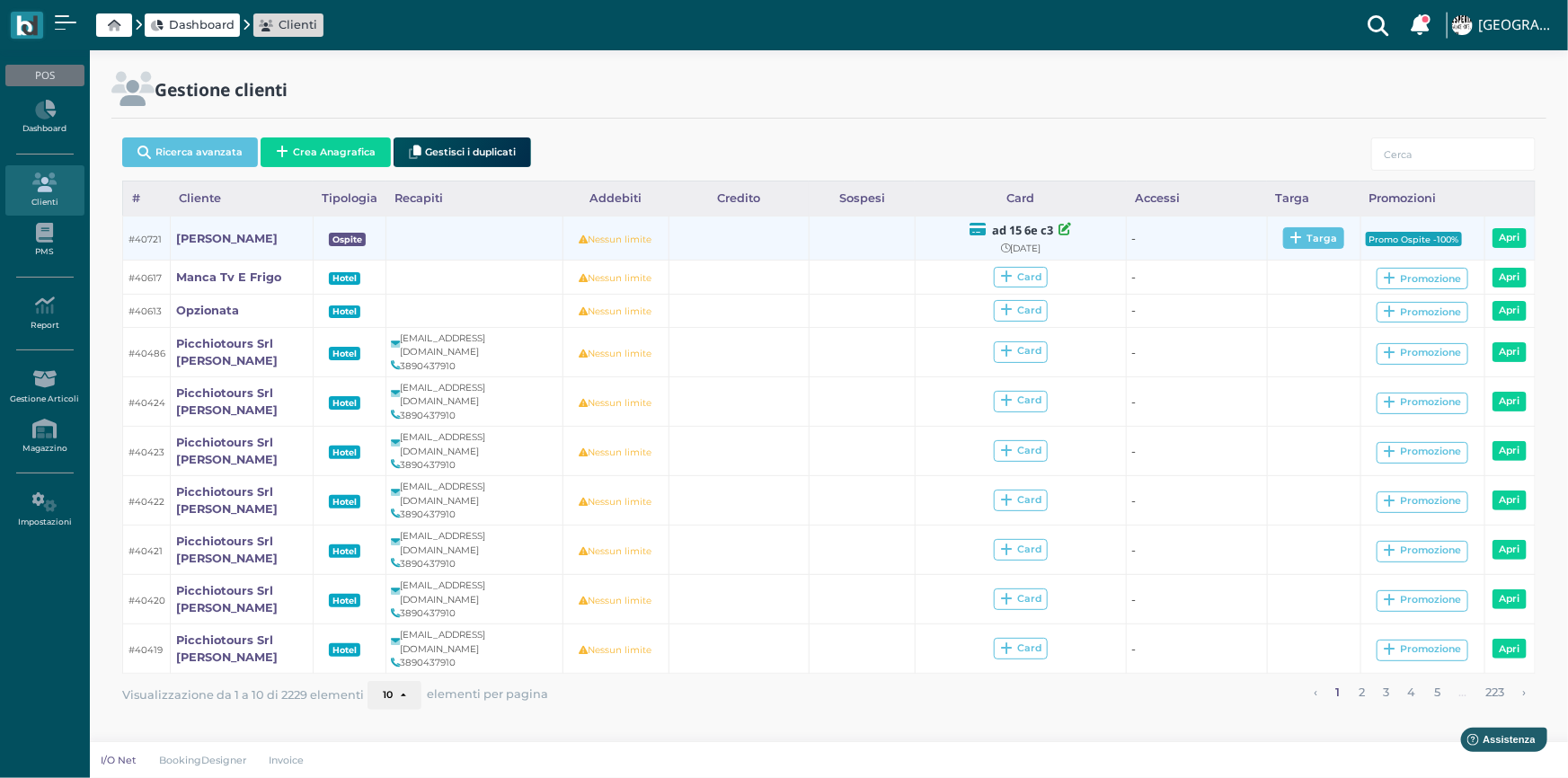
click at [1310, 243] on div "Targa" at bounding box center [1313, 239] width 47 height 14
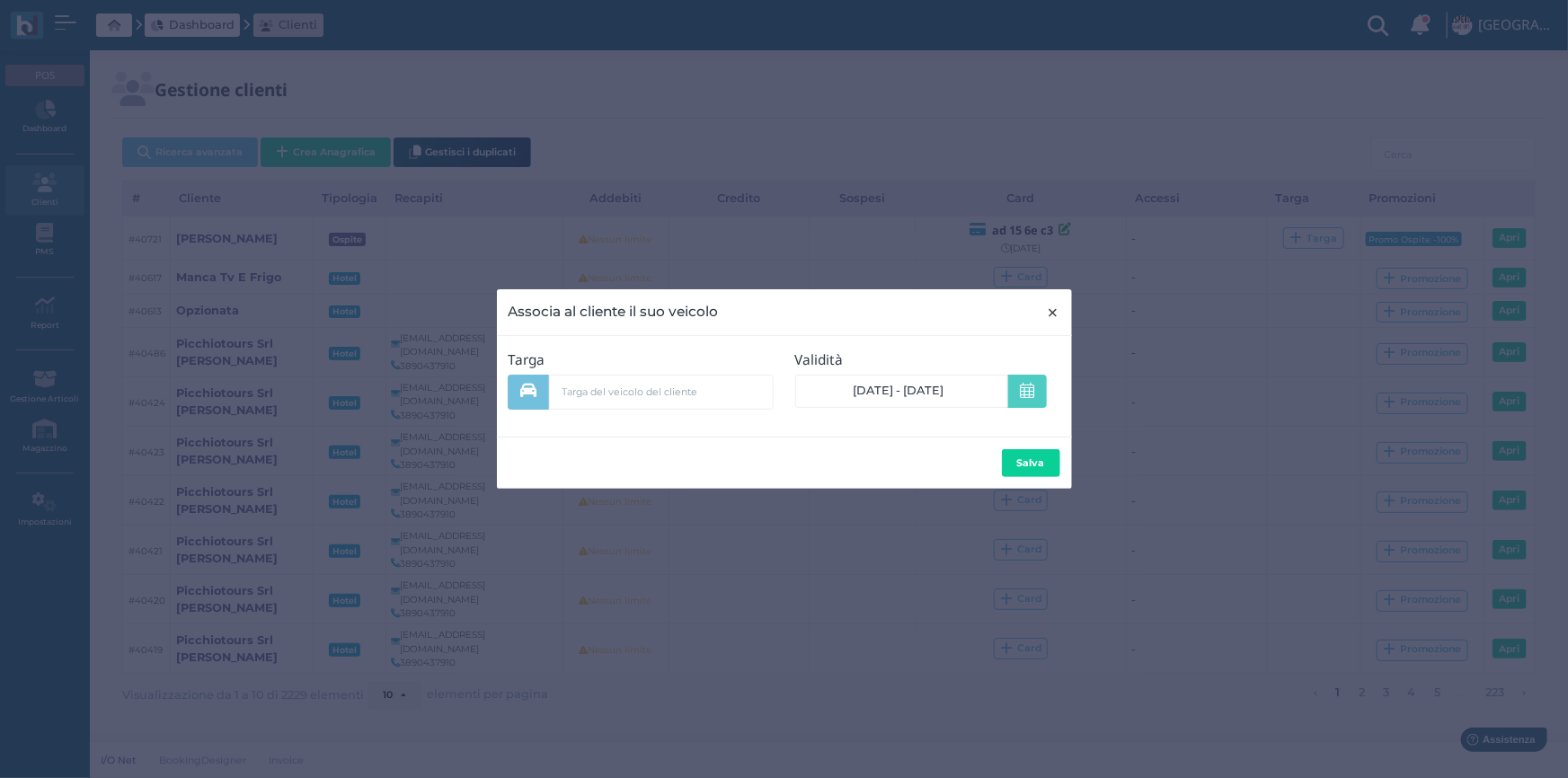
click at [1049, 308] on span "×" at bounding box center [1054, 313] width 14 height 24
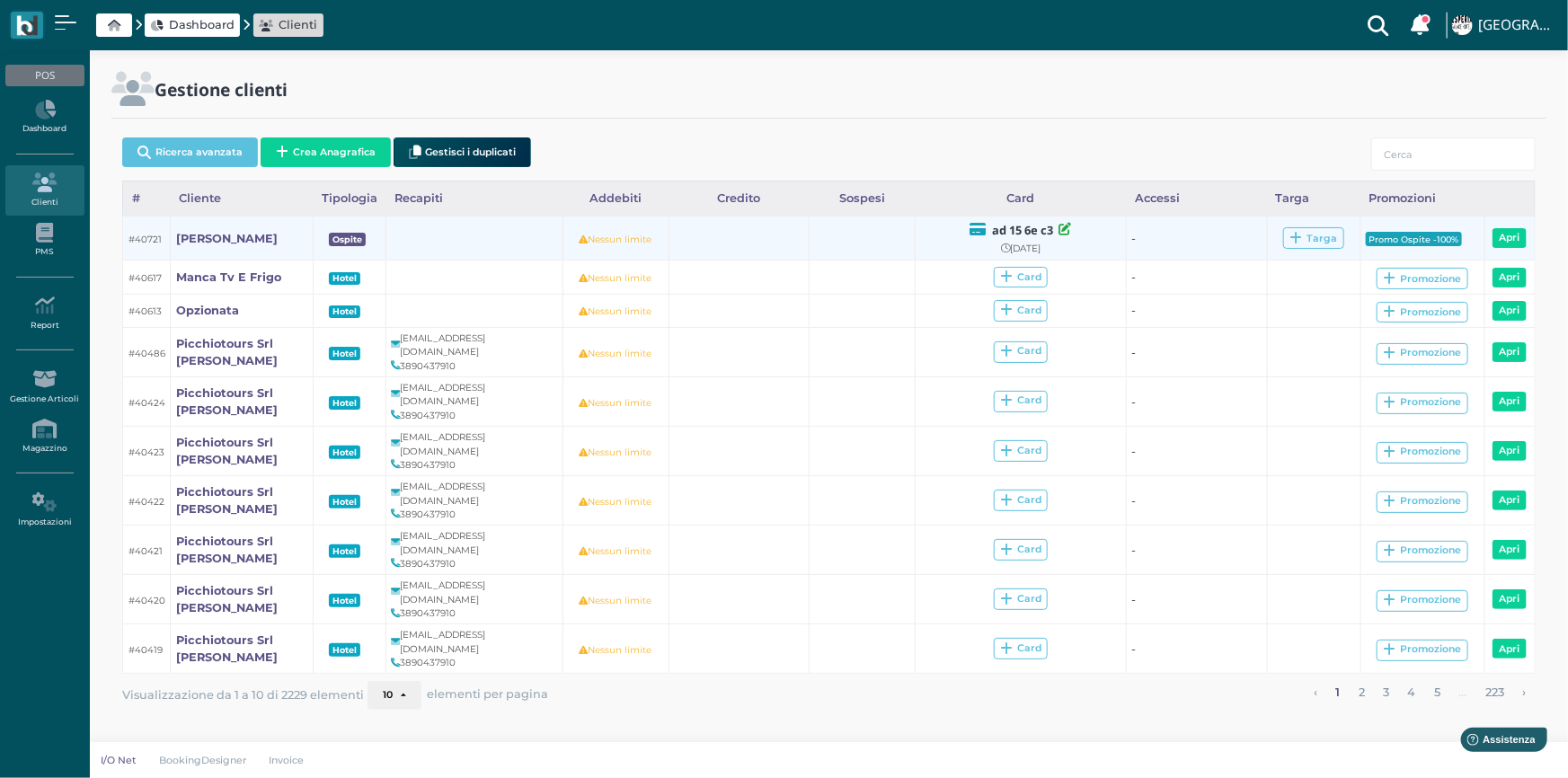
click at [611, 238] on small "Nessun limite" at bounding box center [616, 240] width 73 height 12
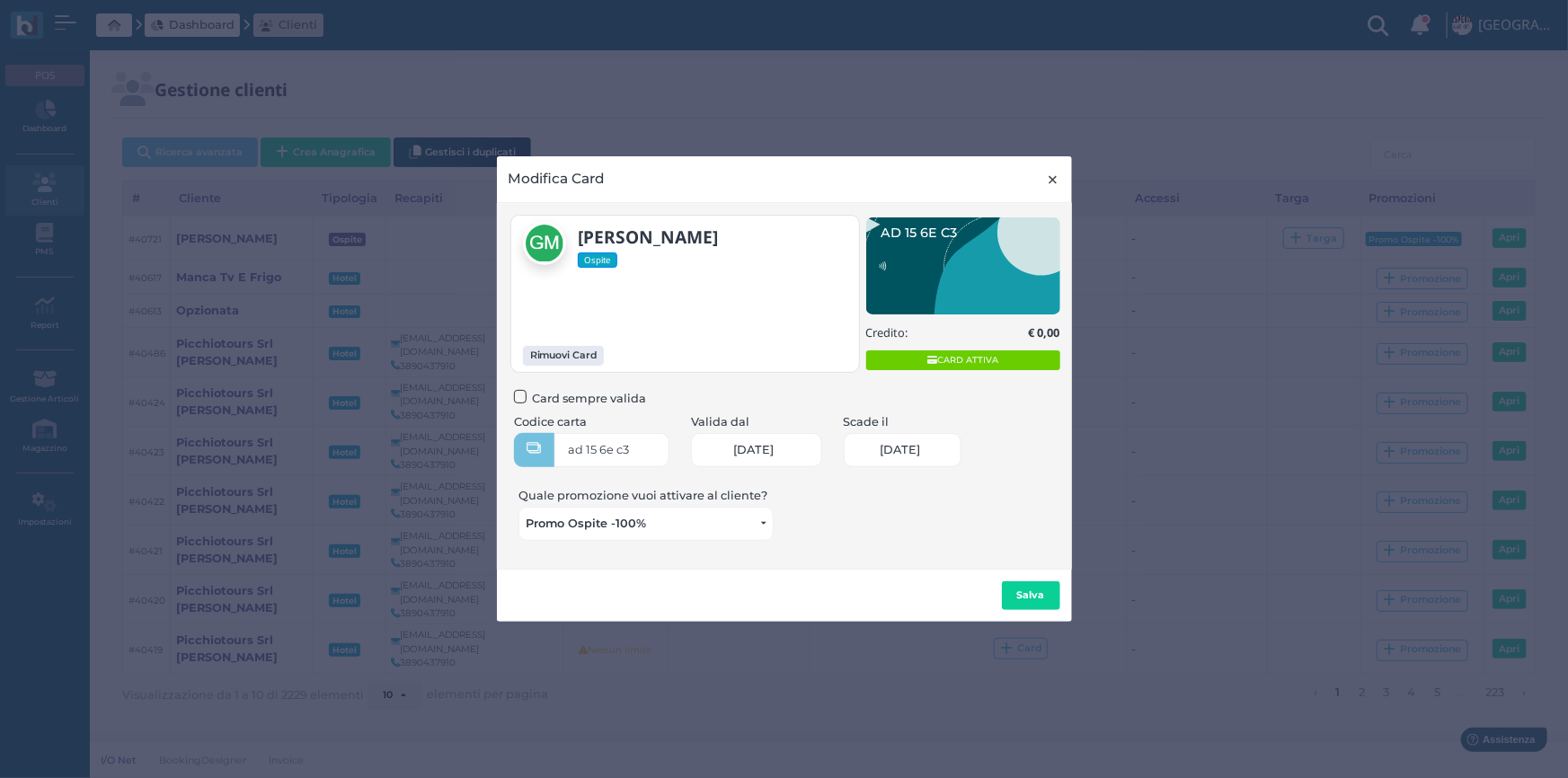
click at [1052, 182] on span "×" at bounding box center [1054, 180] width 14 height 24
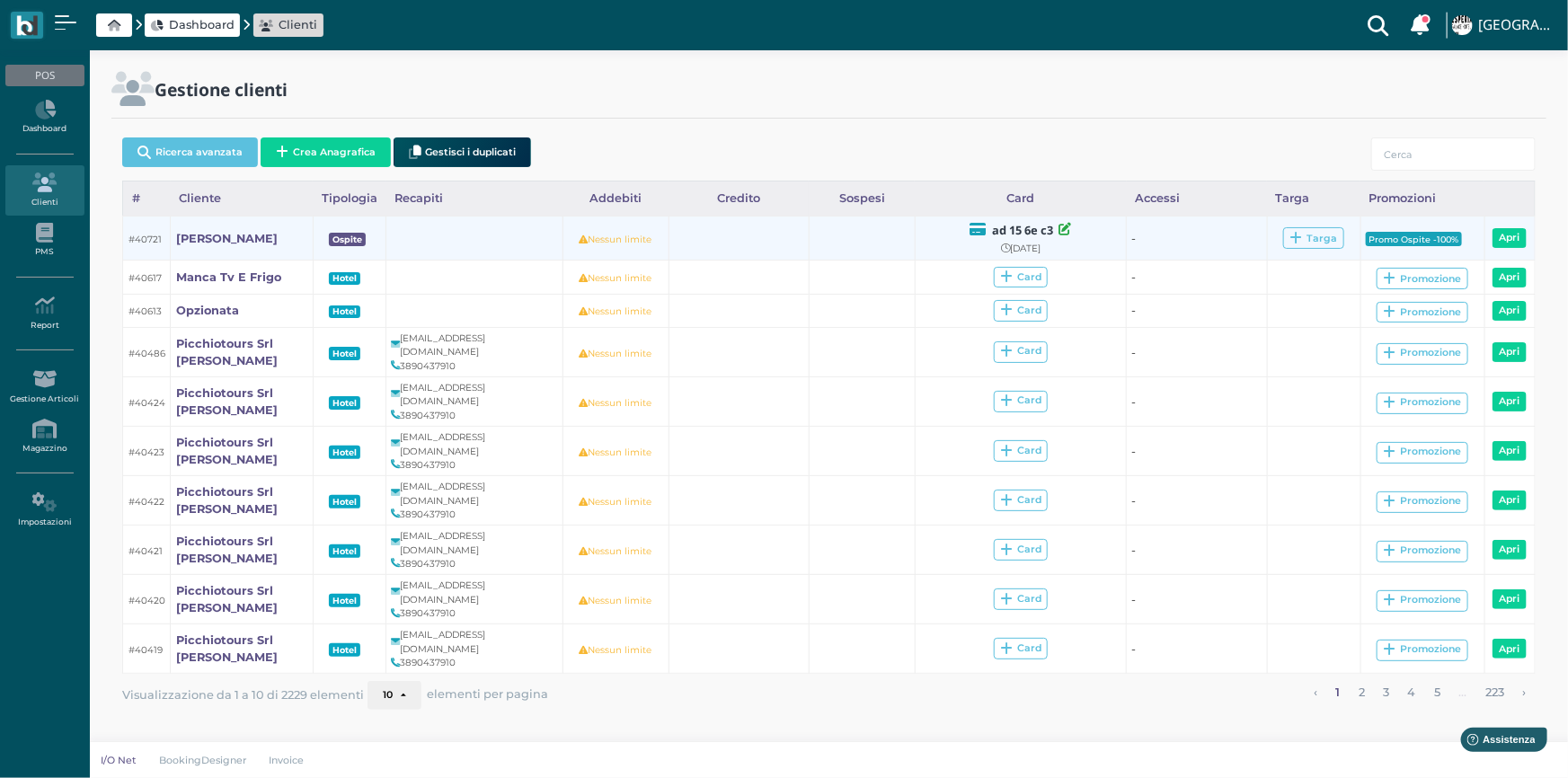
click at [351, 243] on b "Ospite" at bounding box center [347, 240] width 30 height 10
click at [1522, 236] on link "Apri" at bounding box center [1509, 239] width 35 height 20
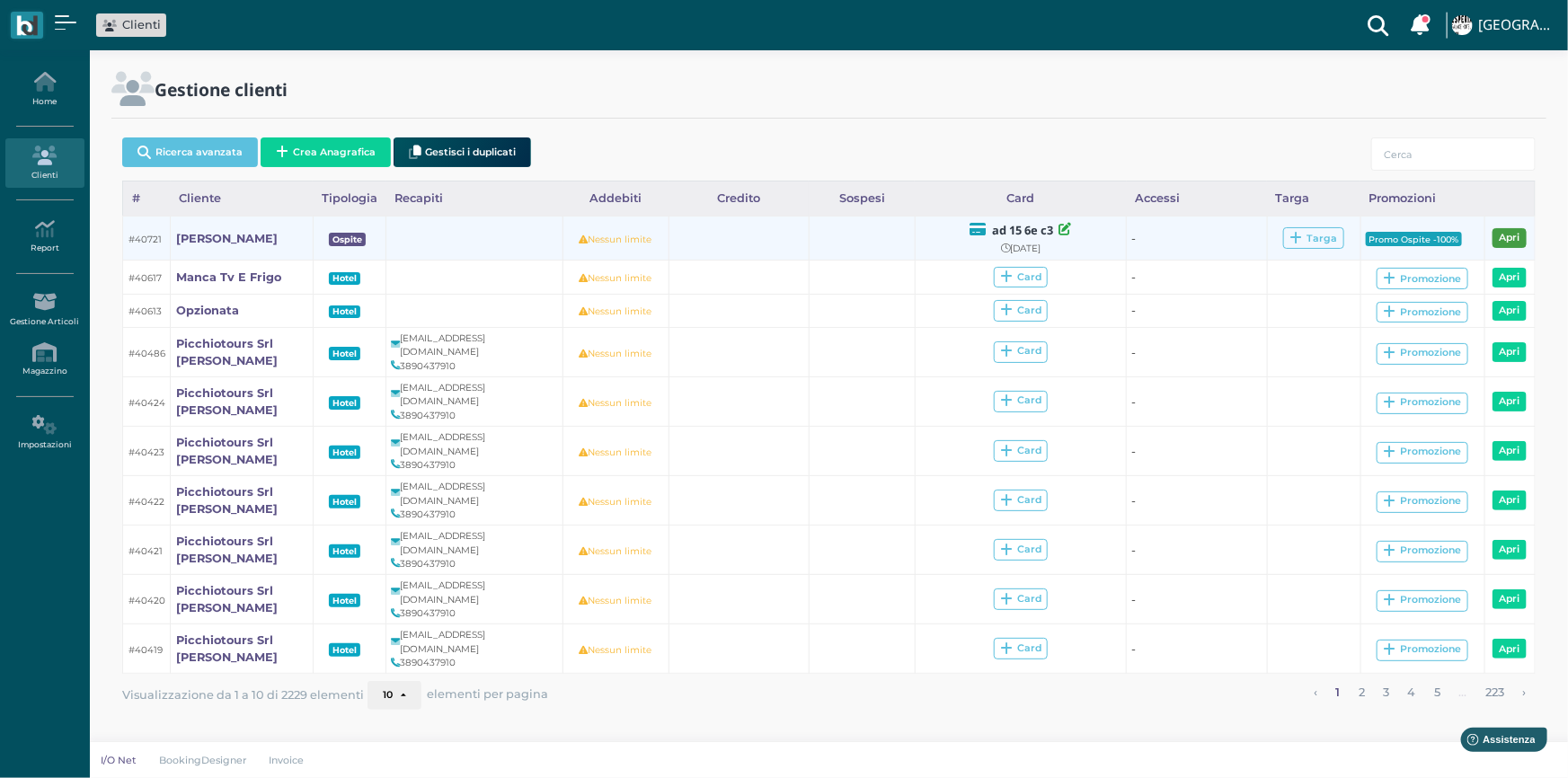
click at [1524, 237] on link "Apri" at bounding box center [1509, 239] width 35 height 20
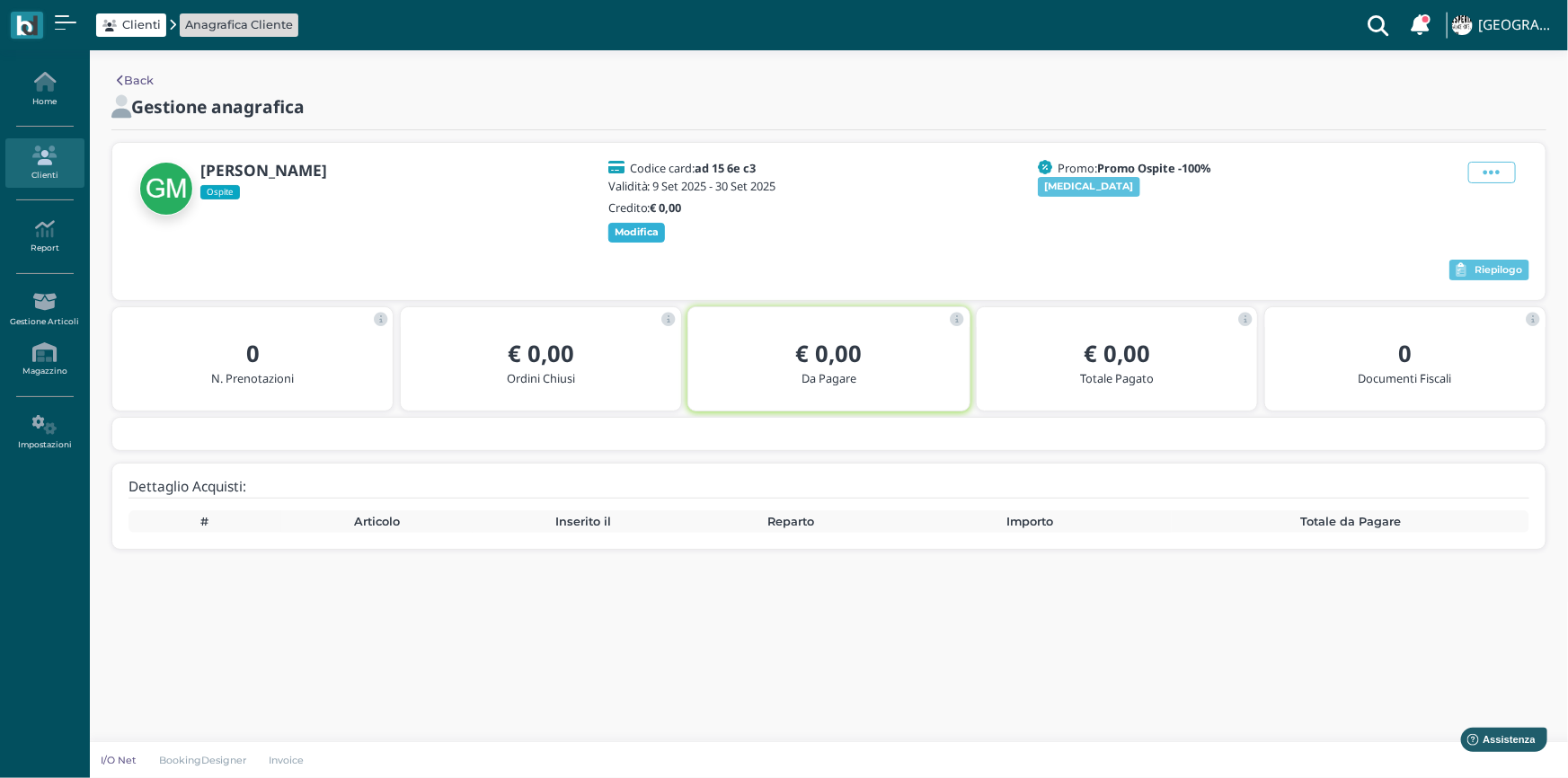
click at [652, 226] on b "Modifica" at bounding box center [636, 232] width 45 height 13
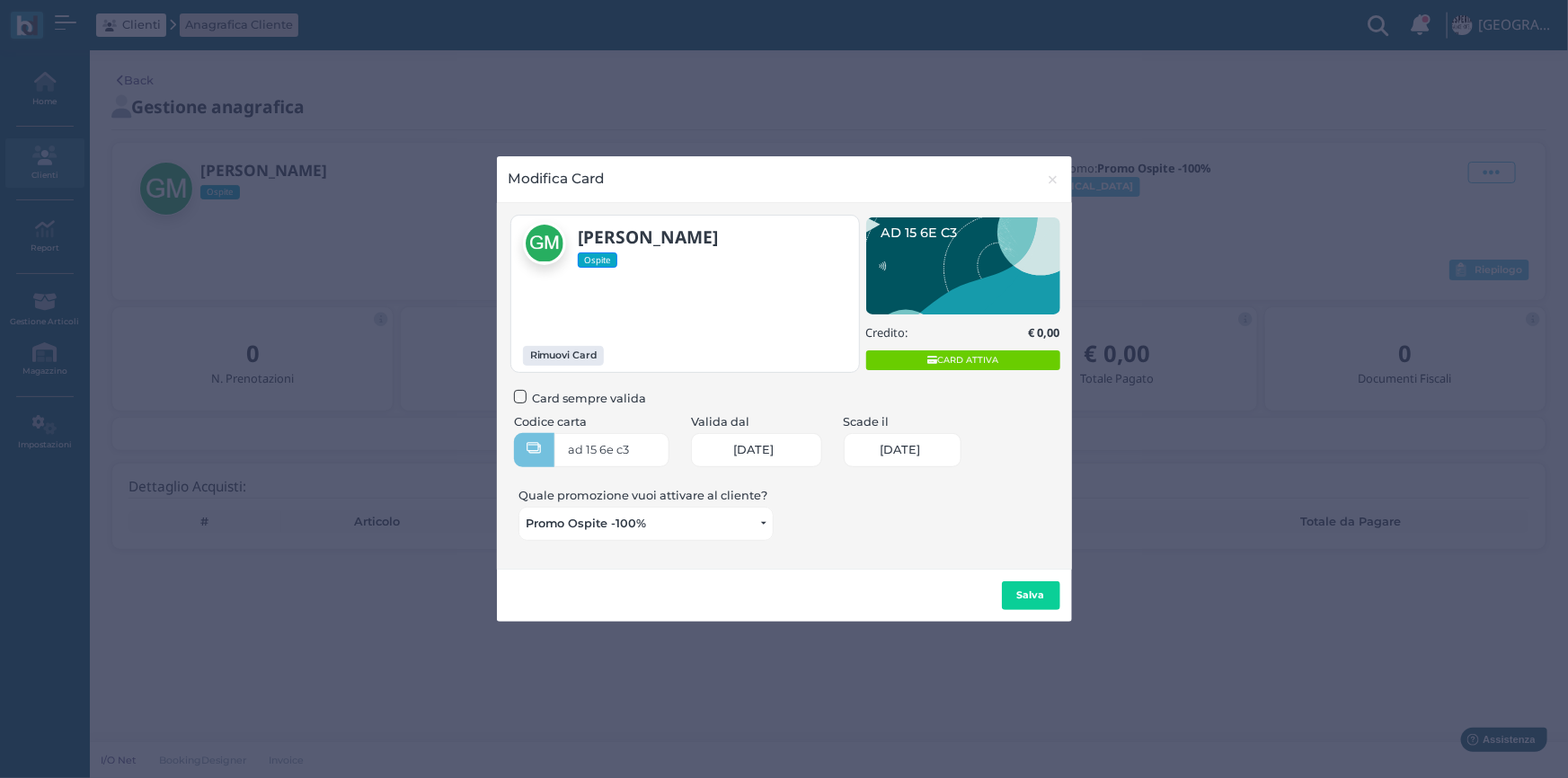
click at [856, 520] on div "[PERSON_NAME] promozione vuoi attivare al cliente? Promo Ospite -100% Nessuna P…" at bounding box center [784, 519] width 552 height 64
click at [1055, 178] on span "×" at bounding box center [1054, 180] width 14 height 24
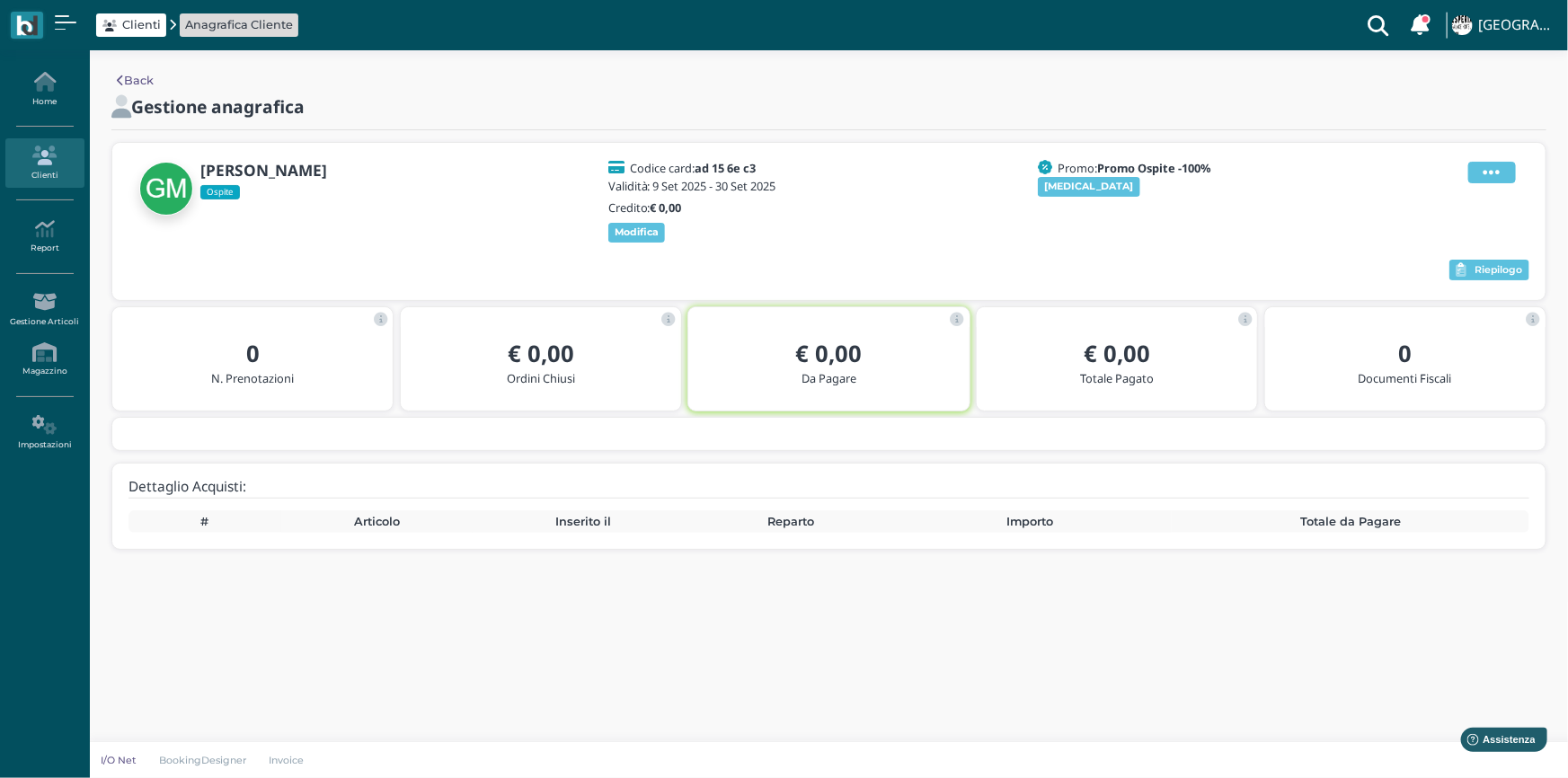
click at [1479, 166] on span at bounding box center [1492, 172] width 47 height 22
click at [1410, 193] on div "Modifica" at bounding box center [1444, 195] width 102 height 17
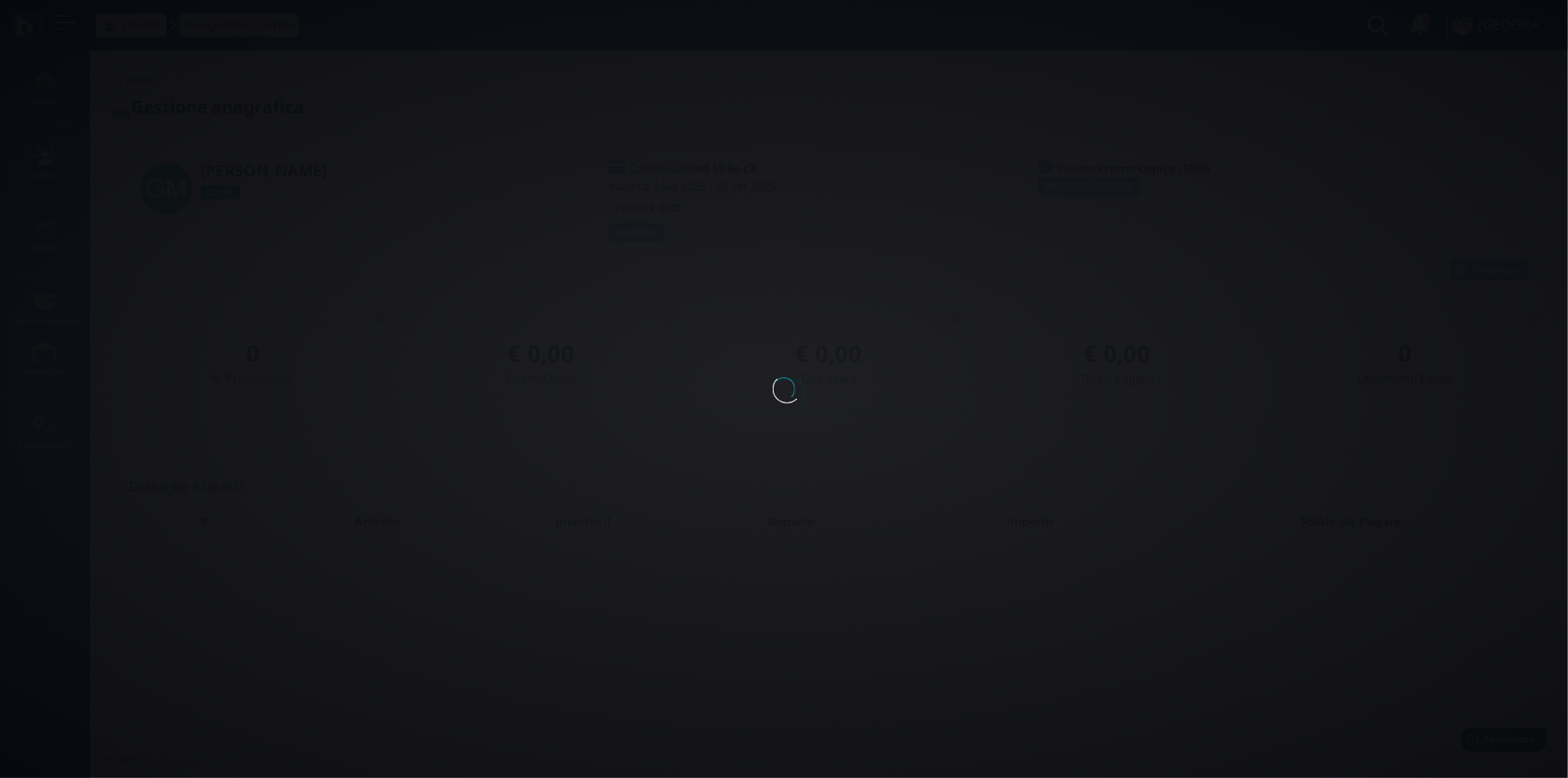
select select
type input "[PERSON_NAME]"
type input "MARGARI"
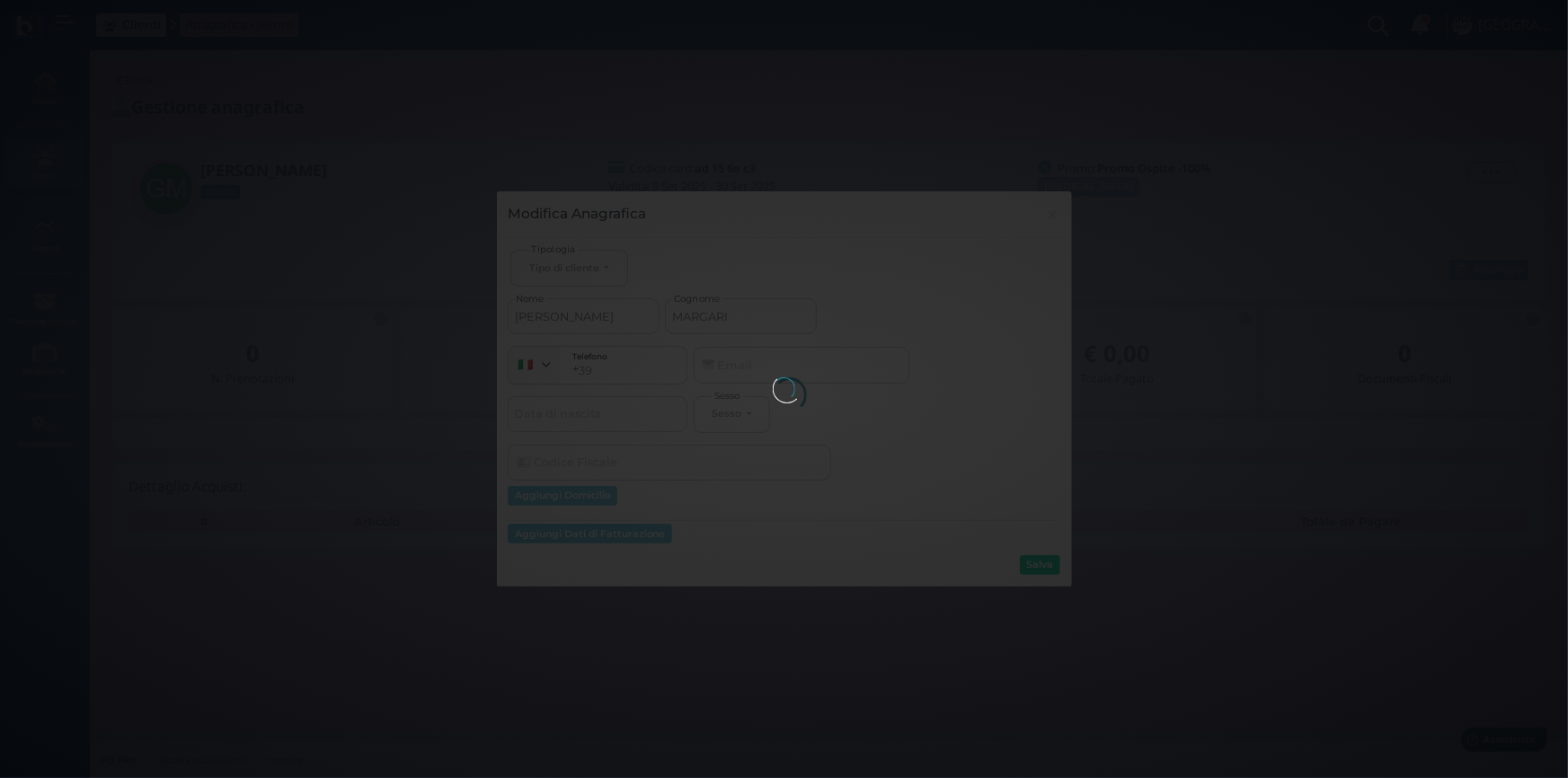
select select
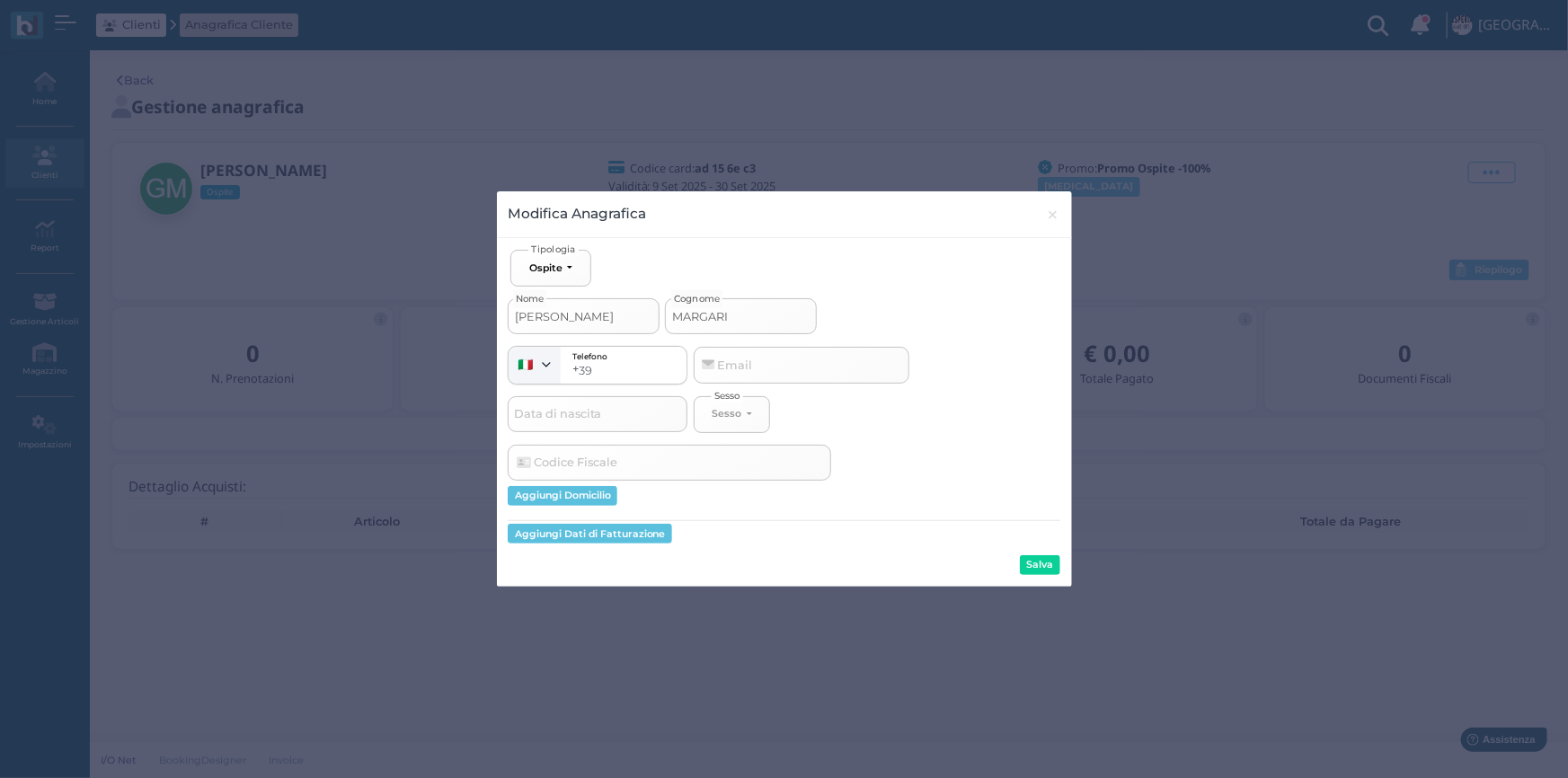
click at [573, 460] on div "Codice Fiscale" at bounding box center [565, 462] width 103 height 15
click at [573, 460] on input "Codice Fiscale" at bounding box center [669, 463] width 323 height 36
click at [575, 269] on button "Ospite" at bounding box center [550, 267] width 80 height 37
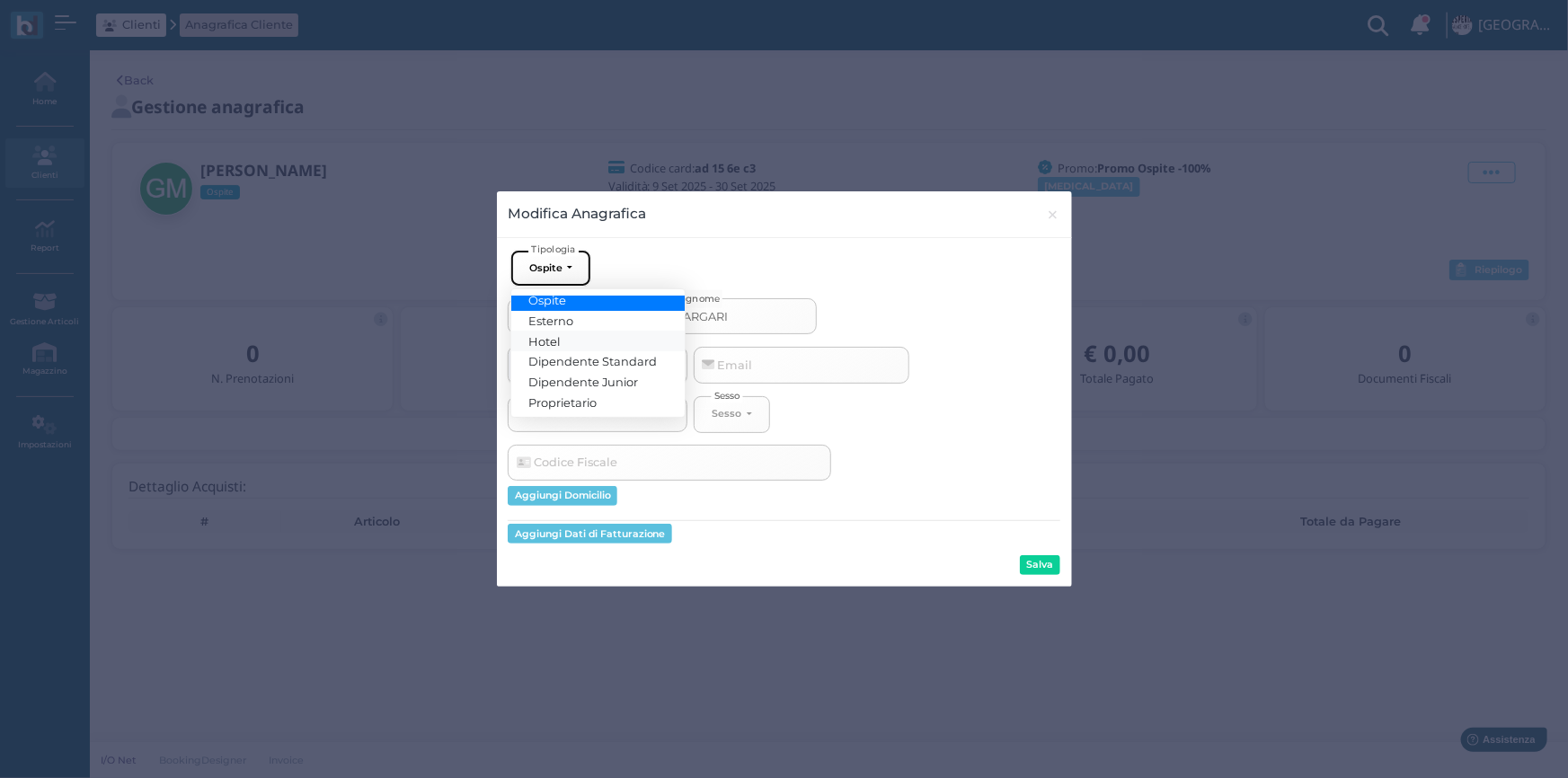
scroll to position [10, 0]
click at [589, 404] on span "Proprietario" at bounding box center [563, 401] width 68 height 15
select select "[object Object]"
select select
click at [1033, 562] on button "Salva" at bounding box center [1040, 565] width 41 height 20
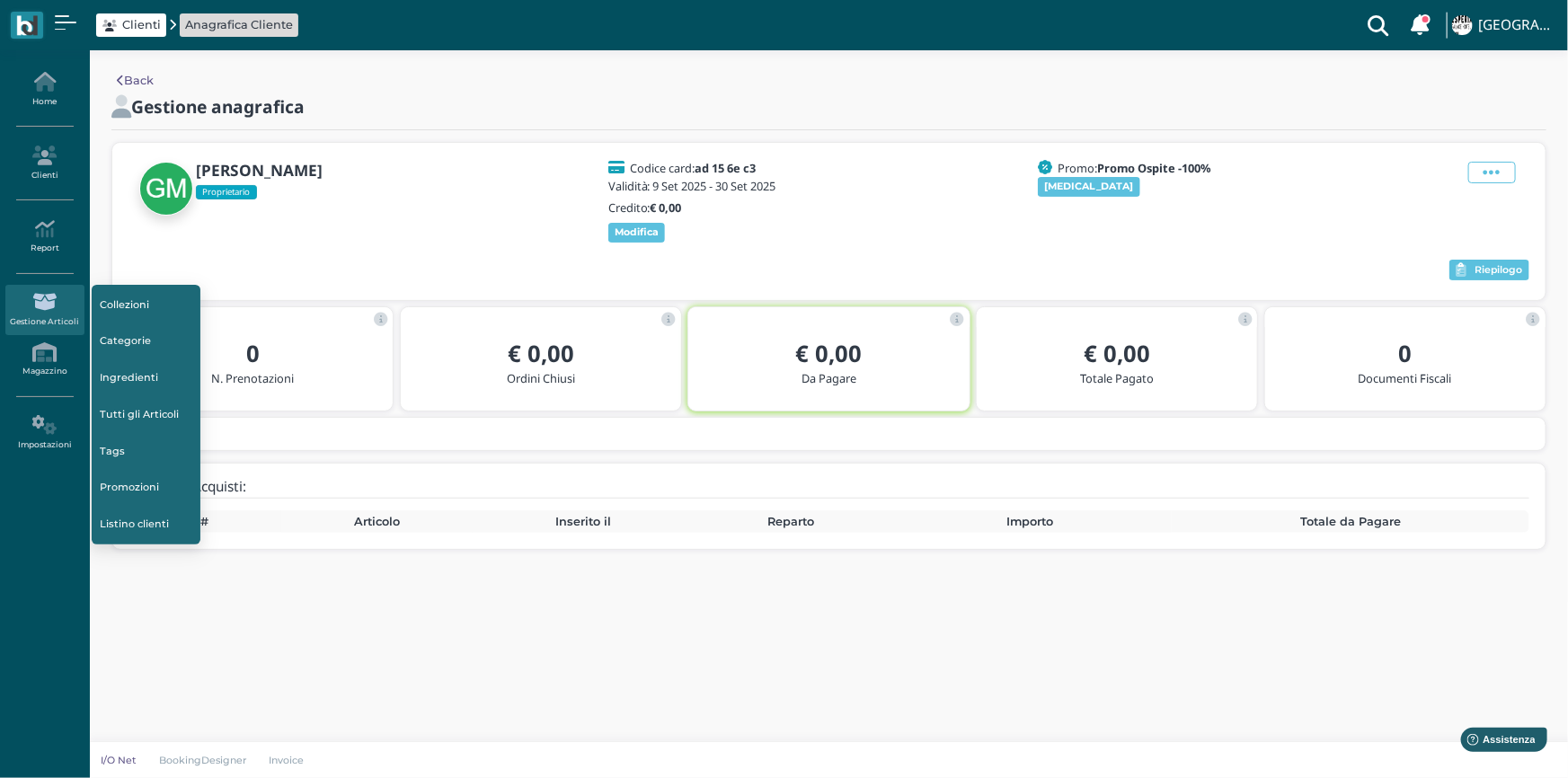
click at [25, 310] on icon at bounding box center [44, 302] width 78 height 20
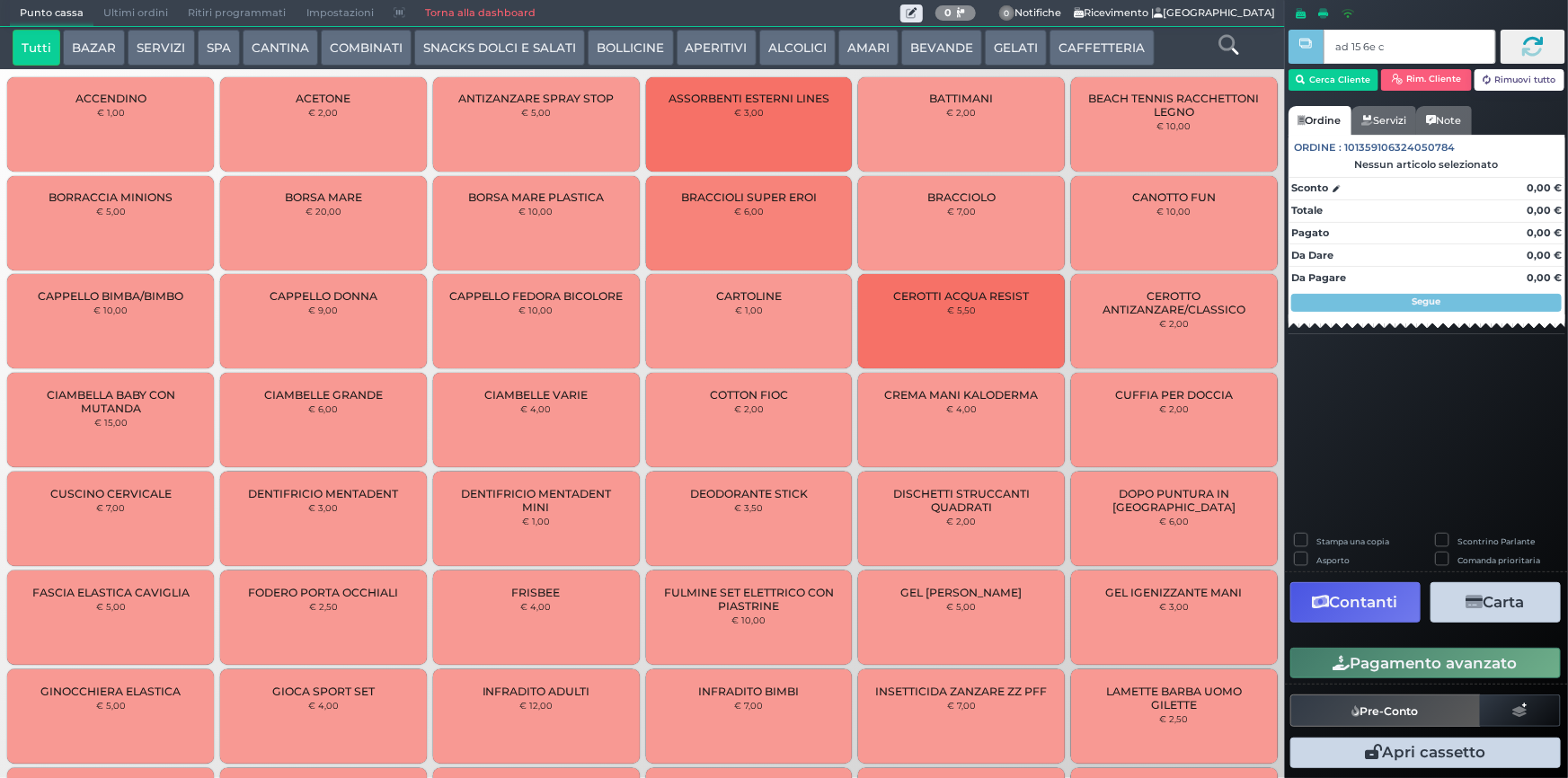
type input "ad 15 6e c3"
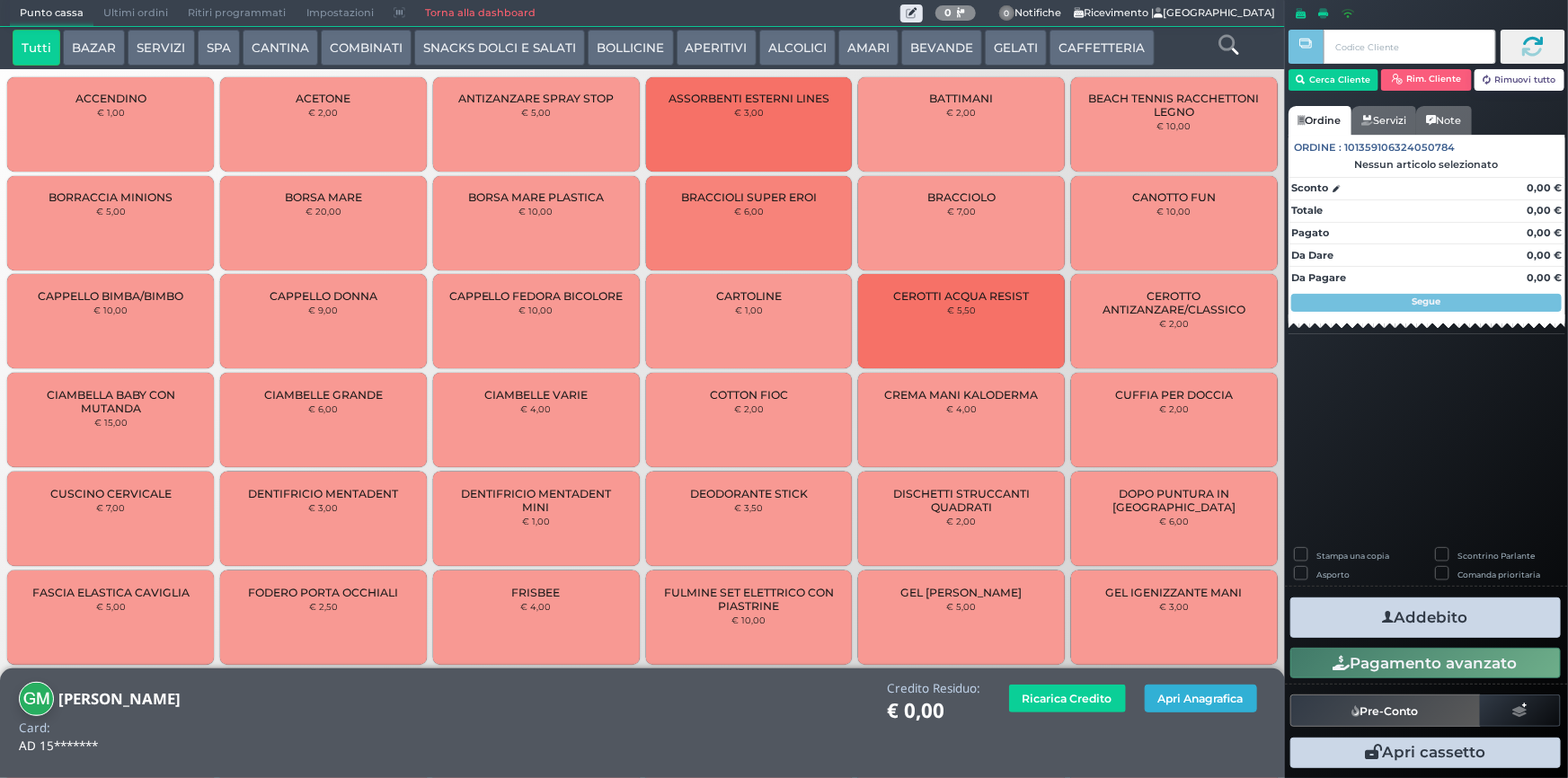
click at [1228, 700] on button "Apri Anagrafica" at bounding box center [1201, 699] width 113 height 28
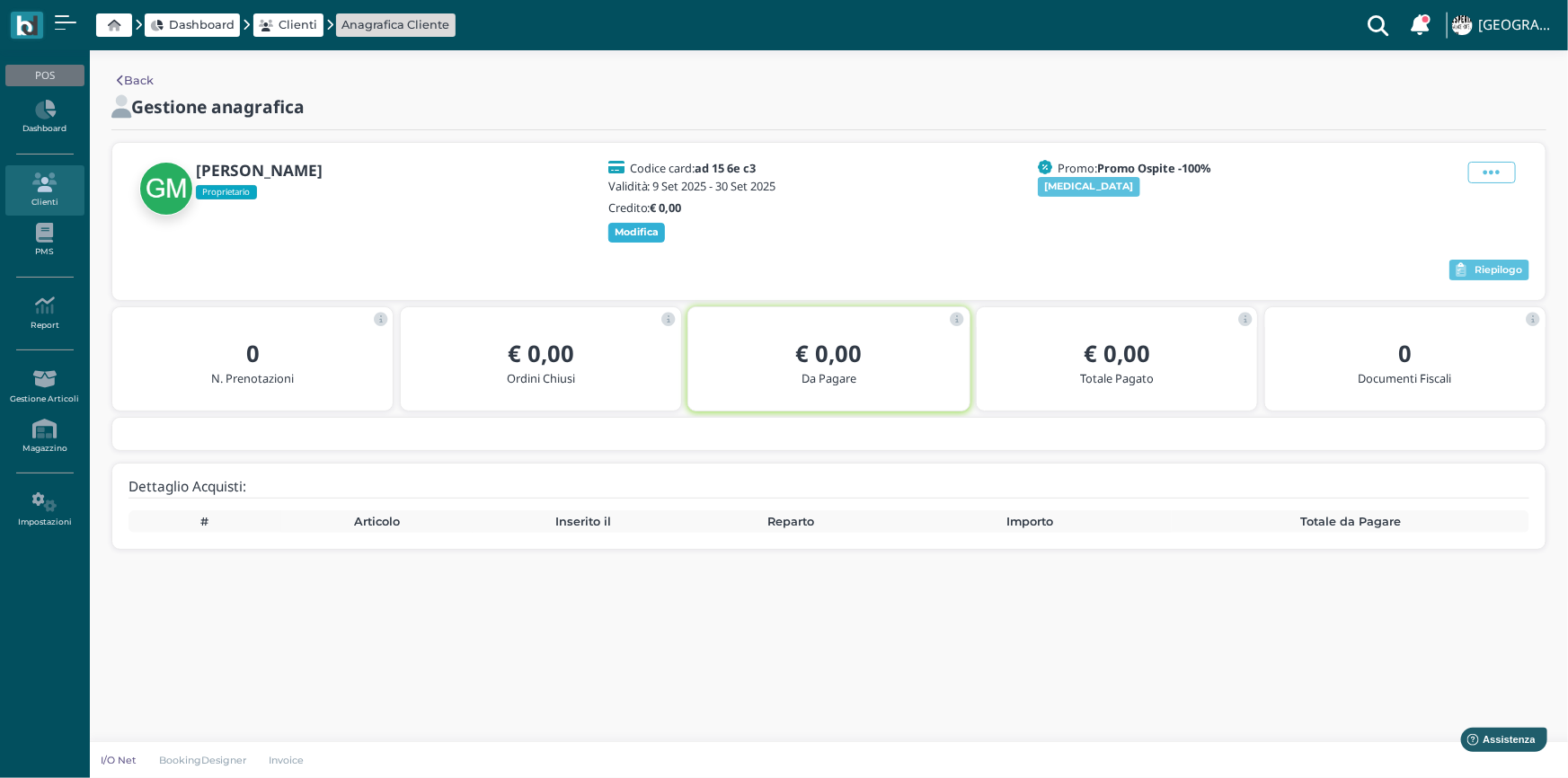
click at [631, 223] on span "Modifica" at bounding box center [637, 233] width 57 height 20
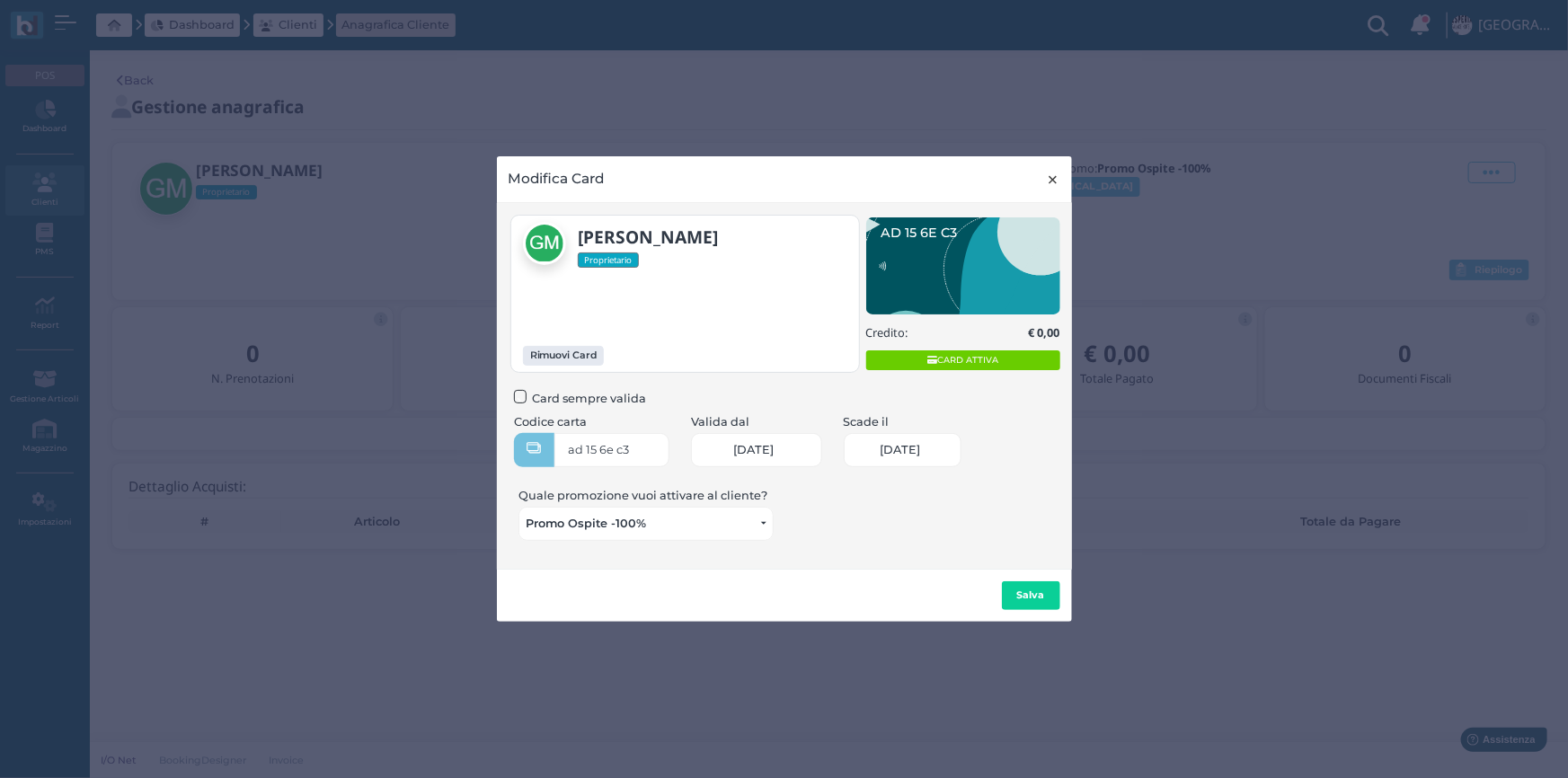
click at [1054, 175] on span "×" at bounding box center [1054, 180] width 14 height 24
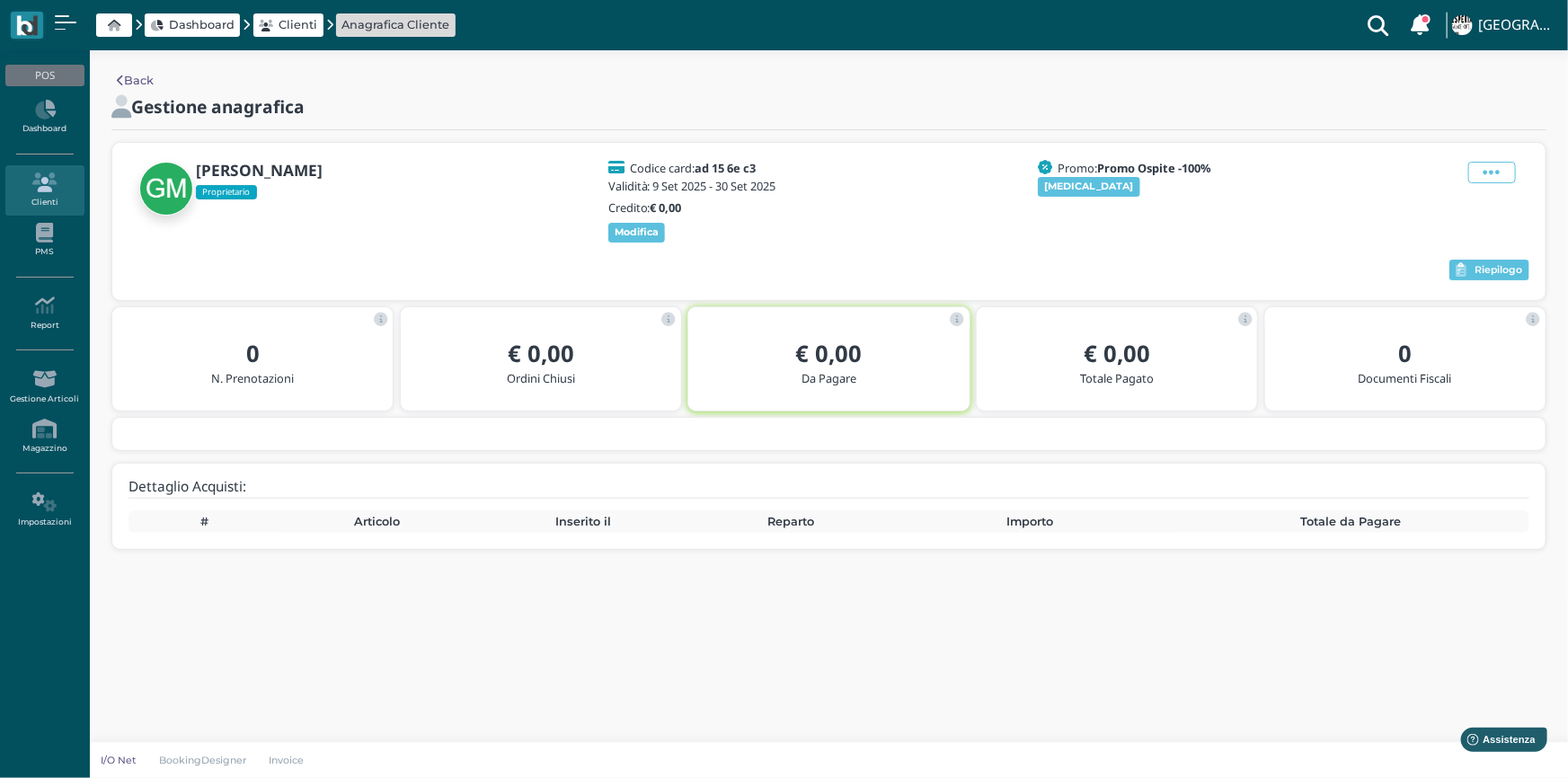
click at [1490, 143] on div "[PERSON_NAME] Proprietario Codice card: ad 15 6e c3 Validità: 9 Set 2025 - 30 S…" at bounding box center [829, 221] width 1433 height 157
click at [1487, 171] on icon at bounding box center [1491, 172] width 17 height 20
click at [1443, 201] on span "Modifica" at bounding box center [1437, 195] width 50 height 17
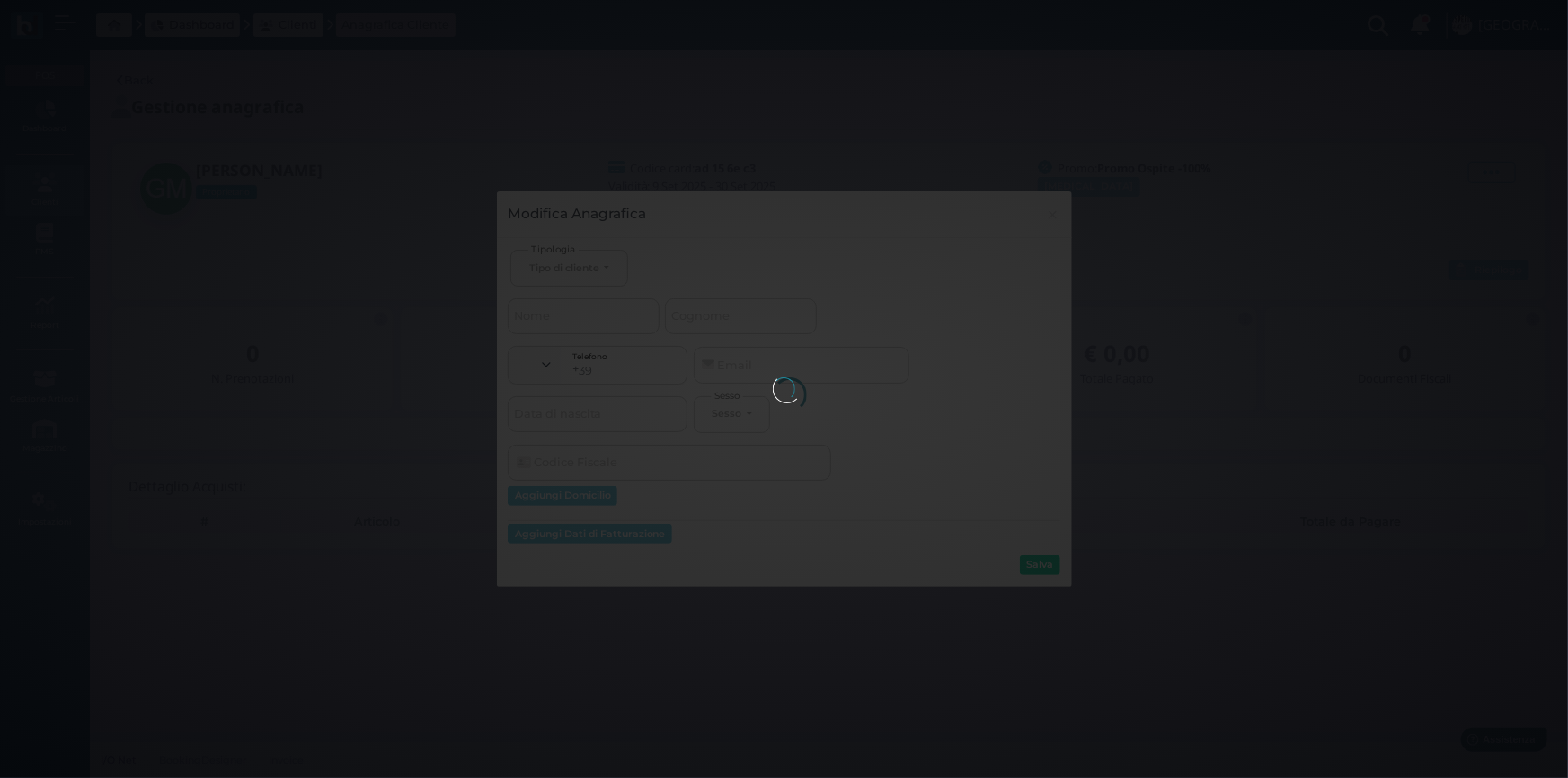
select select
type input "[PERSON_NAME]"
type input "MARGARI"
select select
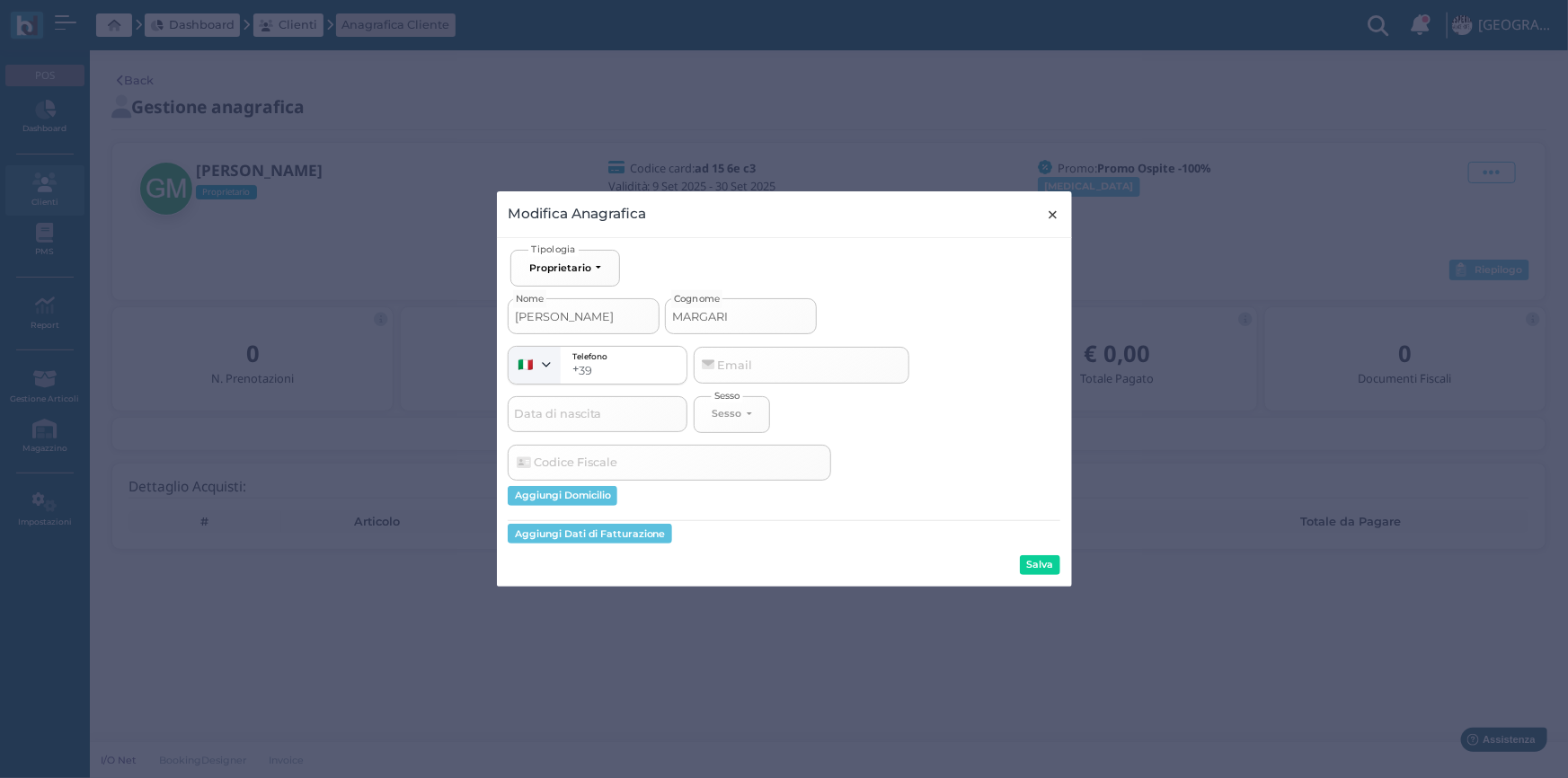
click at [1053, 215] on span "×" at bounding box center [1054, 215] width 14 height 24
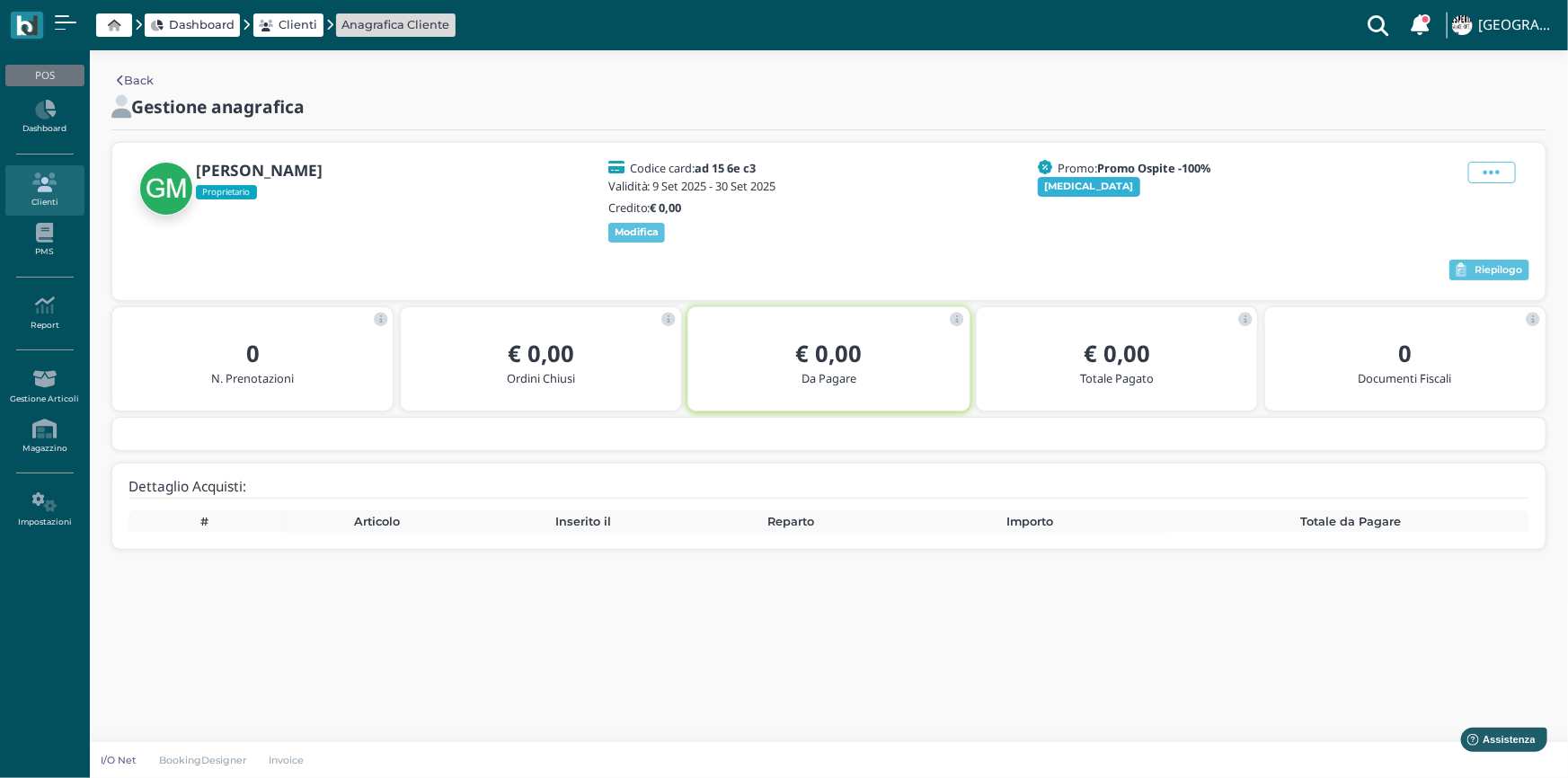
click at [1061, 185] on b "[MEDICAL_DATA]" at bounding box center [1089, 186] width 89 height 13
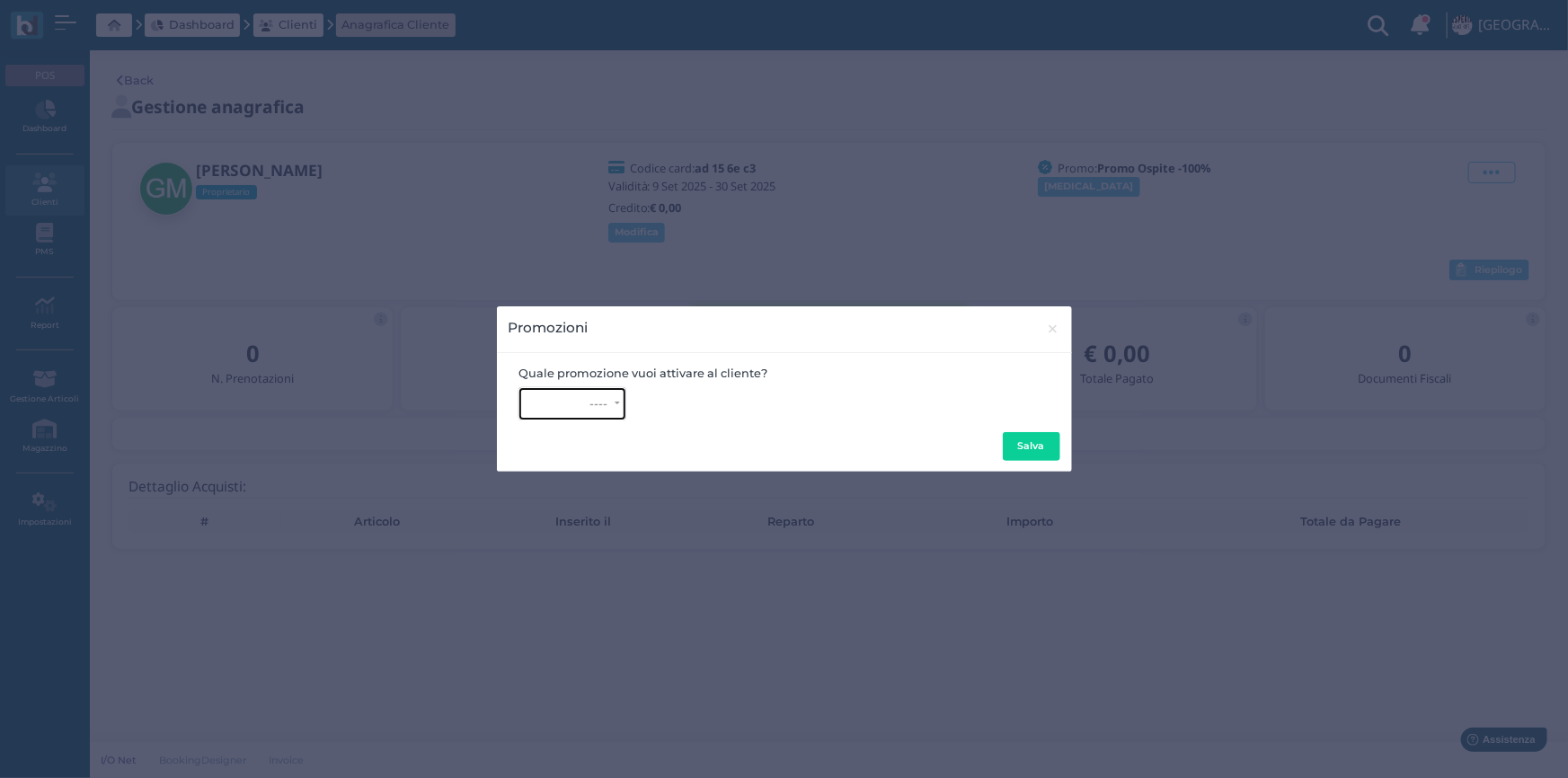
click at [609, 403] on div "----" at bounding box center [601, 404] width 22 height 14
click at [614, 406] on button "----" at bounding box center [572, 404] width 108 height 34
click at [1053, 331] on span "×" at bounding box center [1054, 330] width 14 height 24
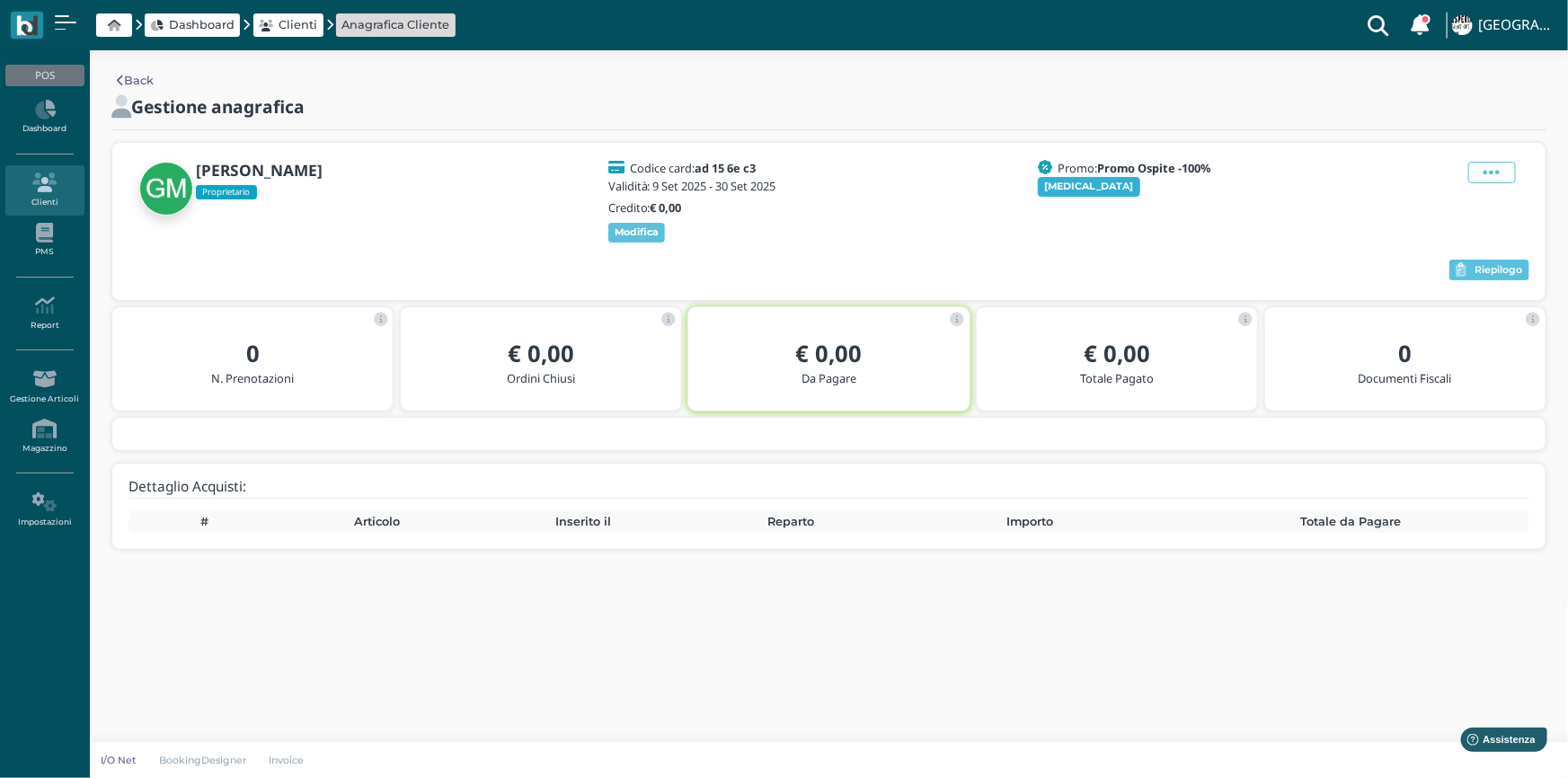
click at [1058, 181] on b "Cambia" at bounding box center [1089, 186] width 89 height 13
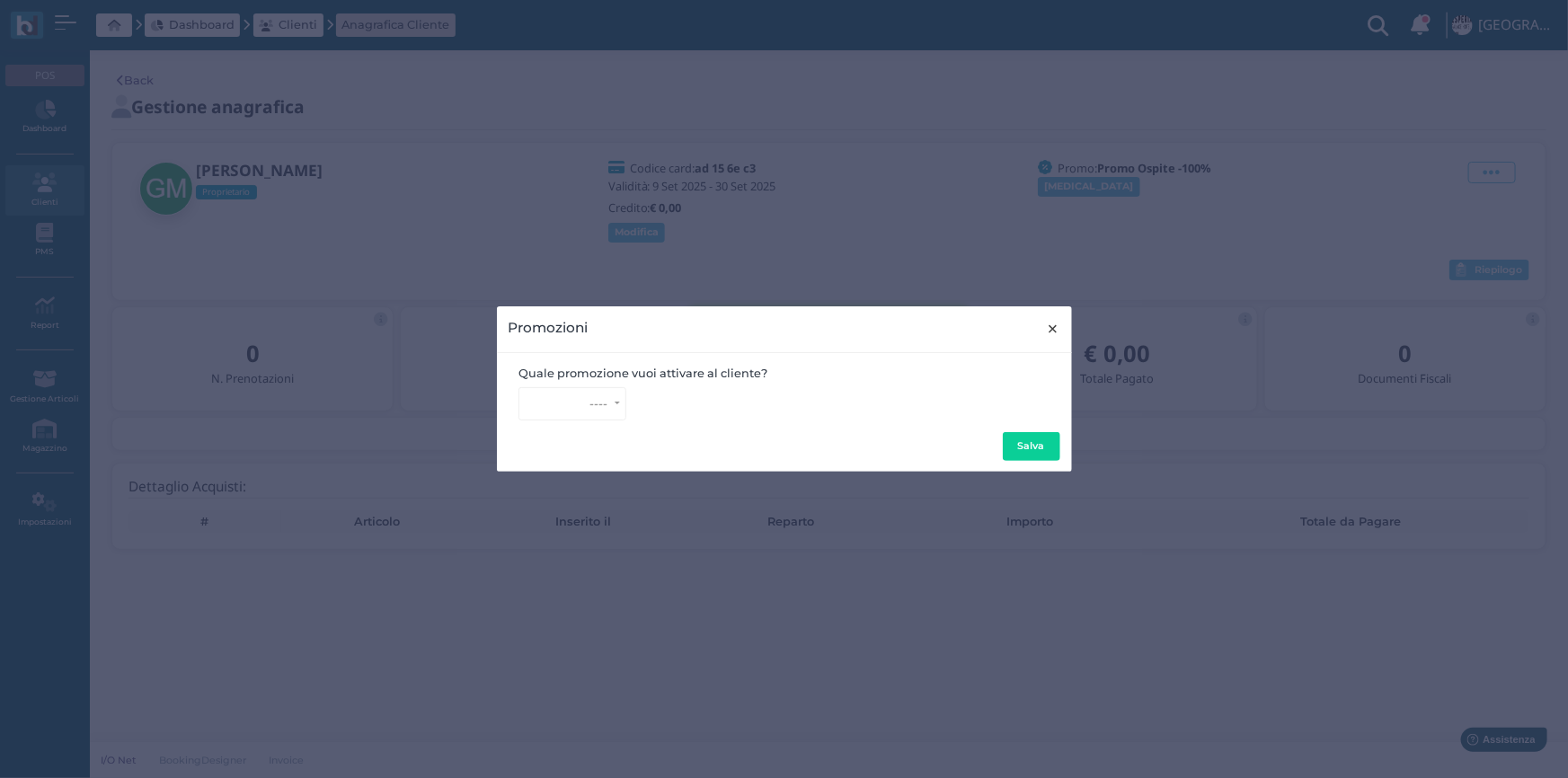
click at [1056, 328] on span "×" at bounding box center [1054, 330] width 14 height 24
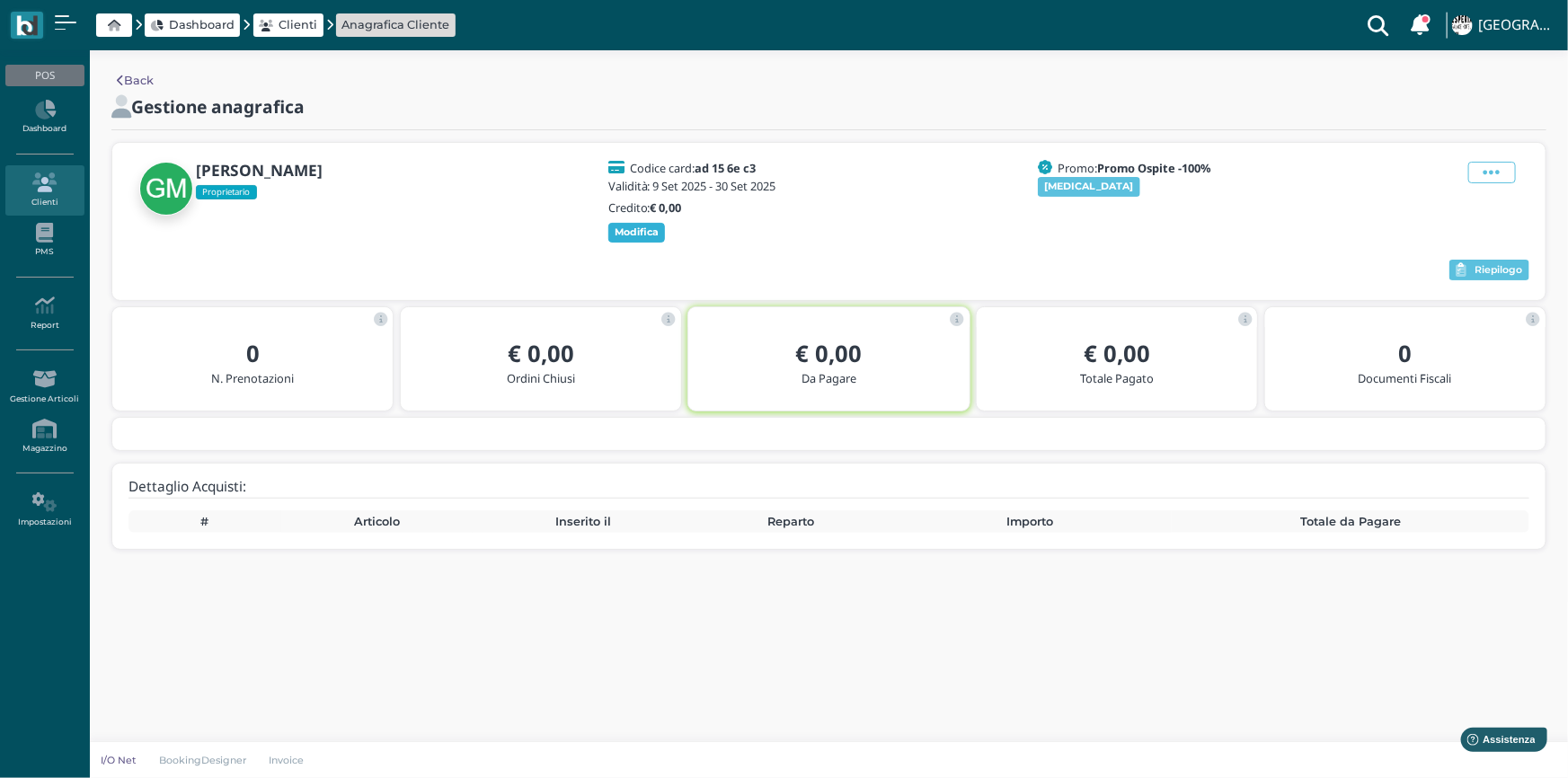
click at [629, 232] on b "Modifica" at bounding box center [636, 232] width 45 height 13
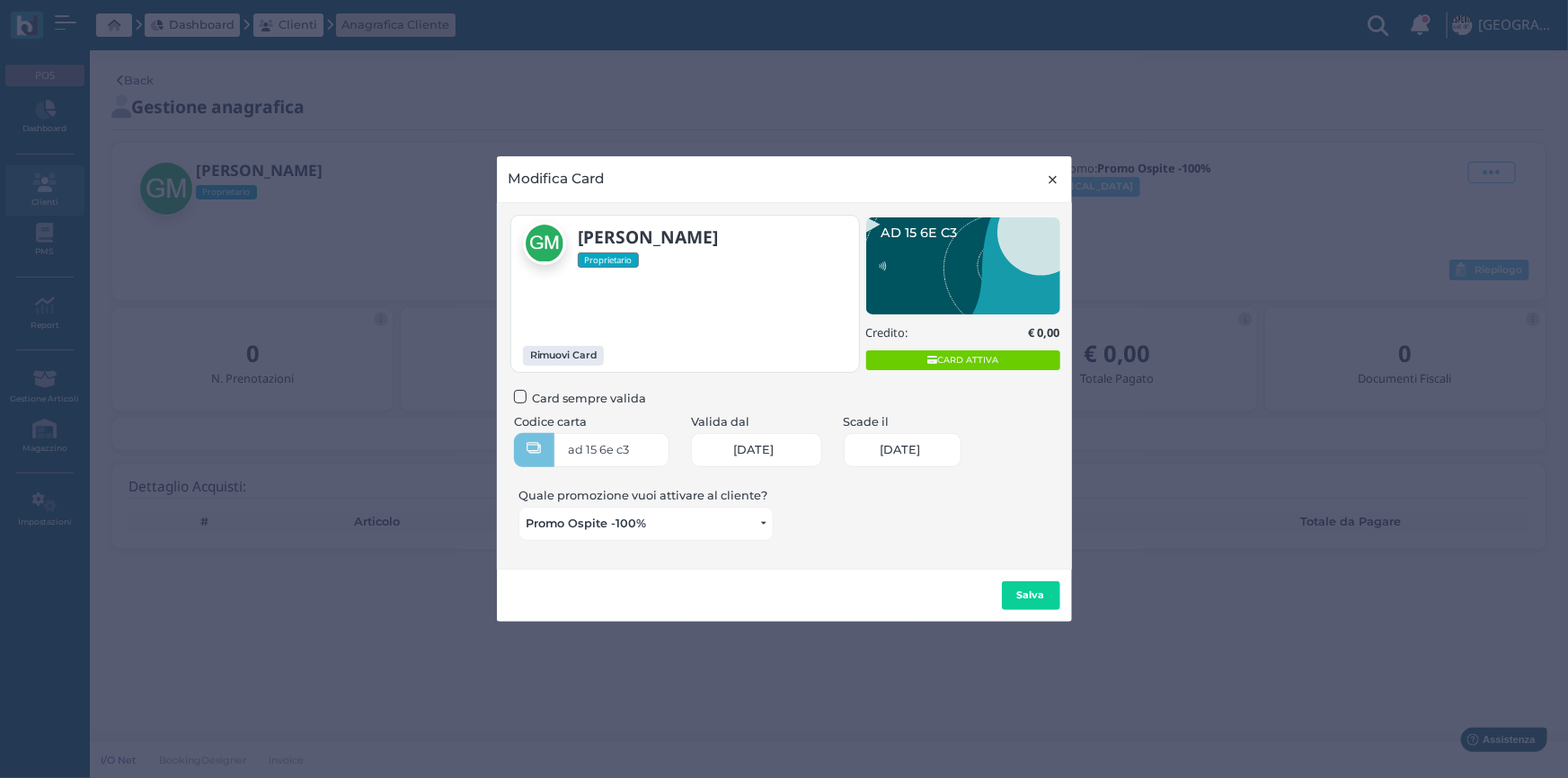
click at [1054, 175] on span "×" at bounding box center [1054, 180] width 14 height 24
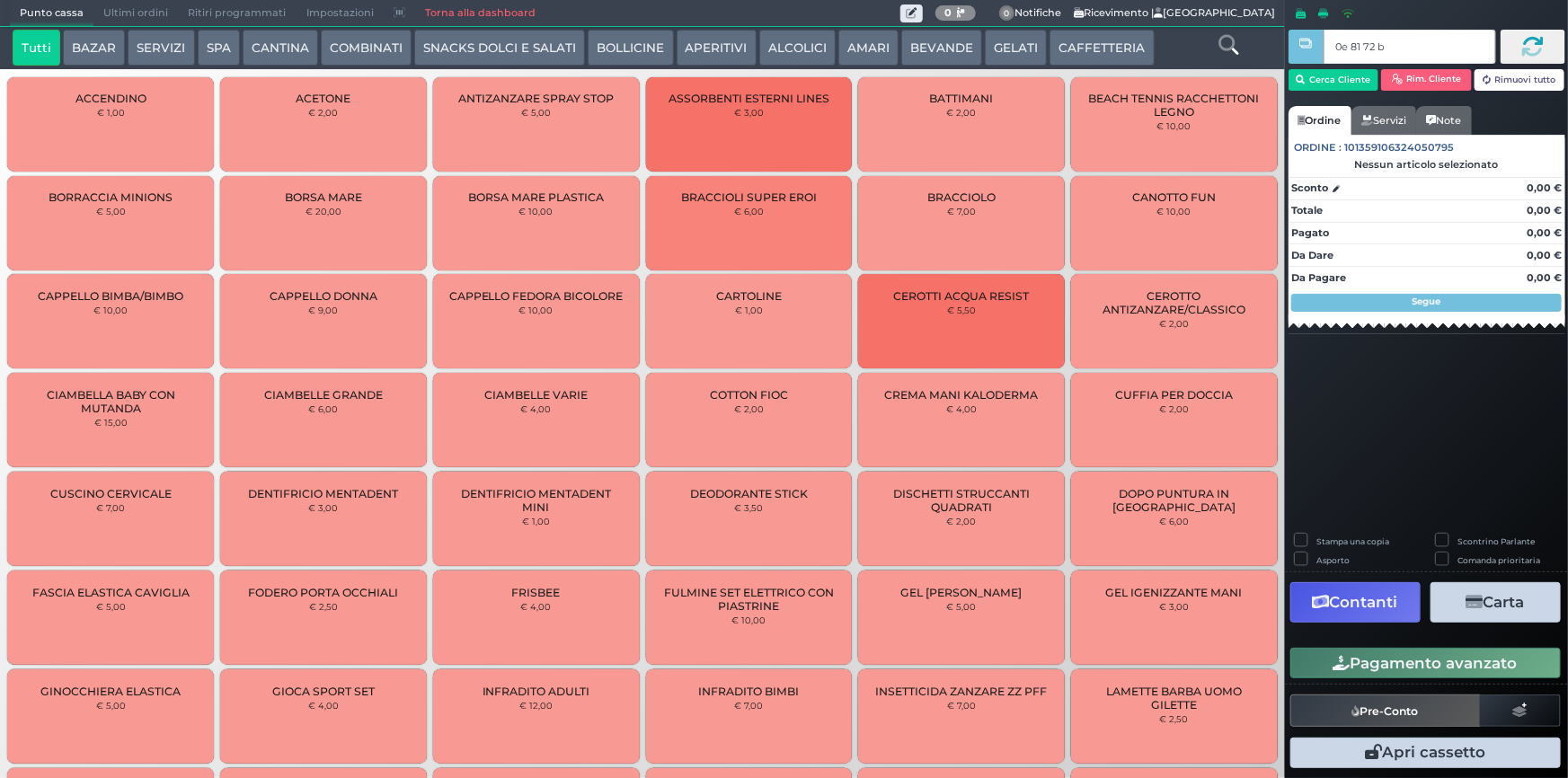
type input "0e 81 72 b9"
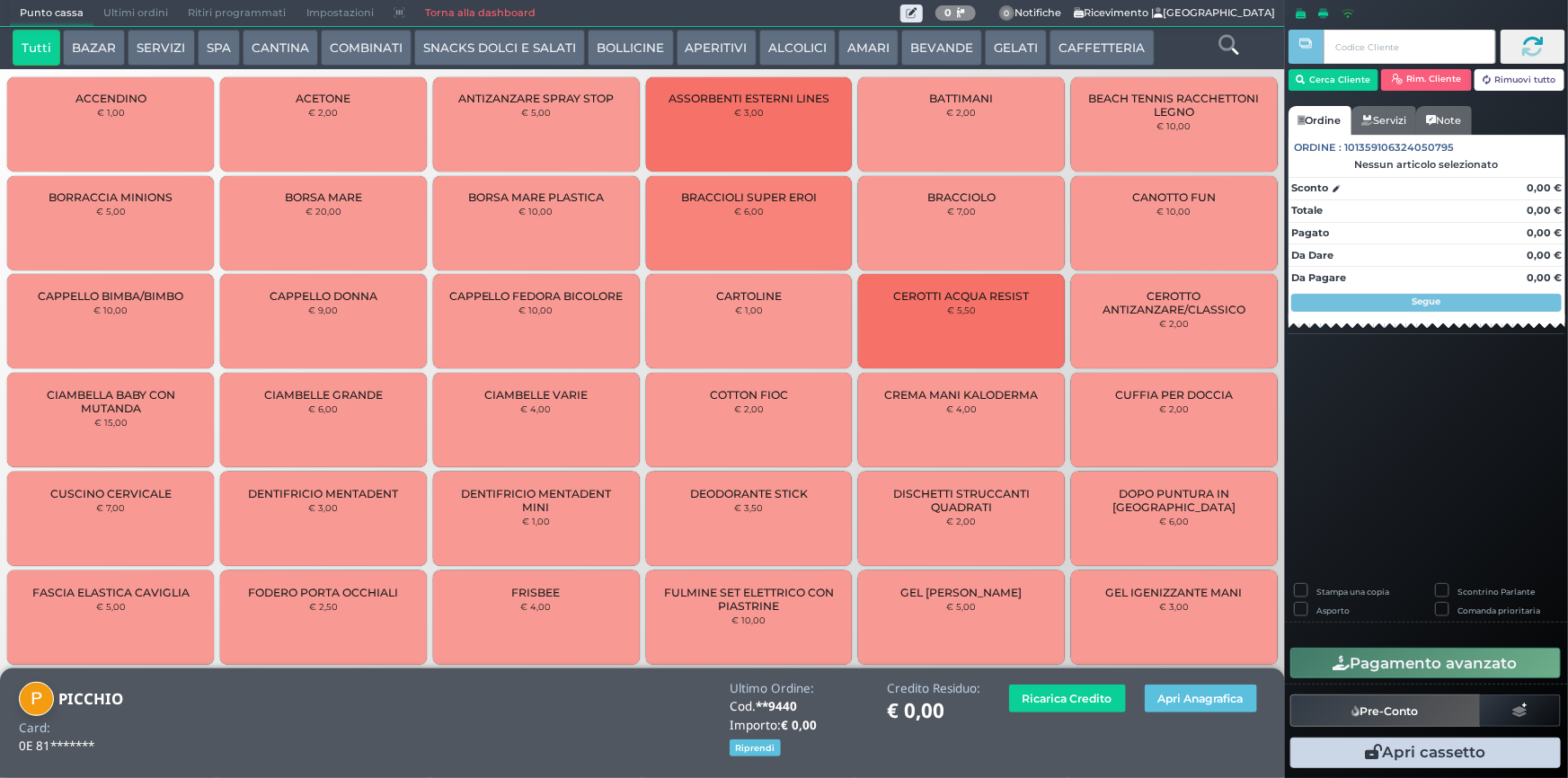
click at [143, 147] on div "ACCENDINO € 1,00" at bounding box center [110, 124] width 207 height 94
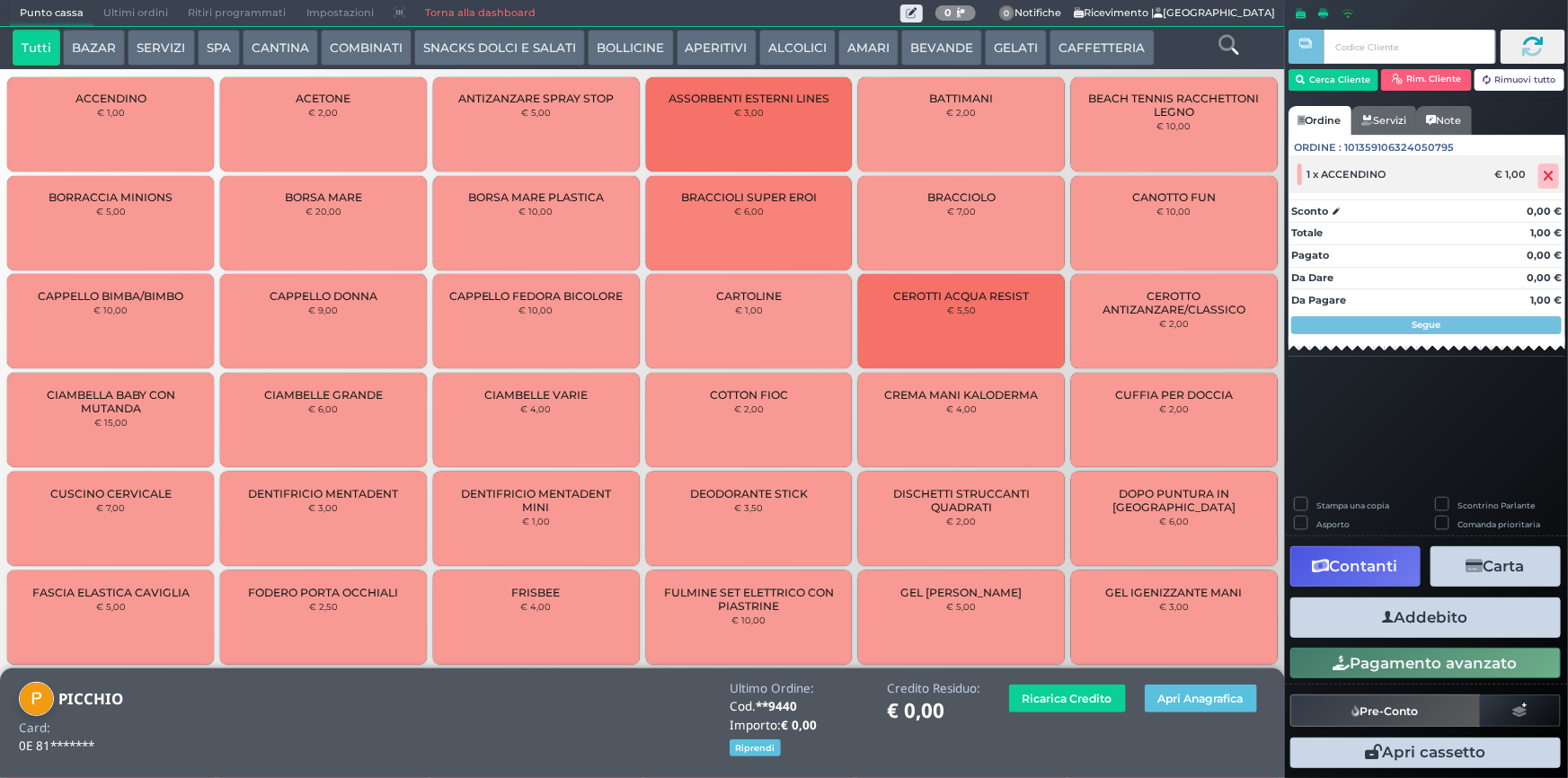
drag, startPoint x: 1553, startPoint y: 171, endPoint x: 1471, endPoint y: 161, distance: 82.6
click at [1551, 176] on icon at bounding box center [1548, 176] width 11 height 1
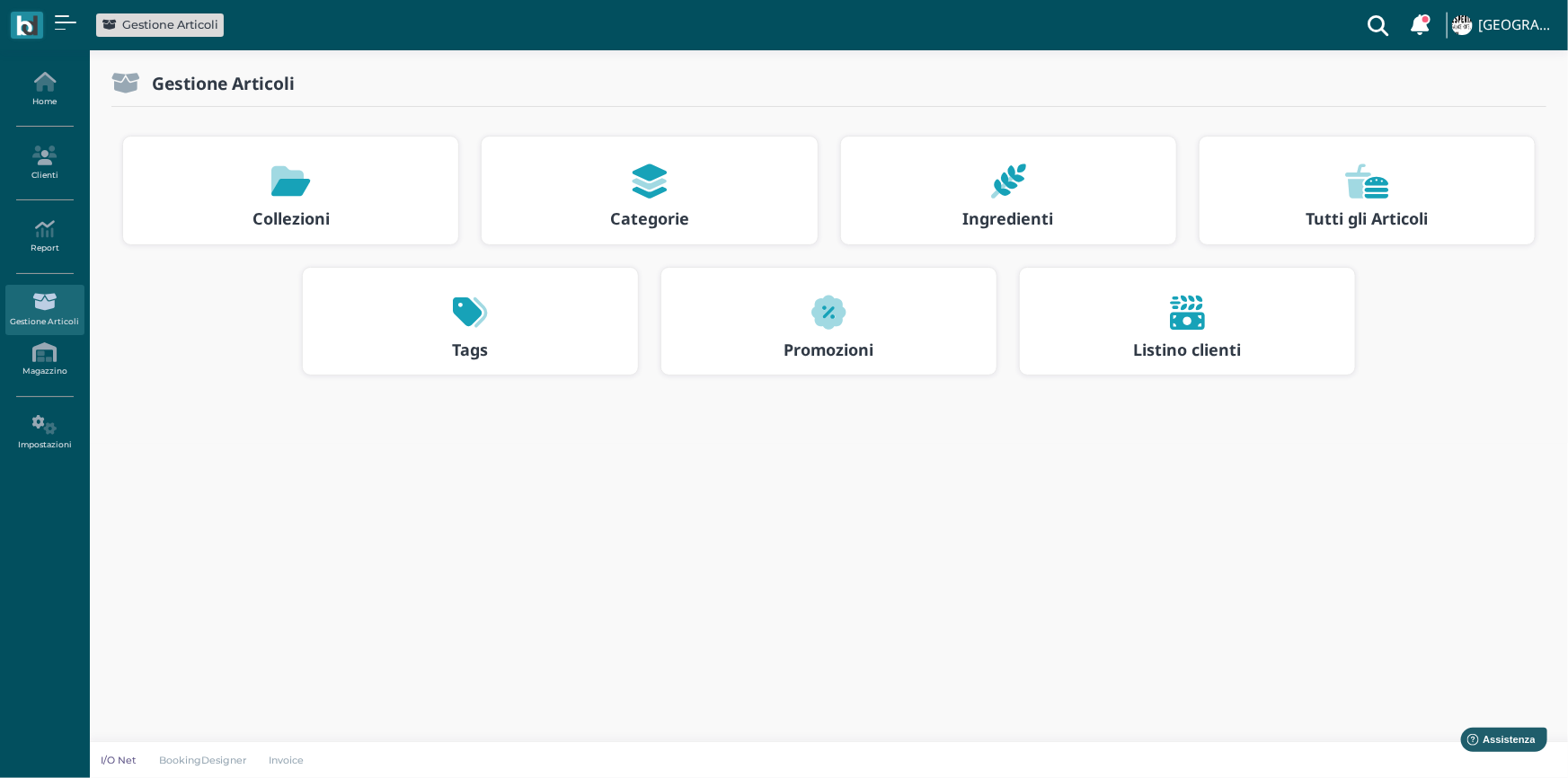
click at [625, 181] on div at bounding box center [649, 181] width 303 height 57
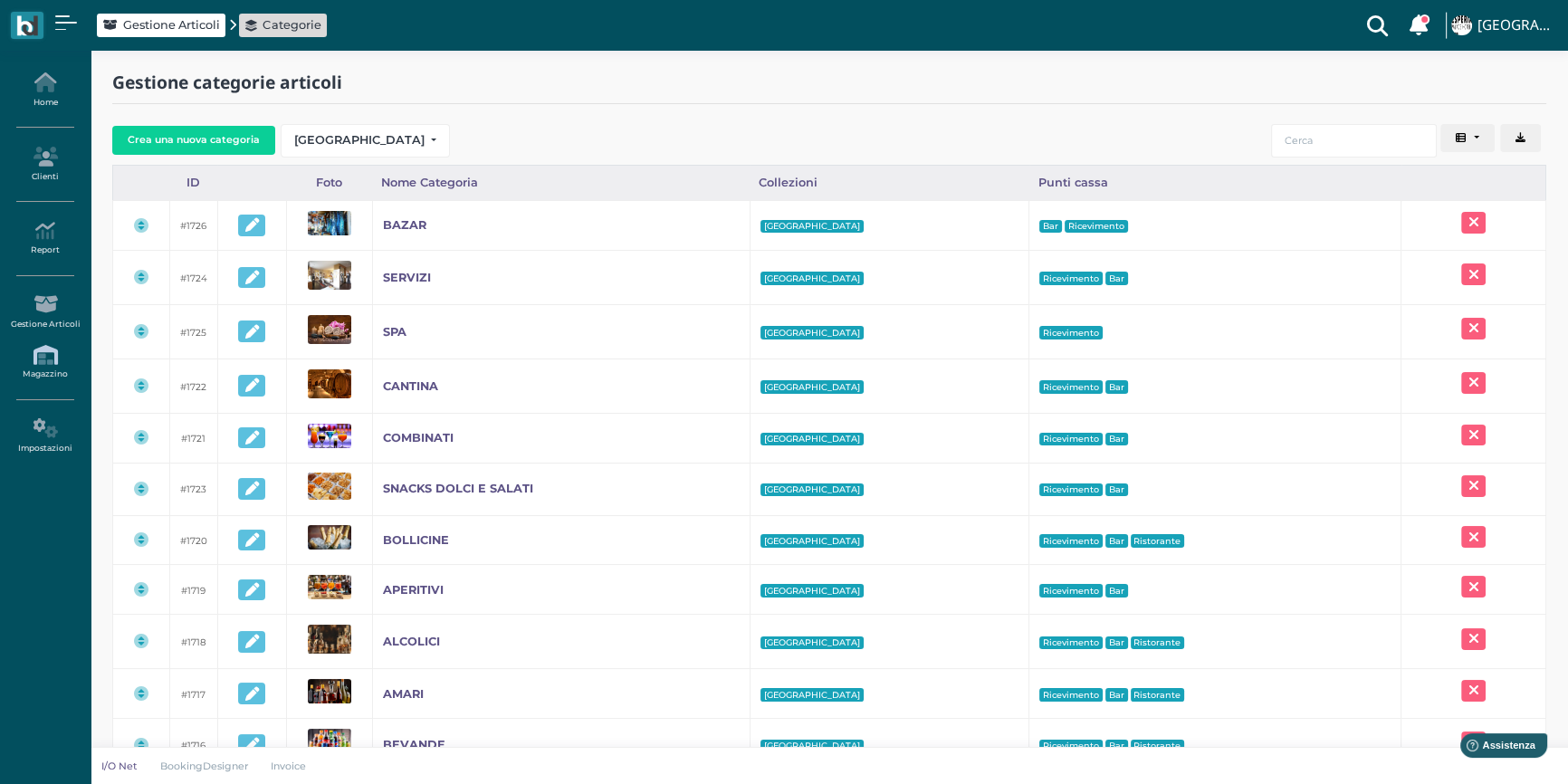
click at [51, 371] on link "Magazzino" at bounding box center [44, 363] width 79 height 50
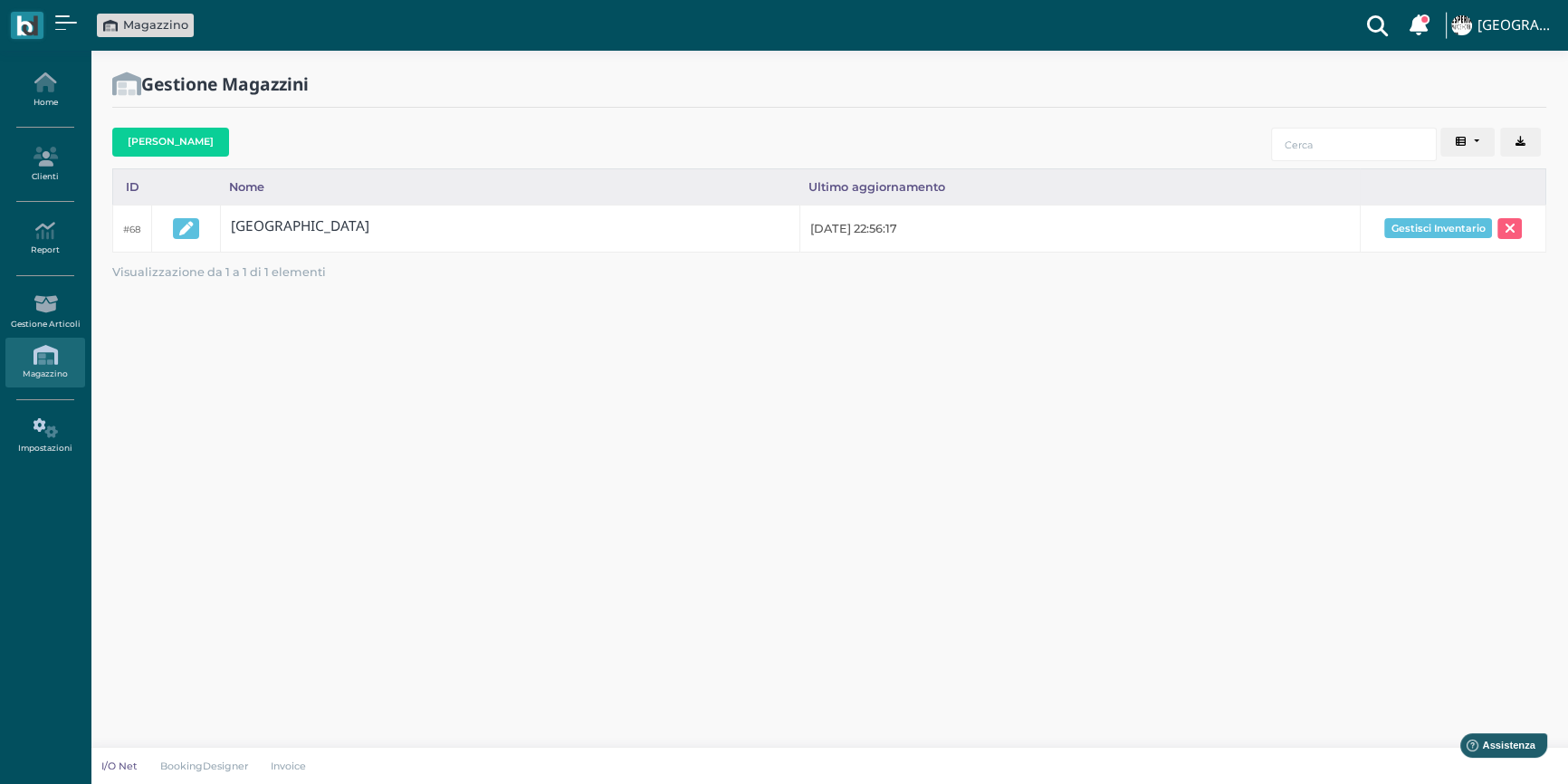
click at [54, 419] on icon at bounding box center [44, 429] width 79 height 20
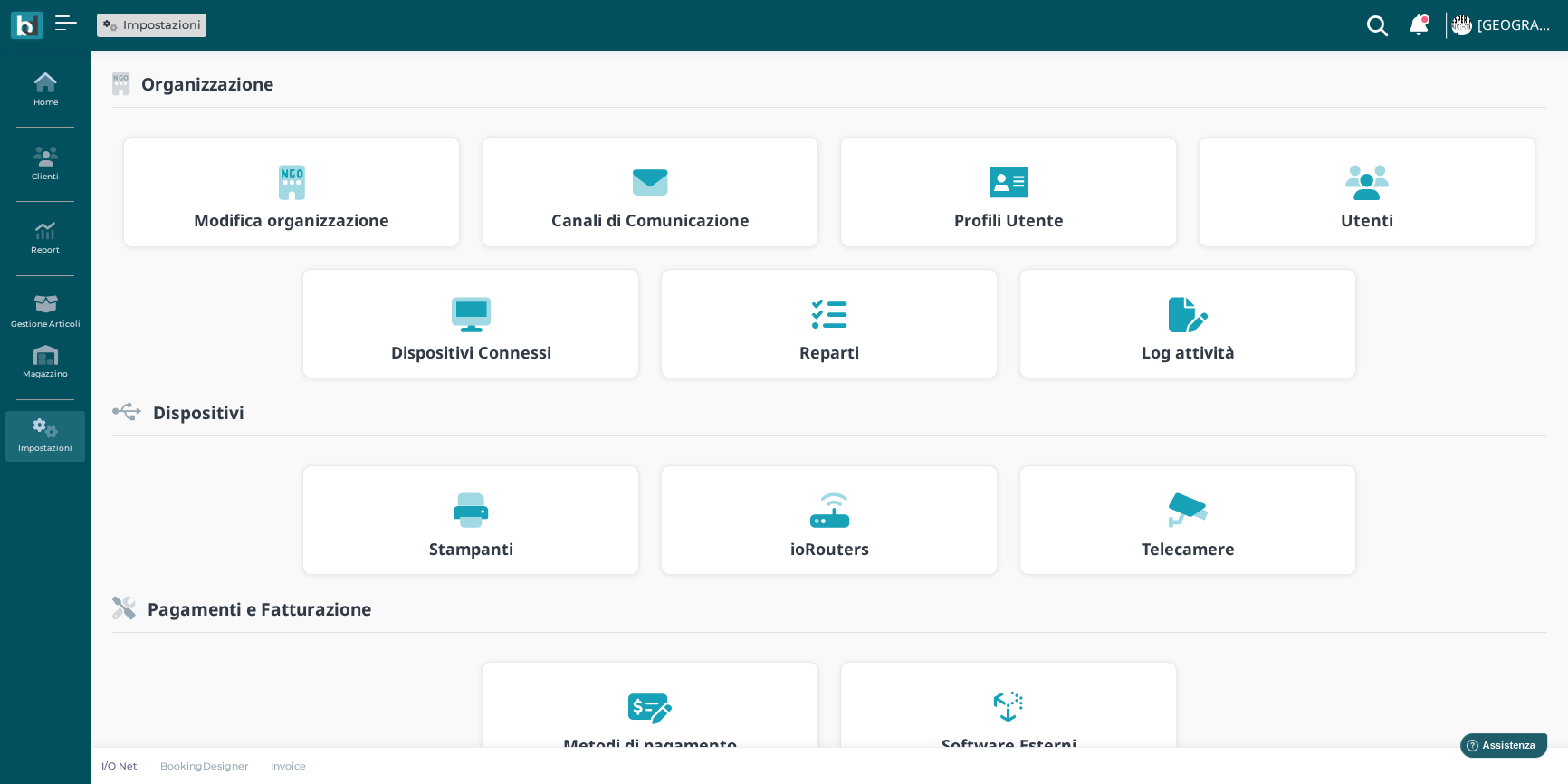
click at [36, 79] on icon at bounding box center [44, 83] width 79 height 20
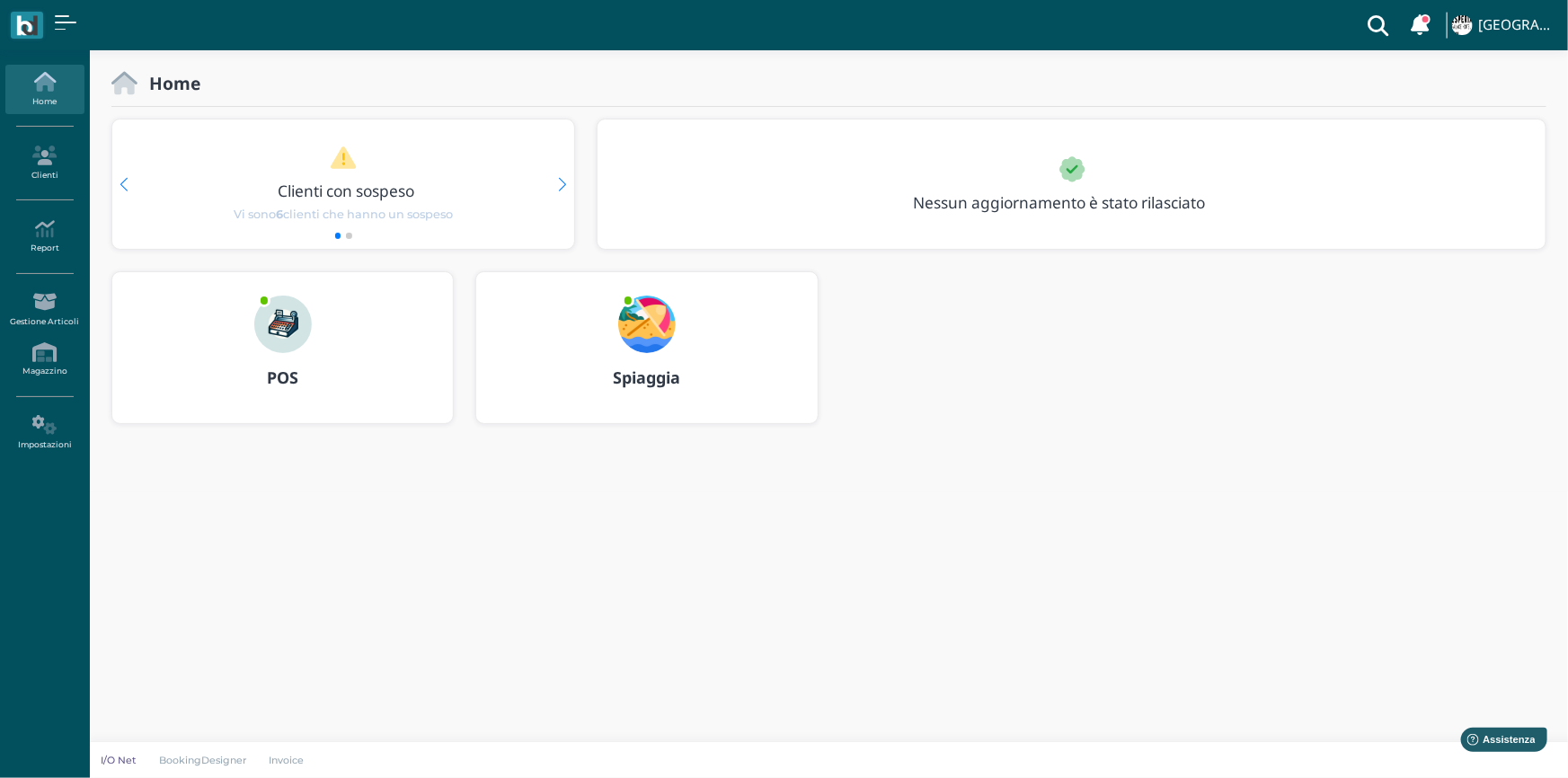
click at [298, 317] on img at bounding box center [283, 325] width 57 height 57
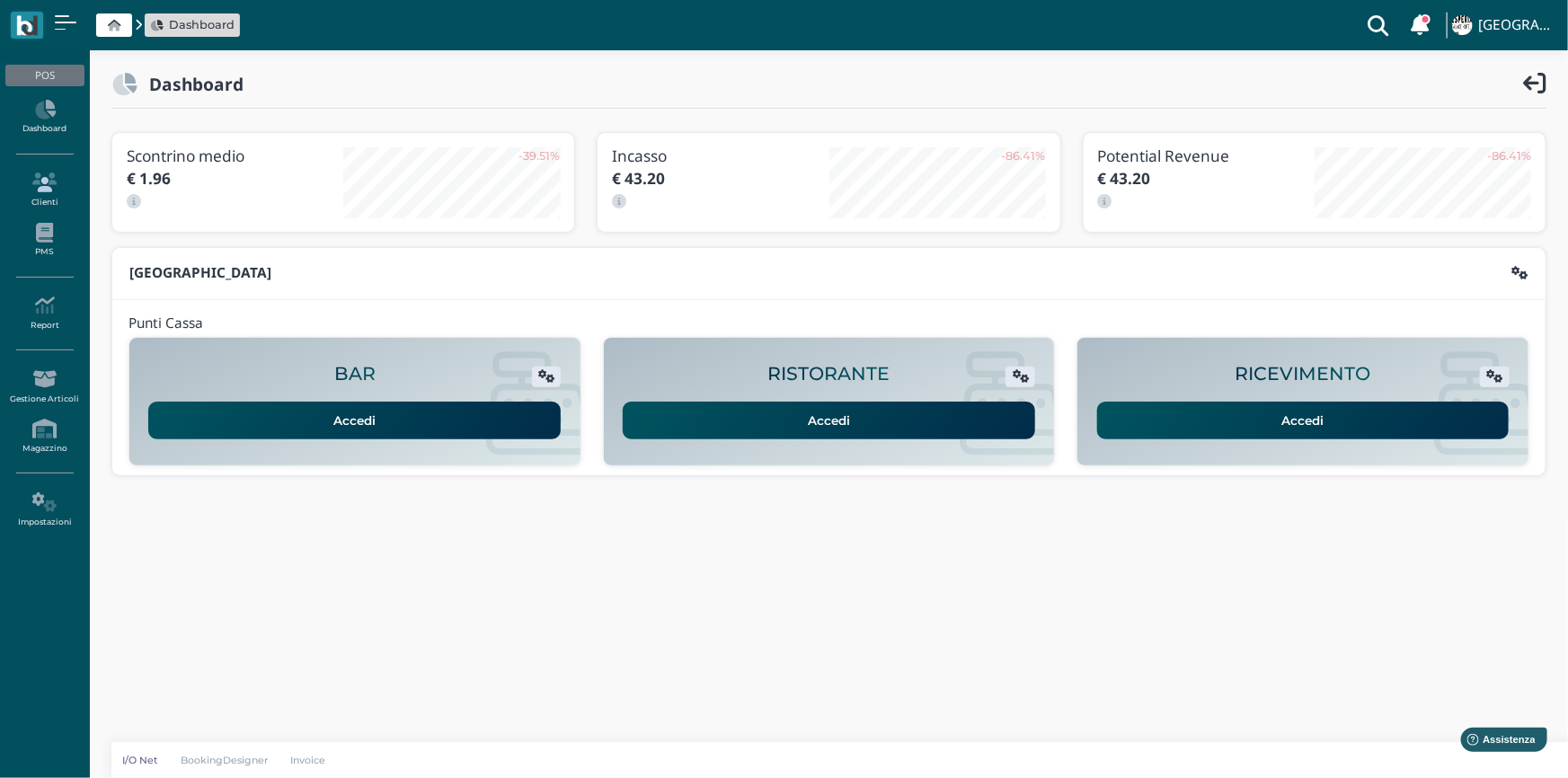
click at [30, 191] on icon at bounding box center [44, 182] width 78 height 20
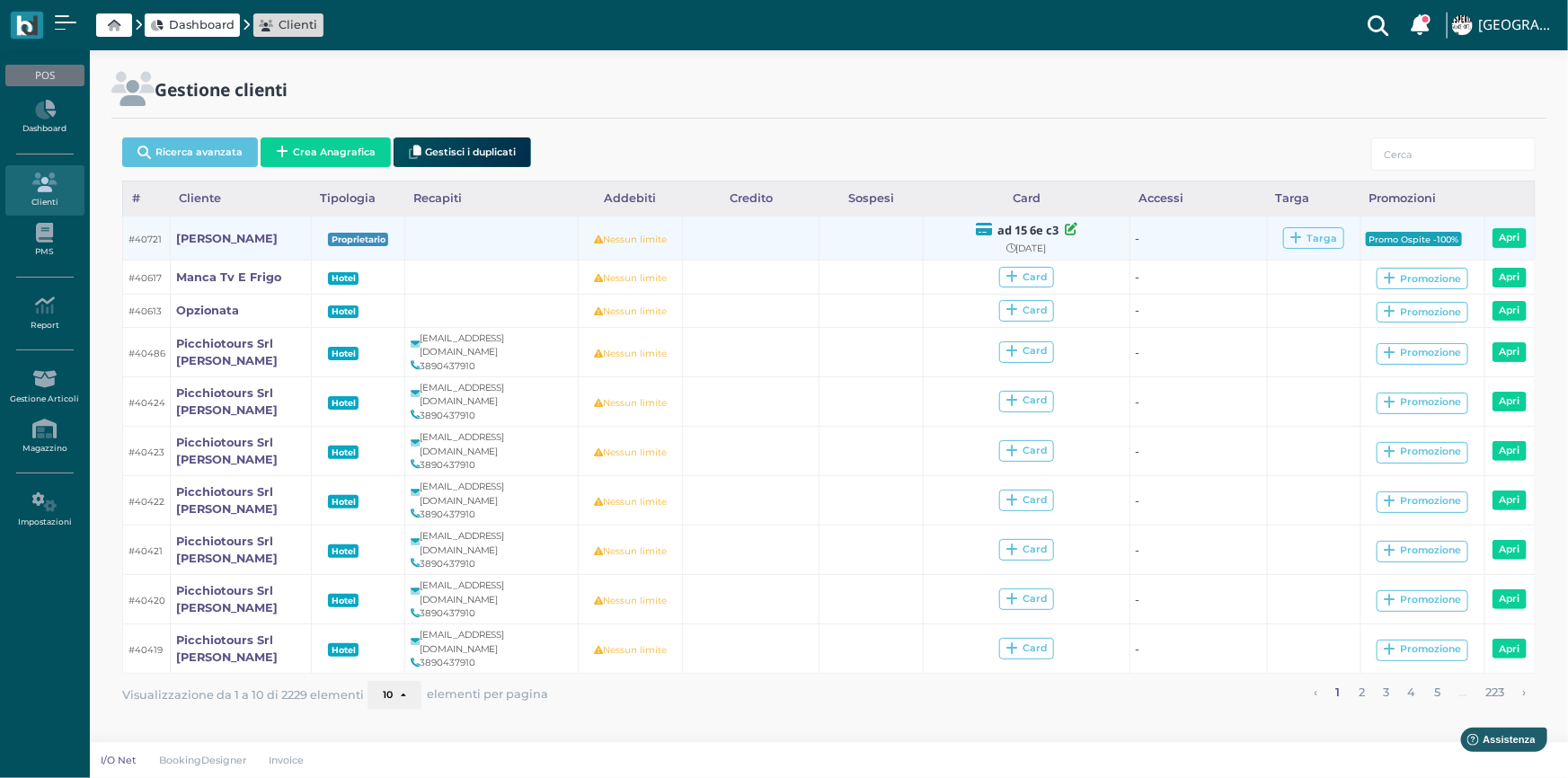
click at [1069, 229] on icon at bounding box center [1070, 229] width 13 height 13
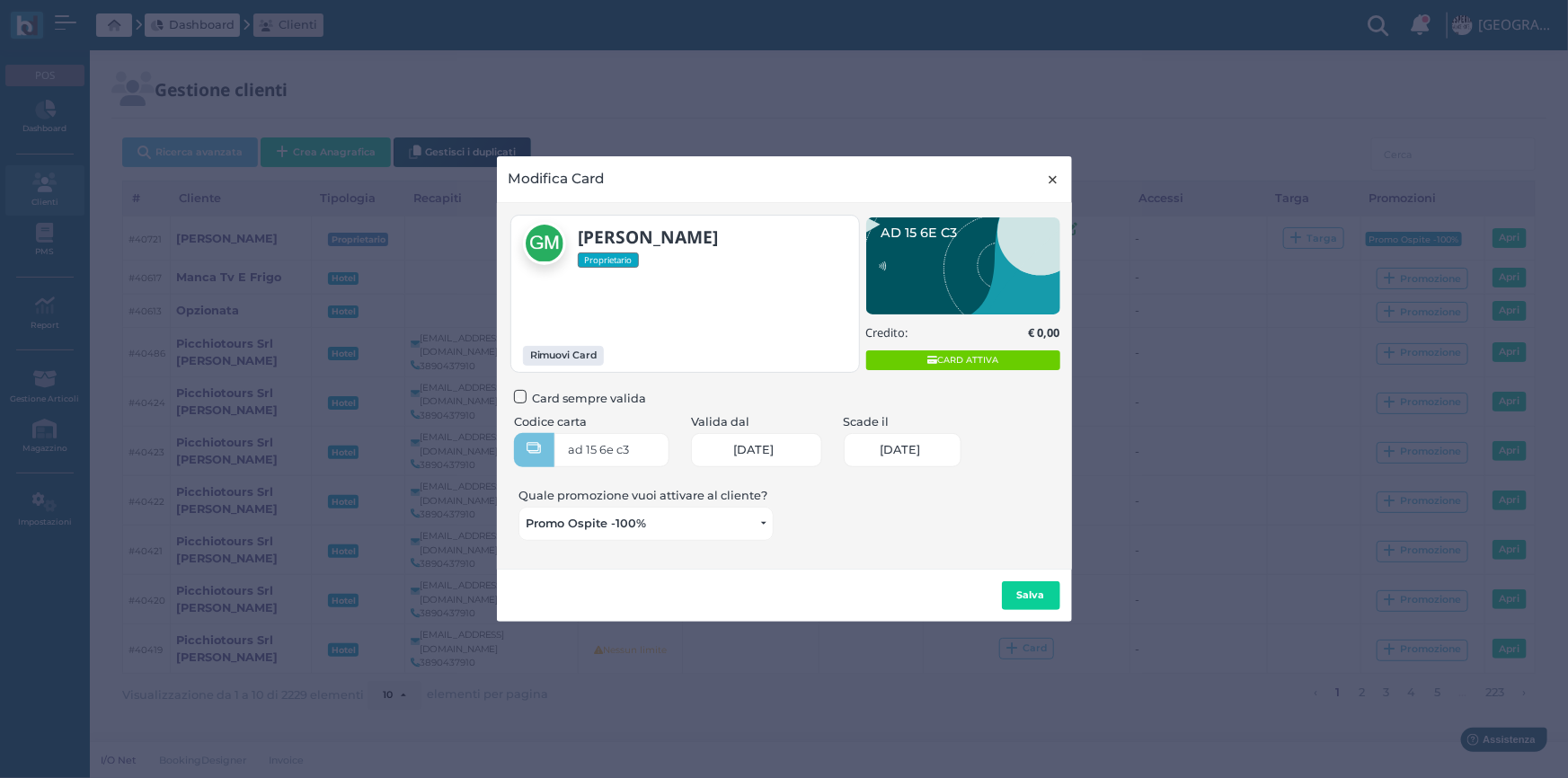
click at [1058, 176] on span "×" at bounding box center [1054, 180] width 14 height 24
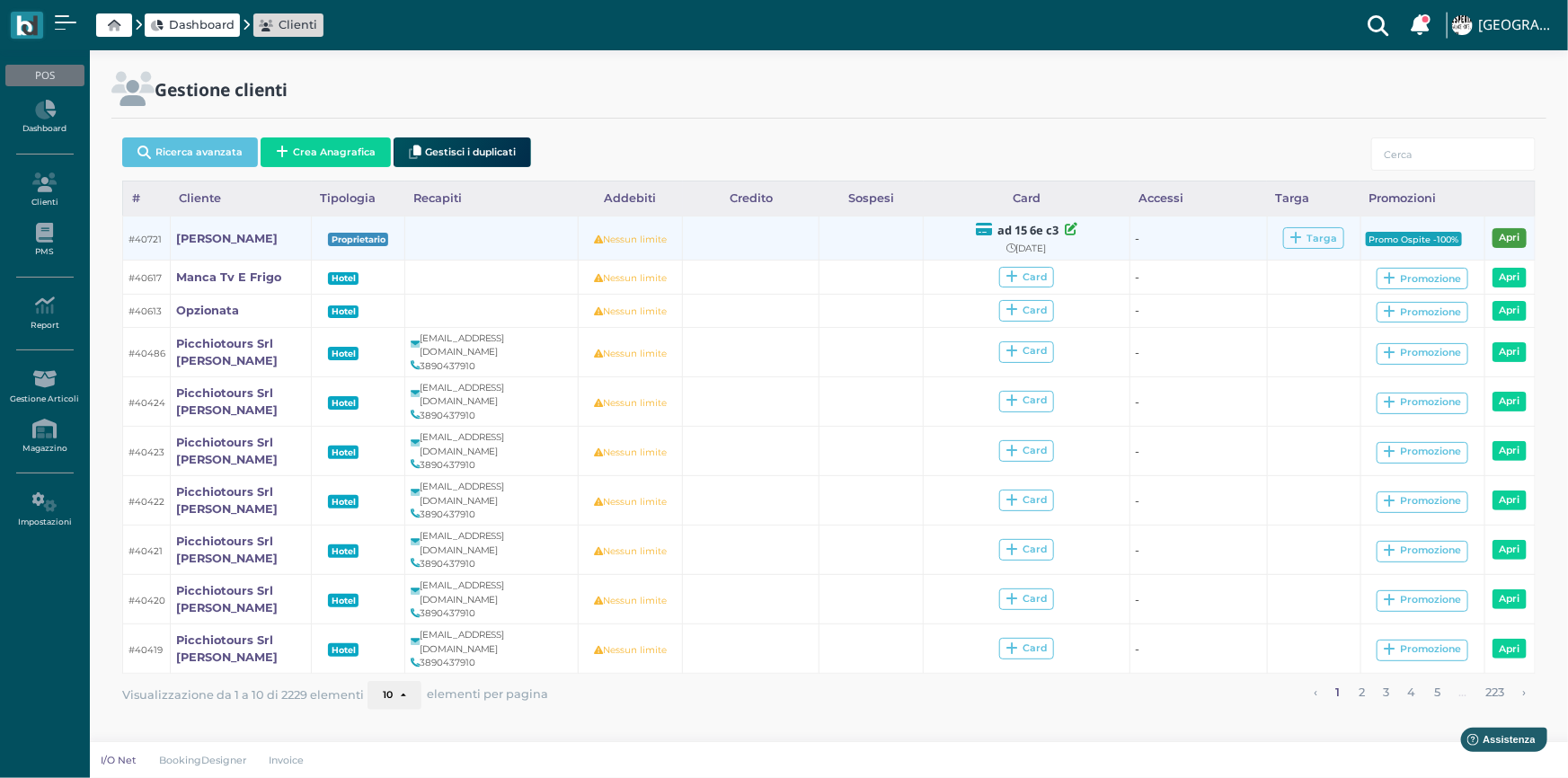
click at [1517, 238] on link "Apri" at bounding box center [1509, 239] width 35 height 20
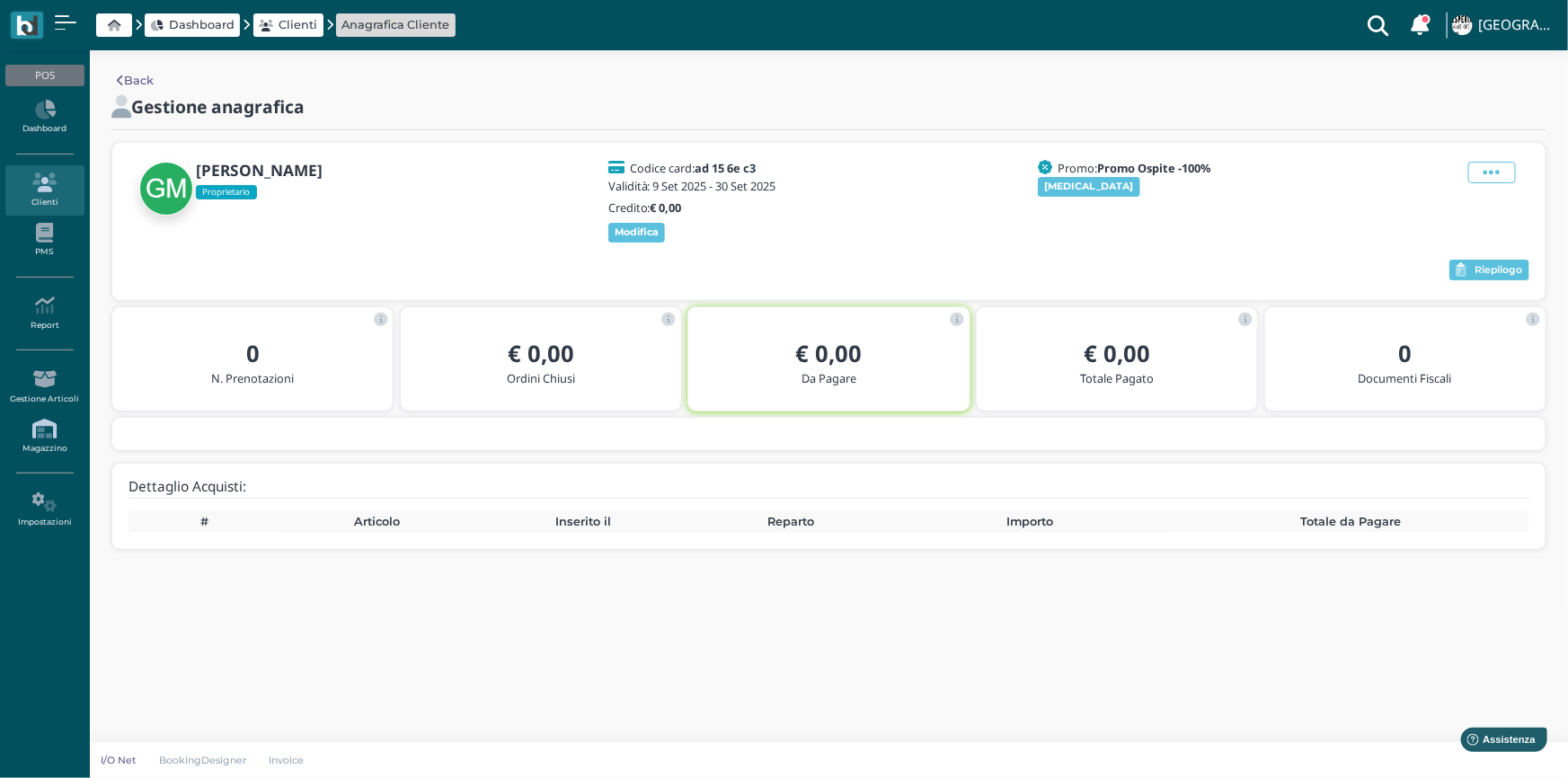
click at [50, 443] on link "Magazzino" at bounding box center [44, 437] width 78 height 49
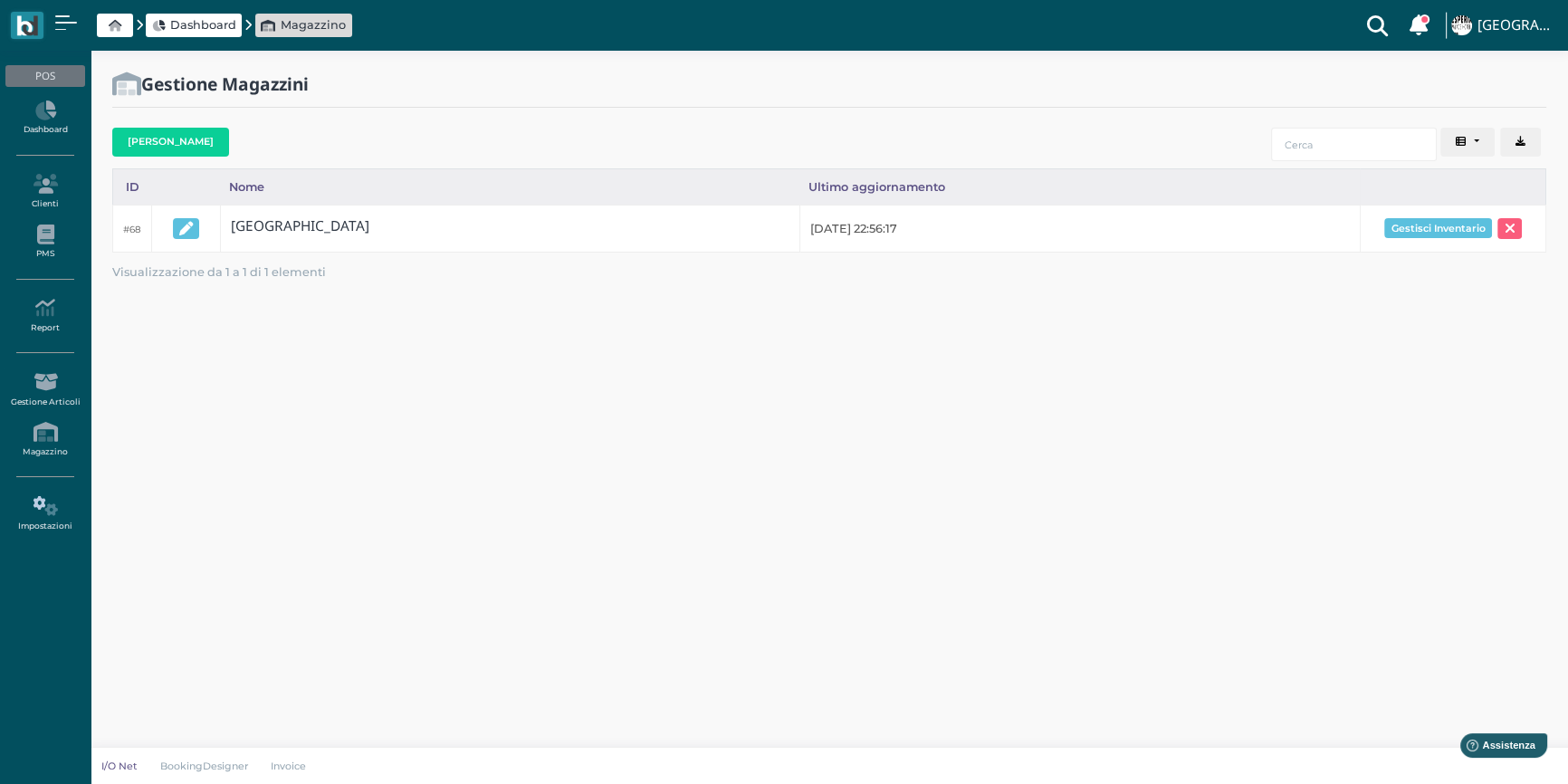
click at [47, 519] on link "Impostazioni" at bounding box center [44, 514] width 79 height 50
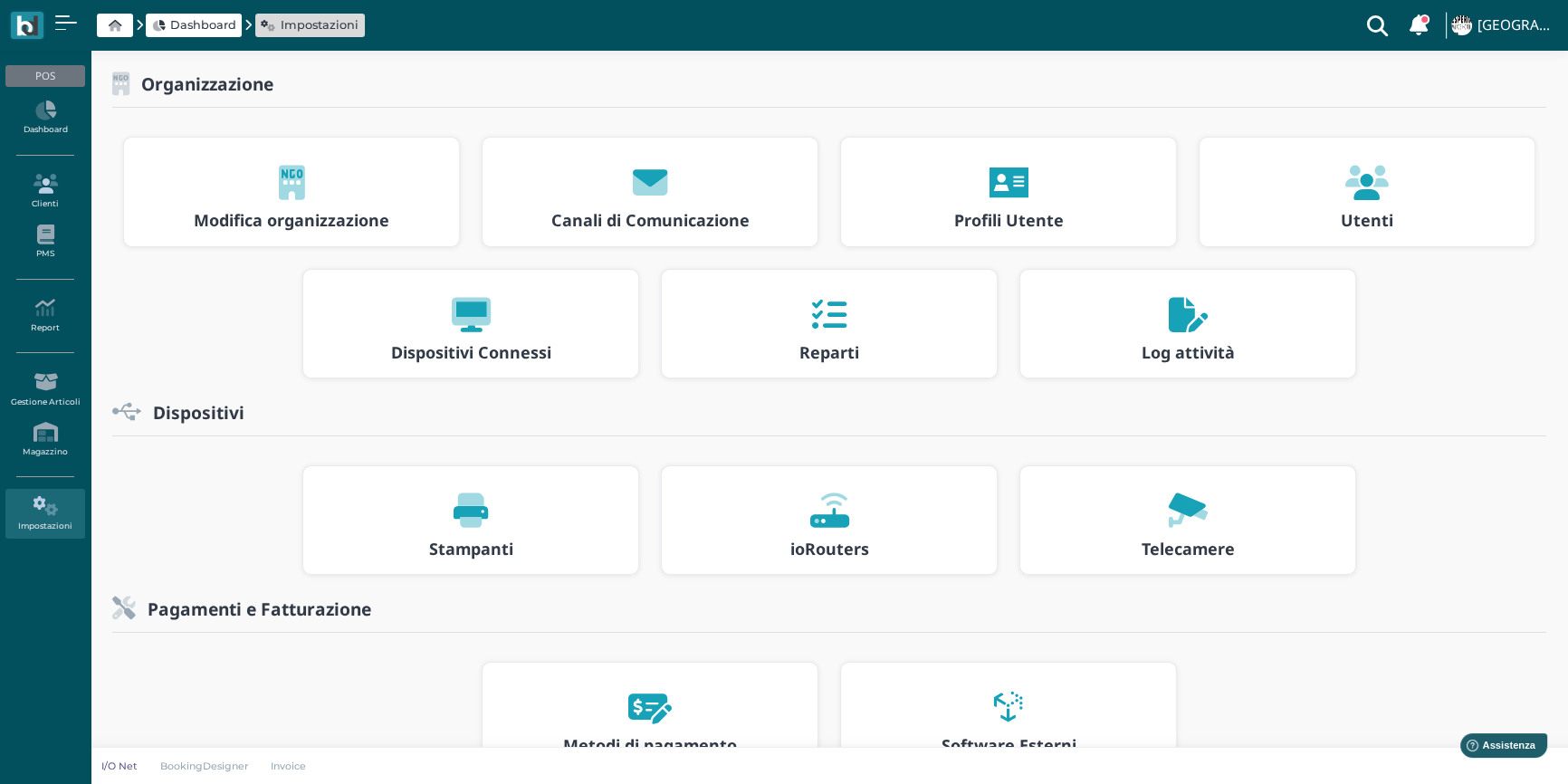
click at [40, 183] on icon at bounding box center [44, 184] width 79 height 20
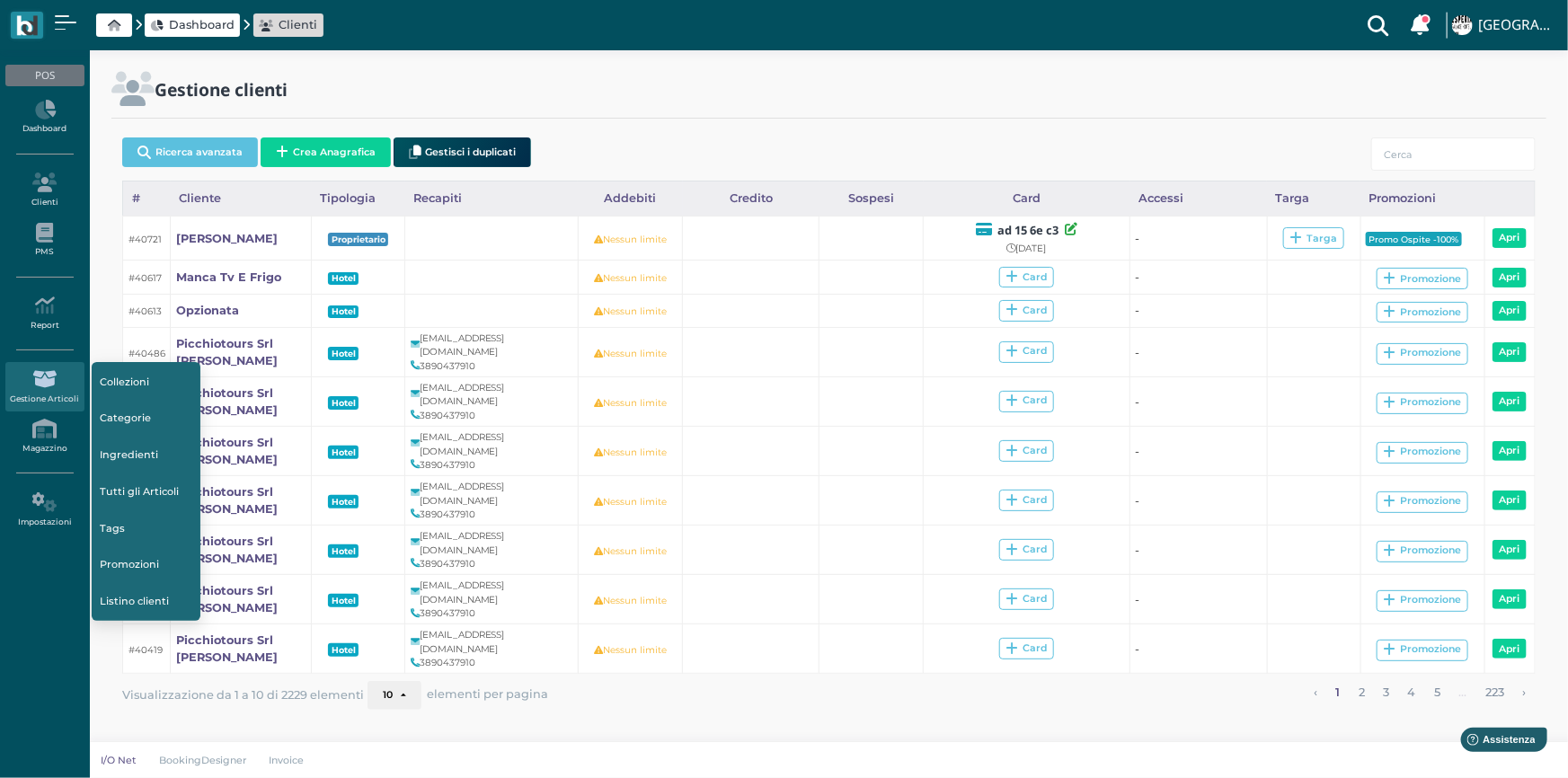
click at [56, 394] on link "Gestione Articoli" at bounding box center [44, 387] width 78 height 49
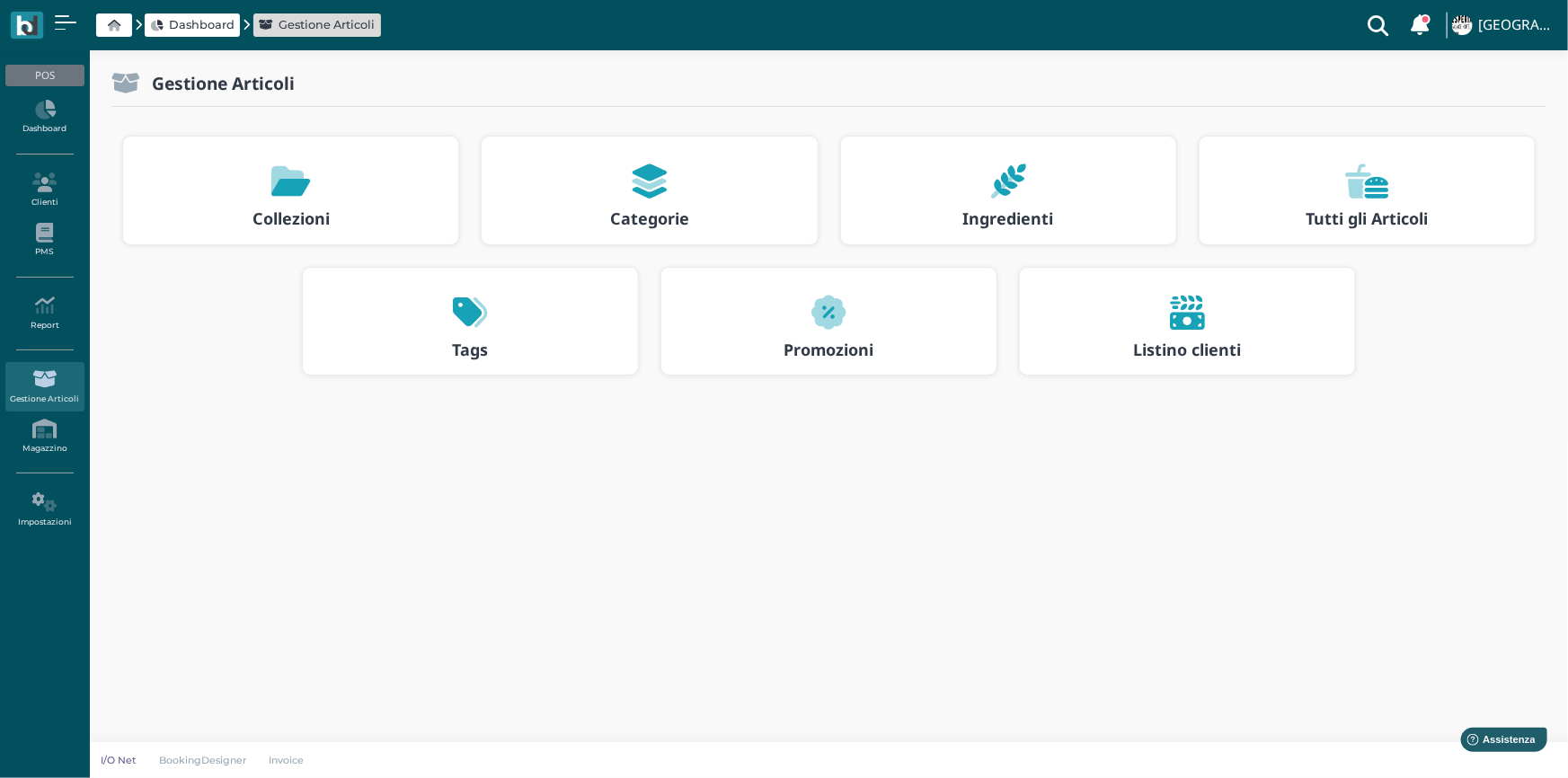
click at [820, 314] on icon at bounding box center [829, 313] width 35 height 35
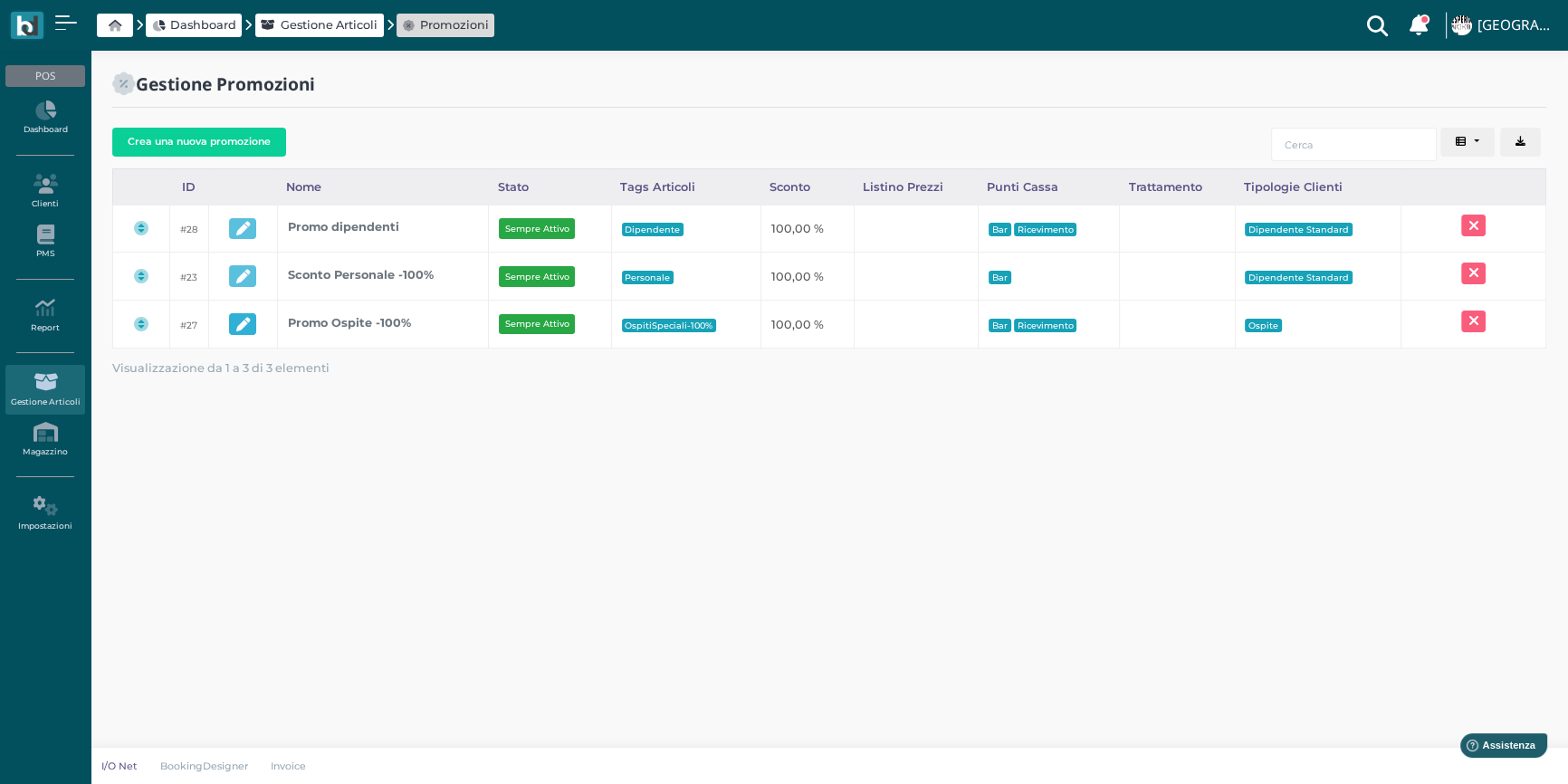
click at [245, 318] on icon "button" at bounding box center [243, 325] width 14 height 14
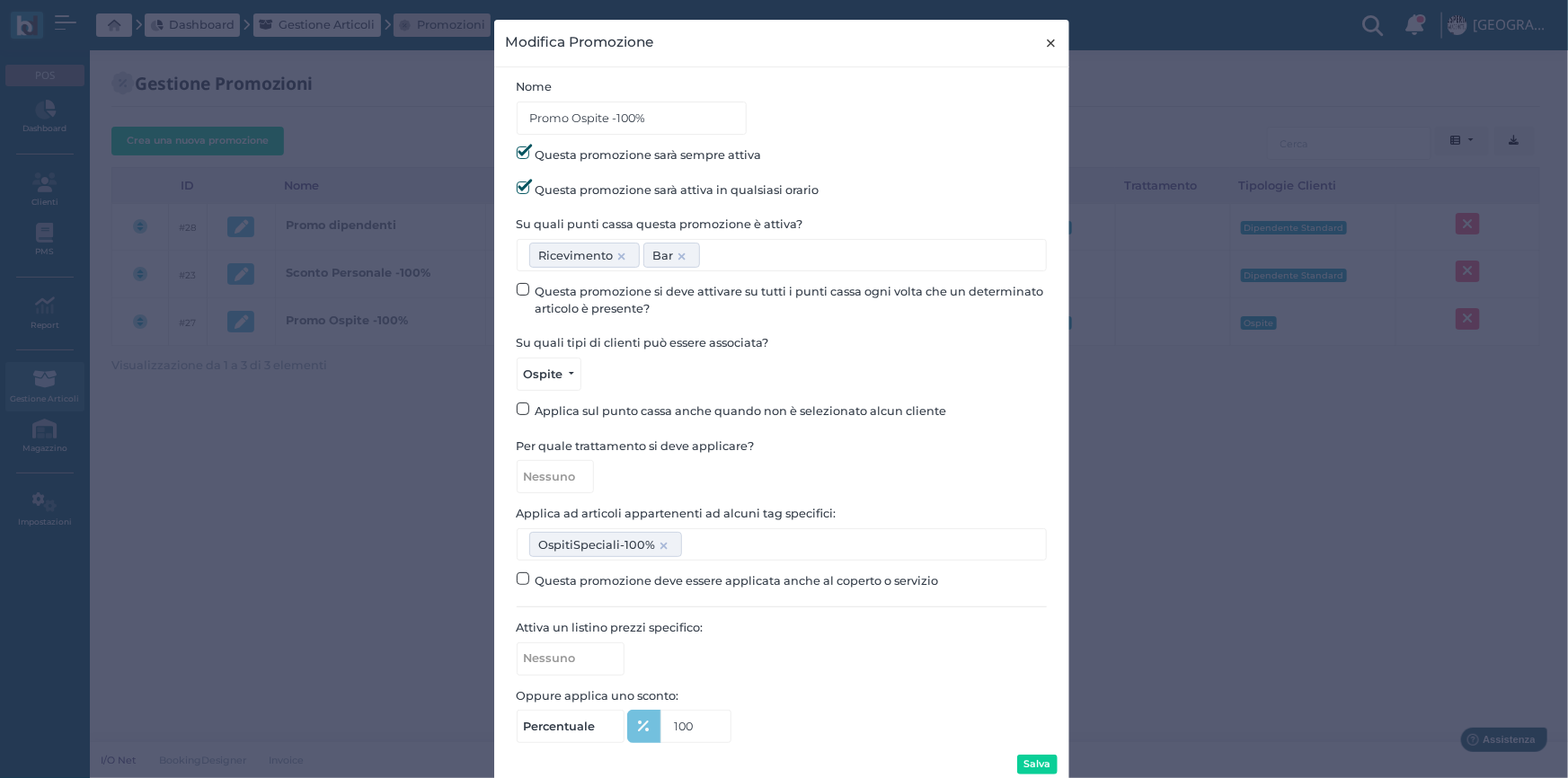
click at [1050, 44] on span "×" at bounding box center [1051, 44] width 14 height 24
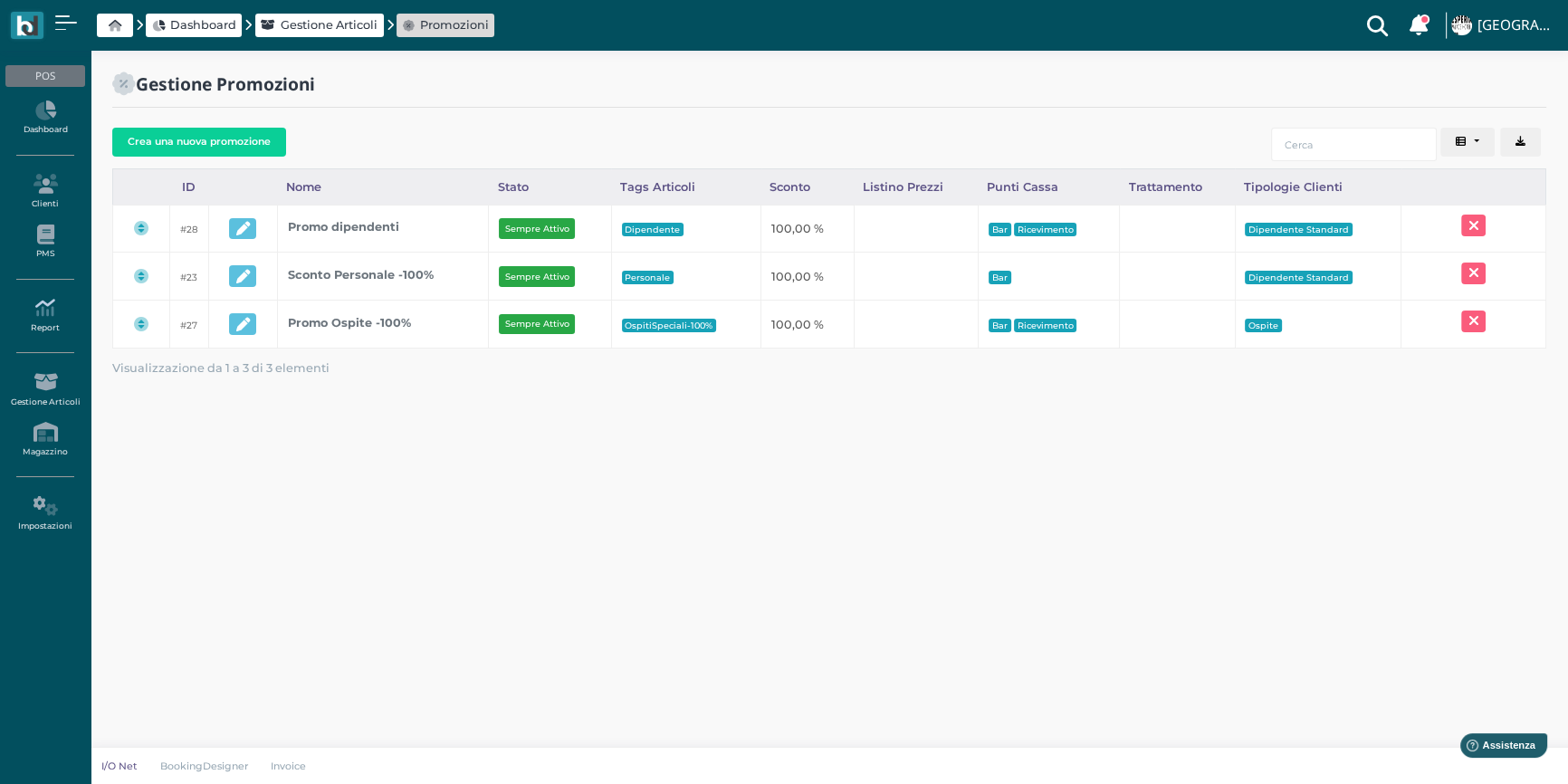
click at [36, 308] on icon at bounding box center [44, 308] width 79 height 20
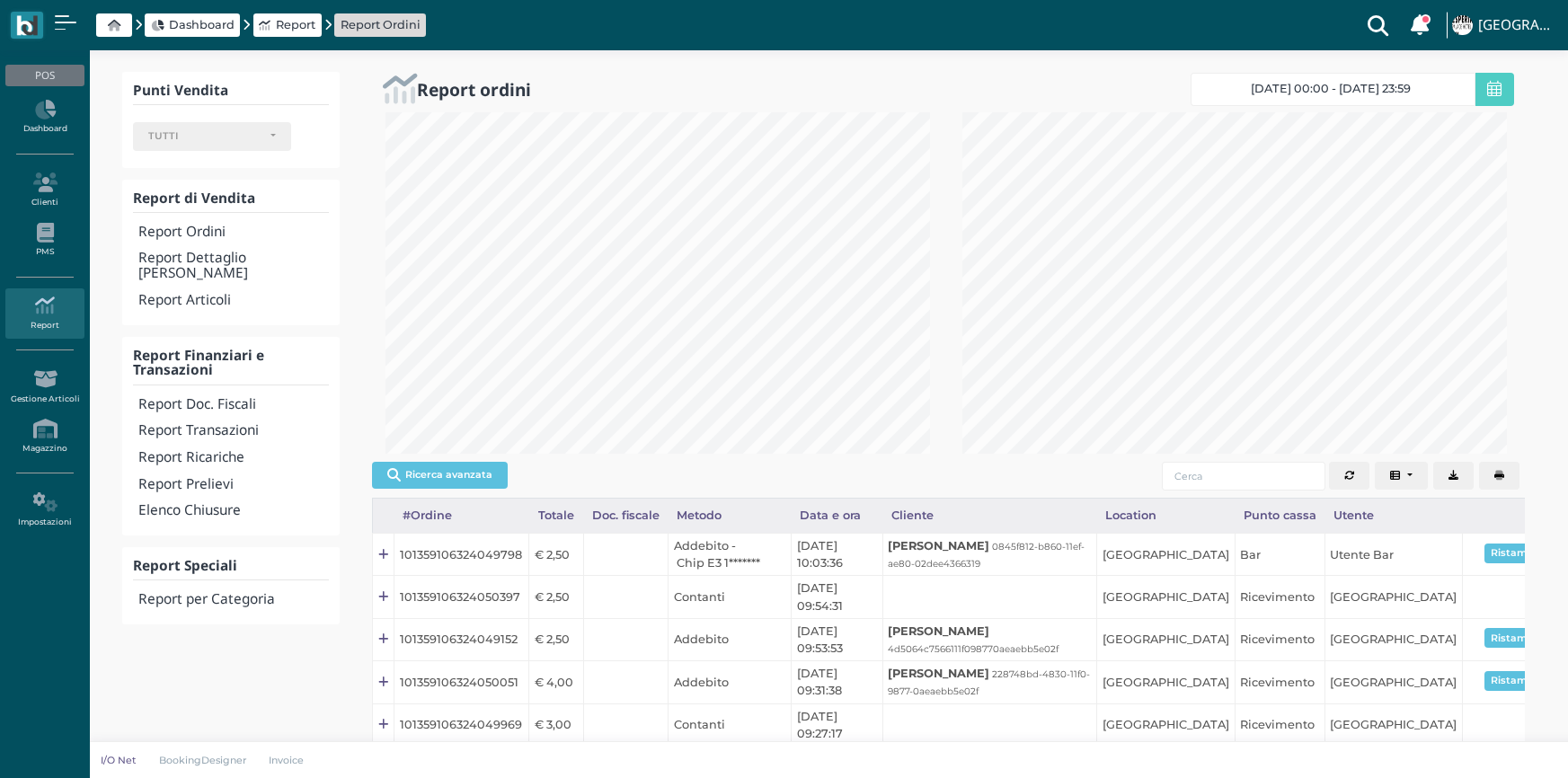
select select
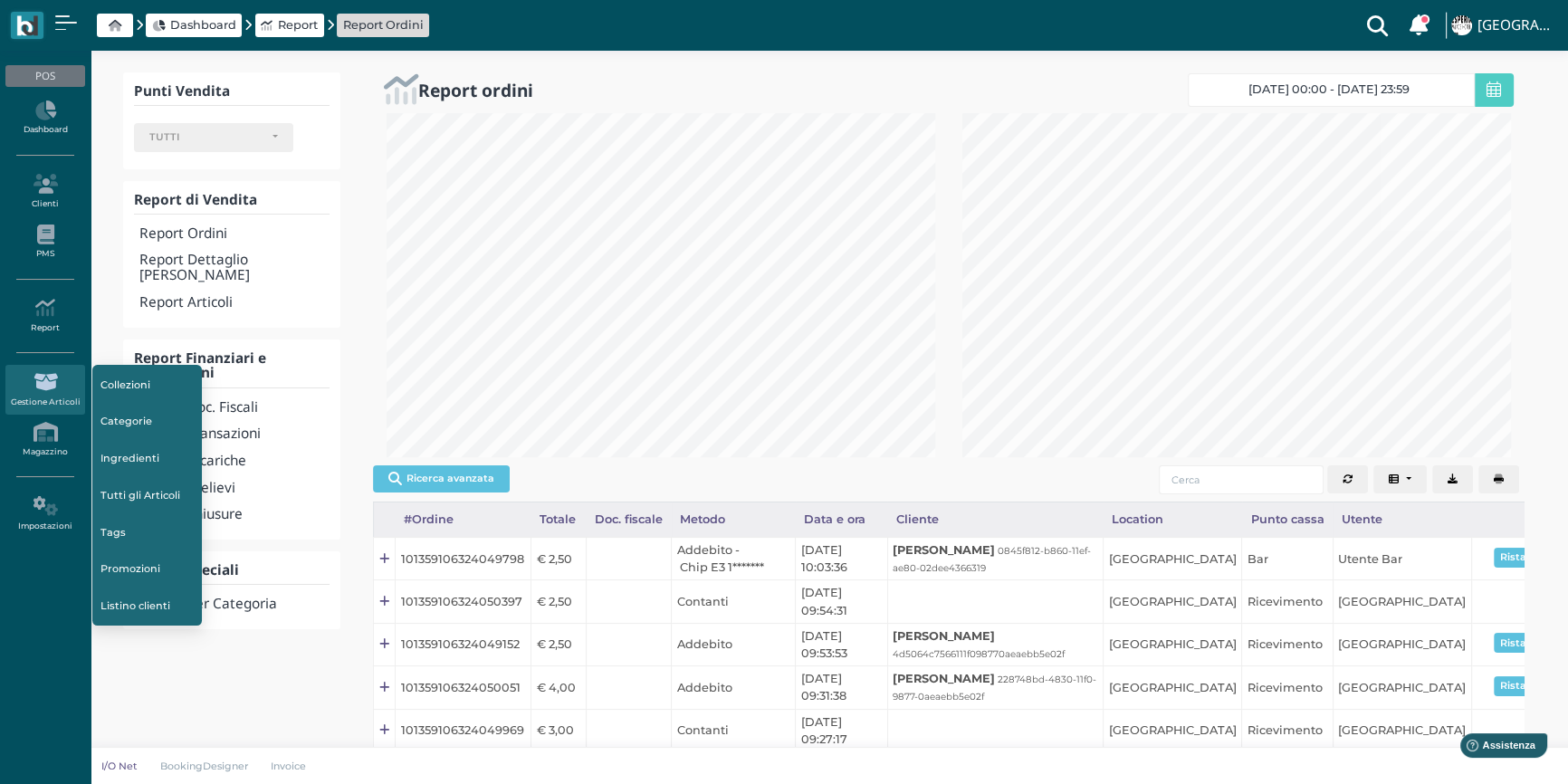
click at [56, 380] on icon at bounding box center [44, 382] width 79 height 20
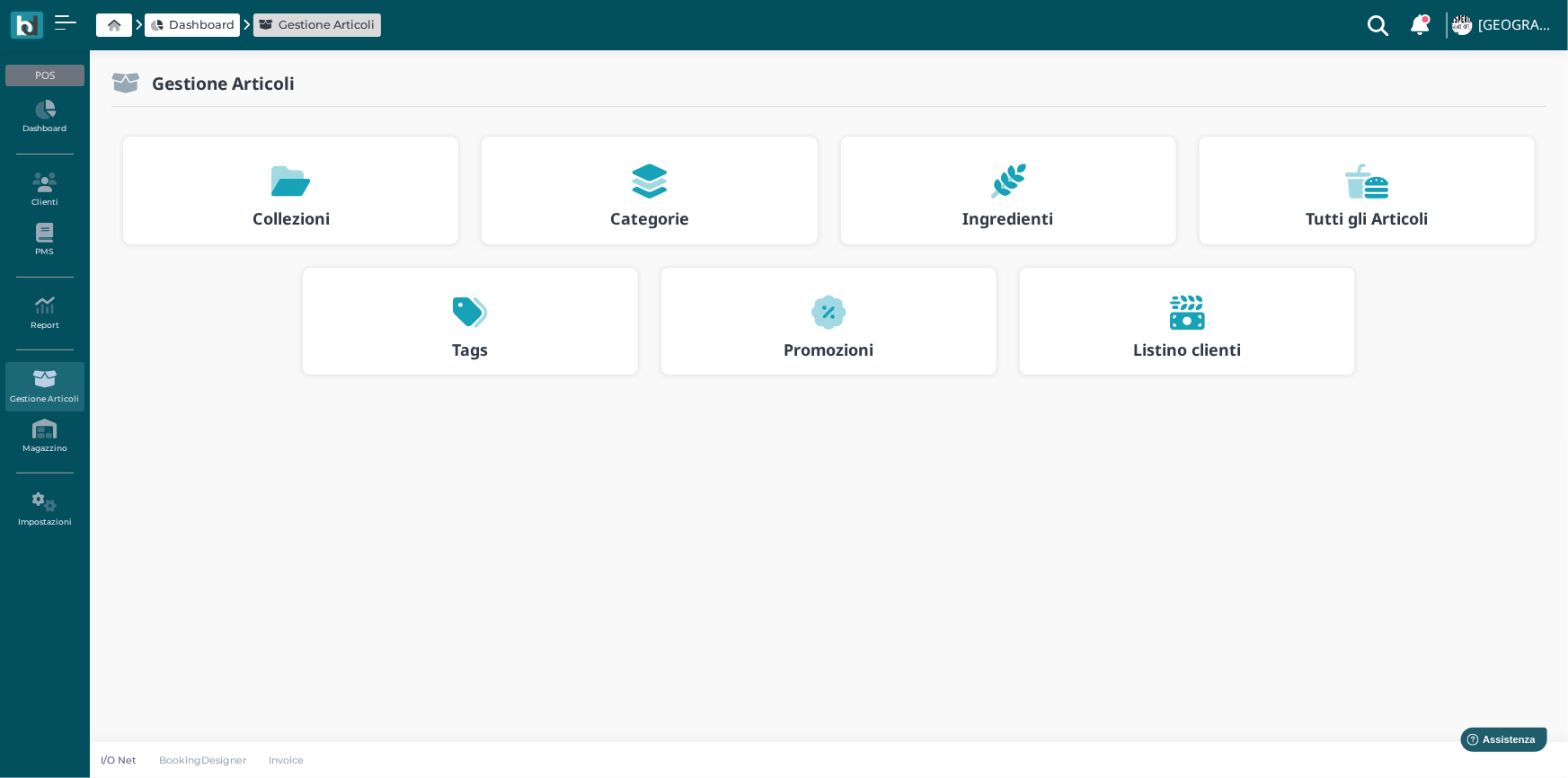
click at [708, 201] on div at bounding box center [649, 181] width 303 height 57
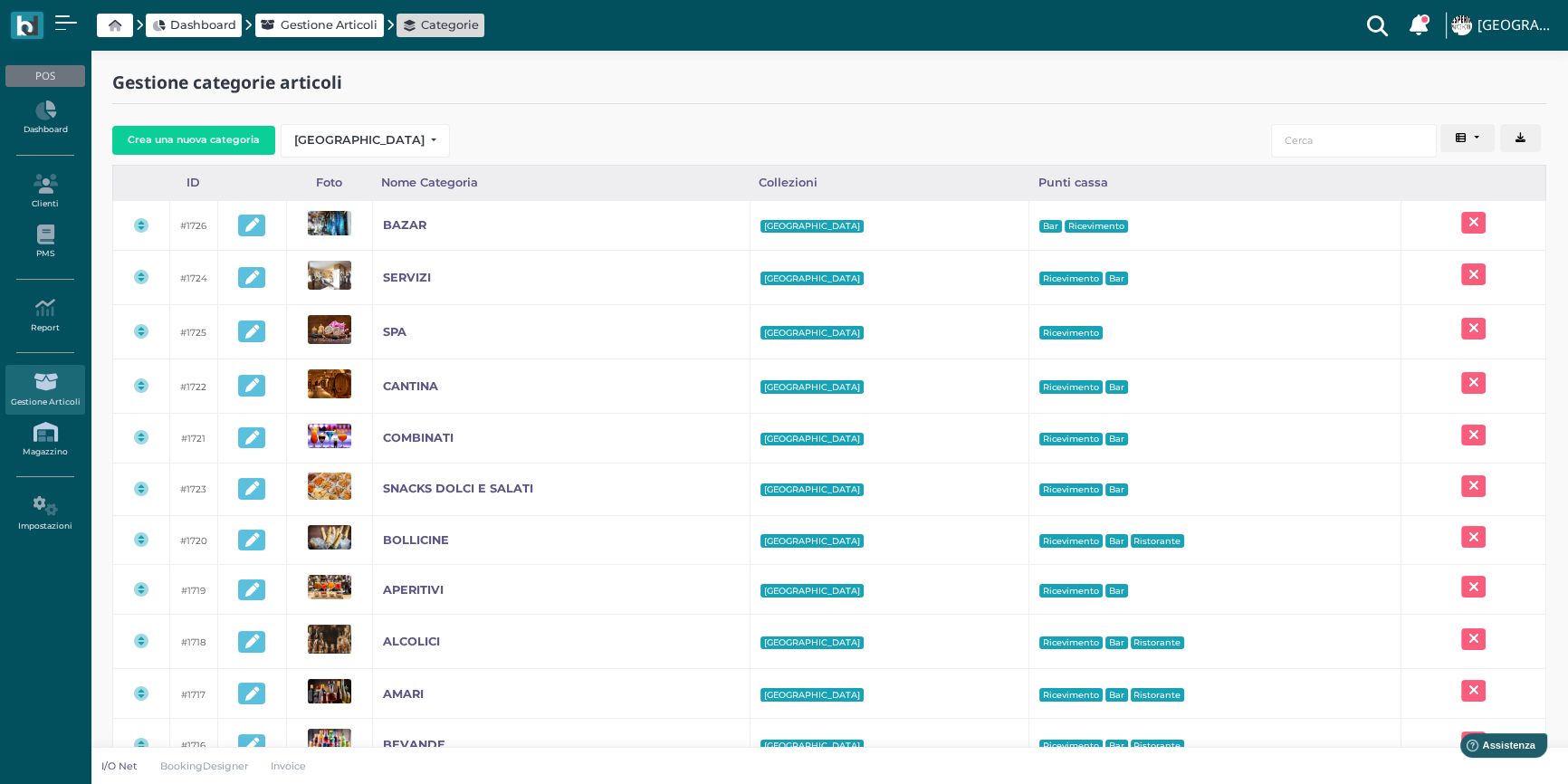
click at [47, 428] on icon at bounding box center [44, 432] width 79 height 20
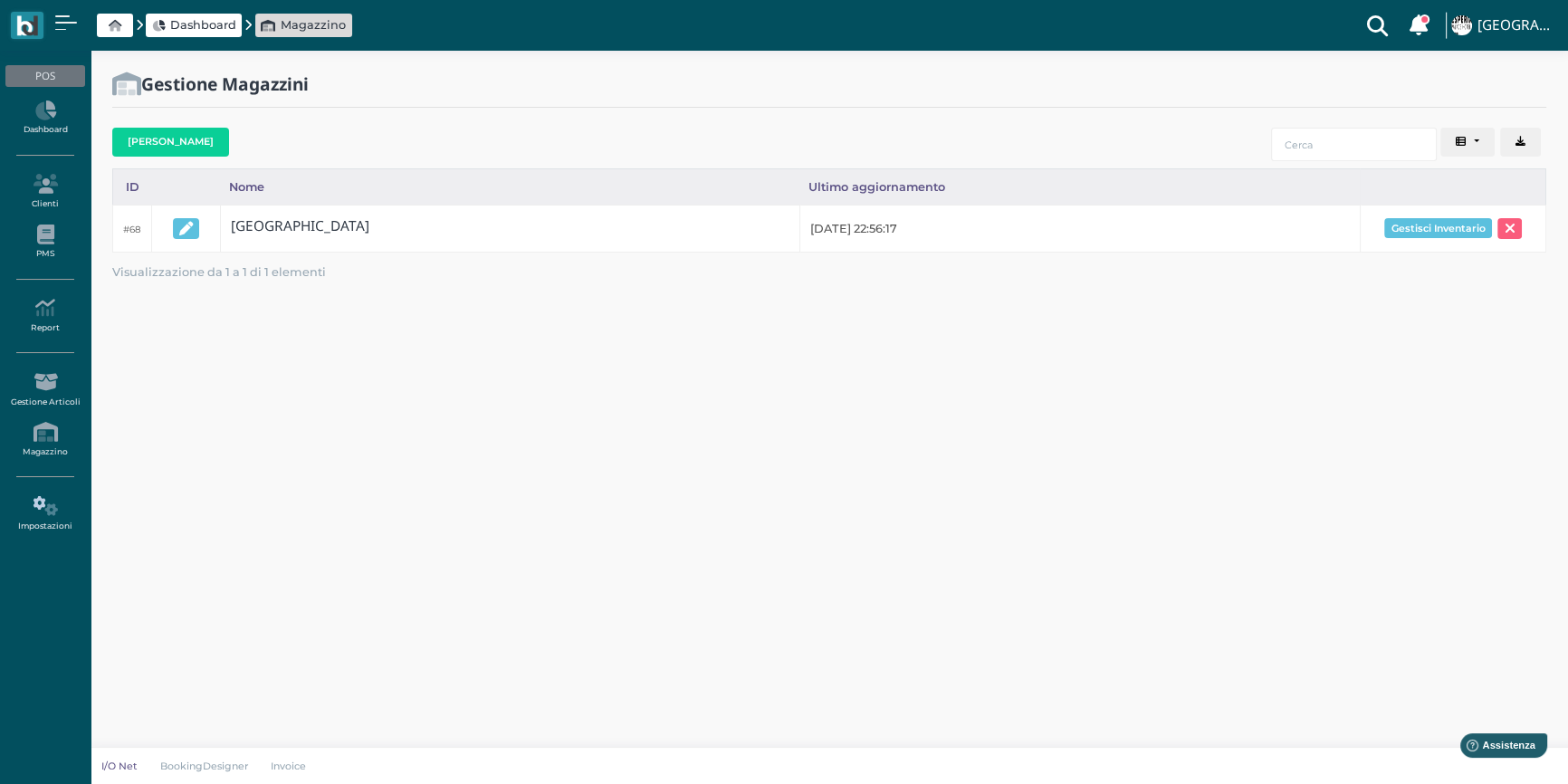
click at [36, 516] on icon at bounding box center [44, 507] width 79 height 20
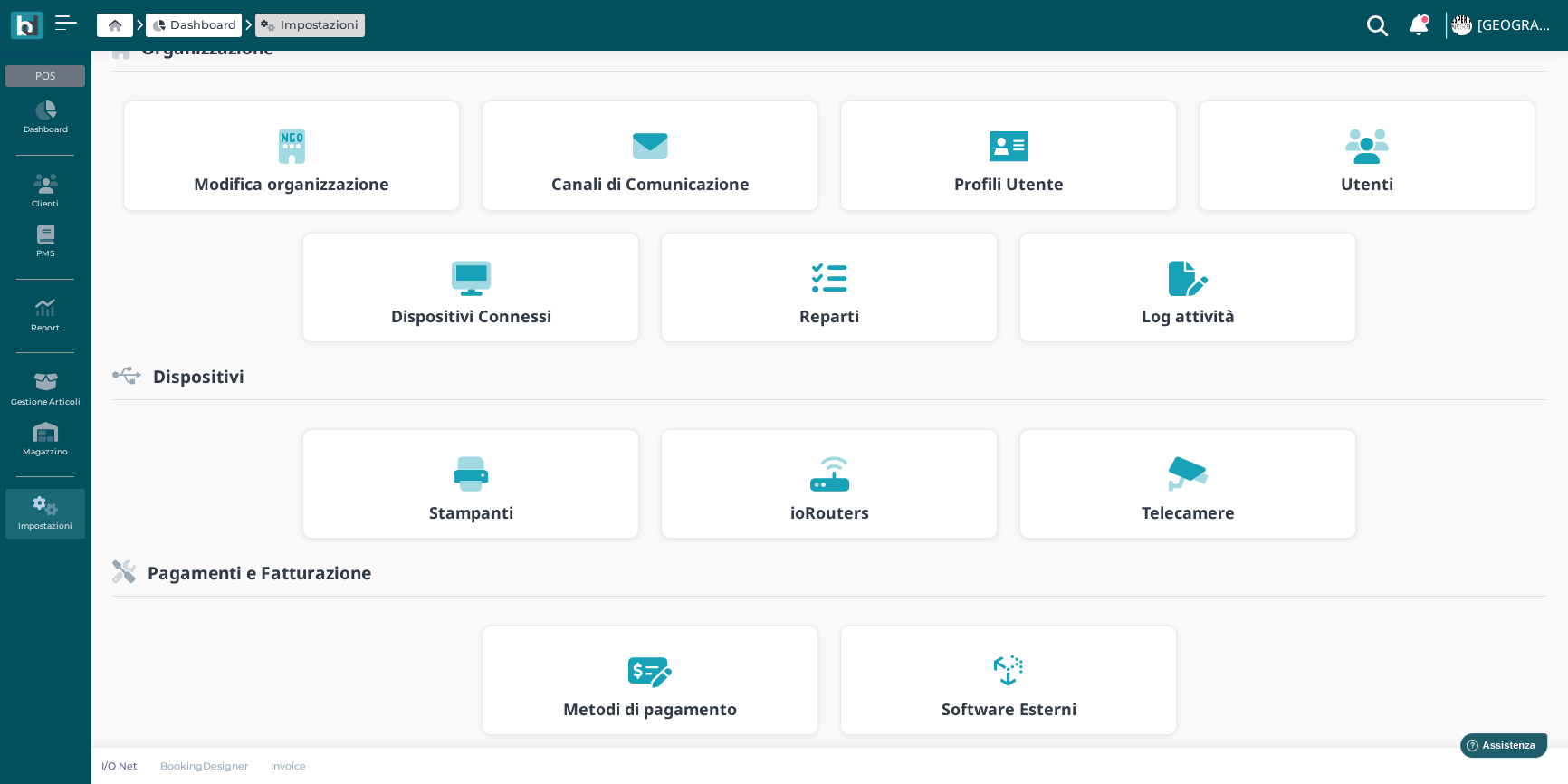
scroll to position [57, 0]
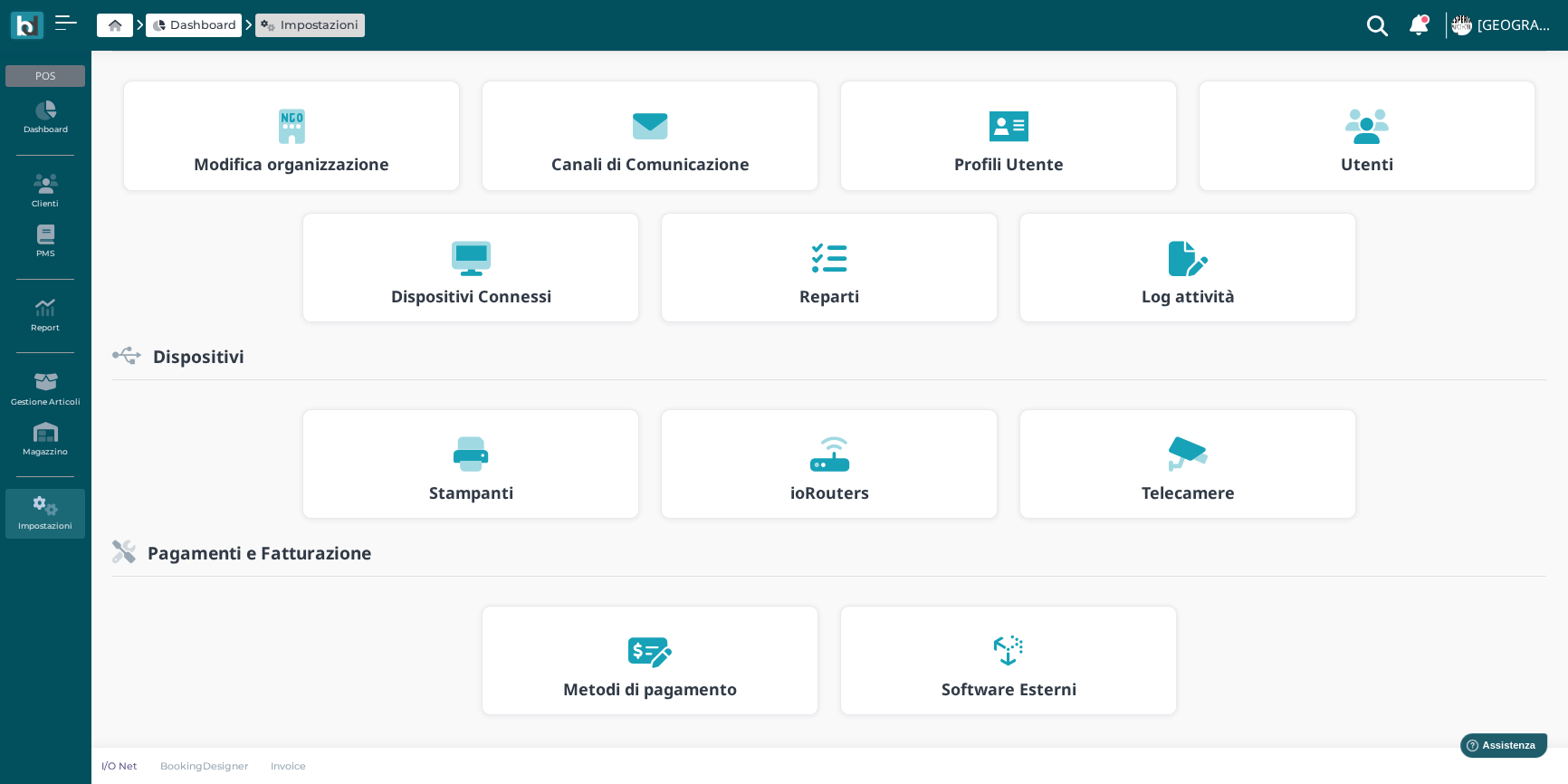
click at [823, 252] on icon at bounding box center [829, 258] width 35 height 35
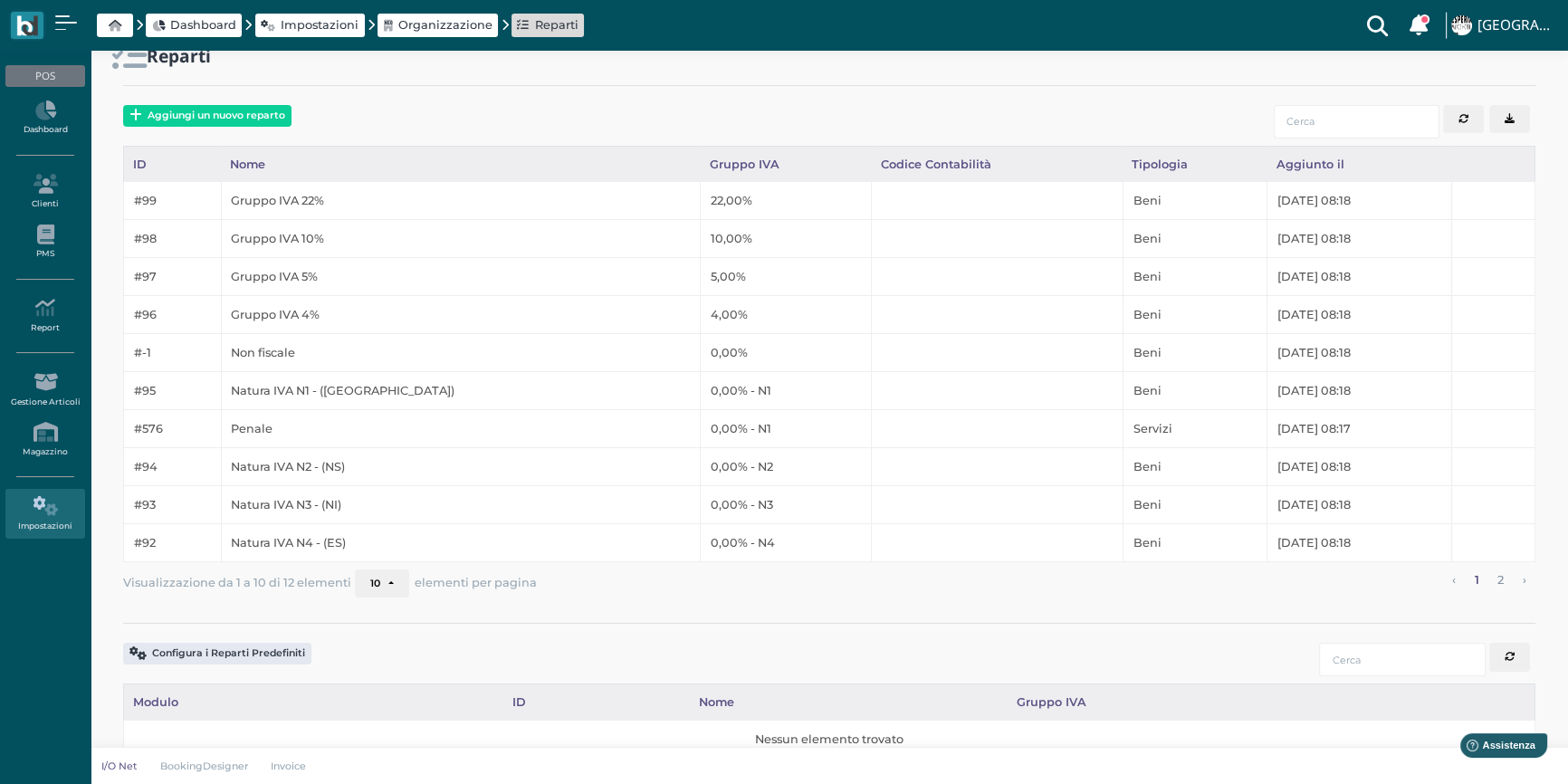
scroll to position [54, 0]
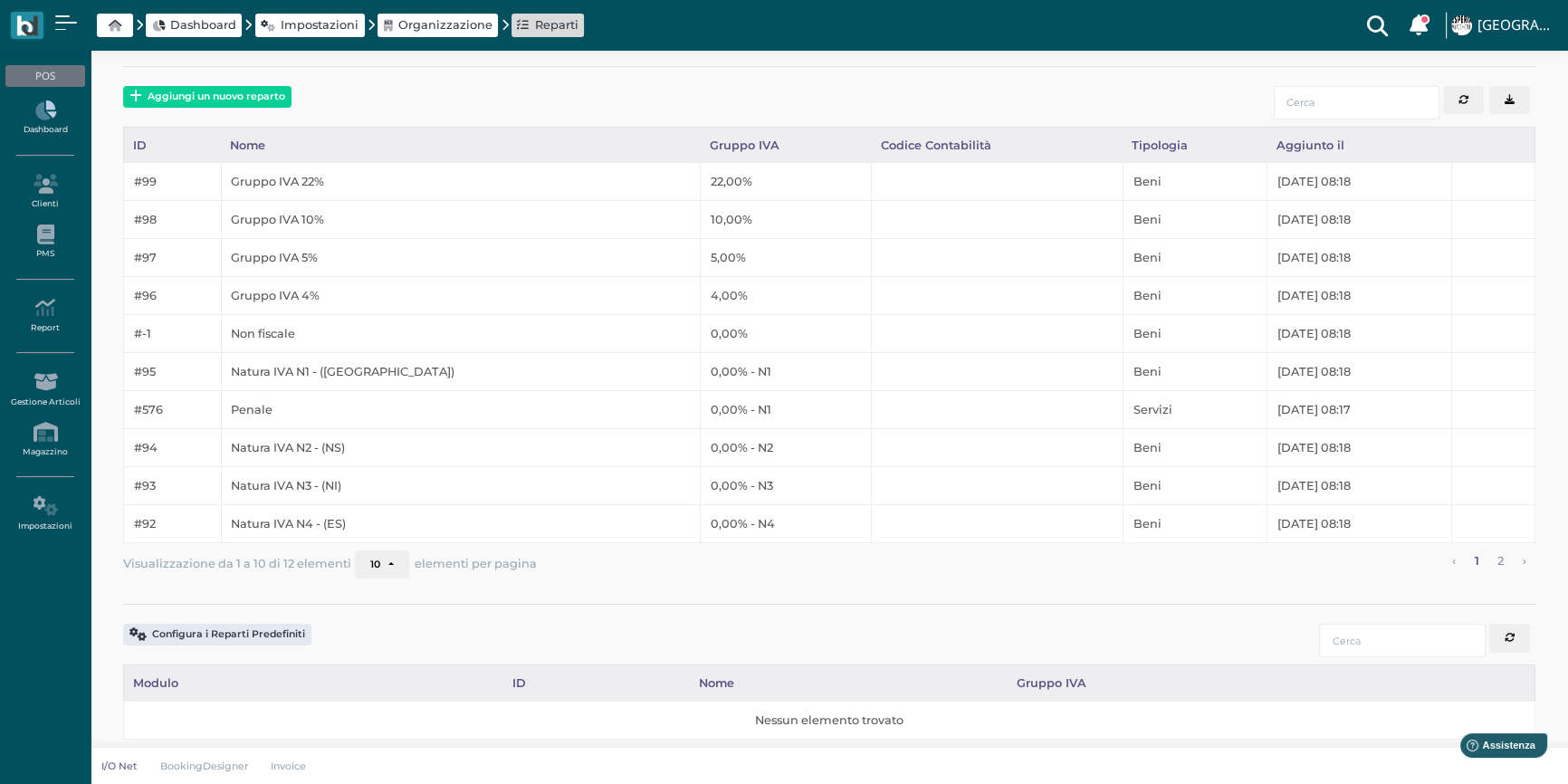
click at [34, 120] on link "Dashboard" at bounding box center [44, 119] width 79 height 50
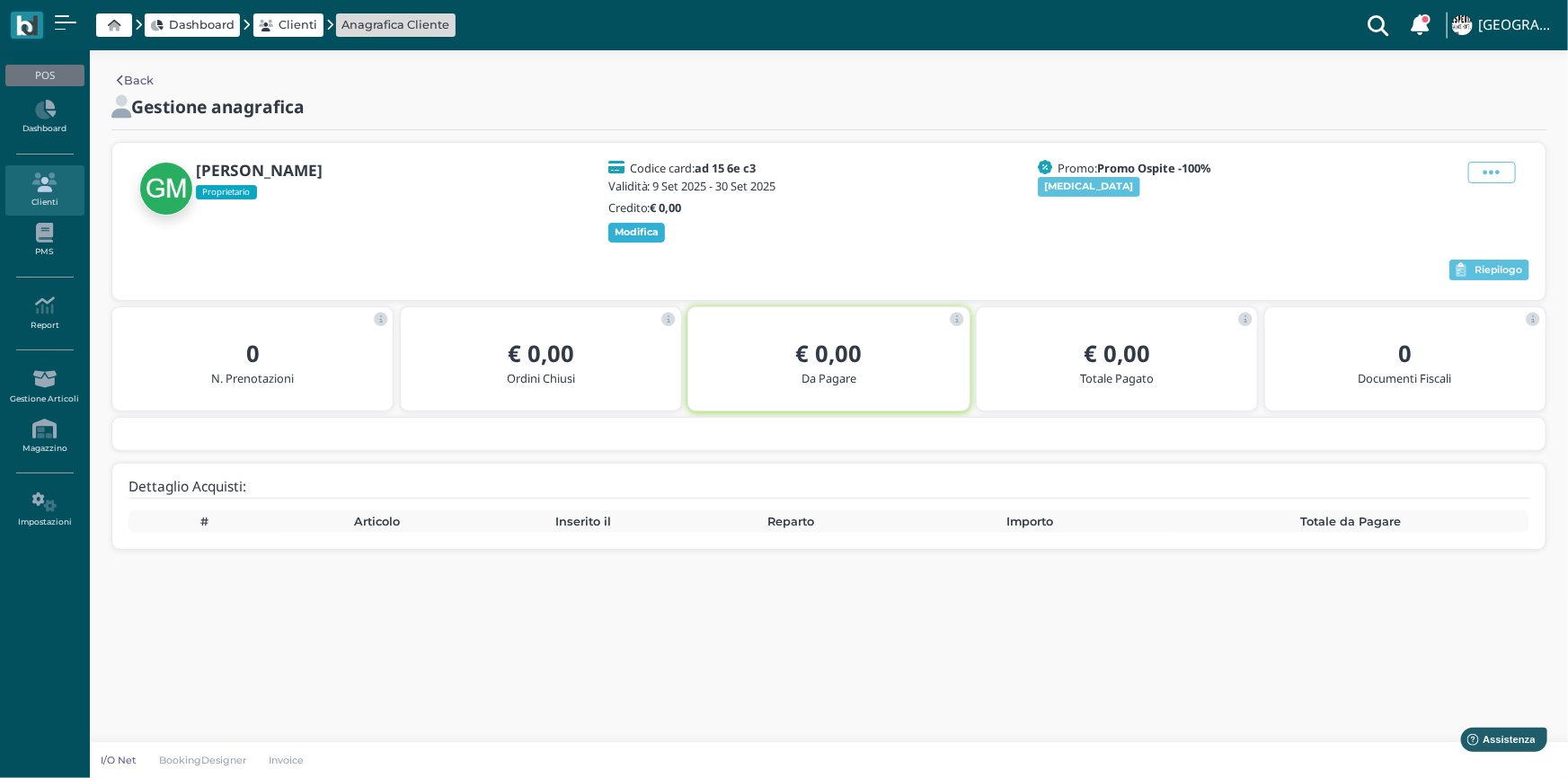
click at [629, 233] on b "Modifica" at bounding box center [636, 232] width 45 height 13
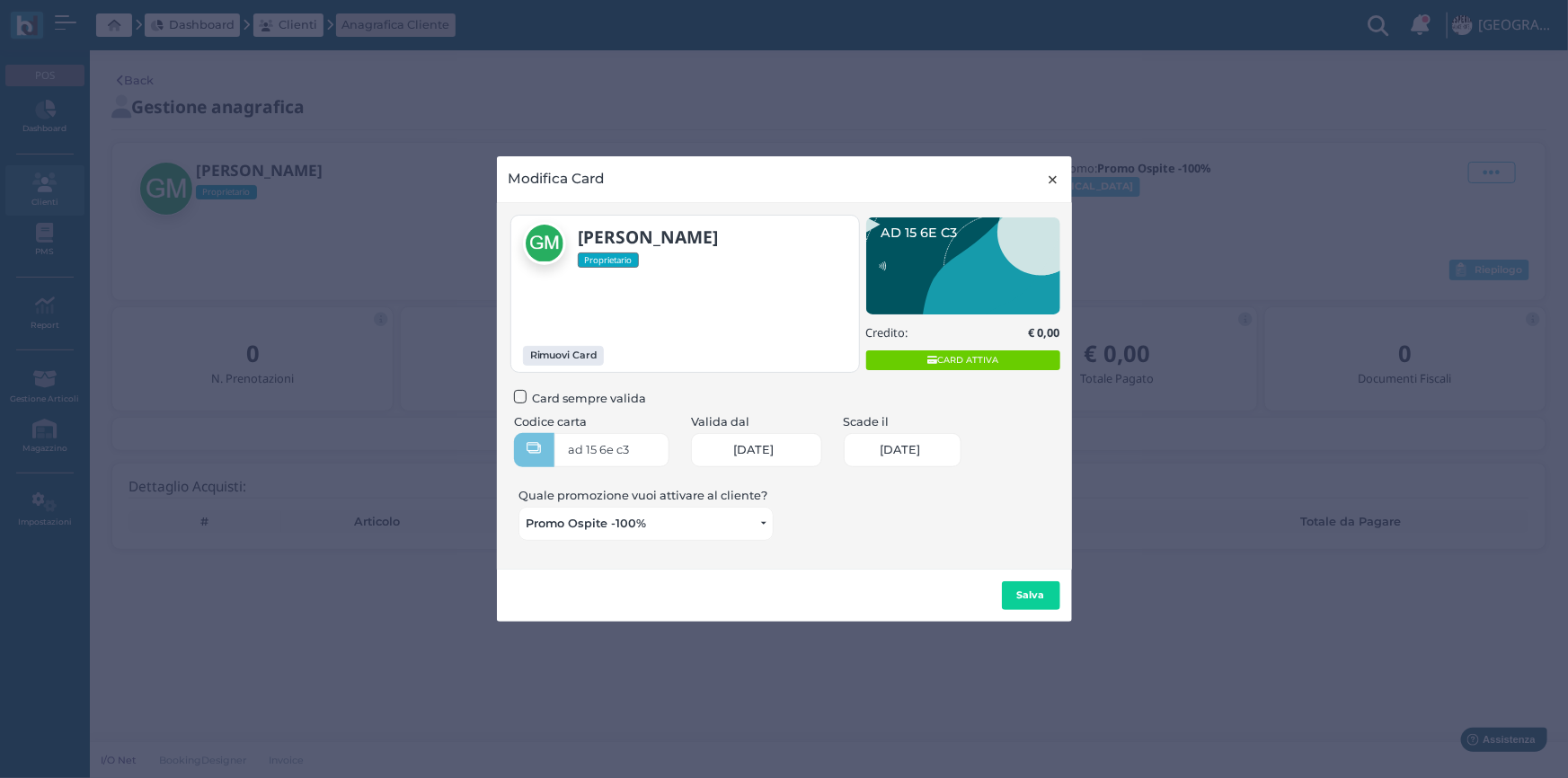
click at [1058, 175] on span "×" at bounding box center [1054, 180] width 14 height 24
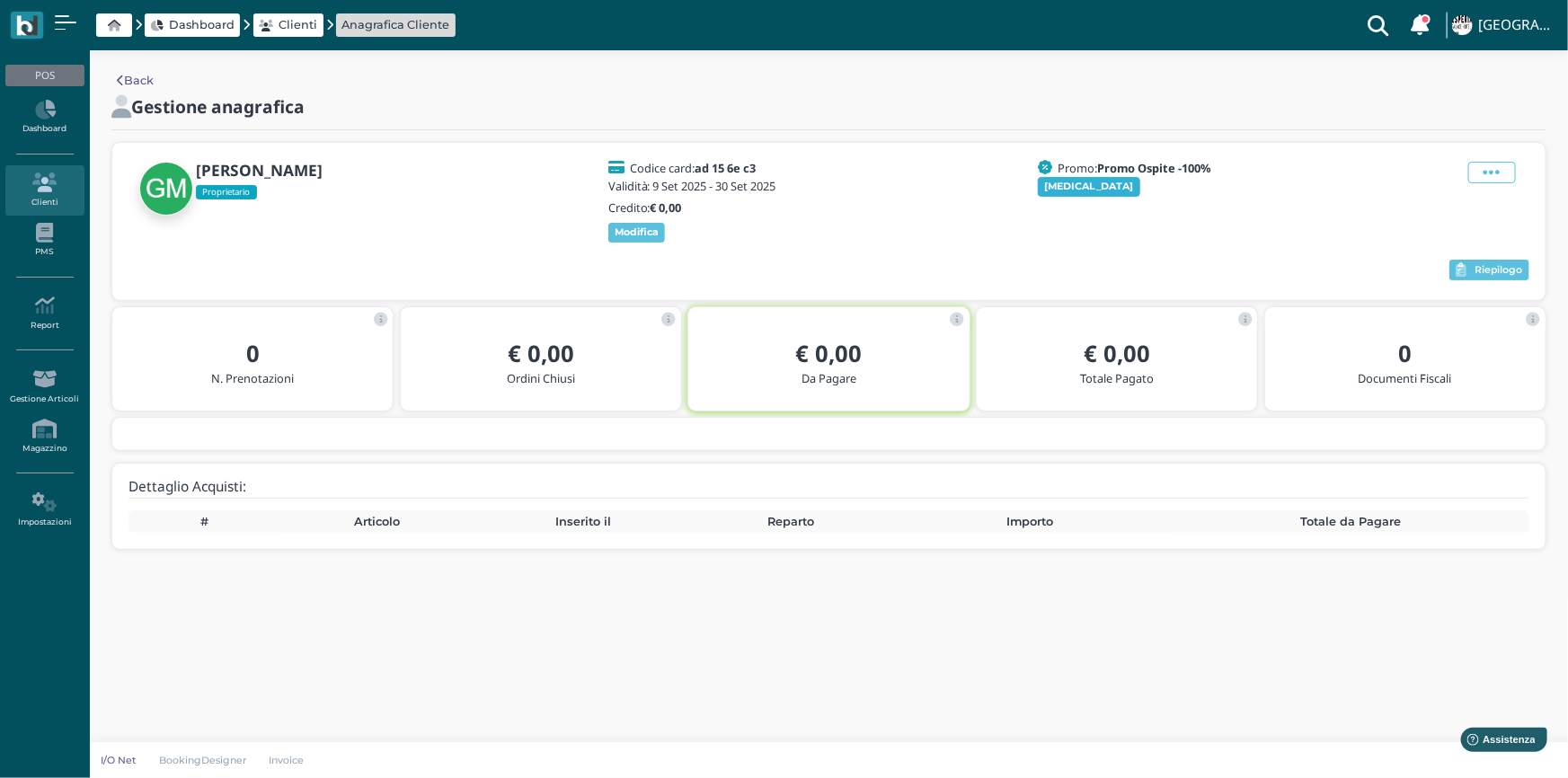
click at [1063, 178] on span "[MEDICAL_DATA]" at bounding box center [1089, 187] width 103 height 20
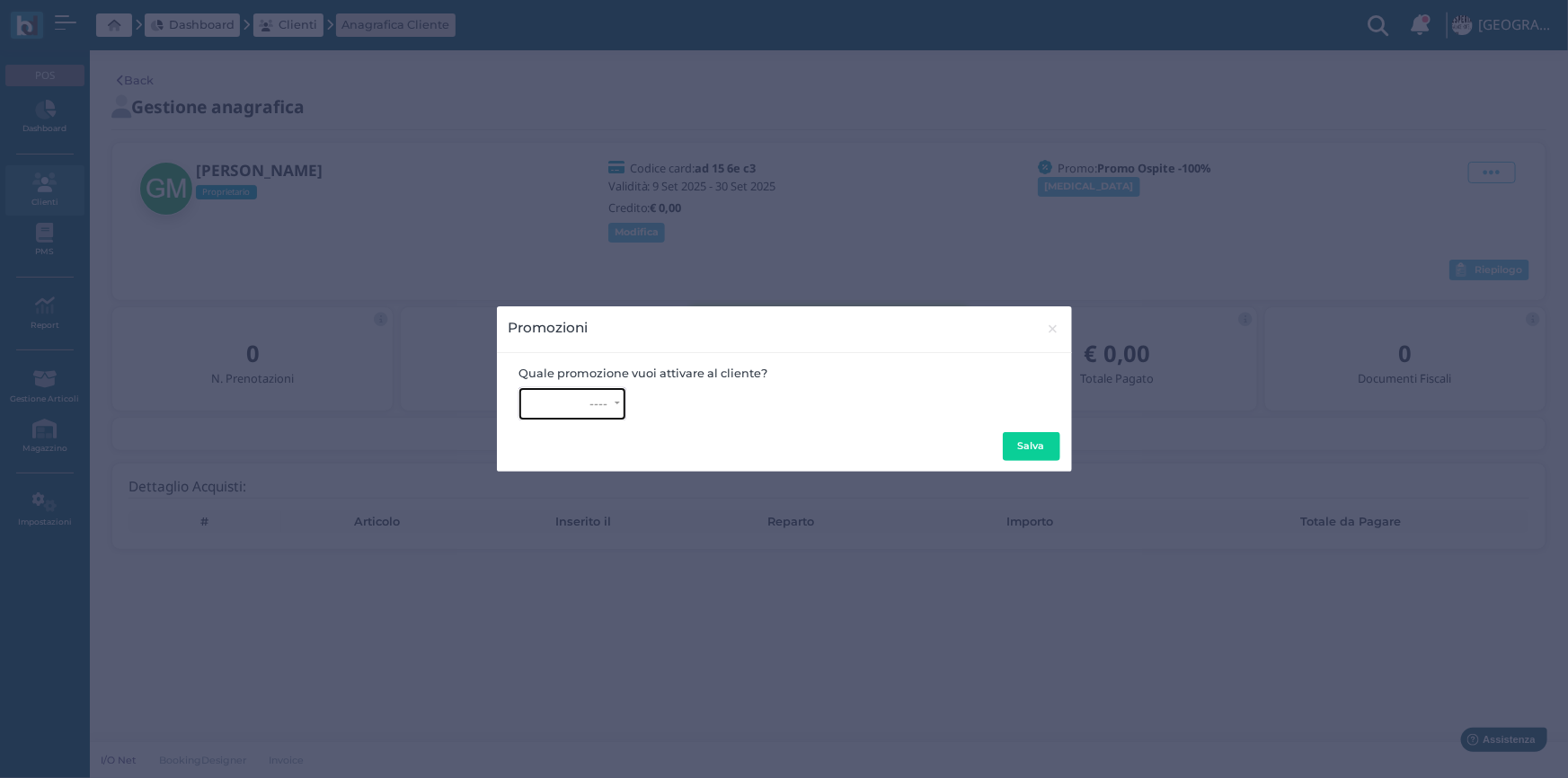
click at [600, 404] on div "----" at bounding box center [600, 404] width 18 height 14
click at [1061, 330] on button "× close" at bounding box center [1053, 330] width 37 height 46
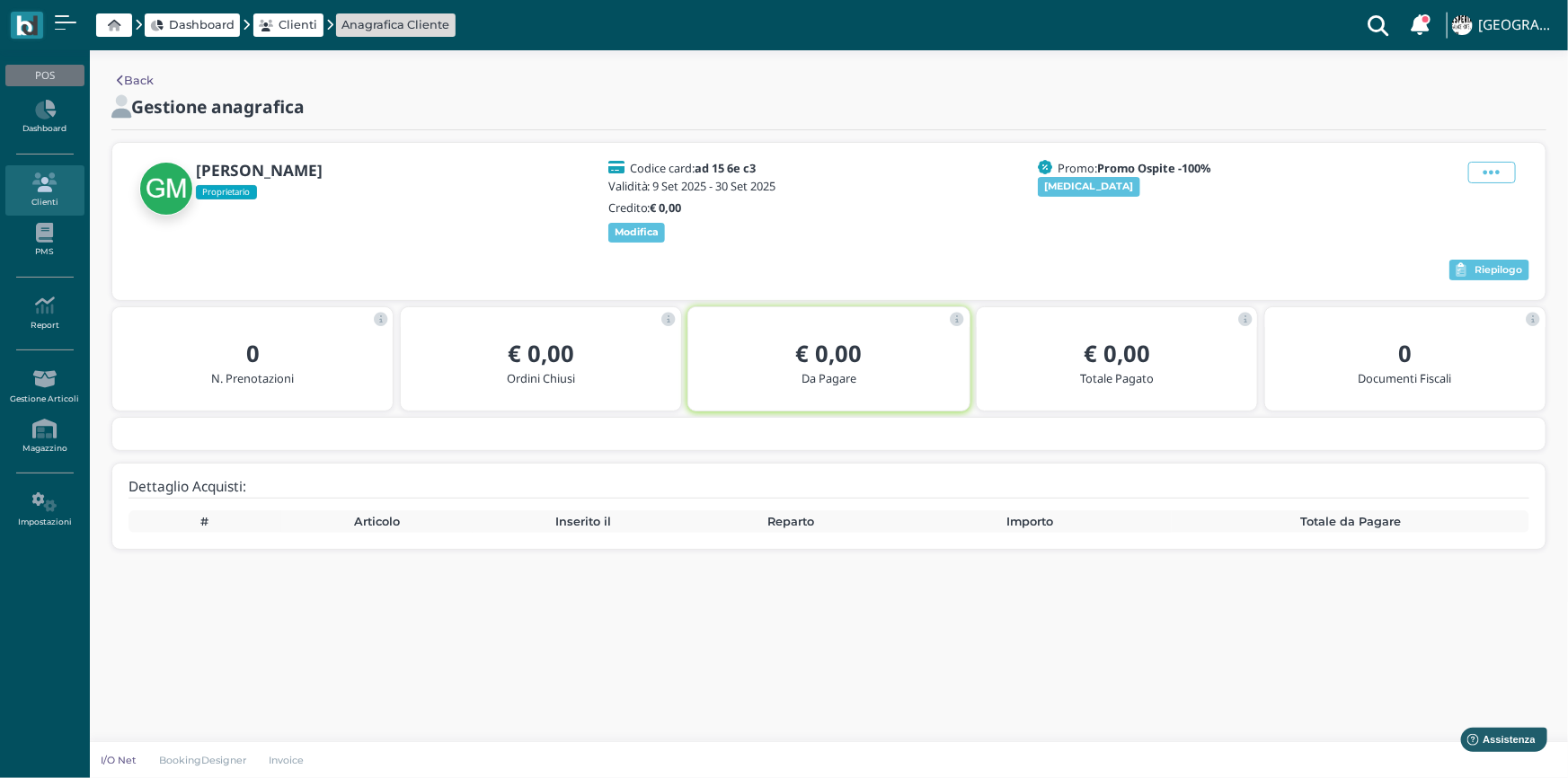
click at [230, 197] on span "Proprietario" at bounding box center [227, 192] width 61 height 15
click at [228, 188] on span "Proprietario" at bounding box center [227, 192] width 61 height 15
click at [163, 188] on img at bounding box center [166, 188] width 53 height 53
click at [242, 166] on b "[PERSON_NAME]" at bounding box center [259, 170] width 127 height 21
drag, startPoint x: 258, startPoint y: 180, endPoint x: 307, endPoint y: 161, distance: 52.6
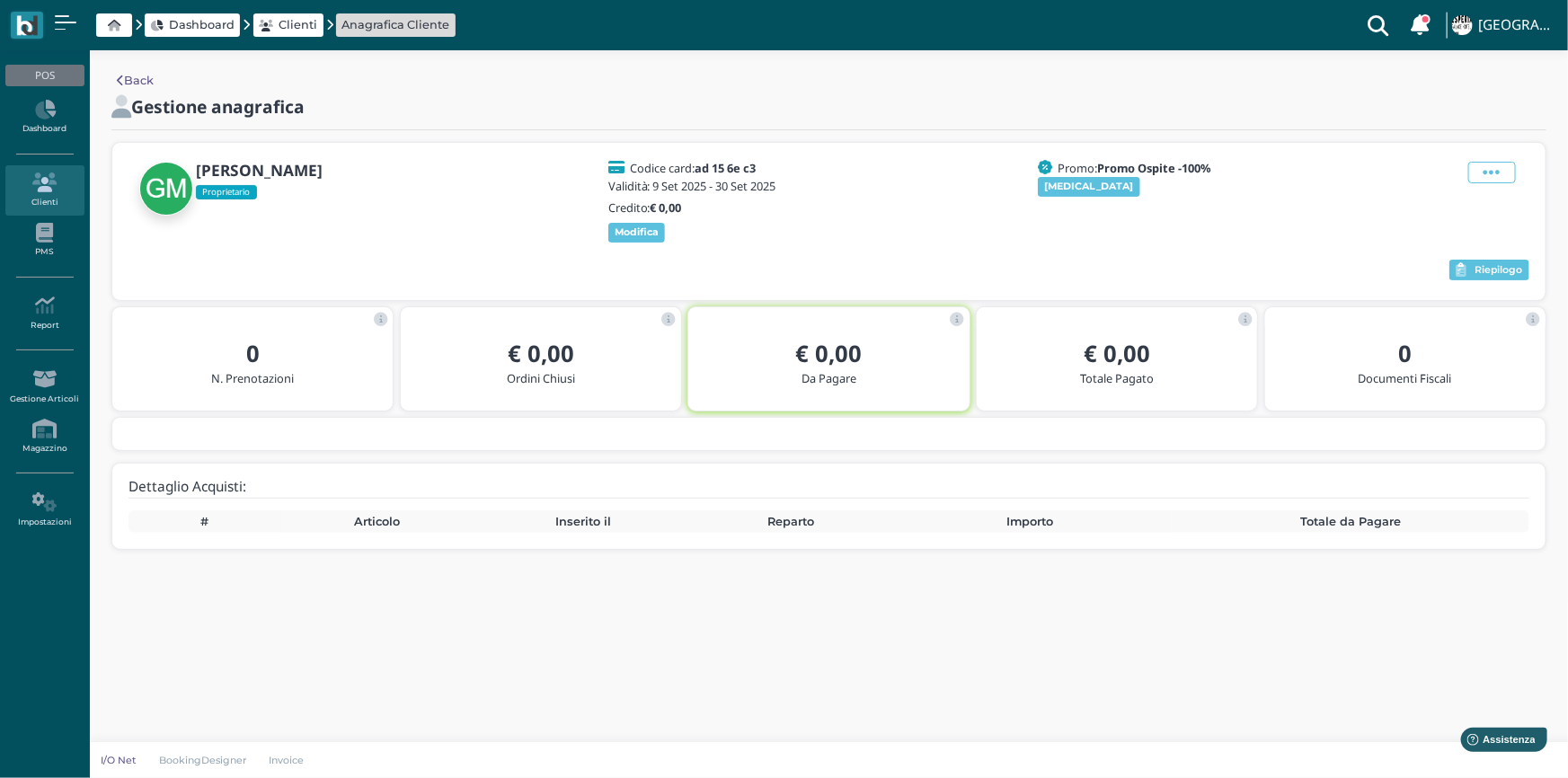
click at [264, 177] on b "[PERSON_NAME]" at bounding box center [259, 170] width 127 height 21
drag, startPoint x: 307, startPoint y: 161, endPoint x: 638, endPoint y: 162, distance: 331.0
click at [310, 161] on b "[PERSON_NAME]" at bounding box center [259, 170] width 127 height 21
click at [1069, 189] on b "Cambia" at bounding box center [1089, 186] width 89 height 13
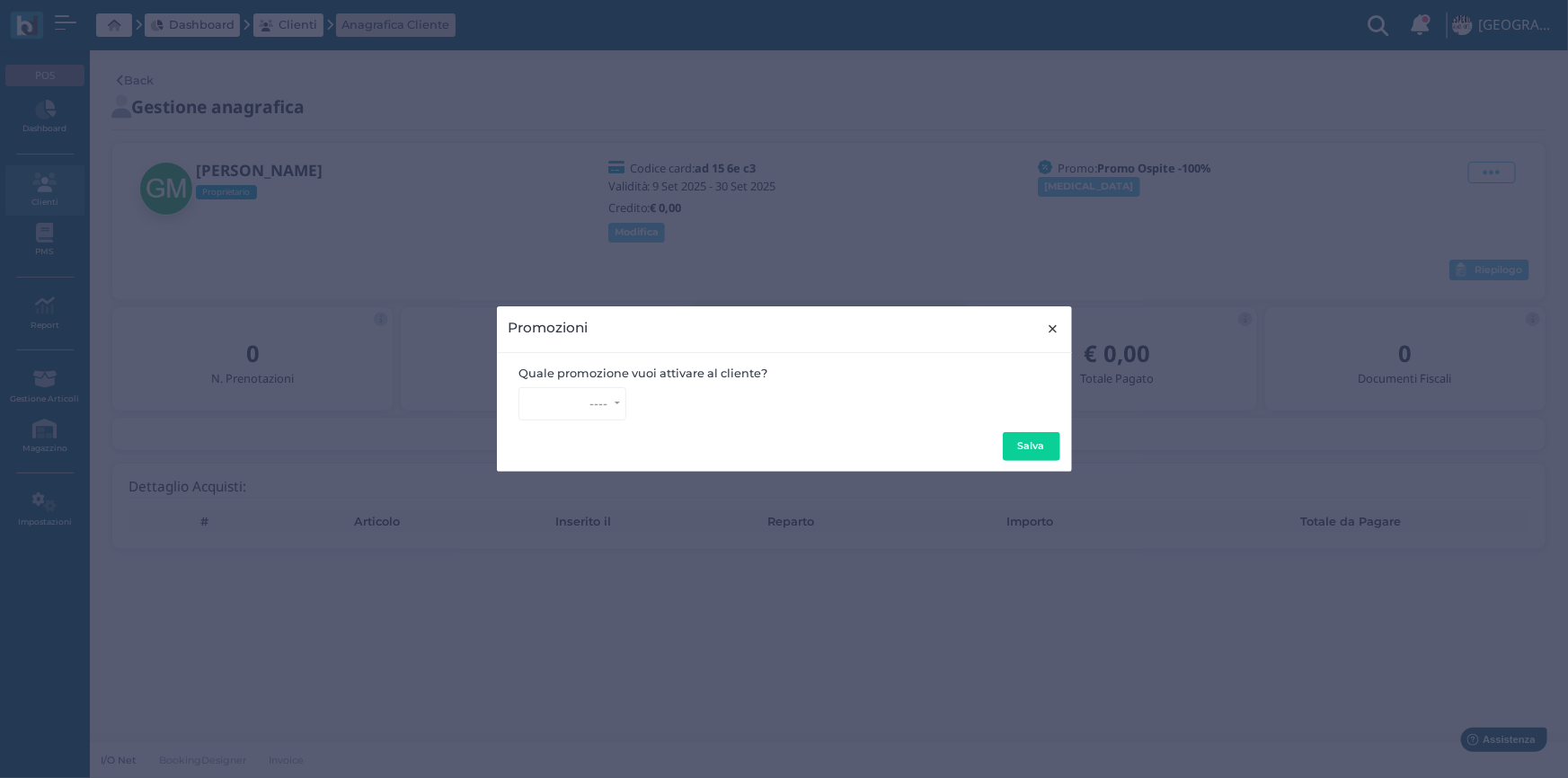
click at [1056, 331] on span "×" at bounding box center [1054, 330] width 14 height 24
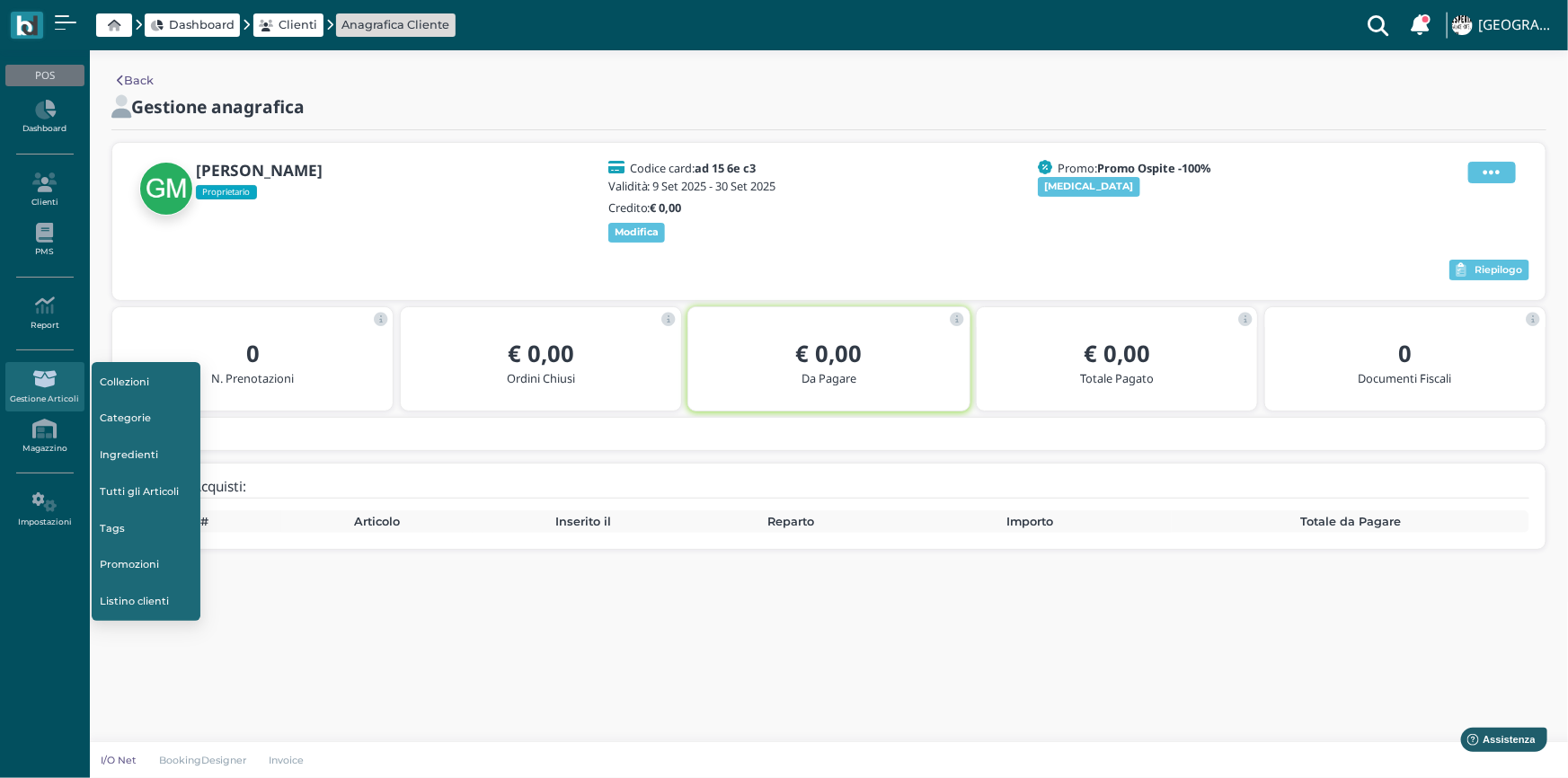
click at [1485, 166] on icon at bounding box center [1491, 172] width 17 height 20
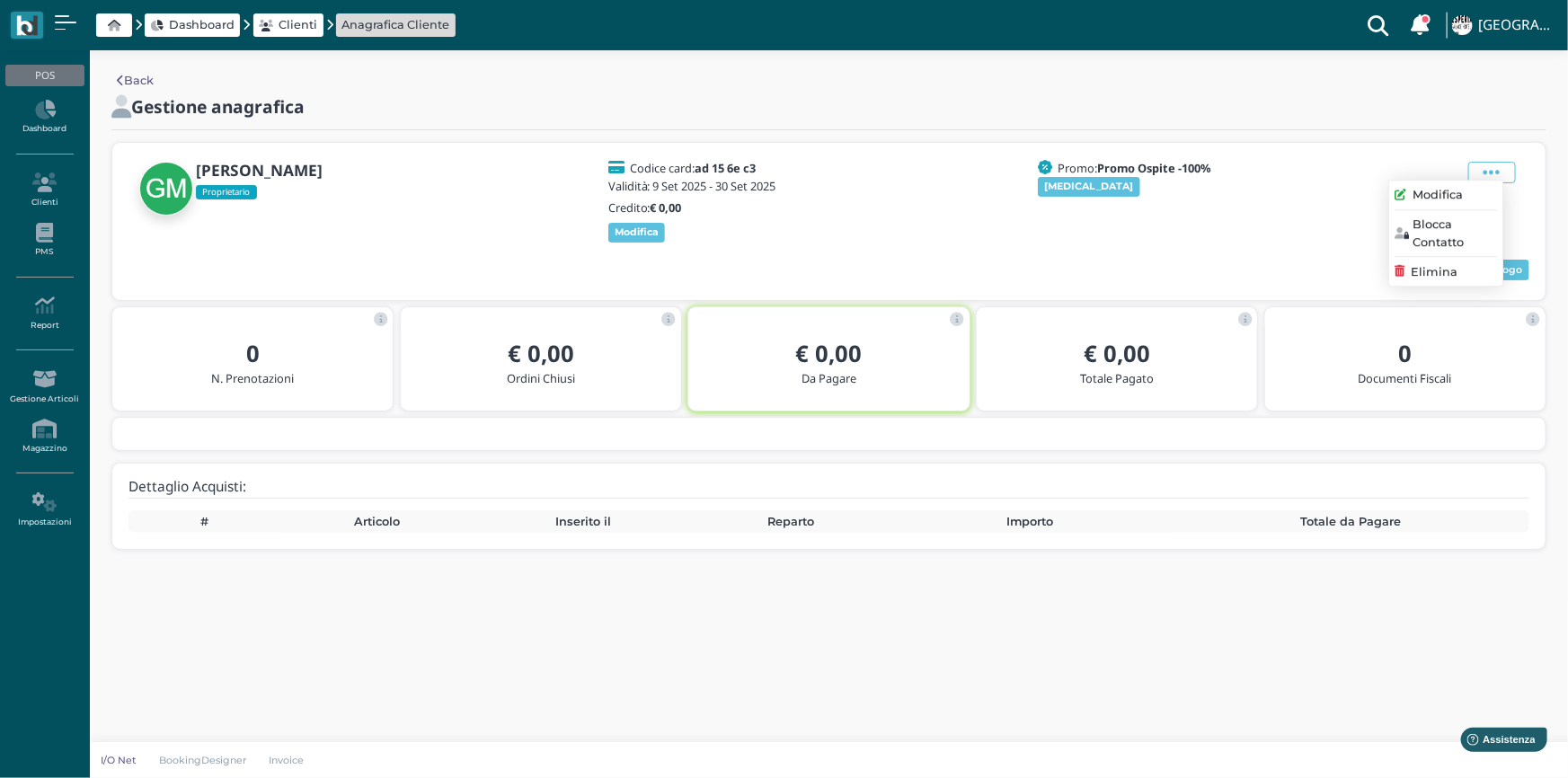
click at [1430, 201] on span "Modifica" at bounding box center [1437, 195] width 50 height 17
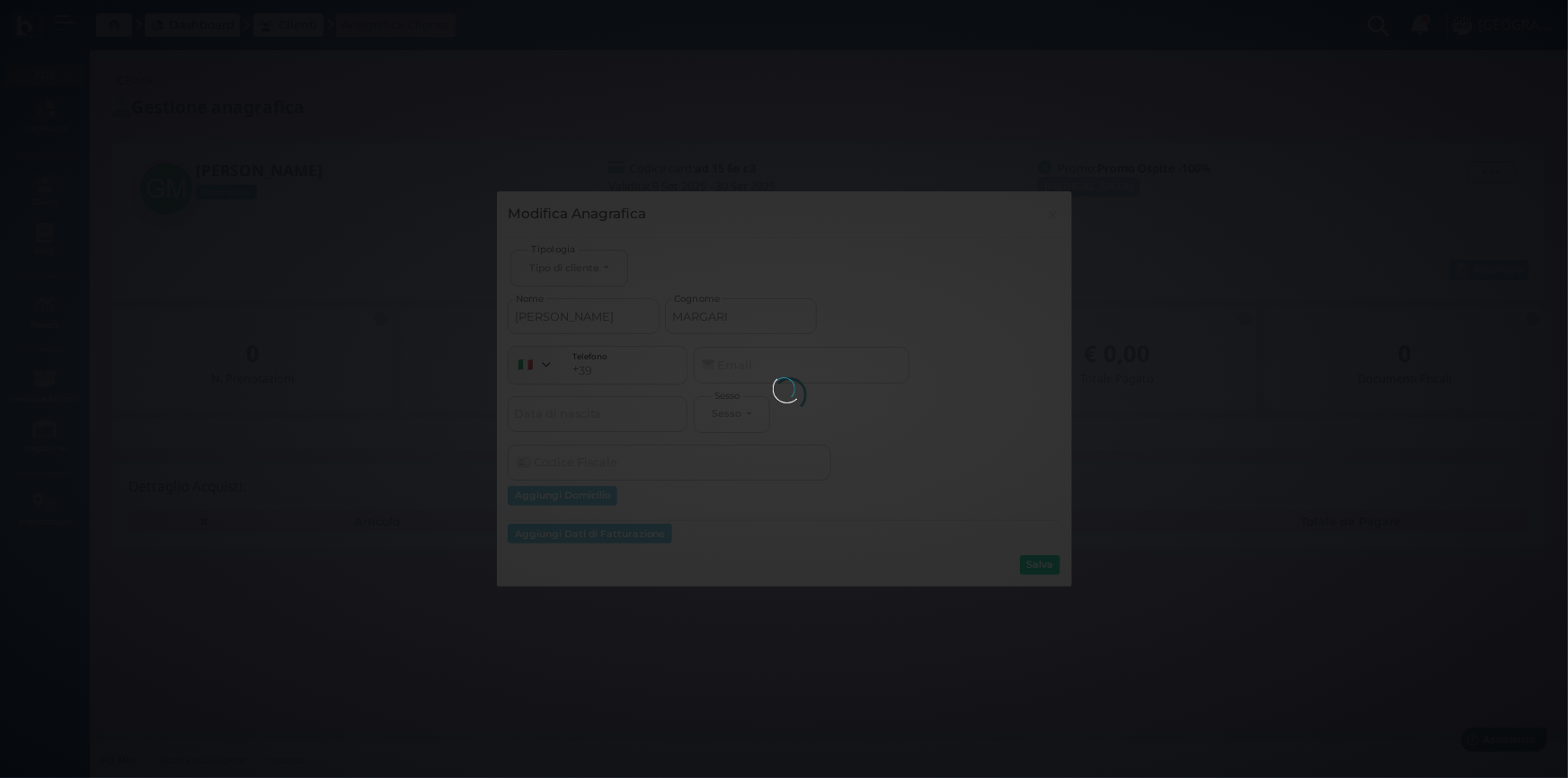
select select
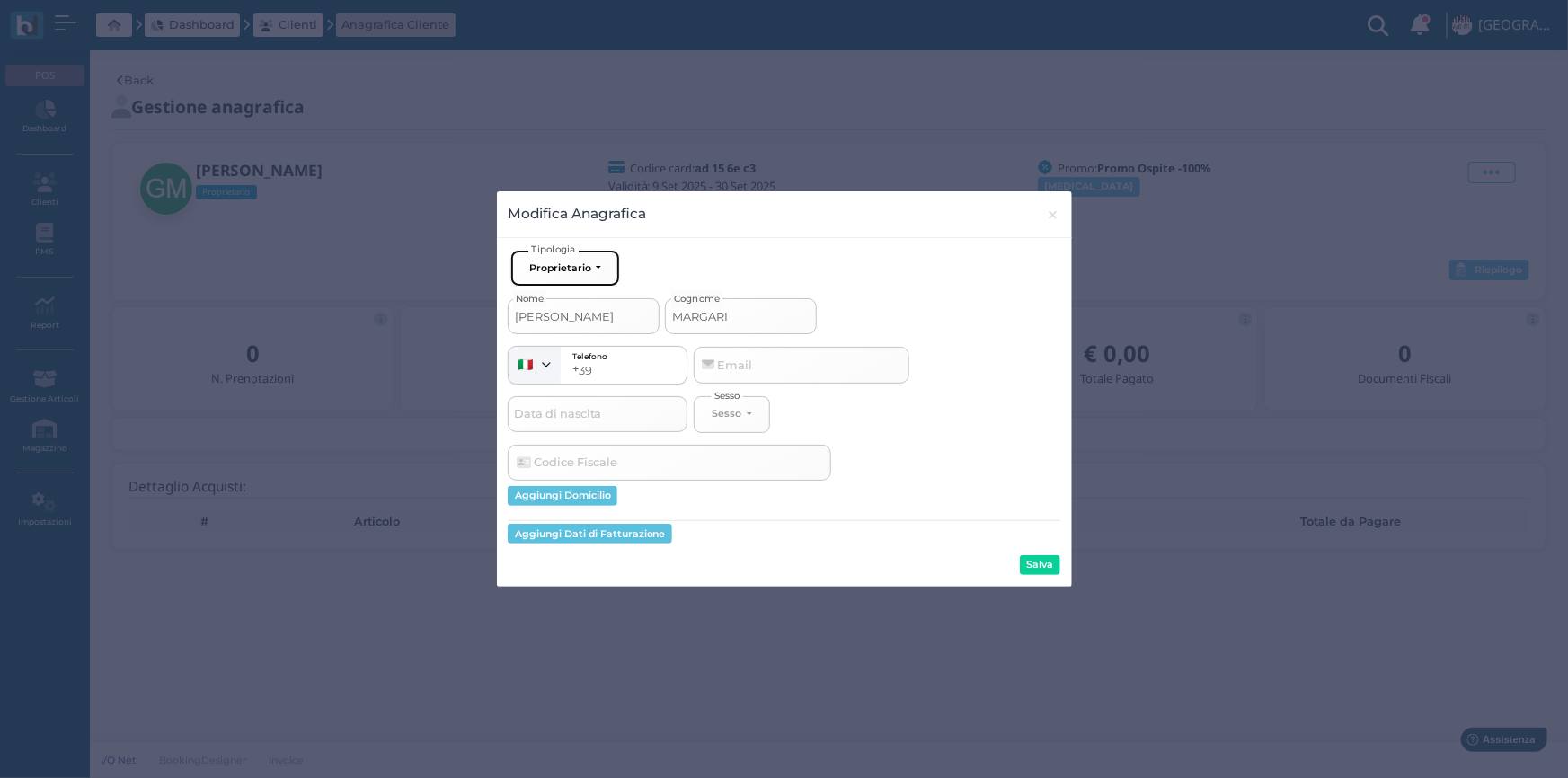
click at [573, 266] on div "Proprietario" at bounding box center [560, 267] width 62 height 13
click at [545, 309] on span "Ospite" at bounding box center [548, 306] width 38 height 15
select select "[object Object]"
select select
click at [1032, 573] on button "Salva" at bounding box center [1040, 565] width 41 height 20
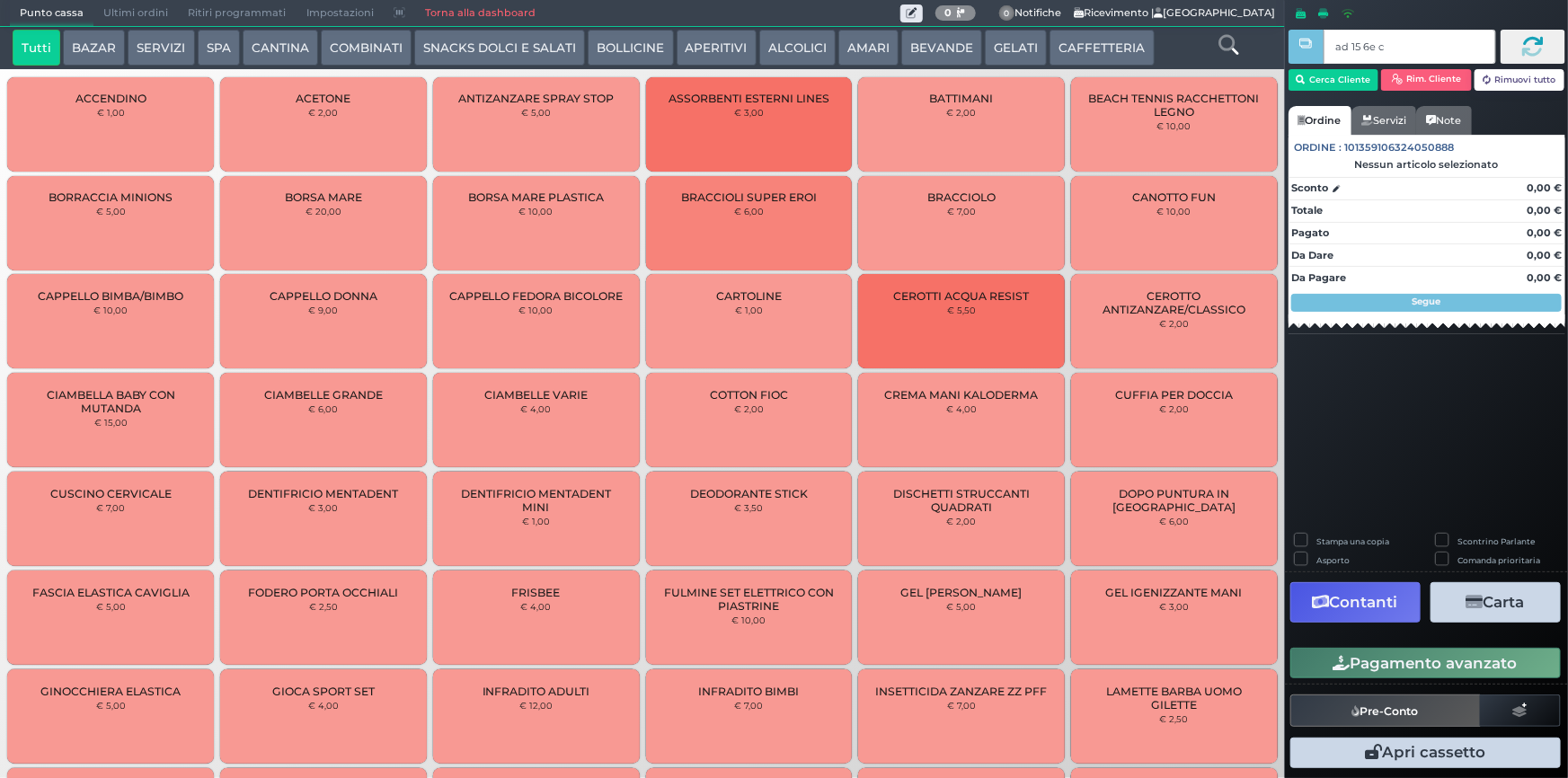
type input "ad 15 6e c3"
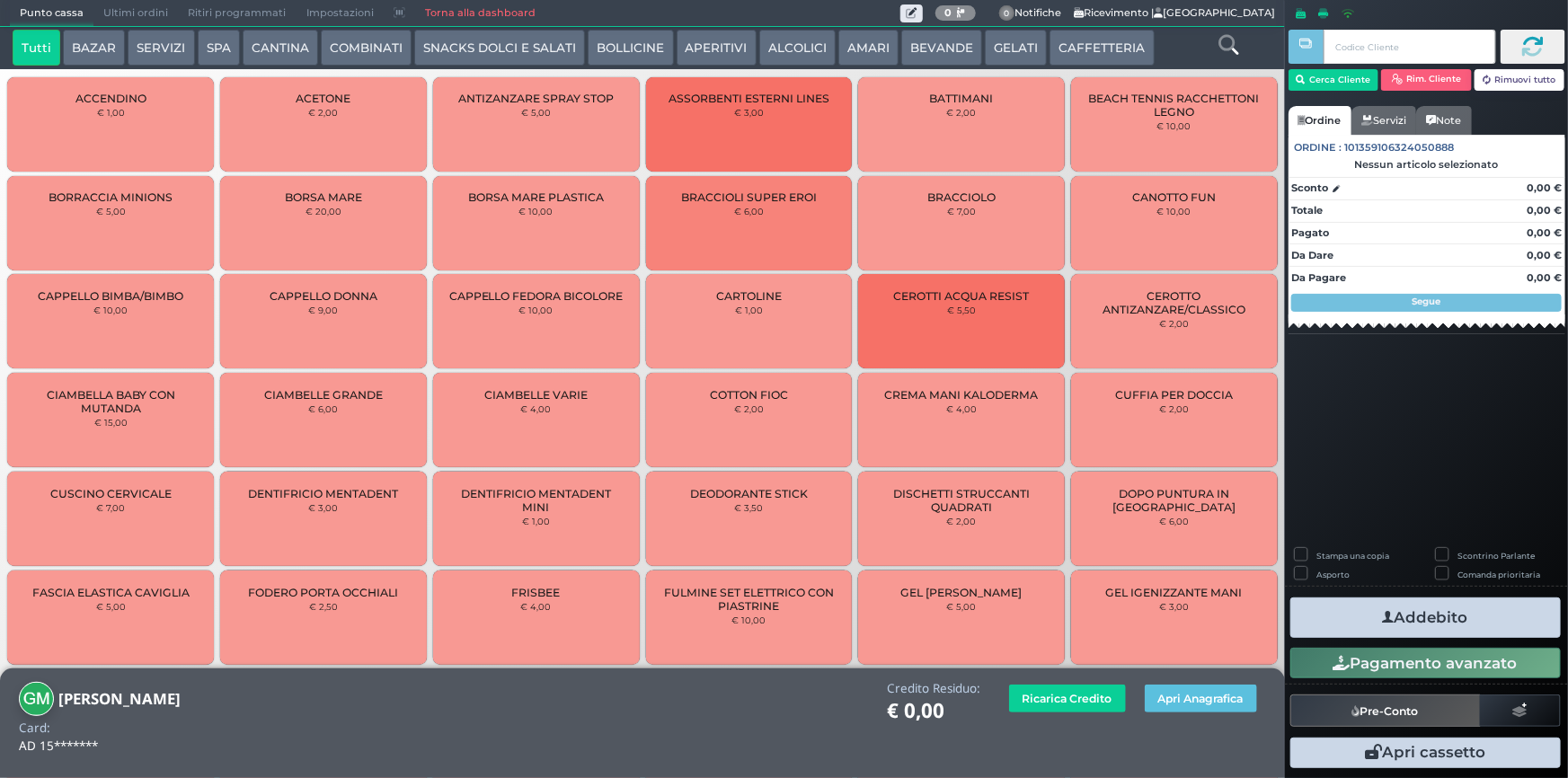
click at [130, 126] on div "ACCENDINO € 1,00" at bounding box center [110, 124] width 207 height 94
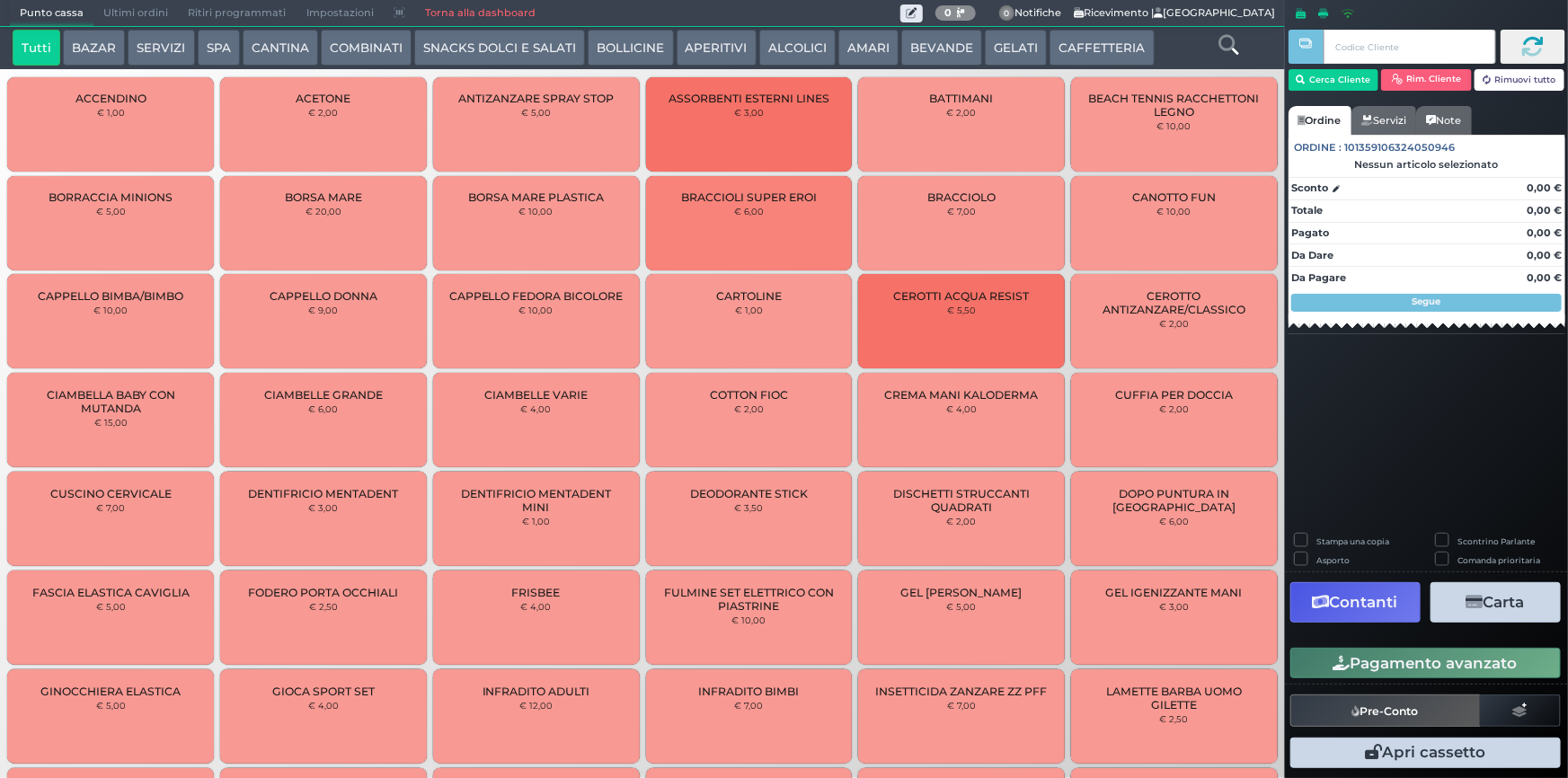
click at [1061, 45] on button "CAFFETTERIA" at bounding box center [1101, 48] width 104 height 36
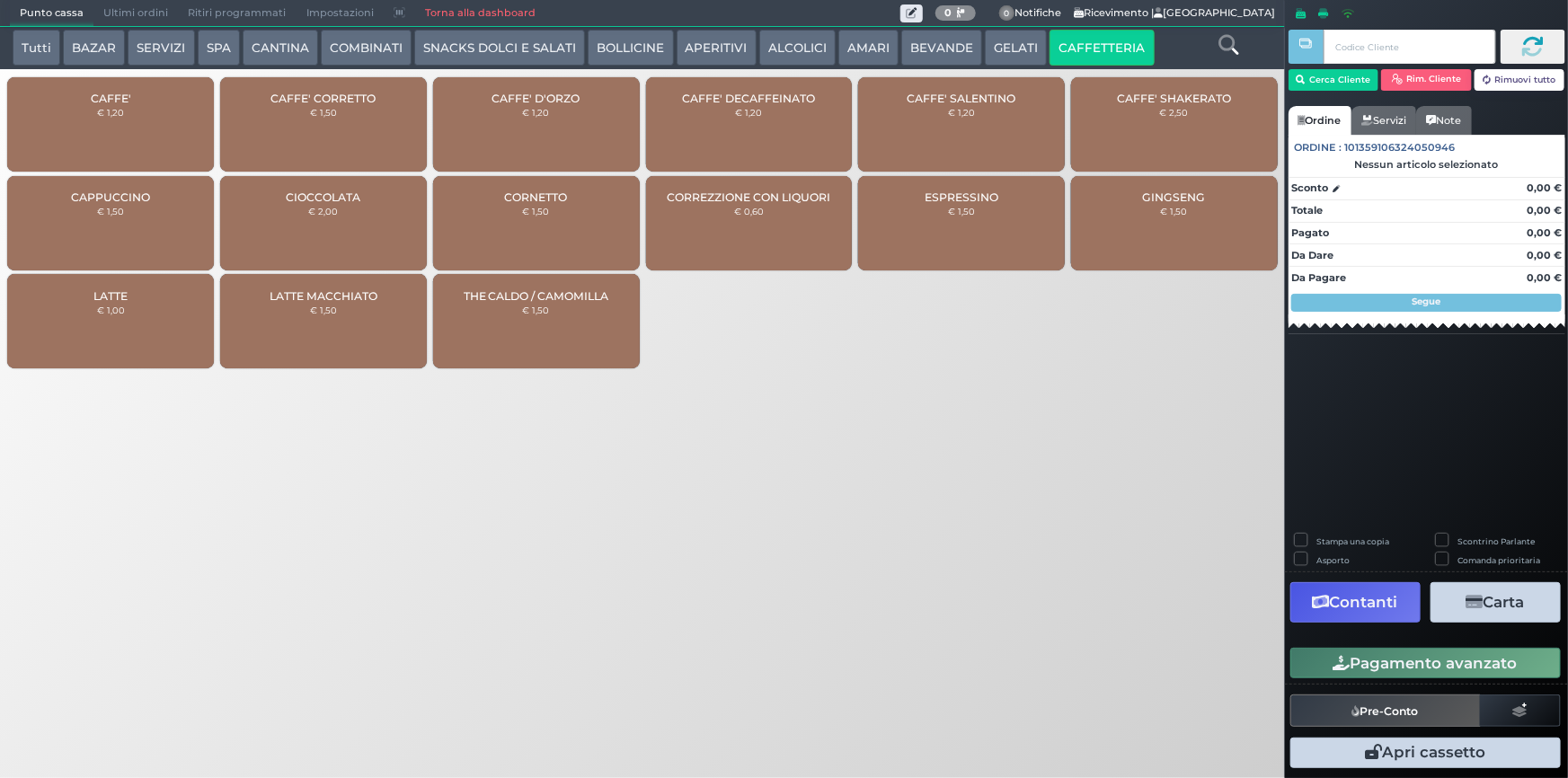
click at [1050, 30] on button "CAFFETTERIA" at bounding box center [1101, 48] width 104 height 36
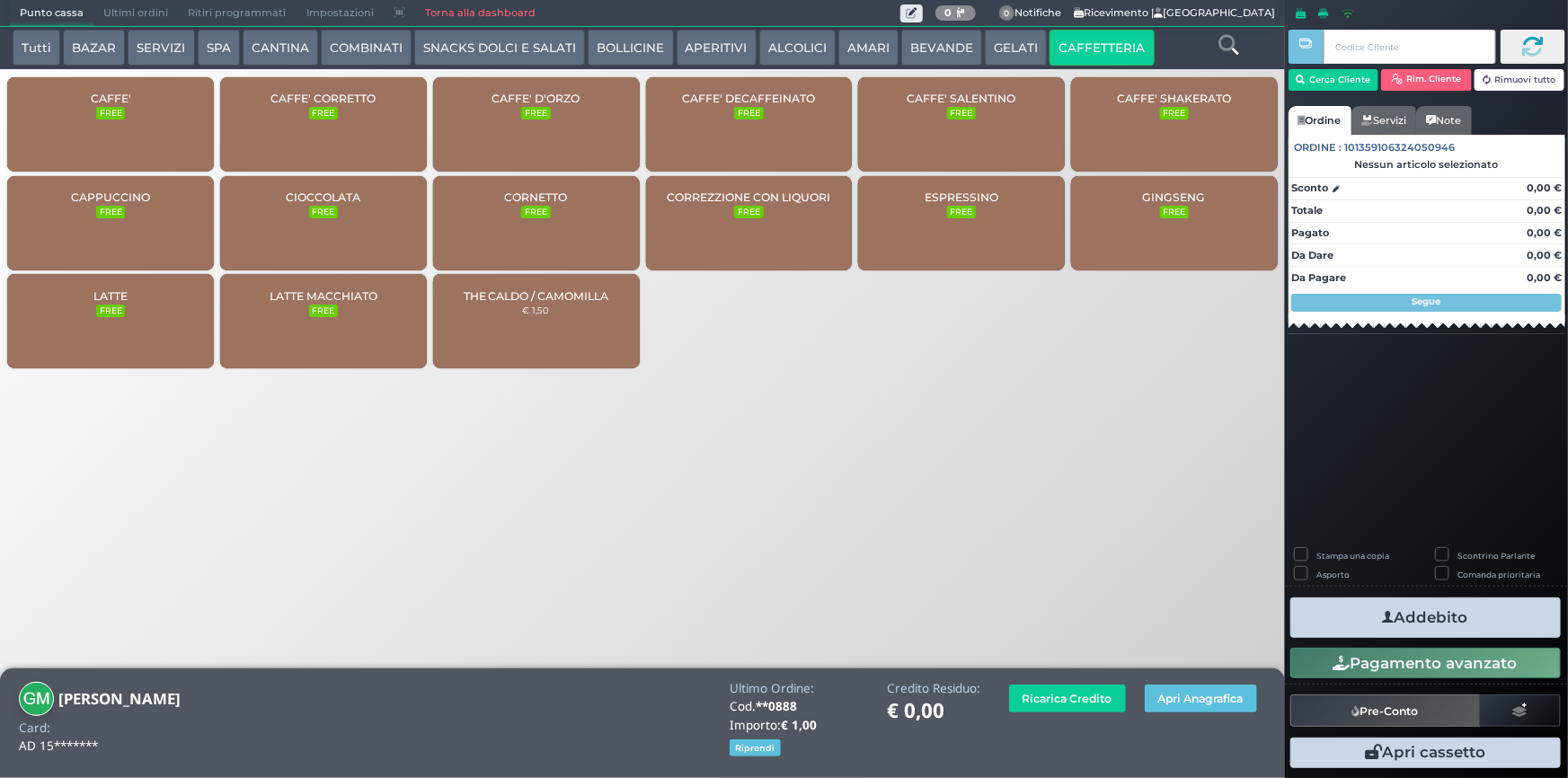
click at [80, 45] on button "BAZAR" at bounding box center [94, 48] width 62 height 36
